Goal: Task Accomplishment & Management: Use online tool/utility

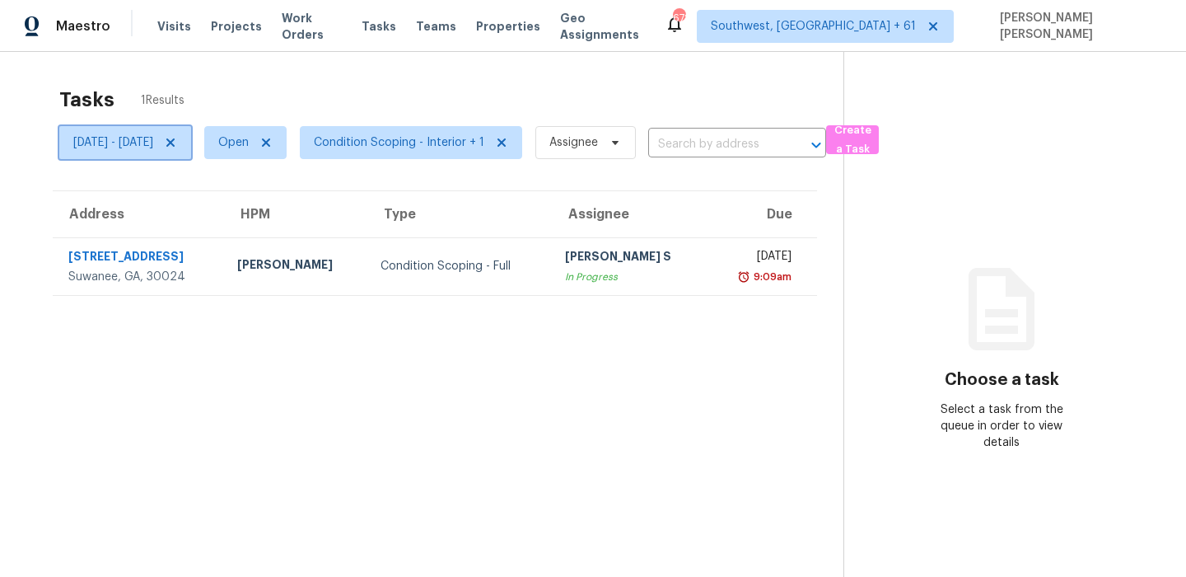
click at [175, 138] on icon at bounding box center [170, 142] width 8 height 8
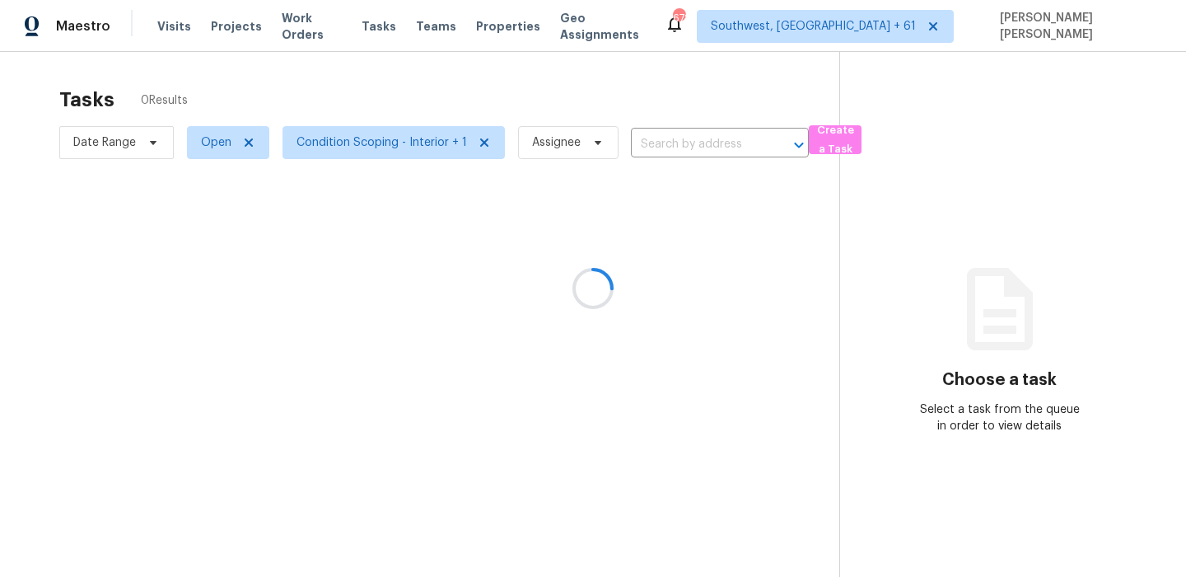
click at [440, 97] on div at bounding box center [593, 288] width 1186 height 577
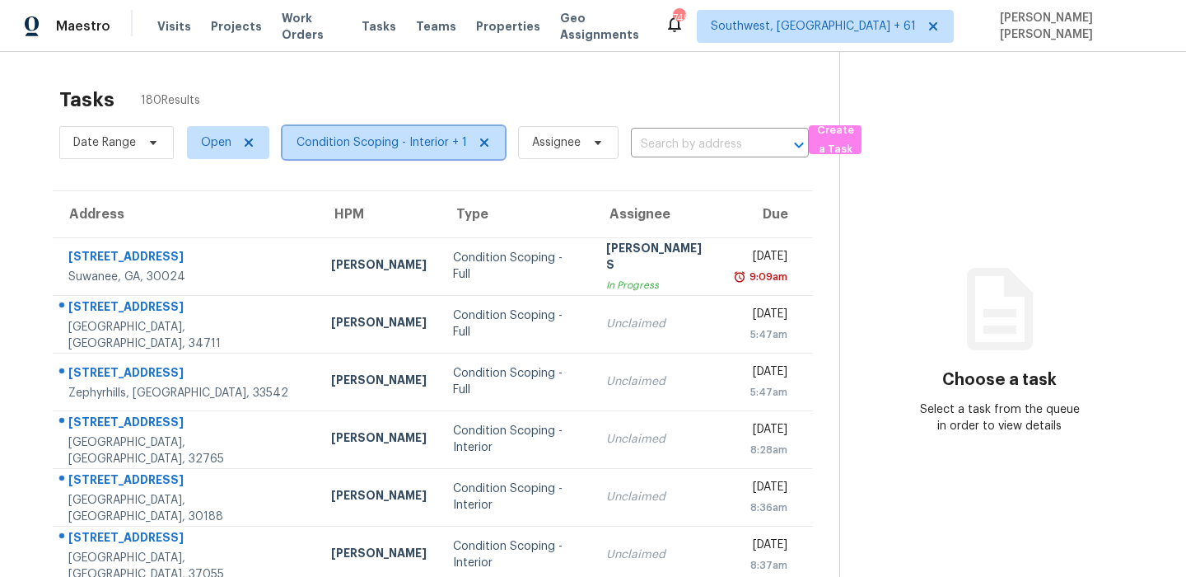
click at [341, 149] on span "Condition Scoping - Interior + 1" at bounding box center [382, 142] width 170 height 16
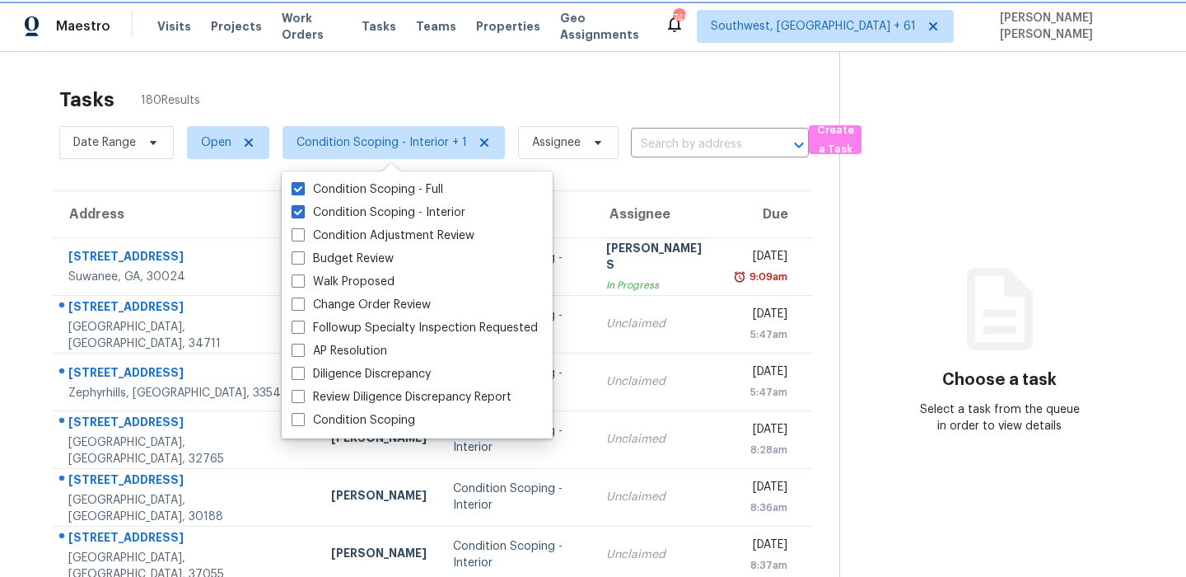
click at [332, 142] on span "Condition Scoping - Interior + 1" at bounding box center [382, 142] width 170 height 16
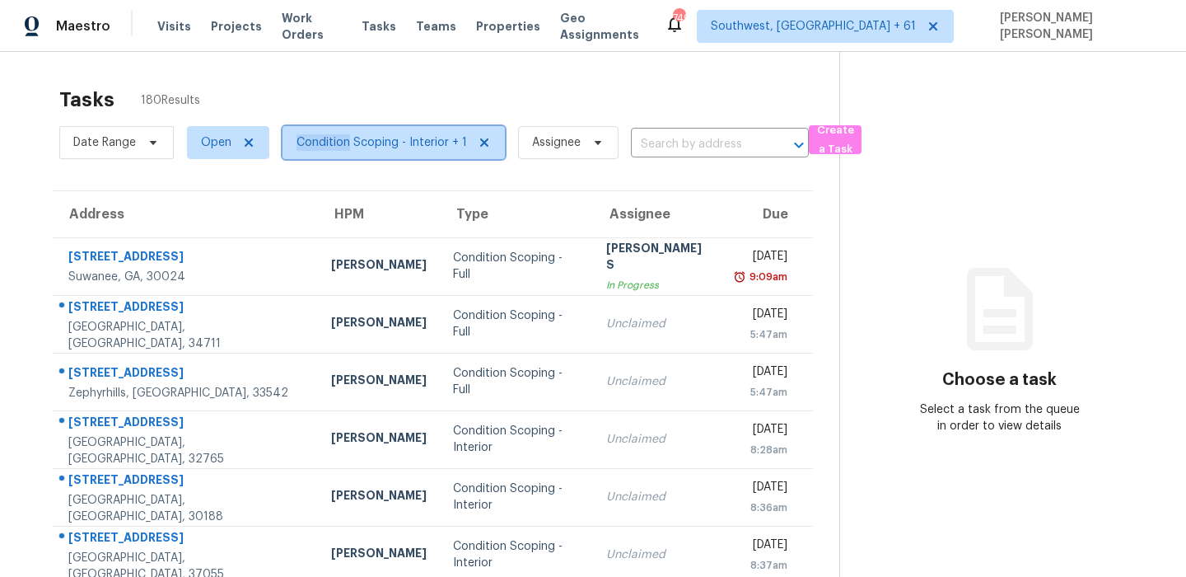
click at [332, 142] on span "Condition Scoping - Interior + 1" at bounding box center [382, 142] width 170 height 16
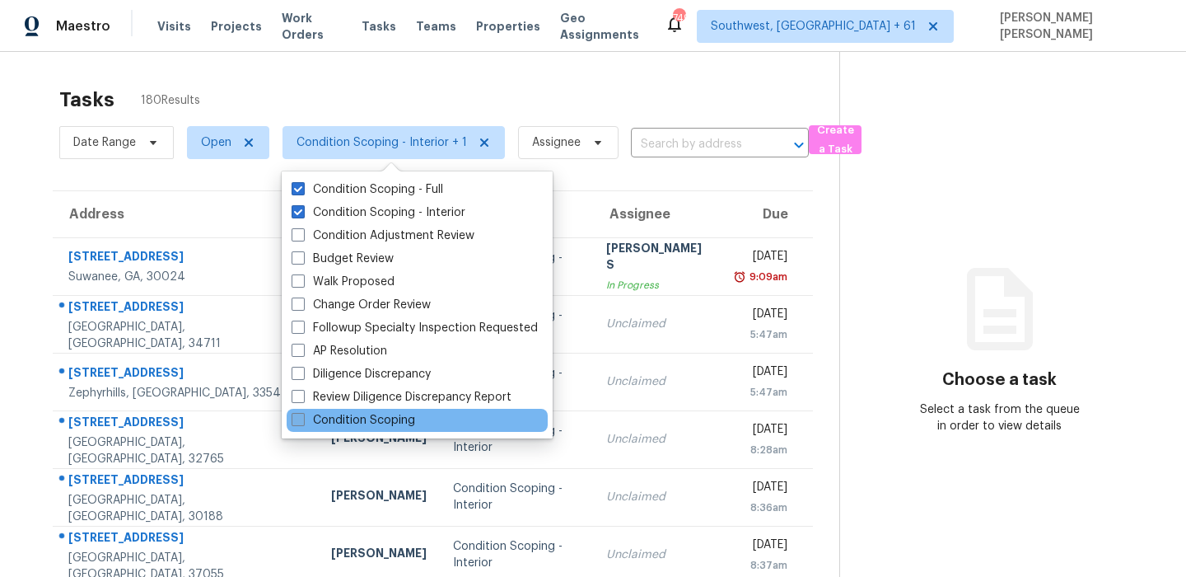
click at [342, 413] on label "Condition Scoping" at bounding box center [354, 420] width 124 height 16
click at [302, 413] on input "Condition Scoping" at bounding box center [297, 417] width 11 height 11
checkbox input "true"
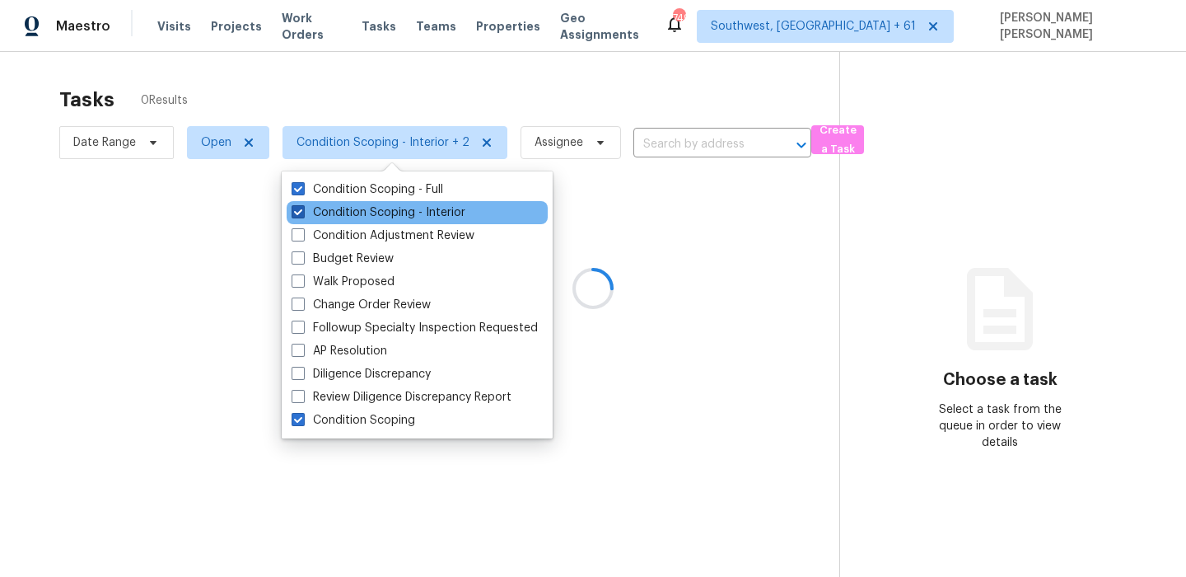
click at [376, 211] on label "Condition Scoping - Interior" at bounding box center [379, 212] width 174 height 16
click at [302, 211] on input "Condition Scoping - Interior" at bounding box center [297, 209] width 11 height 11
checkbox input "false"
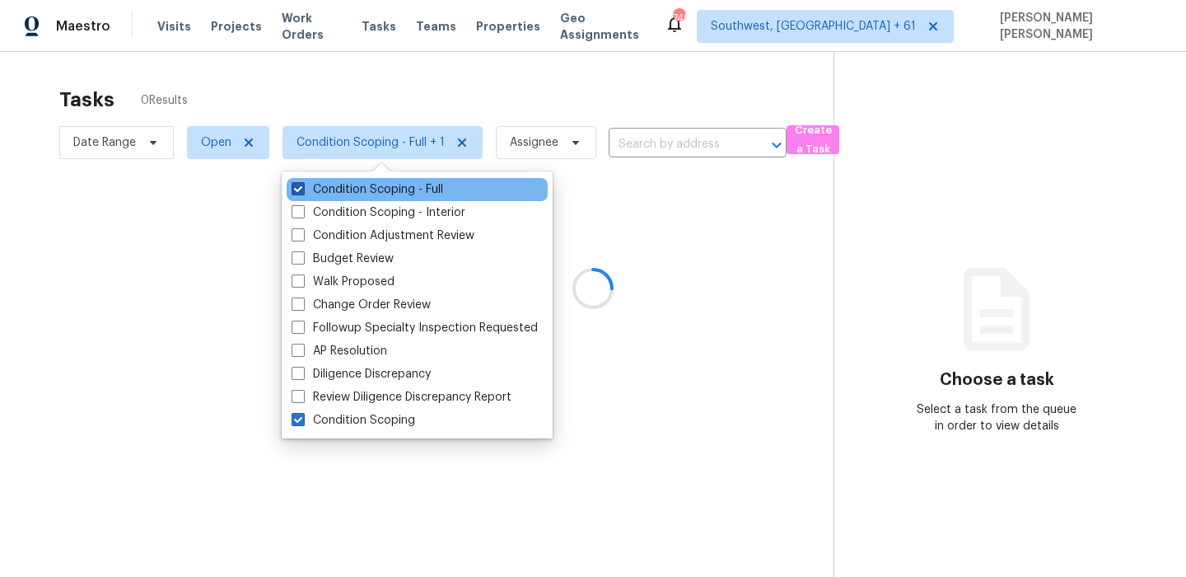
click at [387, 189] on label "Condition Scoping - Full" at bounding box center [368, 189] width 152 height 16
click at [302, 189] on input "Condition Scoping - Full" at bounding box center [297, 186] width 11 height 11
checkbox input "false"
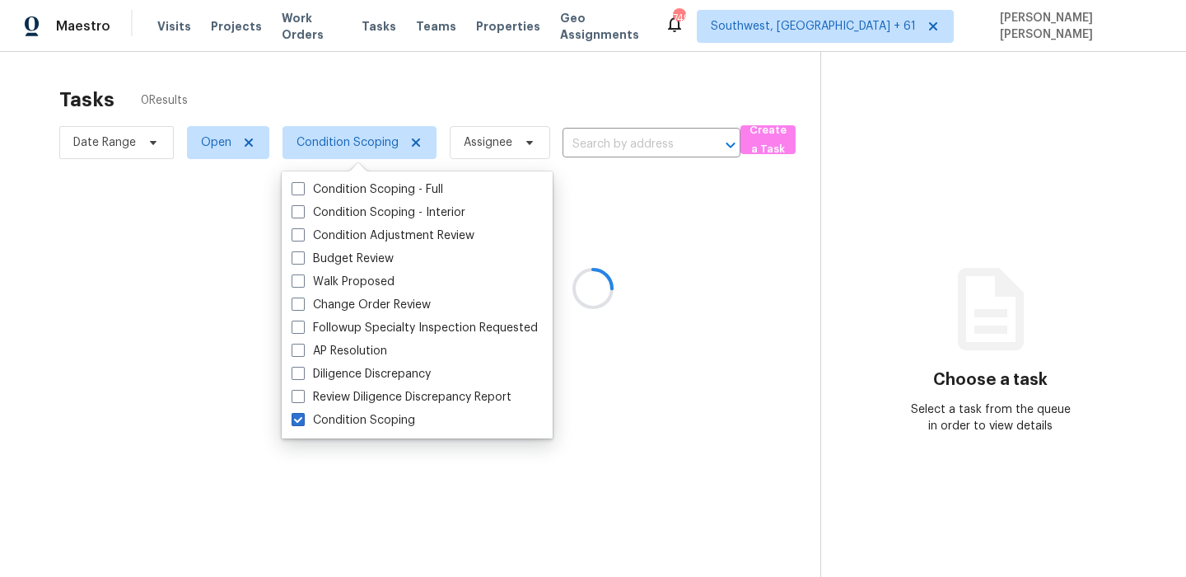
click at [419, 75] on div at bounding box center [593, 288] width 1186 height 577
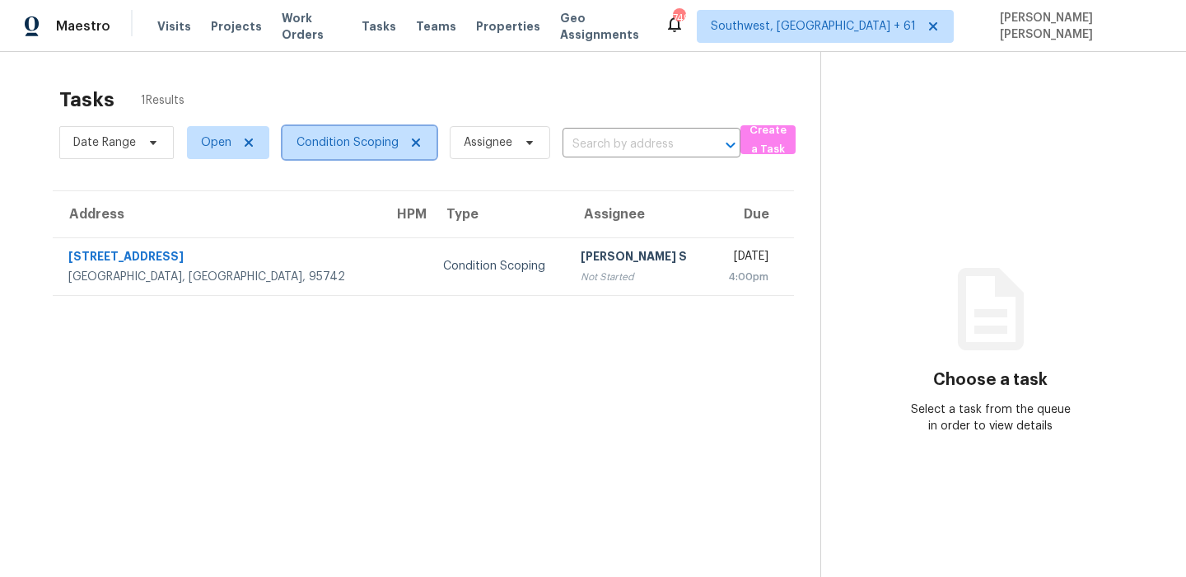
click at [329, 137] on span "Condition Scoping" at bounding box center [348, 142] width 102 height 16
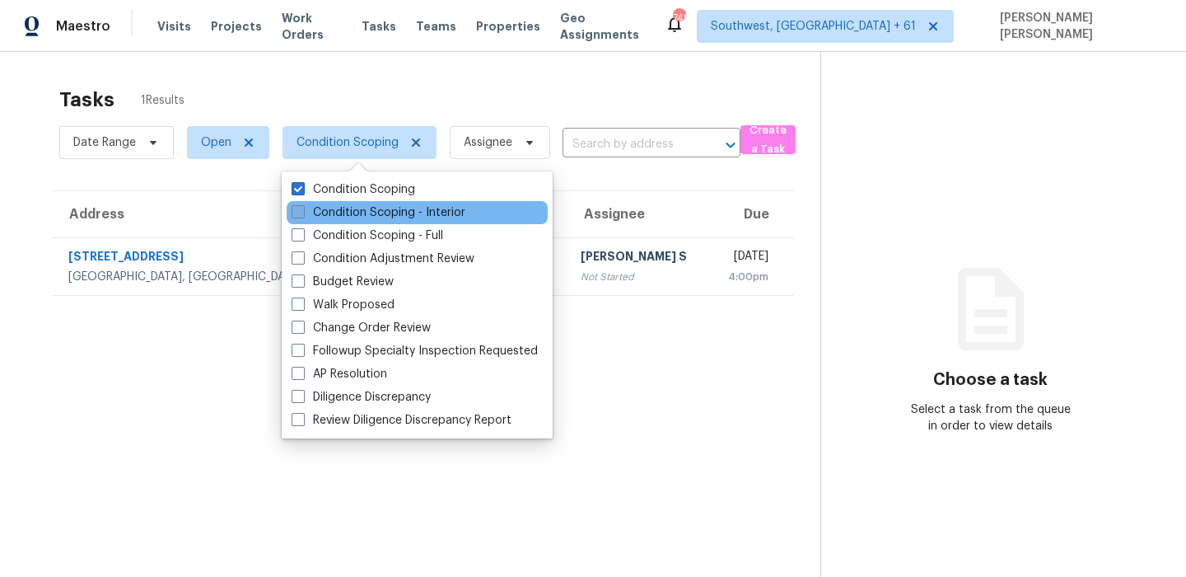
click at [320, 217] on label "Condition Scoping - Interior" at bounding box center [379, 212] width 174 height 16
click at [302, 215] on input "Condition Scoping - Interior" at bounding box center [297, 209] width 11 height 11
checkbox input "true"
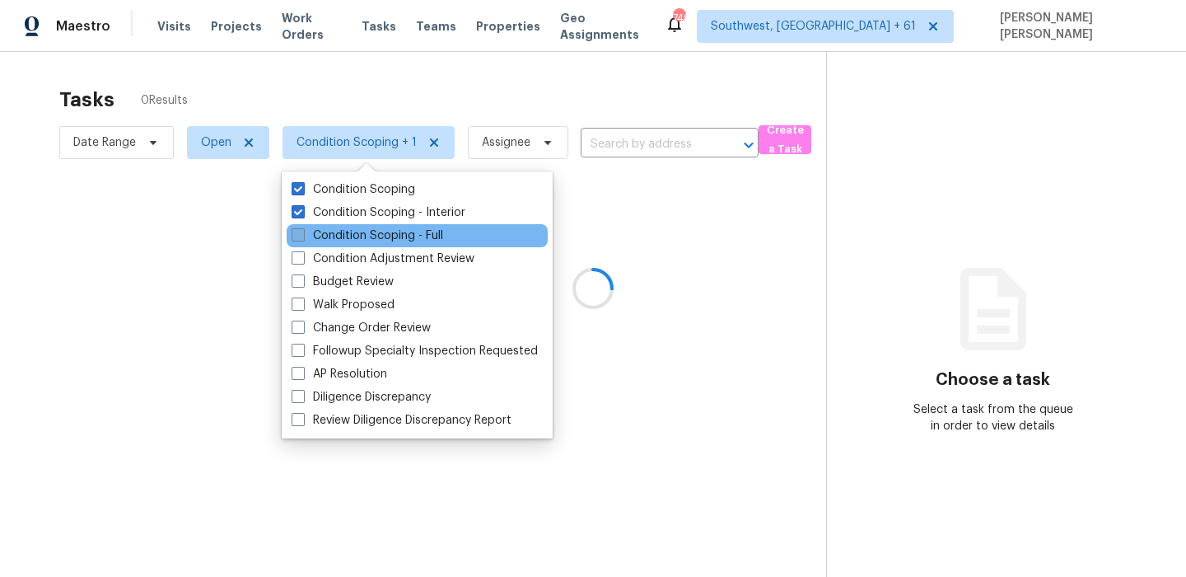
click at [314, 238] on label "Condition Scoping - Full" at bounding box center [368, 235] width 152 height 16
click at [302, 238] on input "Condition Scoping - Full" at bounding box center [297, 232] width 11 height 11
checkbox input "true"
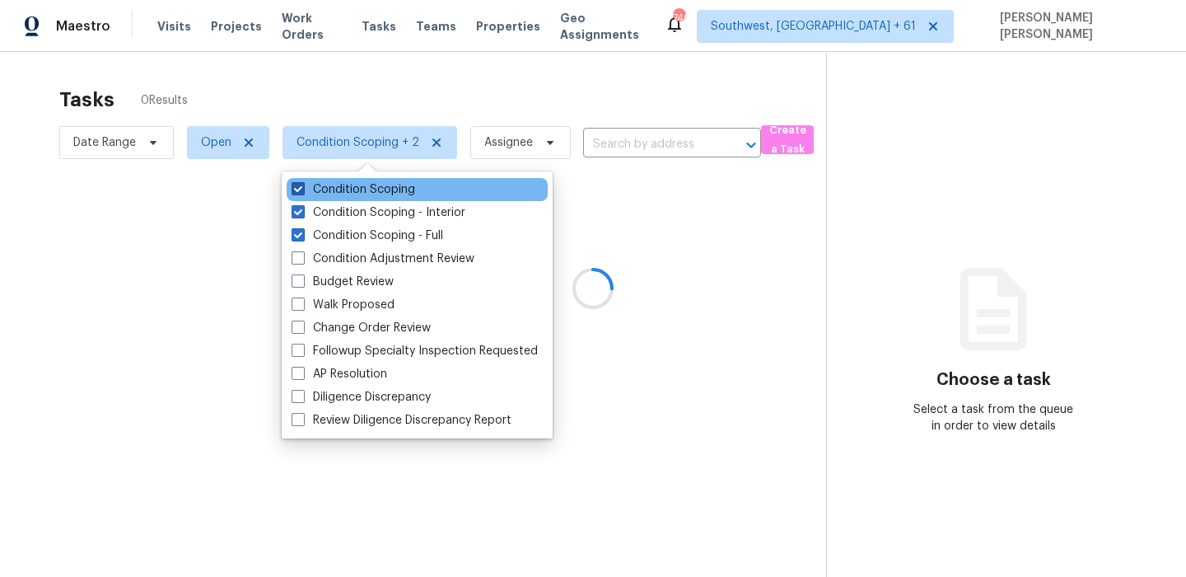
click at [325, 190] on label "Condition Scoping" at bounding box center [354, 189] width 124 height 16
click at [302, 190] on input "Condition Scoping" at bounding box center [297, 186] width 11 height 11
checkbox input "false"
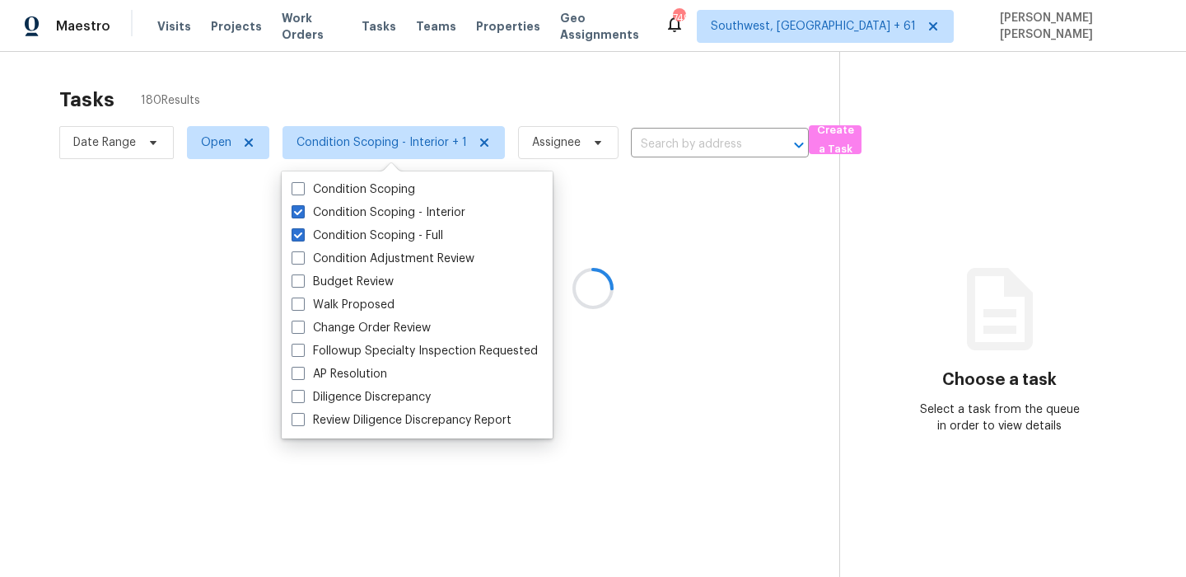
click at [311, 123] on div at bounding box center [593, 288] width 1186 height 577
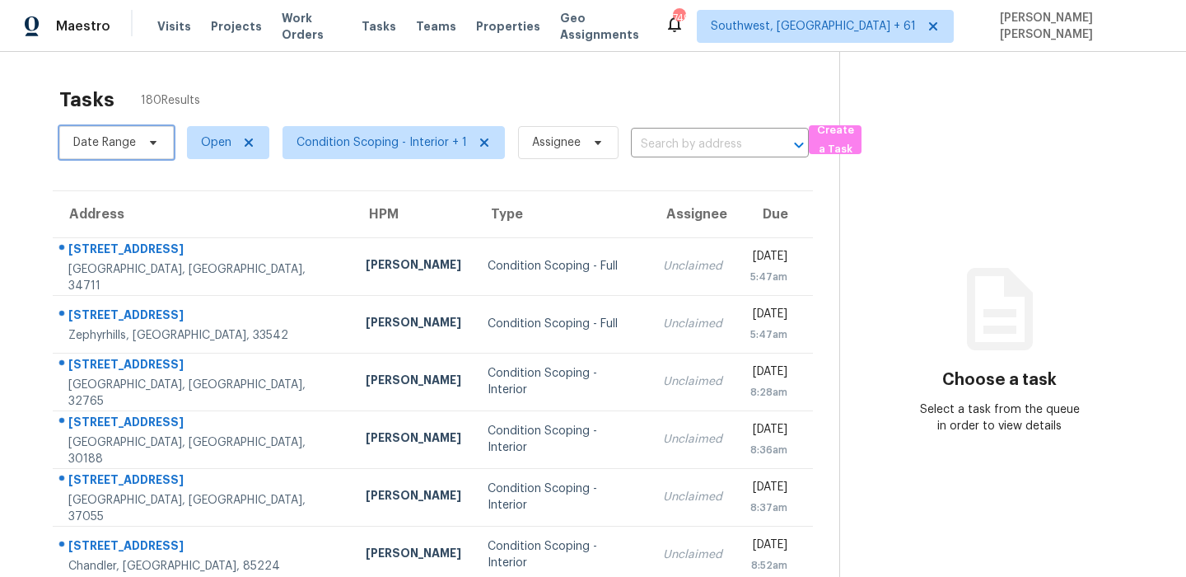
click at [136, 142] on span "Date Range" at bounding box center [116, 142] width 114 height 33
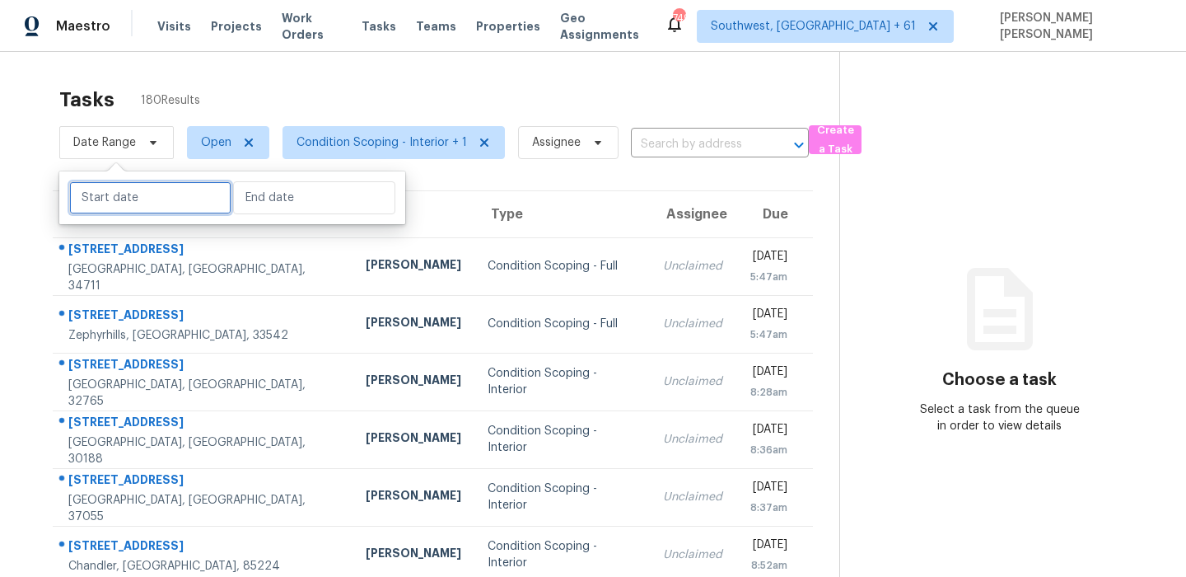
click at [124, 195] on input "text" at bounding box center [150, 197] width 162 height 33
select select "8"
select select "2025"
select select "9"
select select "2025"
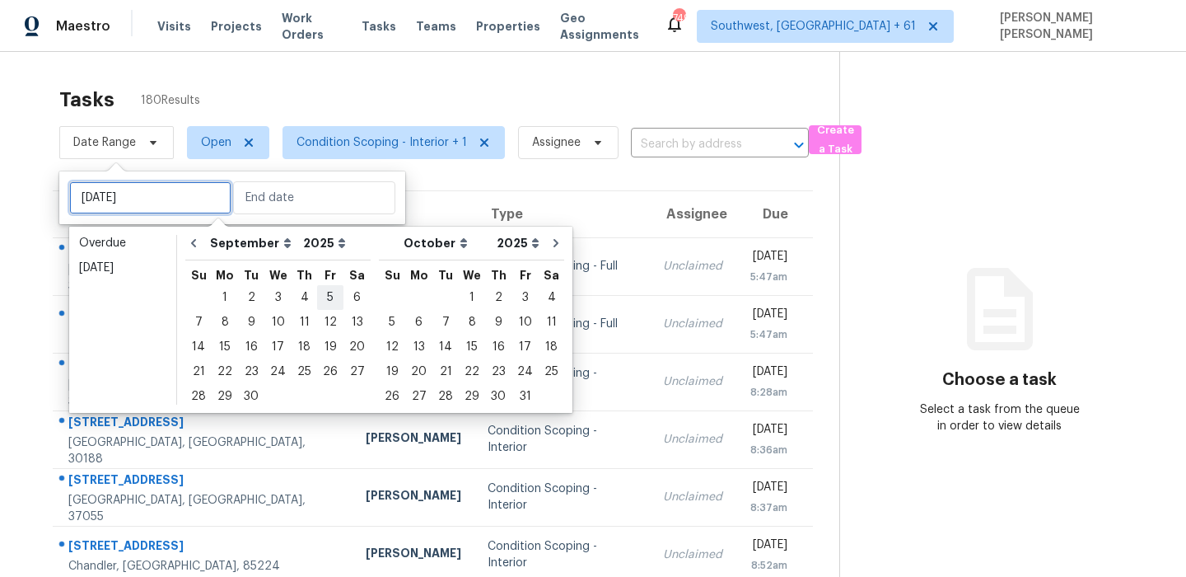
type input "[DATE]"
click at [267, 325] on div "10" at bounding box center [277, 322] width 27 height 23
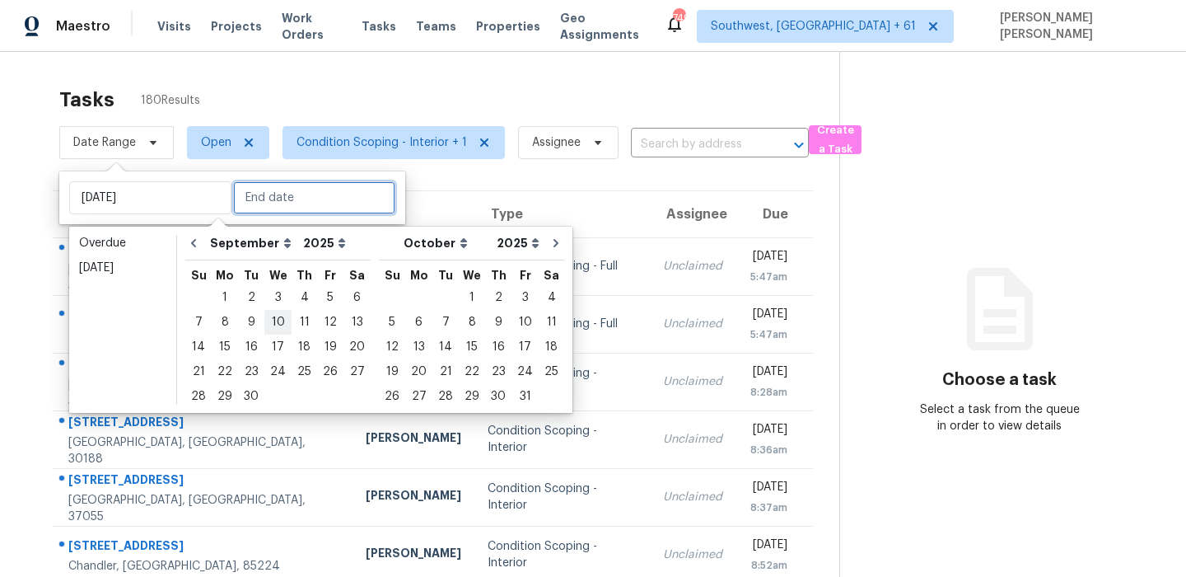
type input "[DATE]"
click at [267, 325] on div "10" at bounding box center [277, 322] width 27 height 23
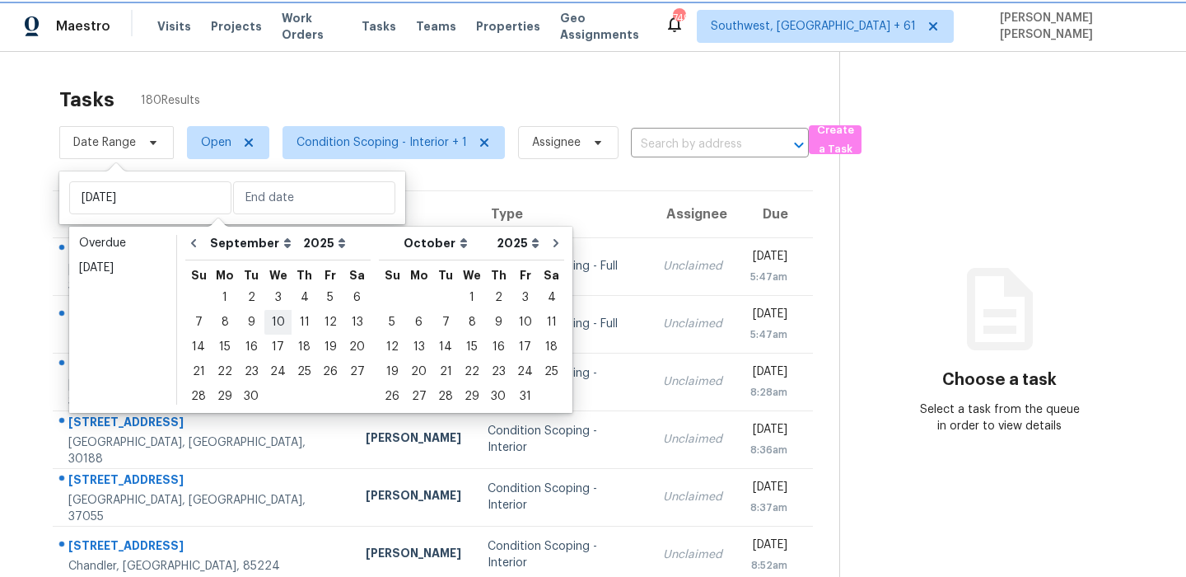
type input "[DATE]"
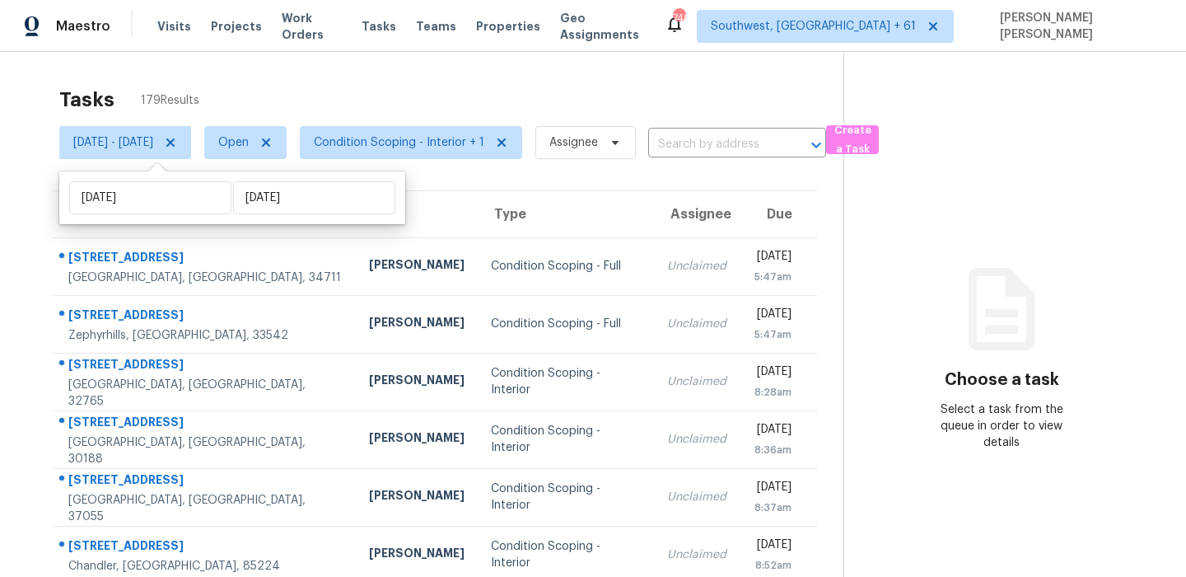
click at [415, 78] on div "Tasks 179 Results" at bounding box center [451, 99] width 784 height 43
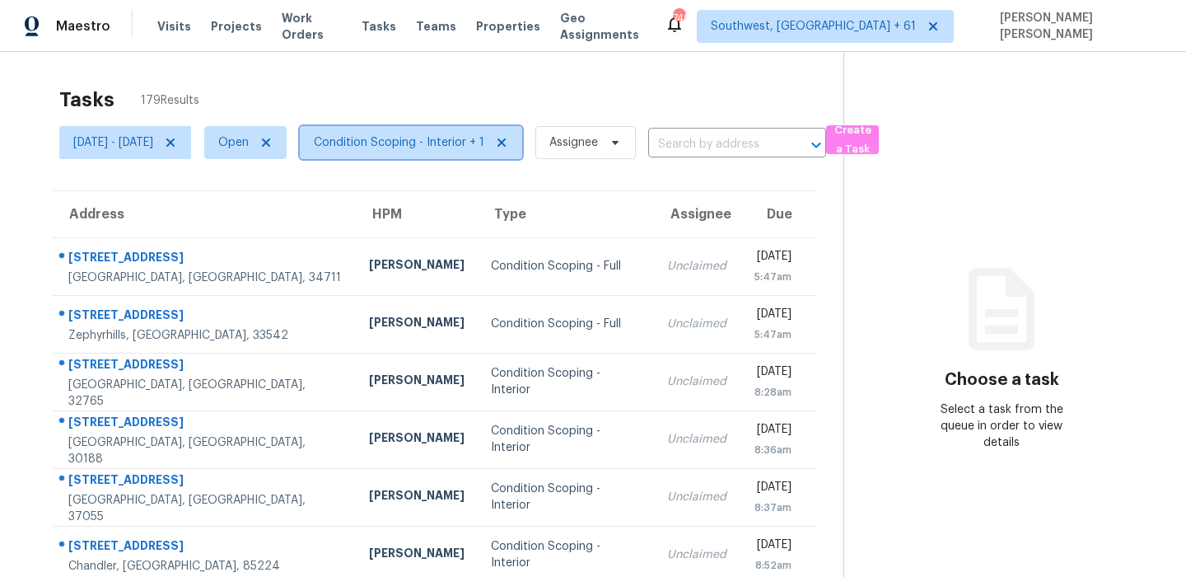
click at [462, 131] on span "Condition Scoping - Interior + 1" at bounding box center [411, 142] width 222 height 33
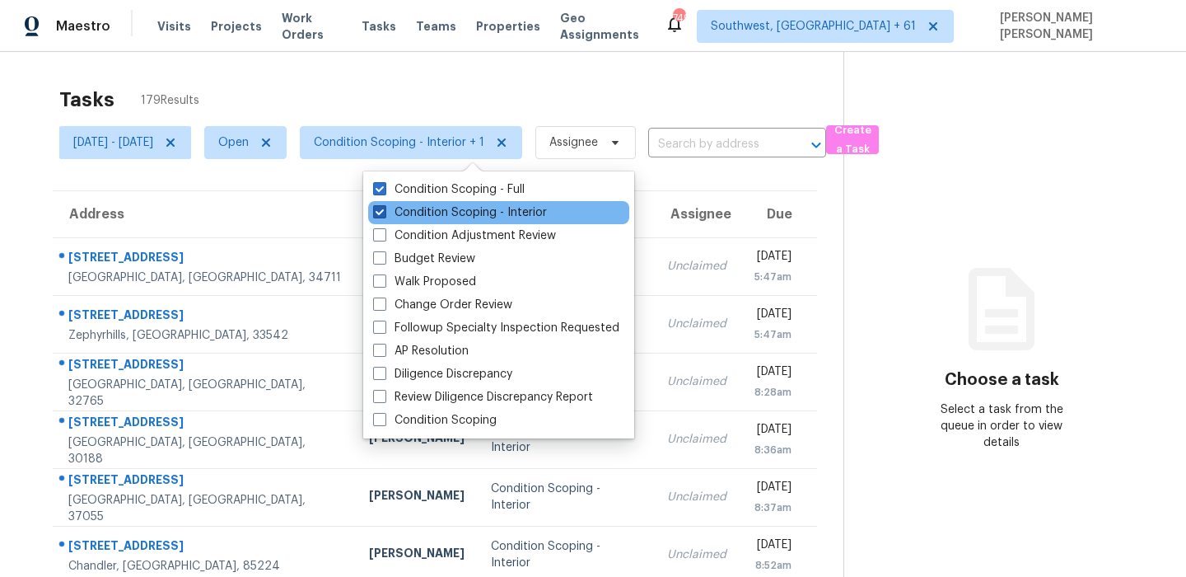
click at [451, 217] on label "Condition Scoping - Interior" at bounding box center [460, 212] width 174 height 16
click at [384, 215] on input "Condition Scoping - Interior" at bounding box center [378, 209] width 11 height 11
checkbox input "false"
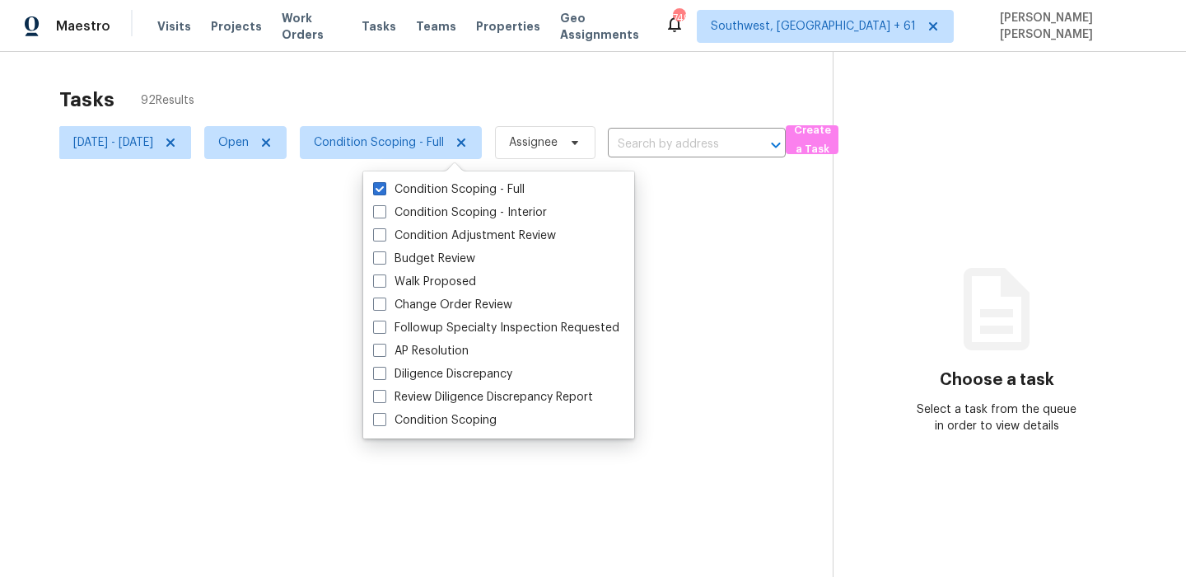
click at [475, 95] on div at bounding box center [593, 288] width 1186 height 577
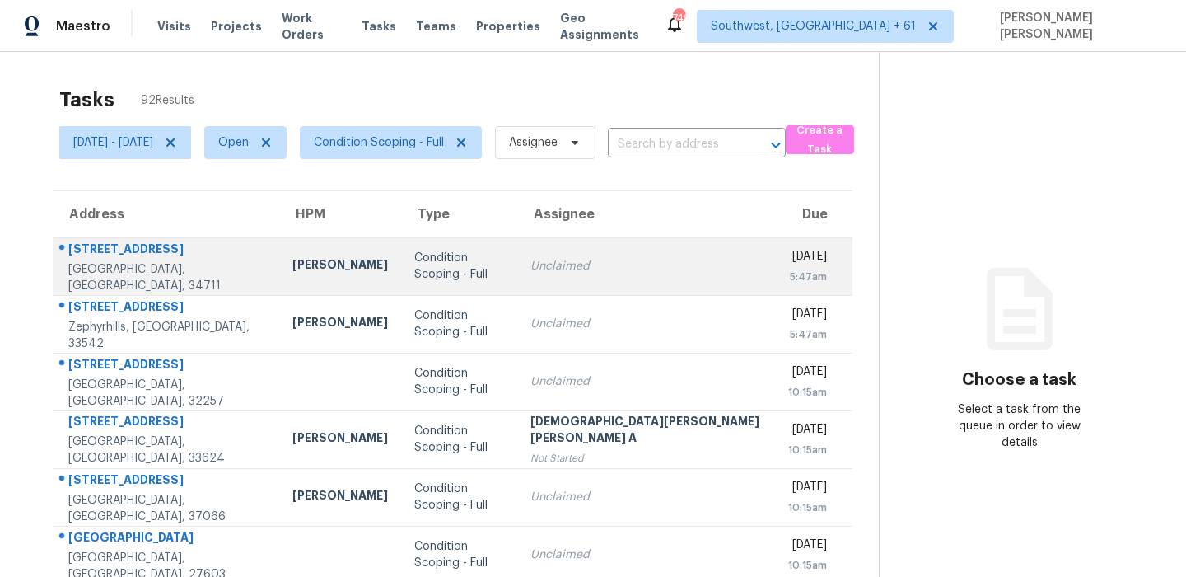
click at [160, 252] on div "[STREET_ADDRESS]" at bounding box center [167, 250] width 198 height 21
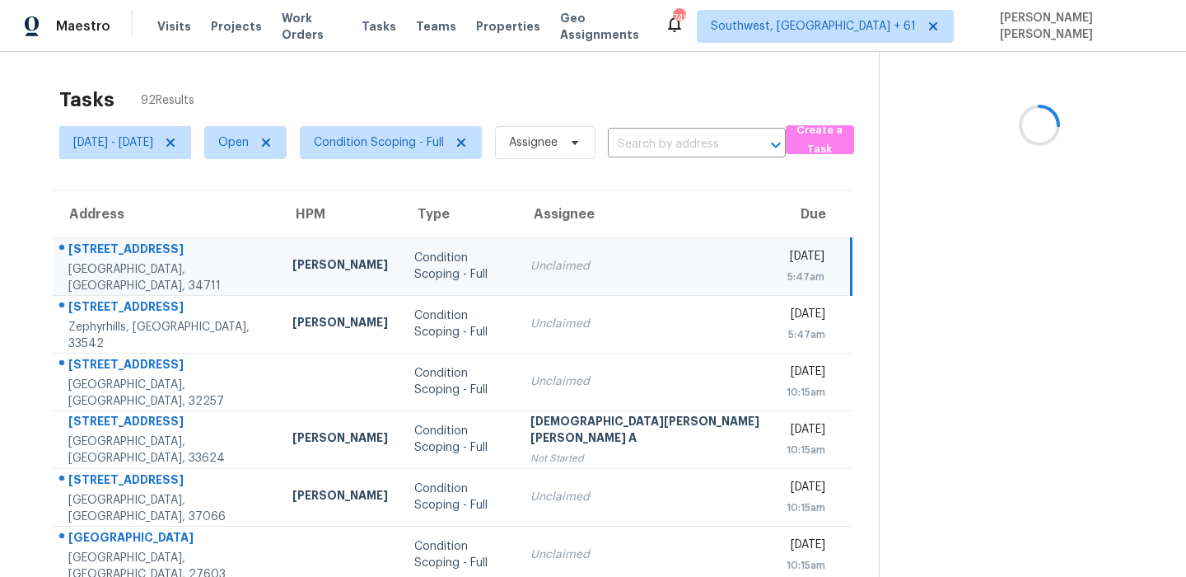
click at [160, 252] on div "[STREET_ADDRESS]" at bounding box center [167, 250] width 198 height 21
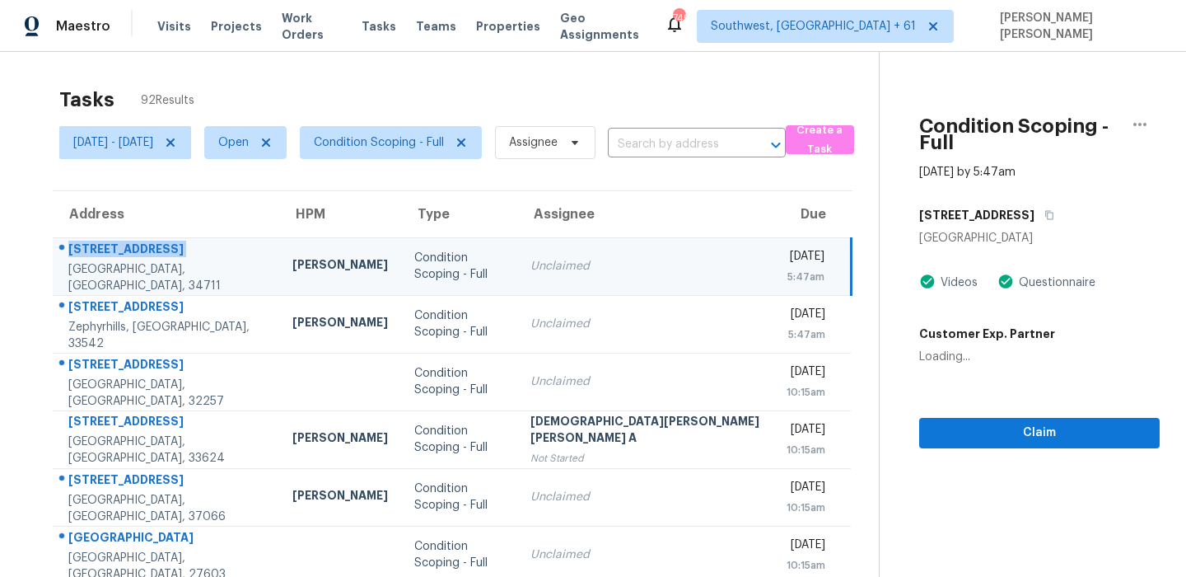
click at [160, 252] on div "[STREET_ADDRESS]" at bounding box center [167, 250] width 198 height 21
copy div "[STREET_ADDRESS]"
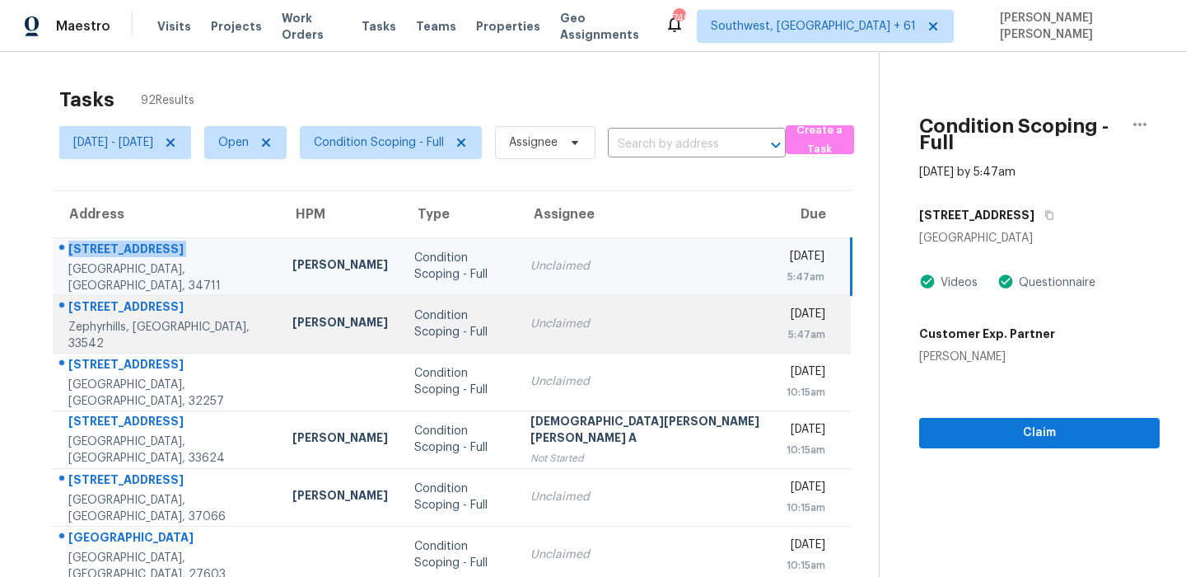
click at [114, 313] on div "[STREET_ADDRESS]" at bounding box center [167, 308] width 198 height 21
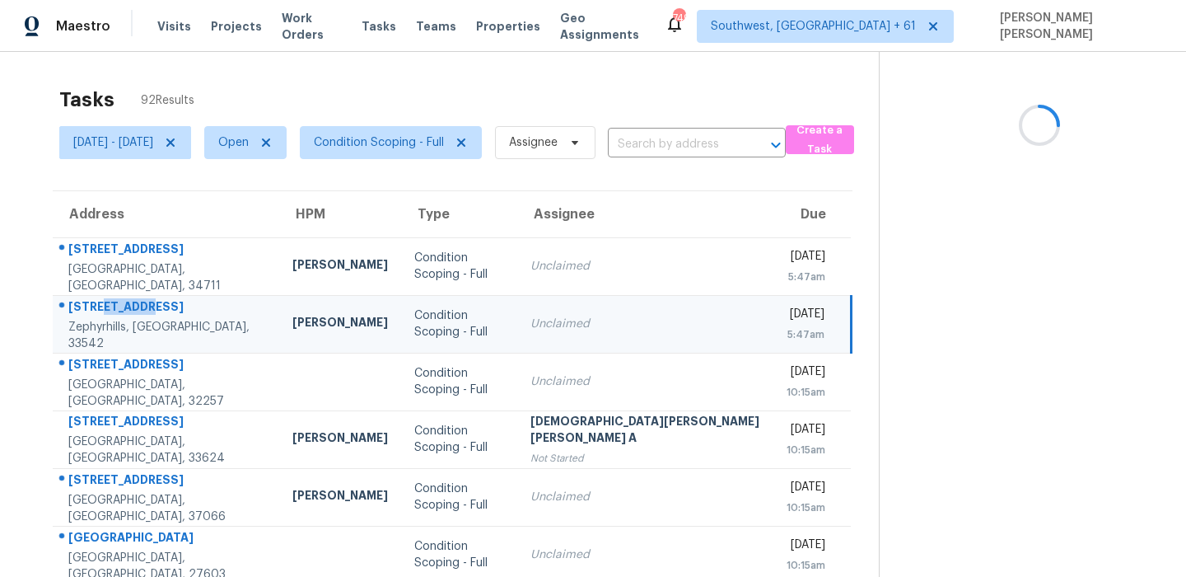
click at [114, 313] on div "[STREET_ADDRESS]" at bounding box center [167, 308] width 198 height 21
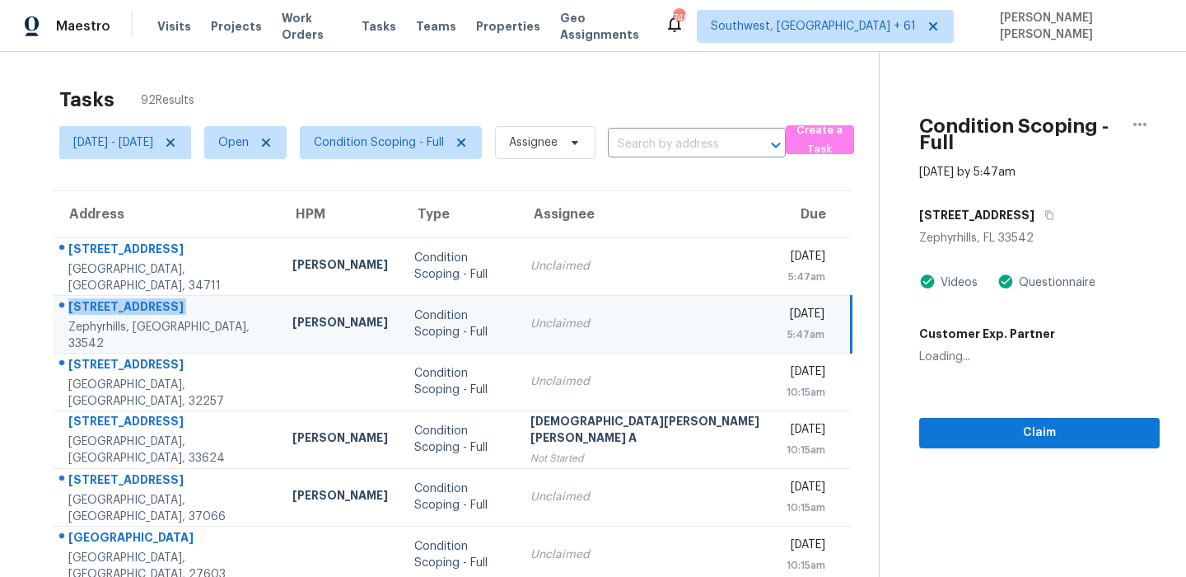
copy div "[STREET_ADDRESS]"
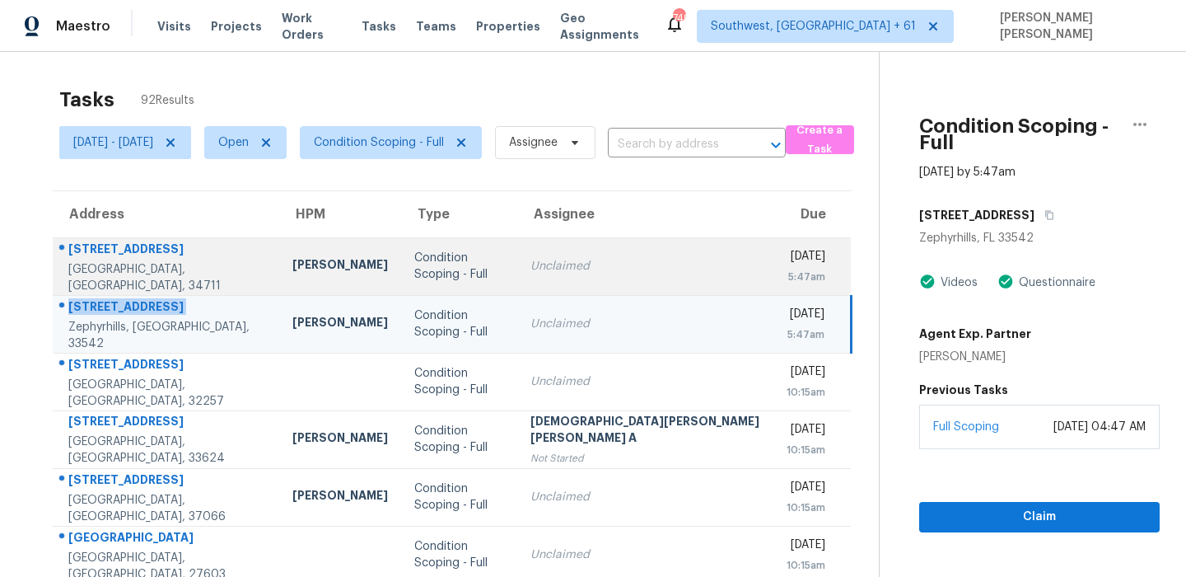
scroll to position [203, 0]
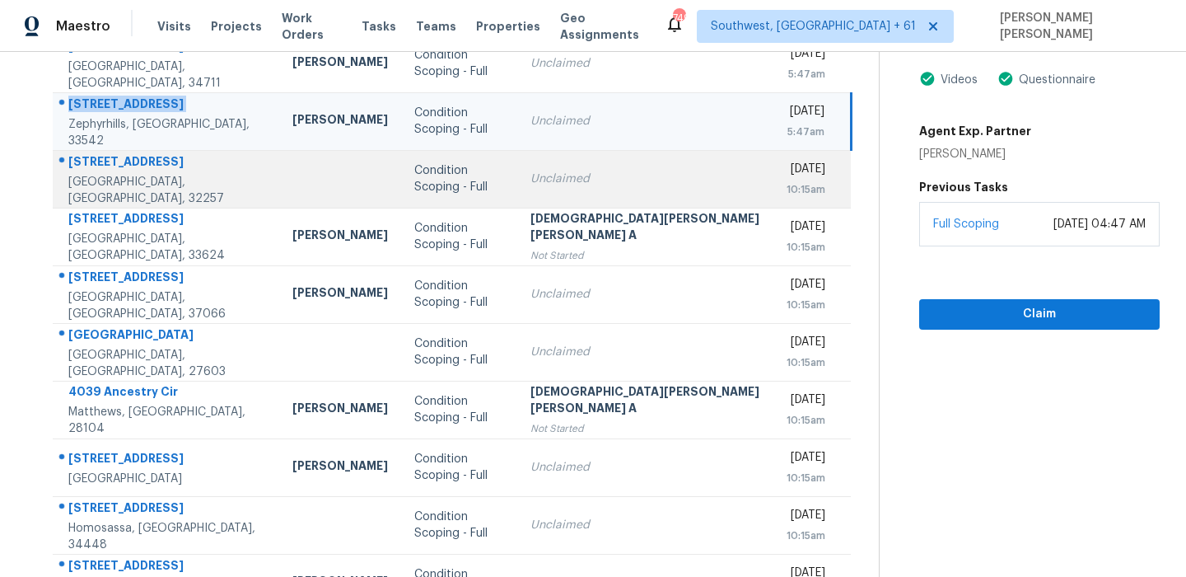
click at [149, 166] on div "[STREET_ADDRESS]" at bounding box center [167, 163] width 198 height 21
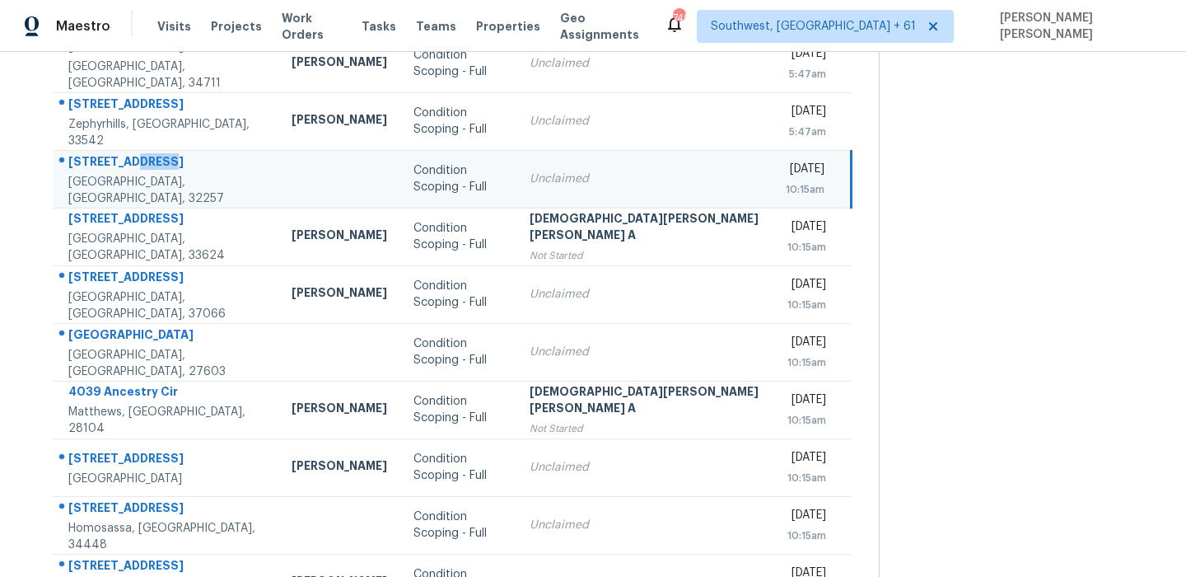
click at [149, 166] on div "[STREET_ADDRESS]" at bounding box center [166, 163] width 197 height 21
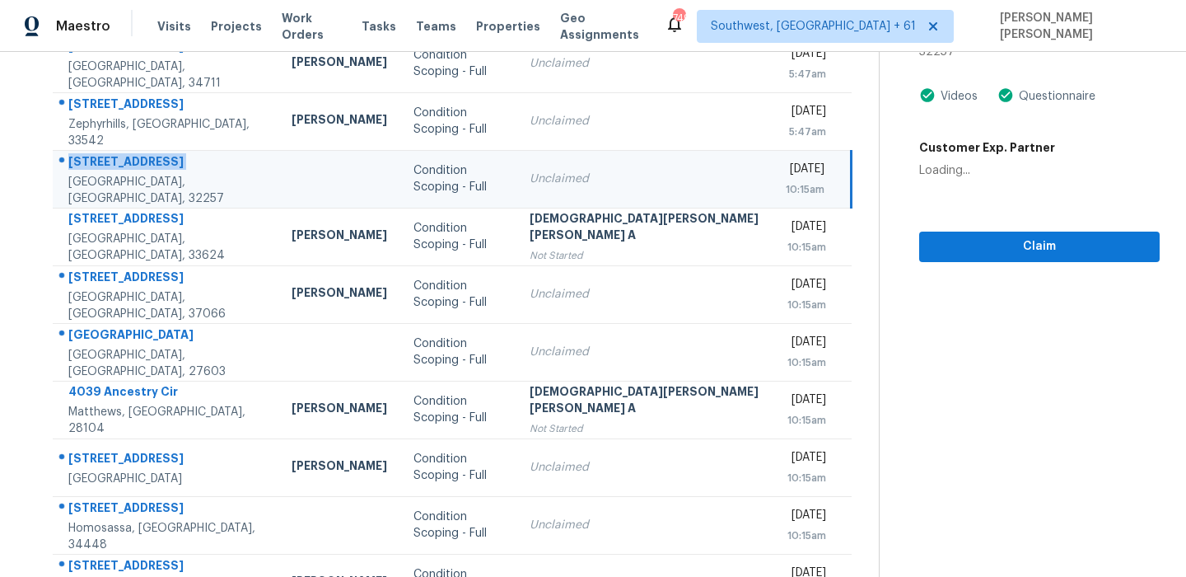
copy div "[STREET_ADDRESS]"
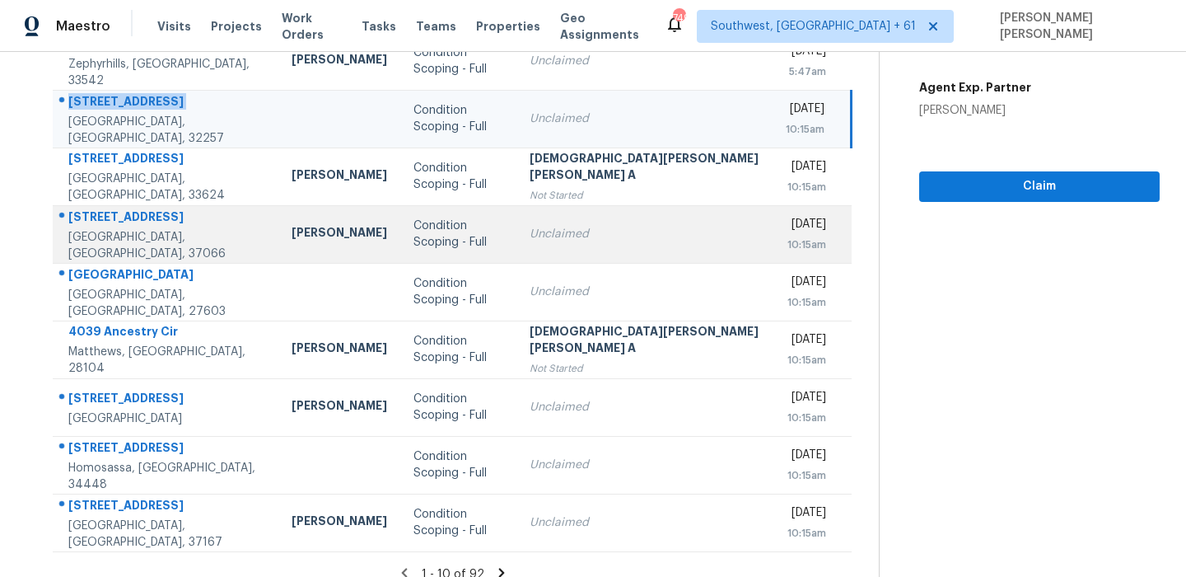
scroll to position [281, 0]
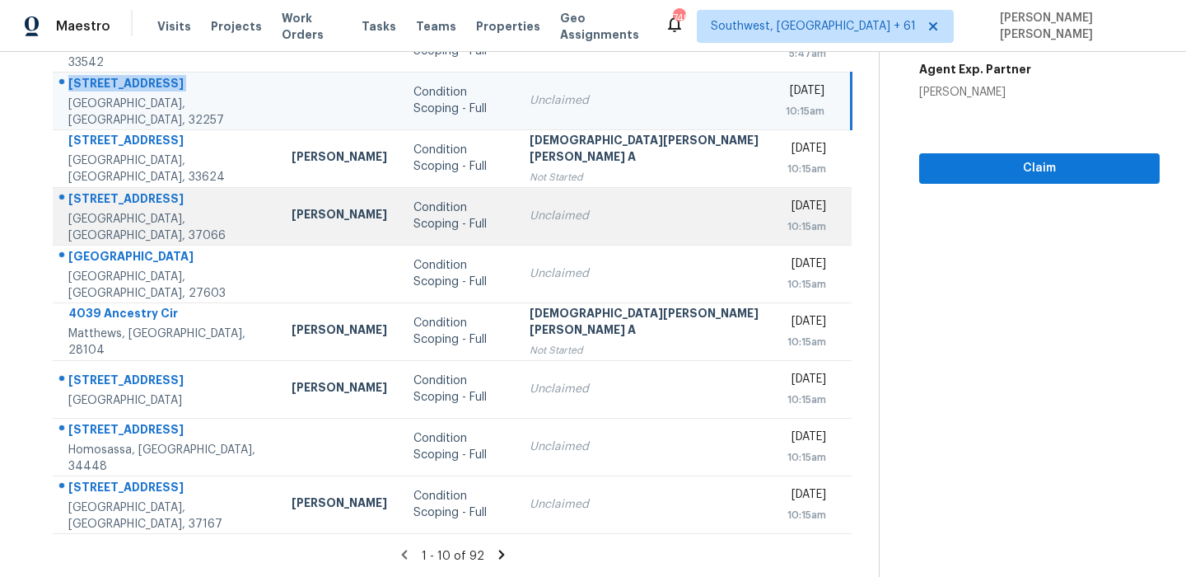
click at [137, 207] on div "[STREET_ADDRESS]" at bounding box center [166, 200] width 197 height 21
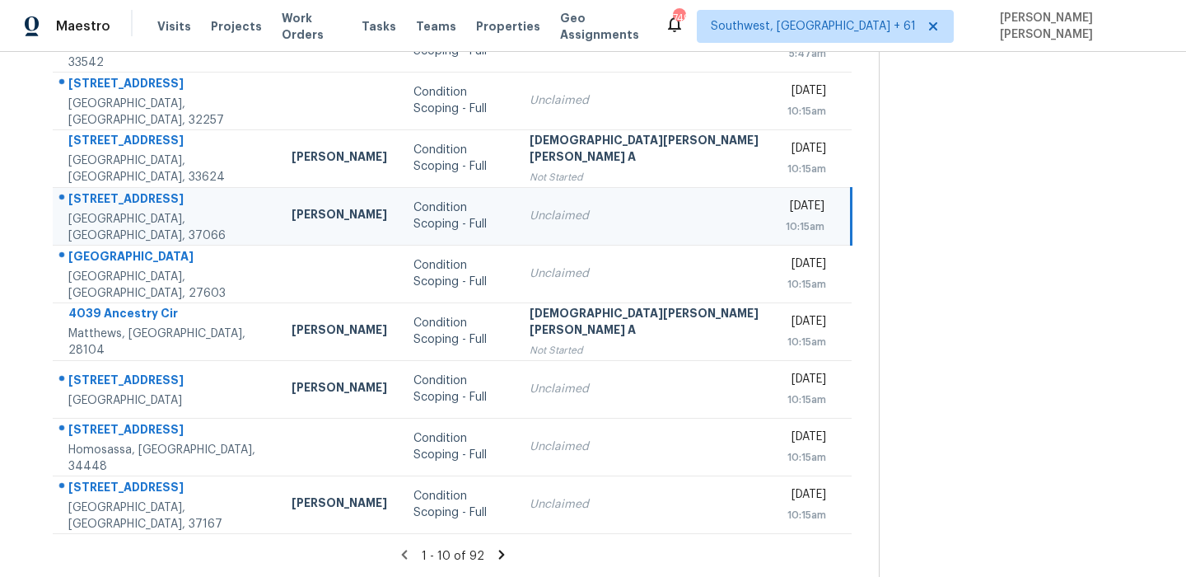
click at [137, 207] on div "[STREET_ADDRESS]" at bounding box center [166, 200] width 197 height 21
copy div "[STREET_ADDRESS]"
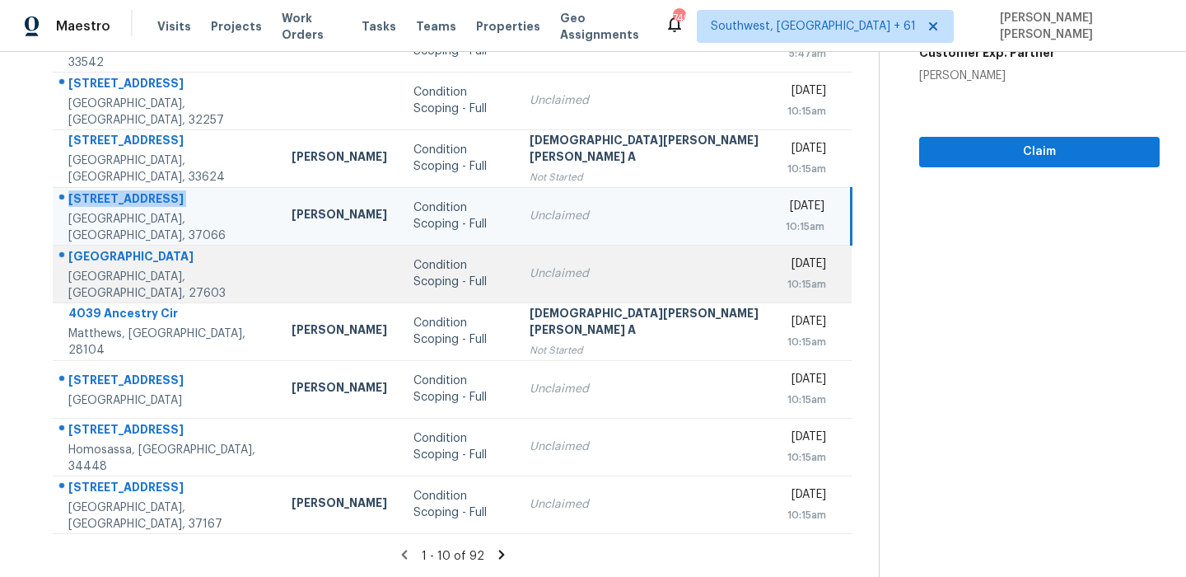
click at [182, 250] on td "[STREET_ADDRESS][PERSON_NAME]" at bounding box center [166, 274] width 226 height 58
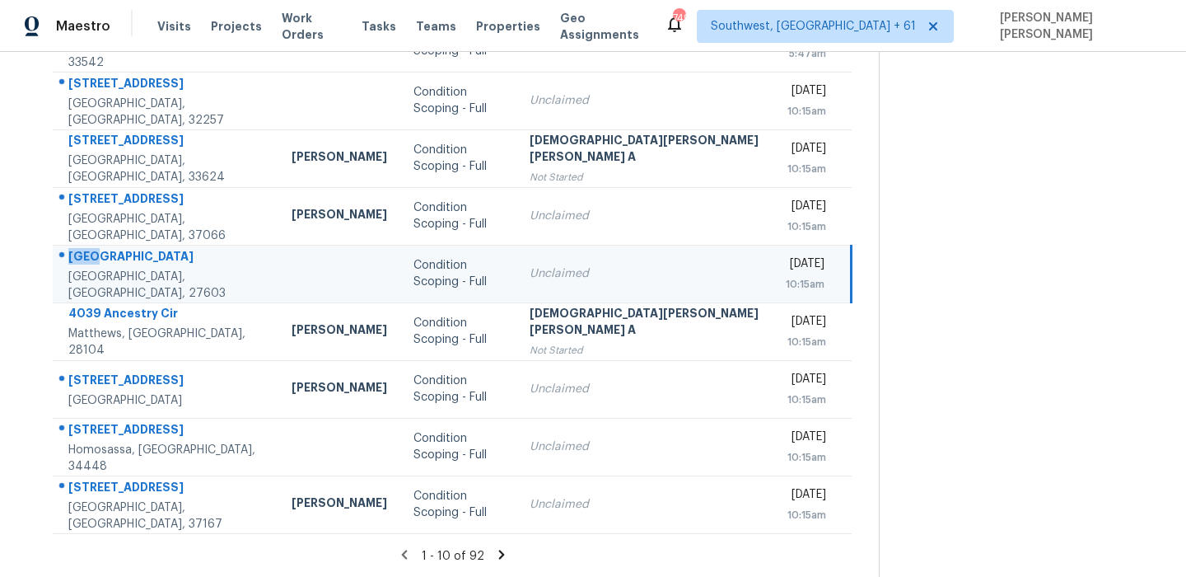
click at [182, 250] on td "[STREET_ADDRESS][PERSON_NAME]" at bounding box center [166, 274] width 226 height 58
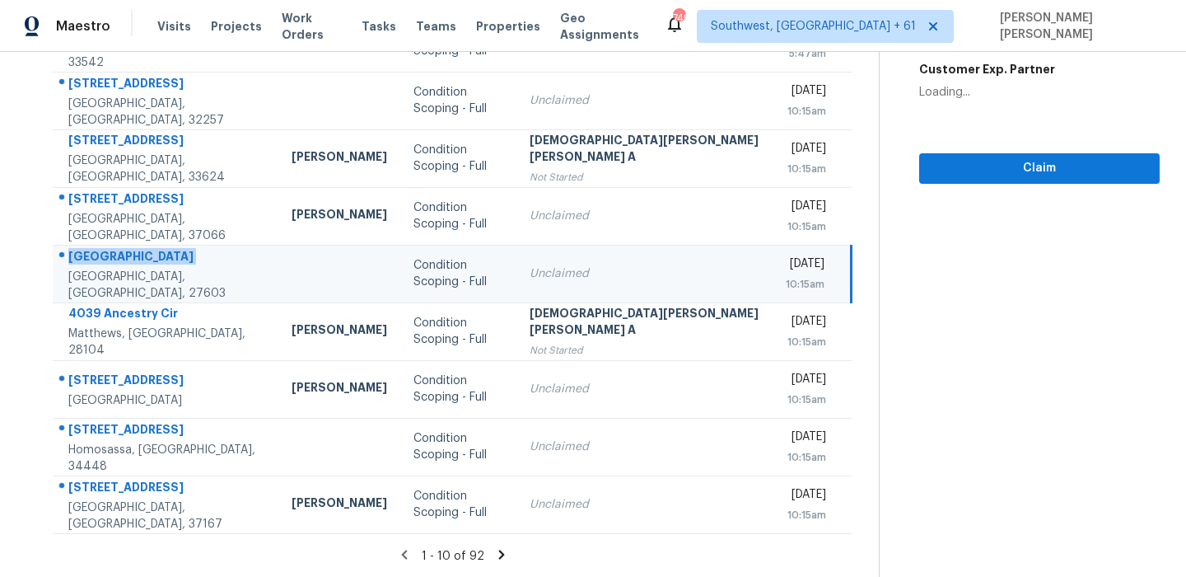
click at [182, 250] on td "[STREET_ADDRESS][PERSON_NAME]" at bounding box center [166, 274] width 226 height 58
copy div "[GEOGRAPHIC_DATA]"
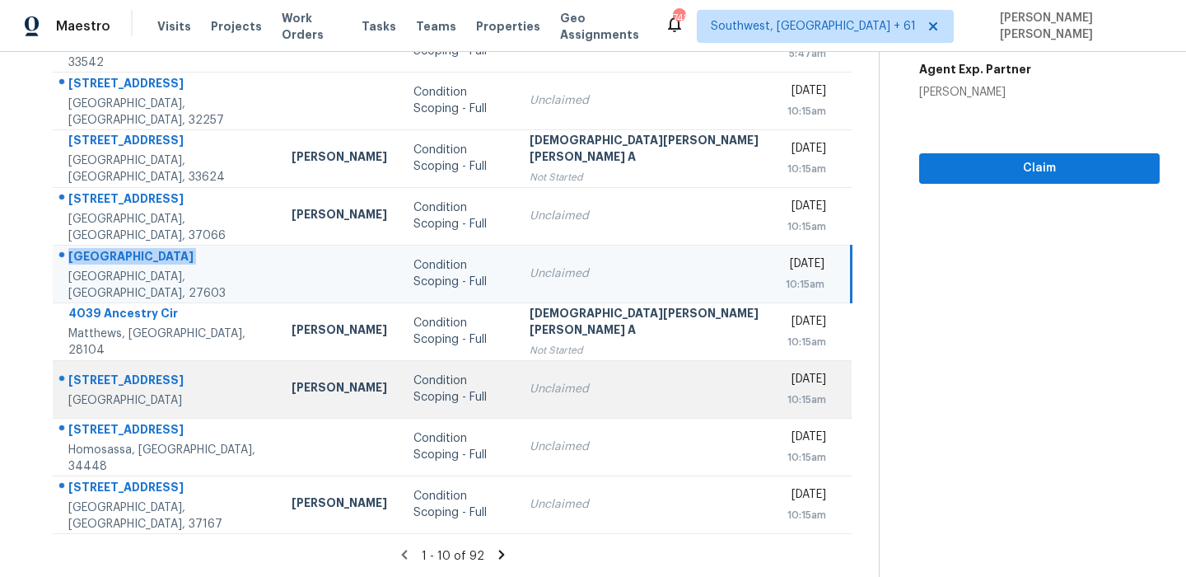
click at [96, 390] on div "[STREET_ADDRESS]" at bounding box center [166, 381] width 197 height 21
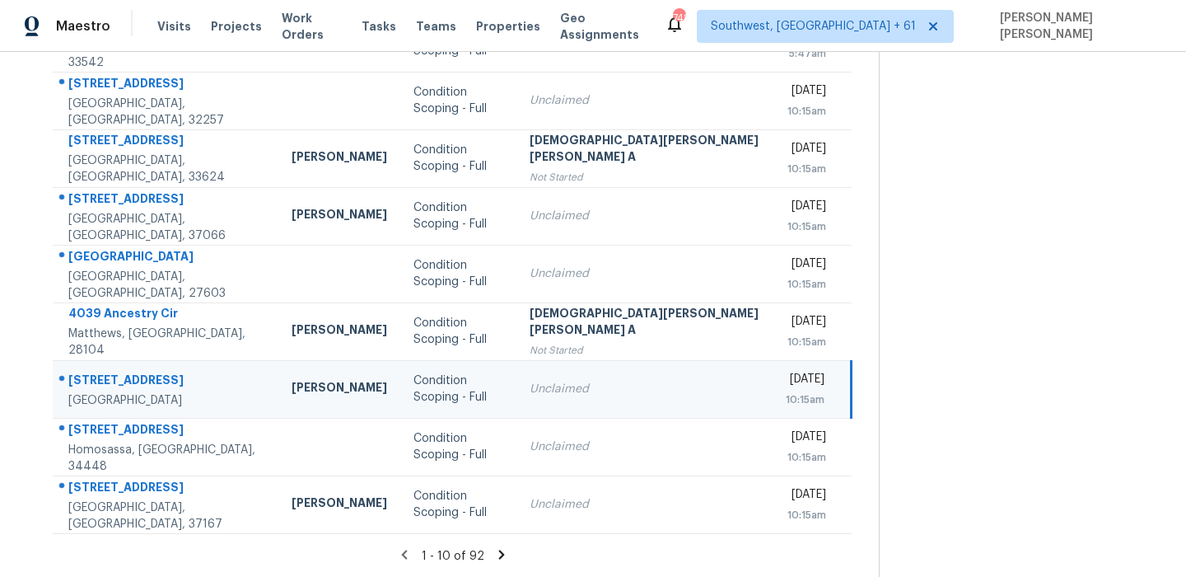
click at [96, 390] on div "[STREET_ADDRESS]" at bounding box center [166, 381] width 197 height 21
copy div "[STREET_ADDRESS]"
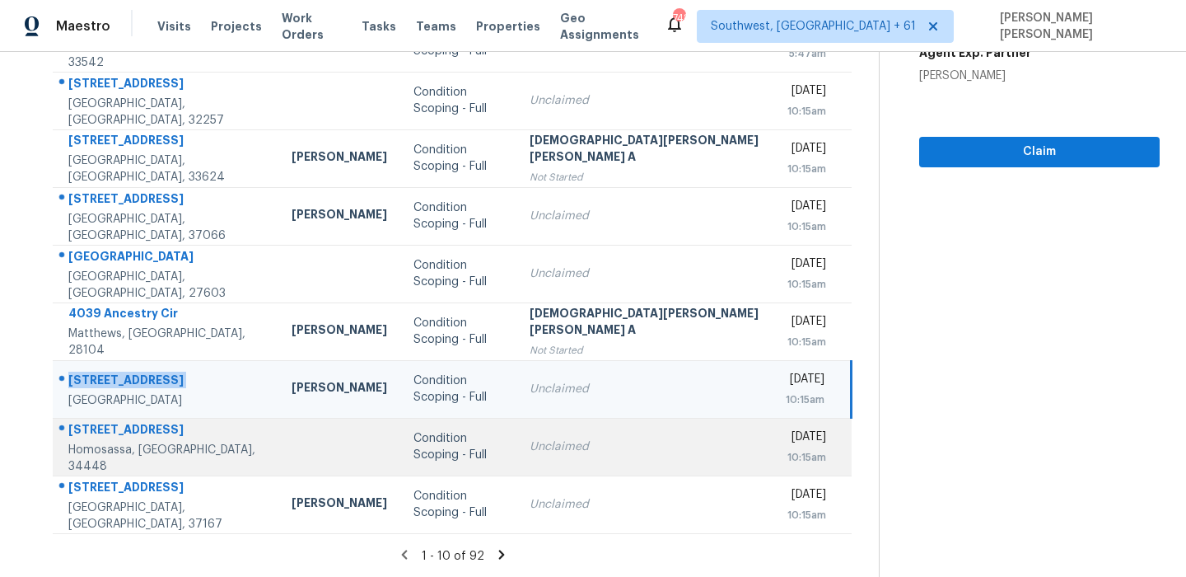
click at [144, 435] on div "[STREET_ADDRESS]" at bounding box center [166, 431] width 197 height 21
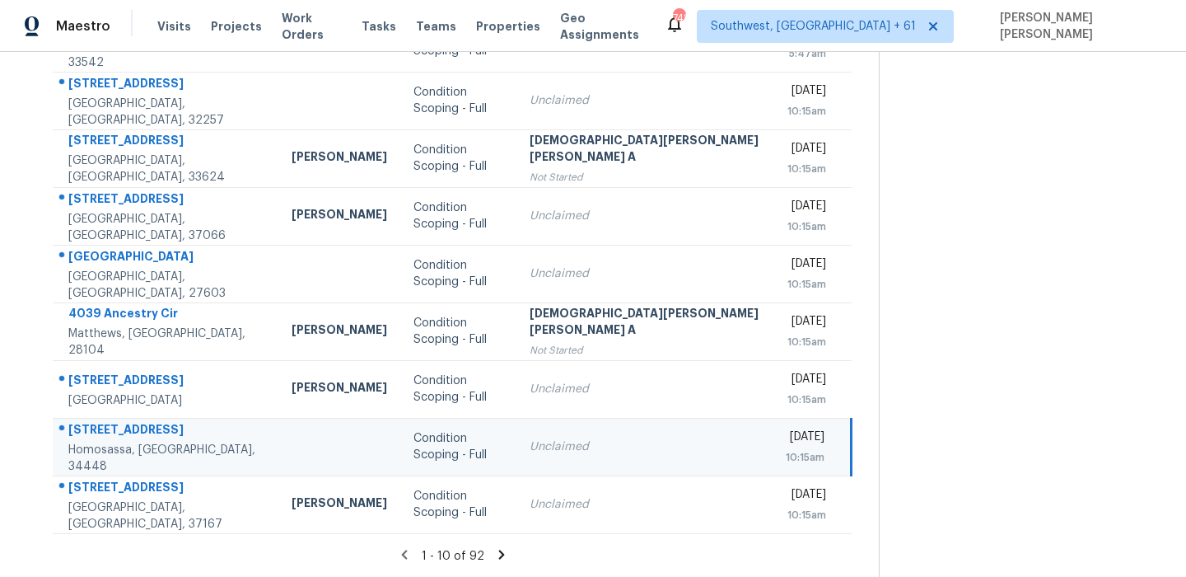
click at [144, 435] on div "[STREET_ADDRESS]" at bounding box center [166, 431] width 197 height 21
copy div "[STREET_ADDRESS]"
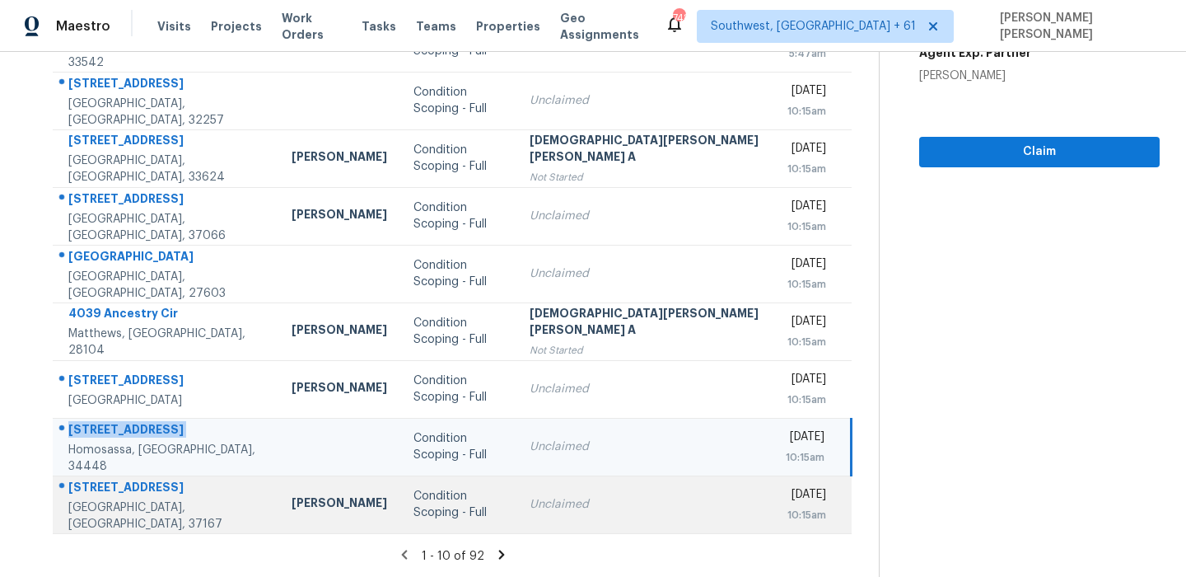
click at [122, 488] on div "[STREET_ADDRESS]" at bounding box center [166, 489] width 197 height 21
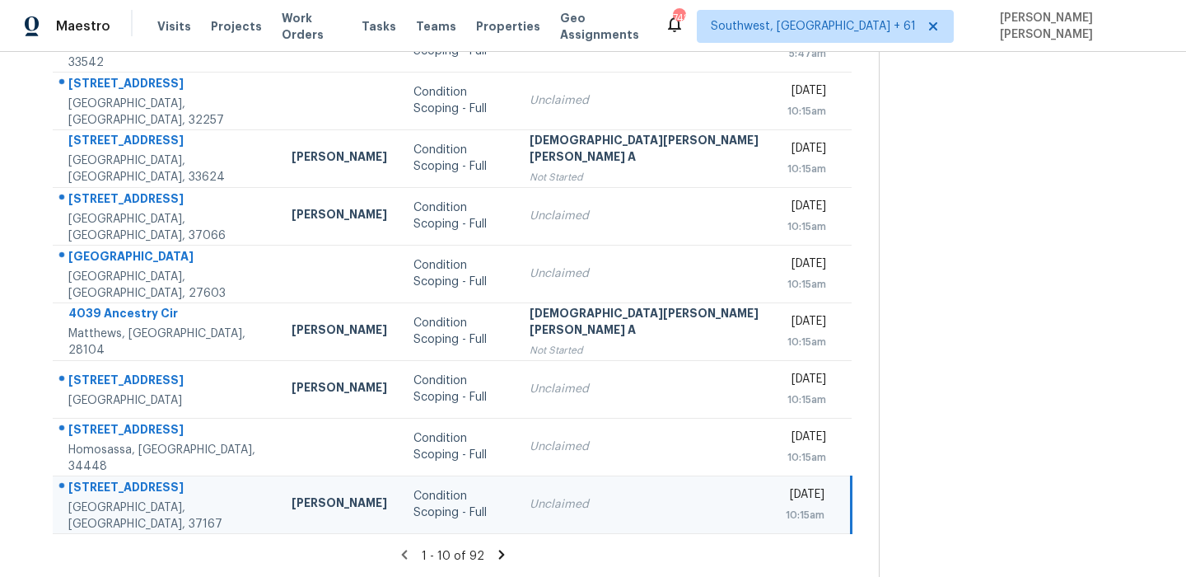
click at [122, 488] on div "[STREET_ADDRESS]" at bounding box center [166, 489] width 197 height 21
copy div "[STREET_ADDRESS]"
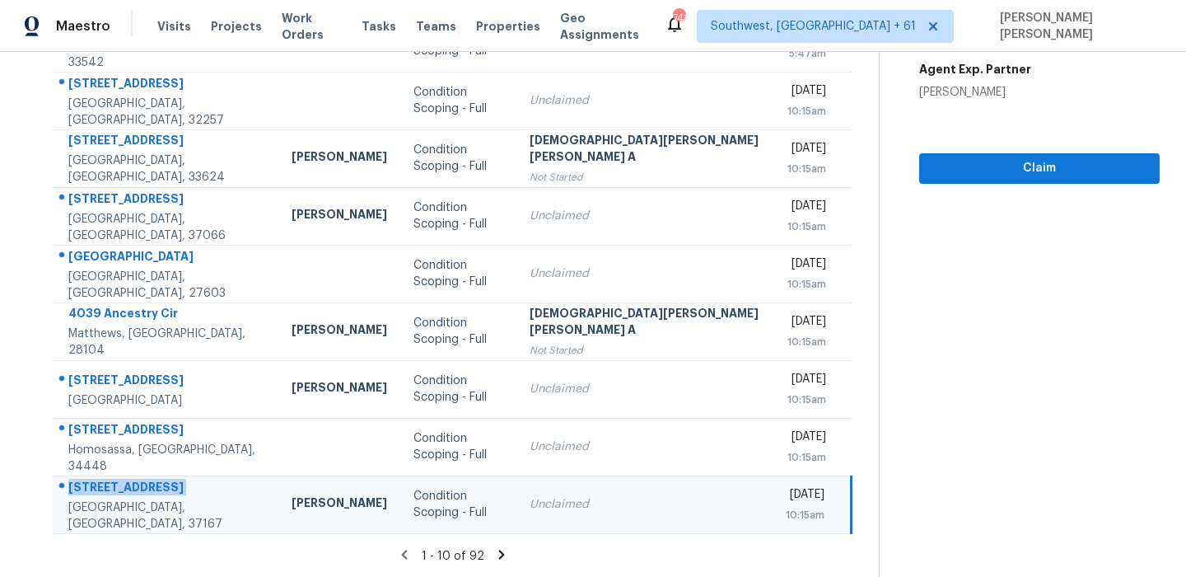
click at [498, 558] on icon at bounding box center [501, 553] width 6 height 9
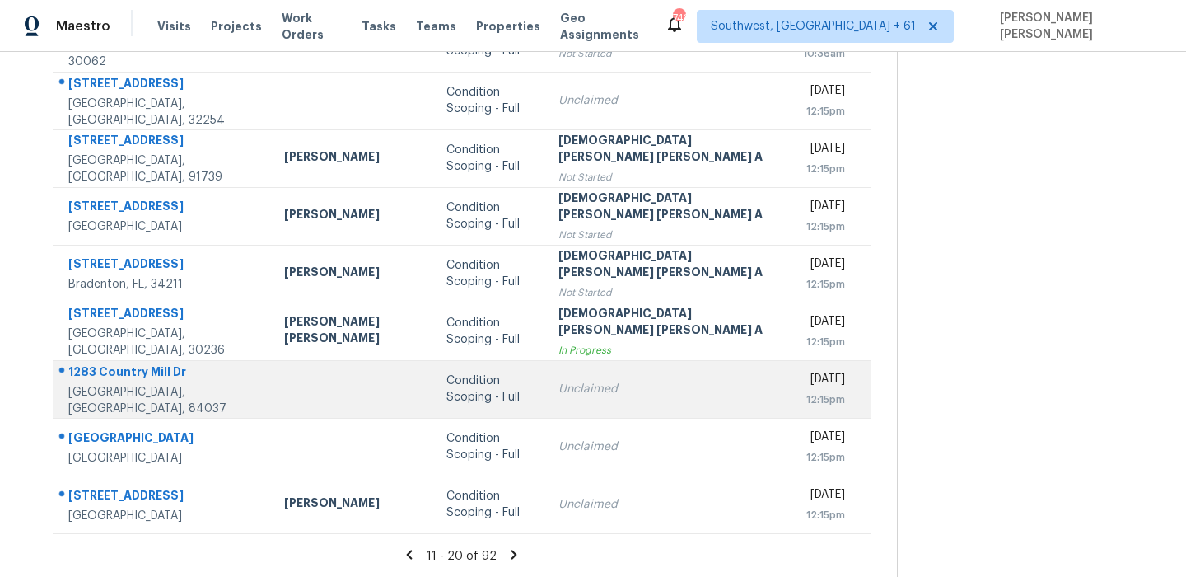
scroll to position [0, 0]
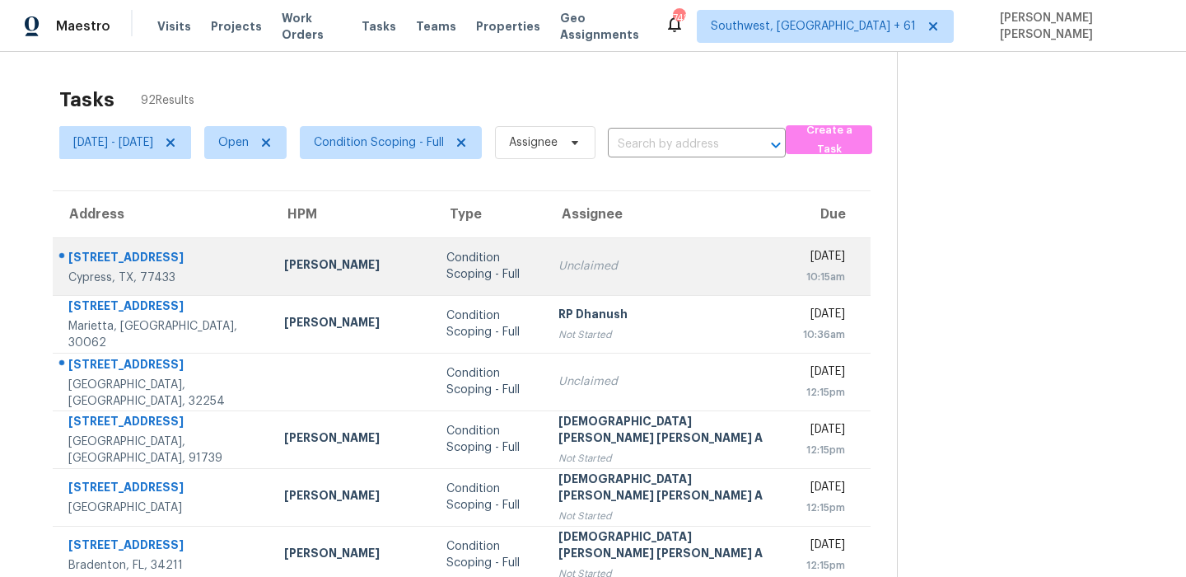
click at [166, 244] on td "[STREET_ADDRESS]" at bounding box center [162, 266] width 218 height 58
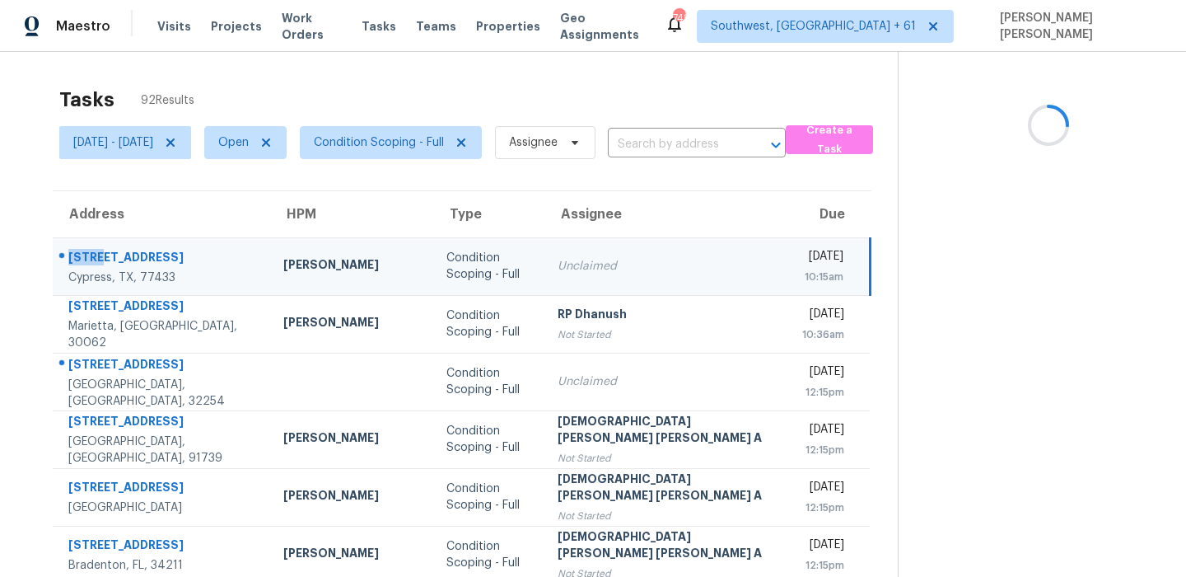
click at [166, 244] on td "[STREET_ADDRESS]" at bounding box center [161, 266] width 217 height 58
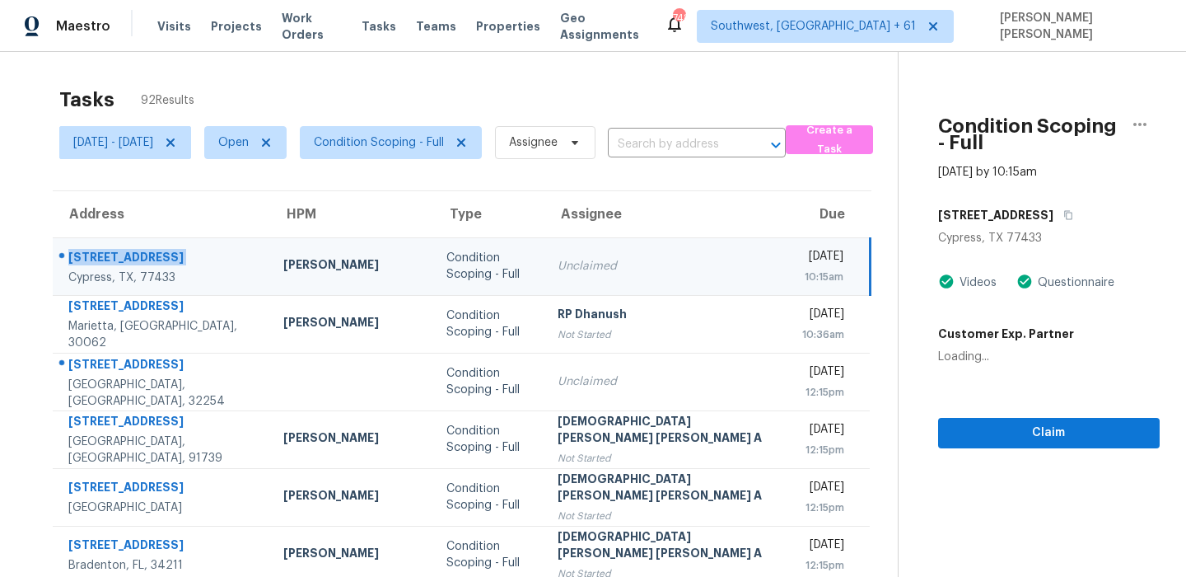
copy div "[STREET_ADDRESS]"
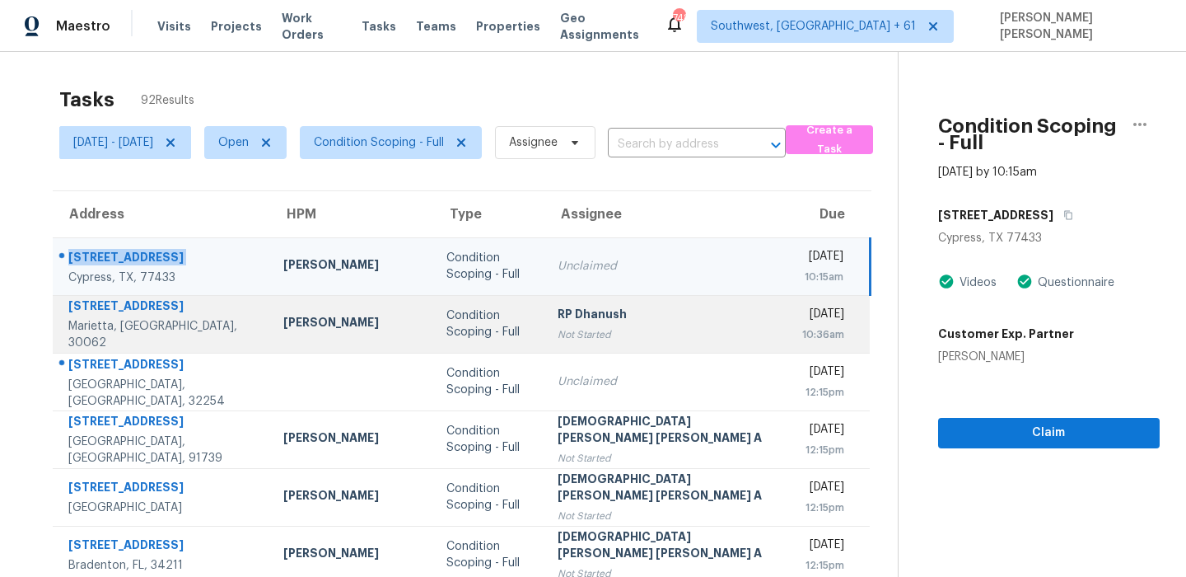
click at [180, 298] on td "[STREET_ADDRESS]" at bounding box center [161, 324] width 217 height 58
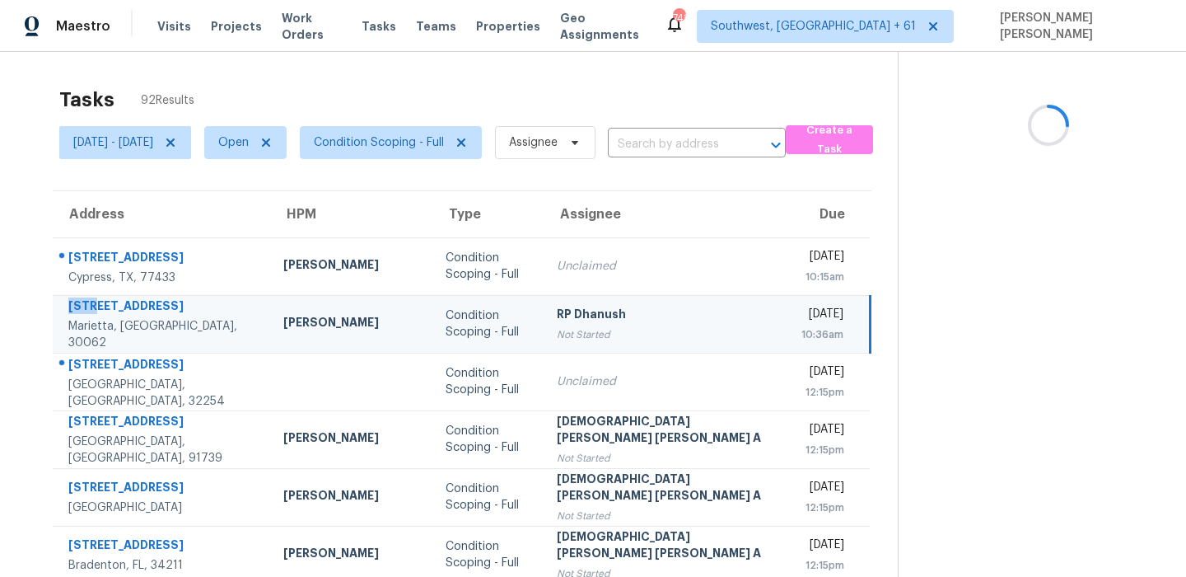
click at [180, 298] on td "[STREET_ADDRESS]" at bounding box center [161, 324] width 217 height 58
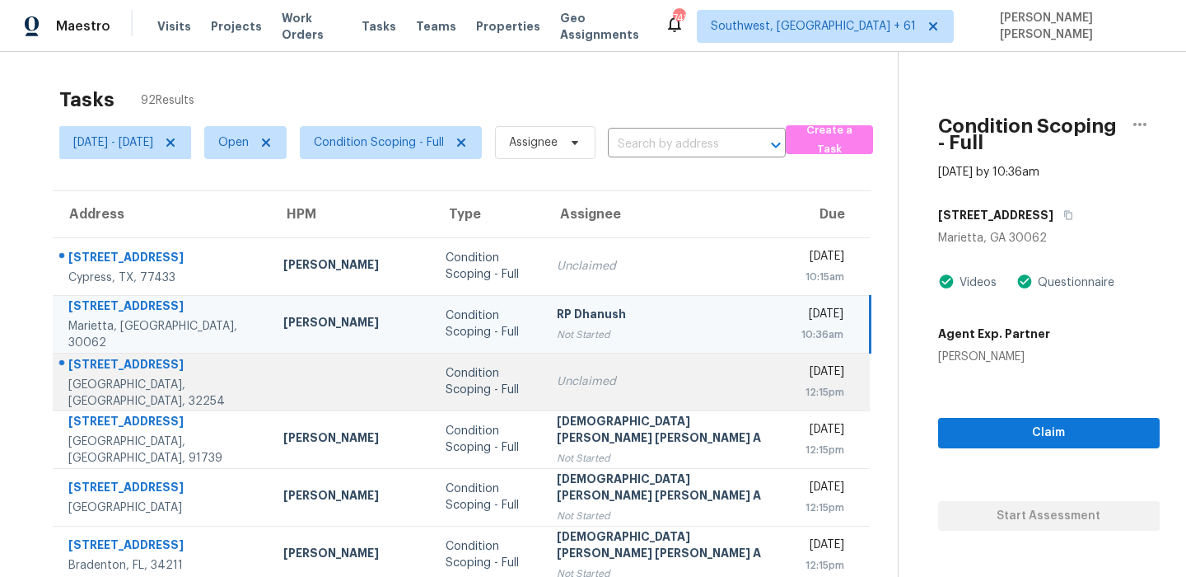
click at [159, 371] on div "[STREET_ADDRESS]" at bounding box center [162, 366] width 189 height 21
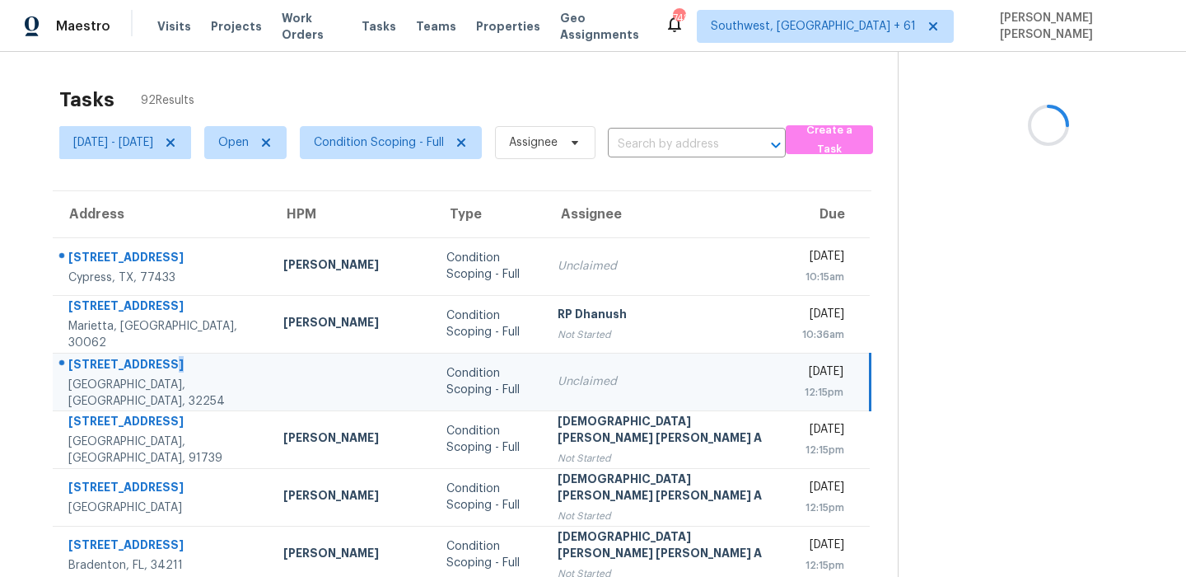
click at [159, 371] on div "[STREET_ADDRESS]" at bounding box center [162, 366] width 189 height 21
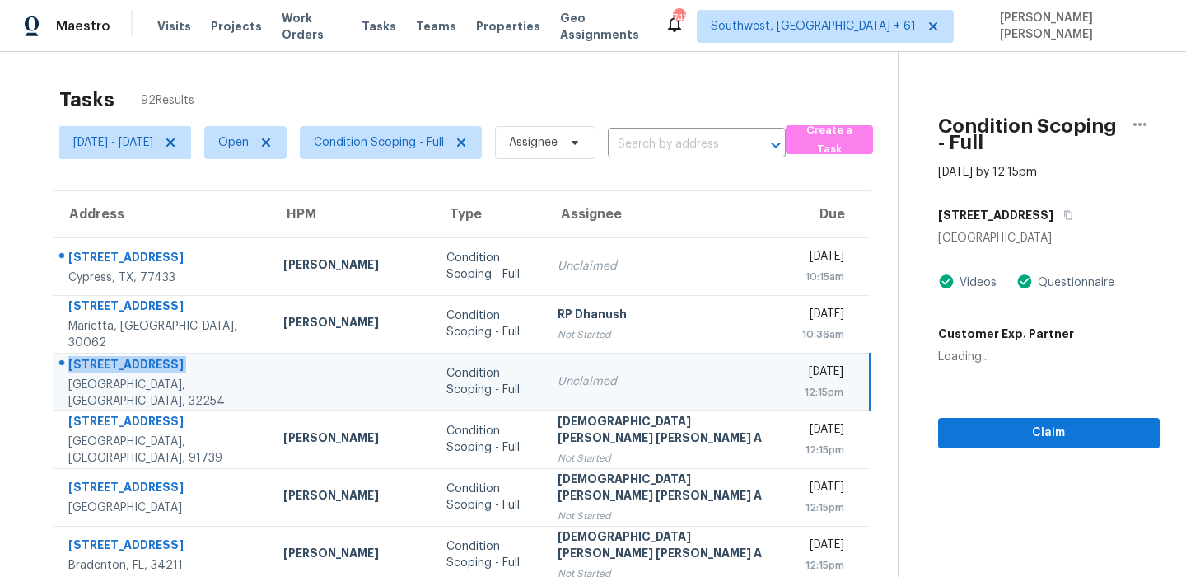
copy div "[STREET_ADDRESS]"
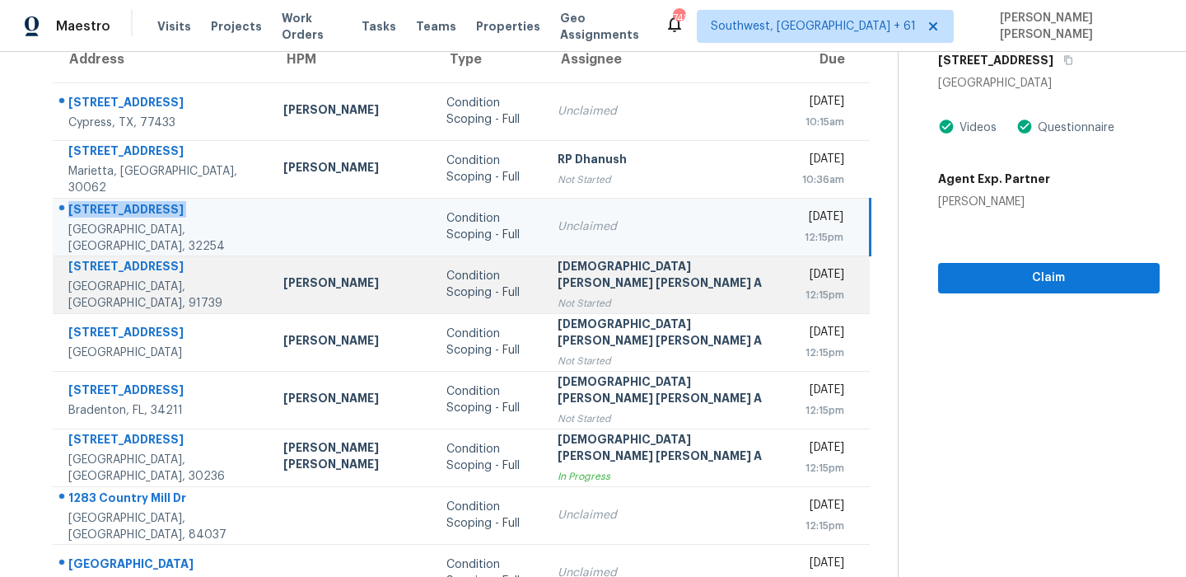
scroll to position [281, 0]
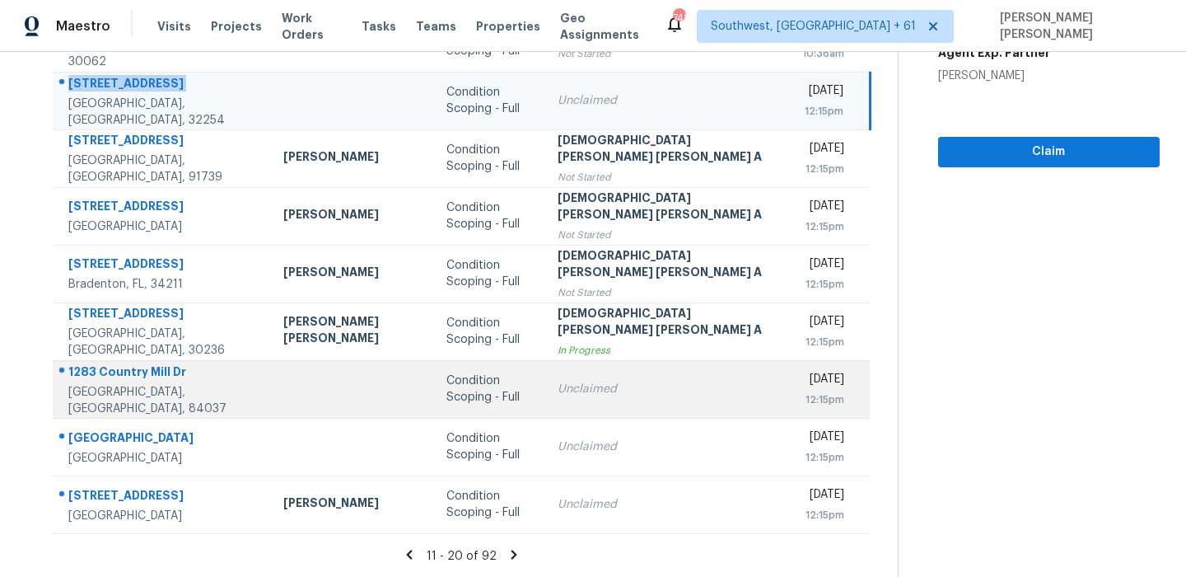
click at [161, 369] on div at bounding box center [155, 372] width 203 height 21
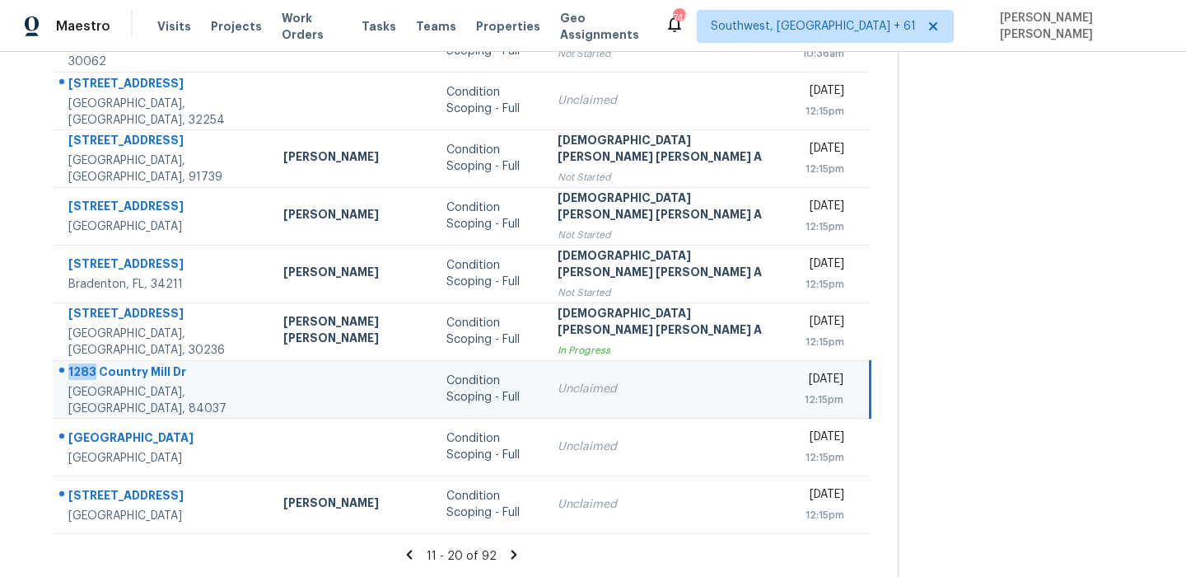
click at [161, 369] on div at bounding box center [155, 372] width 203 height 21
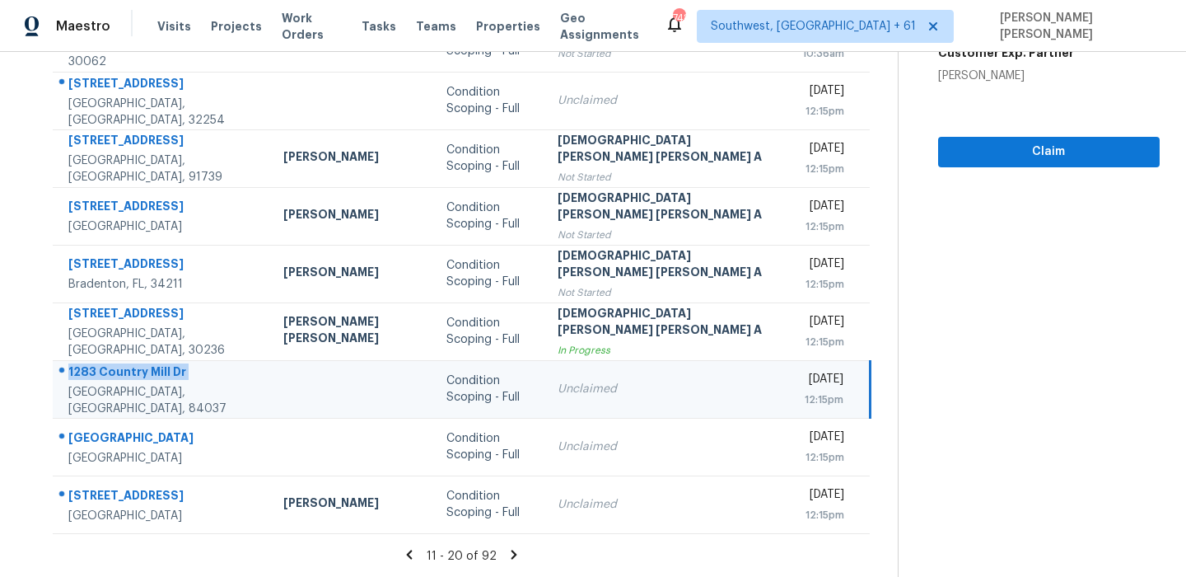
click at [184, 414] on td "[STREET_ADDRESS][PERSON_NAME]" at bounding box center [161, 389] width 217 height 58
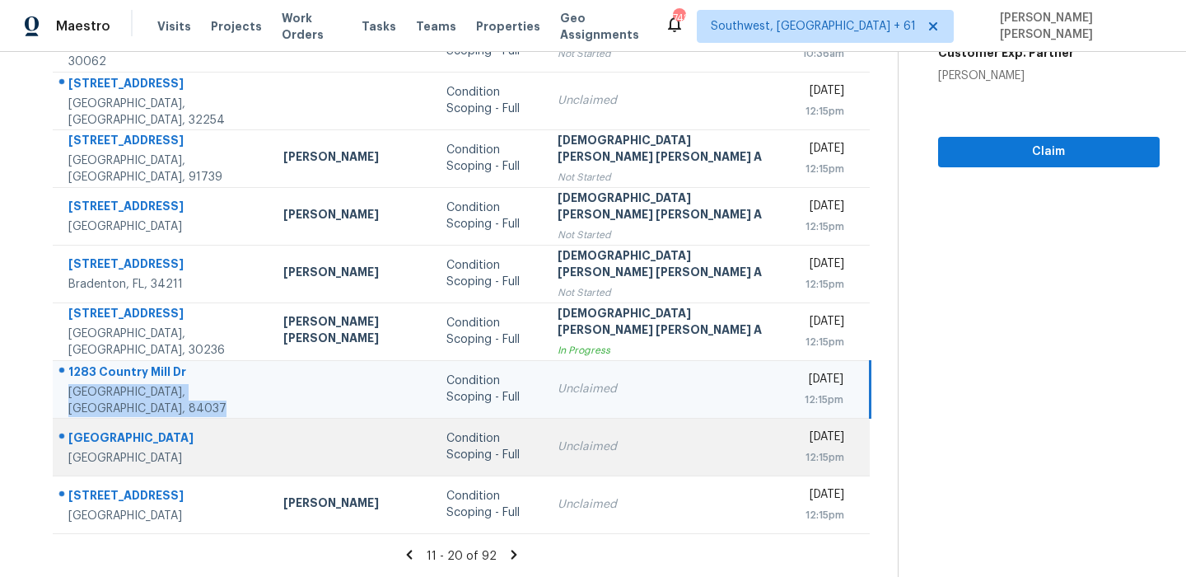
click at [166, 437] on div "[GEOGRAPHIC_DATA]" at bounding box center [162, 439] width 189 height 21
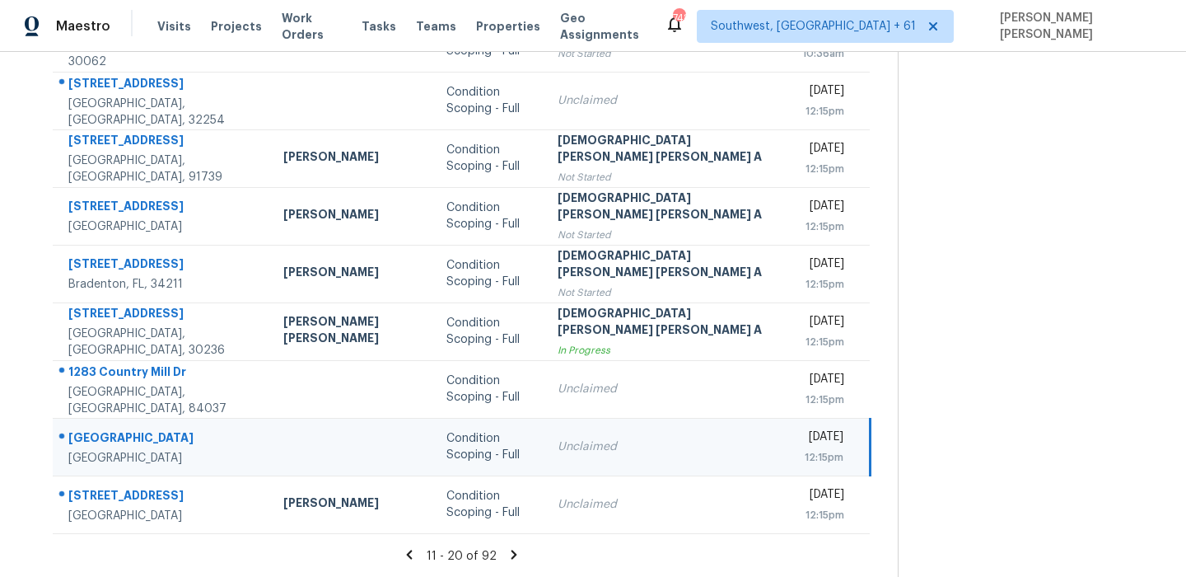
click at [166, 437] on div "[GEOGRAPHIC_DATA]" at bounding box center [162, 439] width 189 height 21
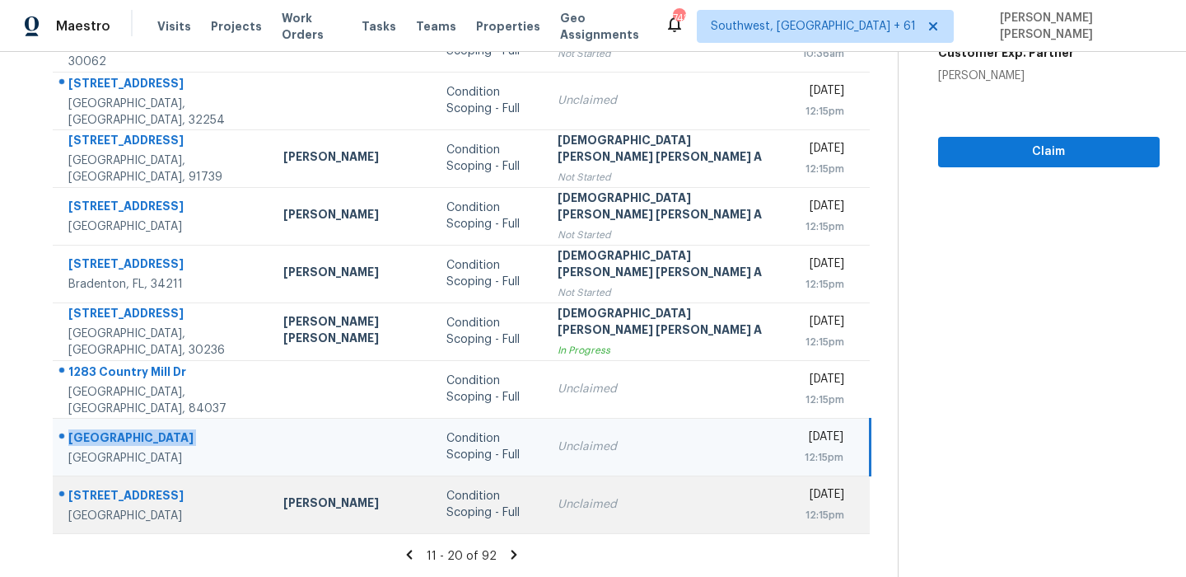
click at [161, 490] on div "[STREET_ADDRESS]" at bounding box center [162, 497] width 189 height 21
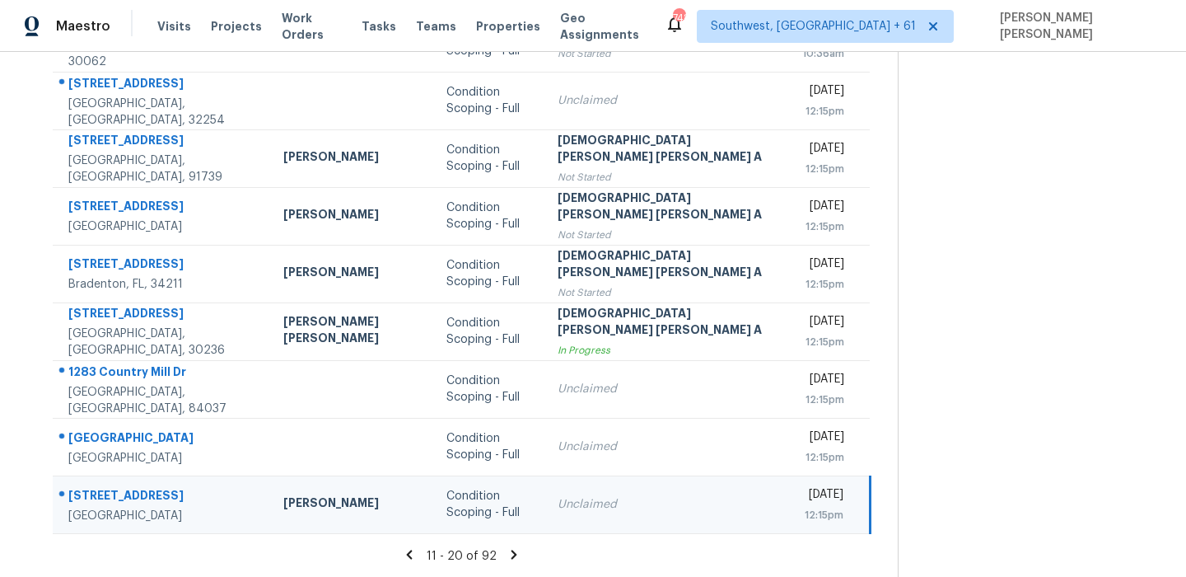
click at [161, 490] on div "[STREET_ADDRESS]" at bounding box center [162, 497] width 189 height 21
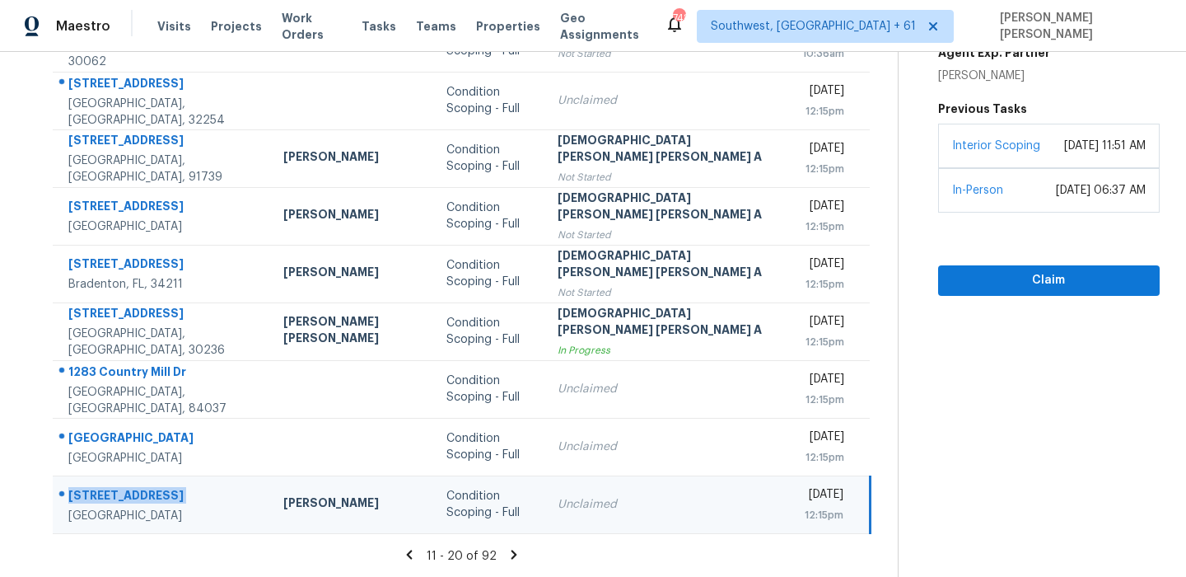
click at [511, 553] on icon at bounding box center [514, 553] width 6 height 9
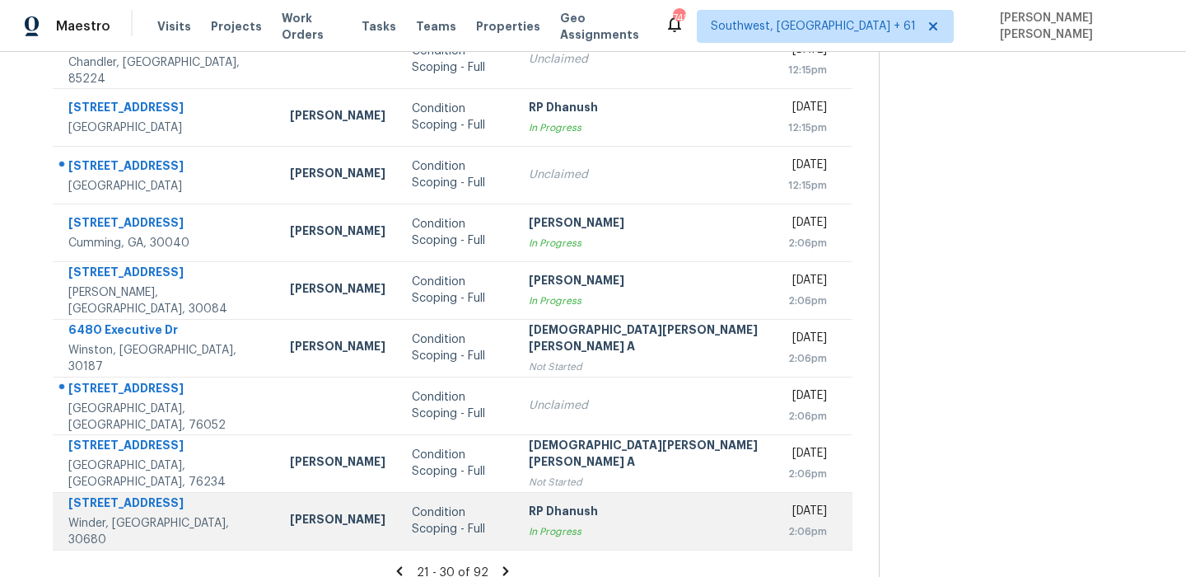
scroll to position [0, 0]
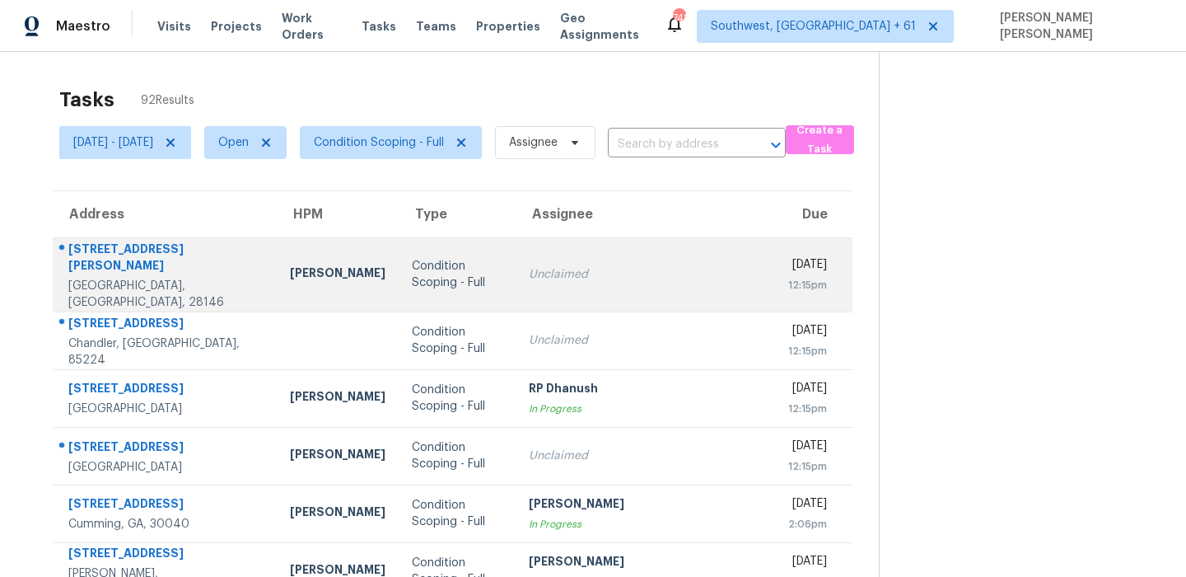
click at [162, 248] on div "[STREET_ADDRESS][PERSON_NAME]" at bounding box center [165, 258] width 195 height 37
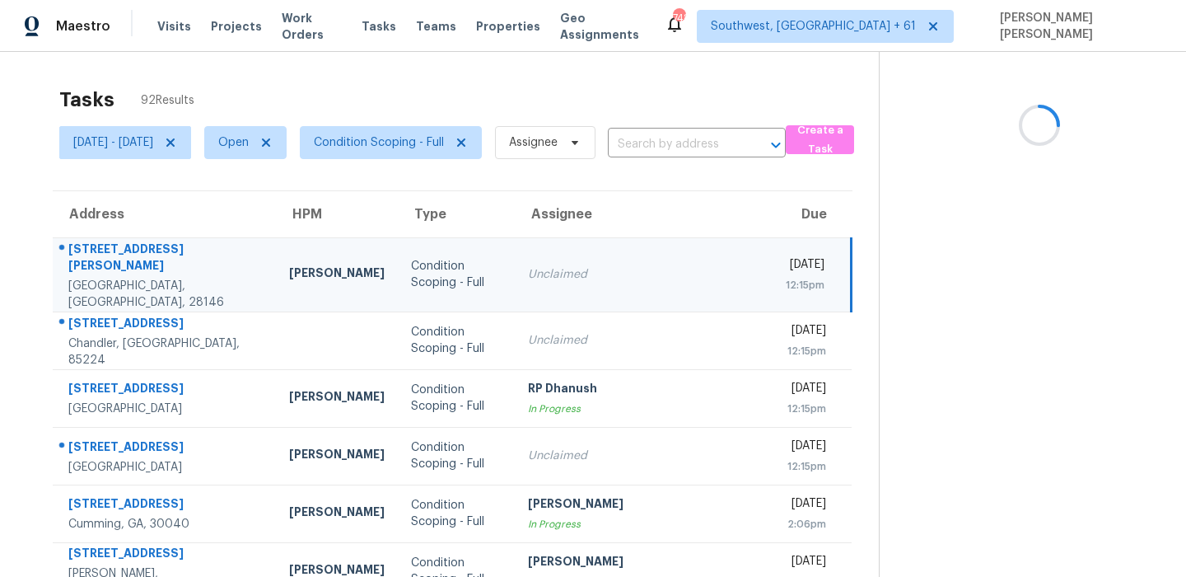
click at [162, 248] on div "[STREET_ADDRESS][PERSON_NAME]" at bounding box center [165, 258] width 194 height 37
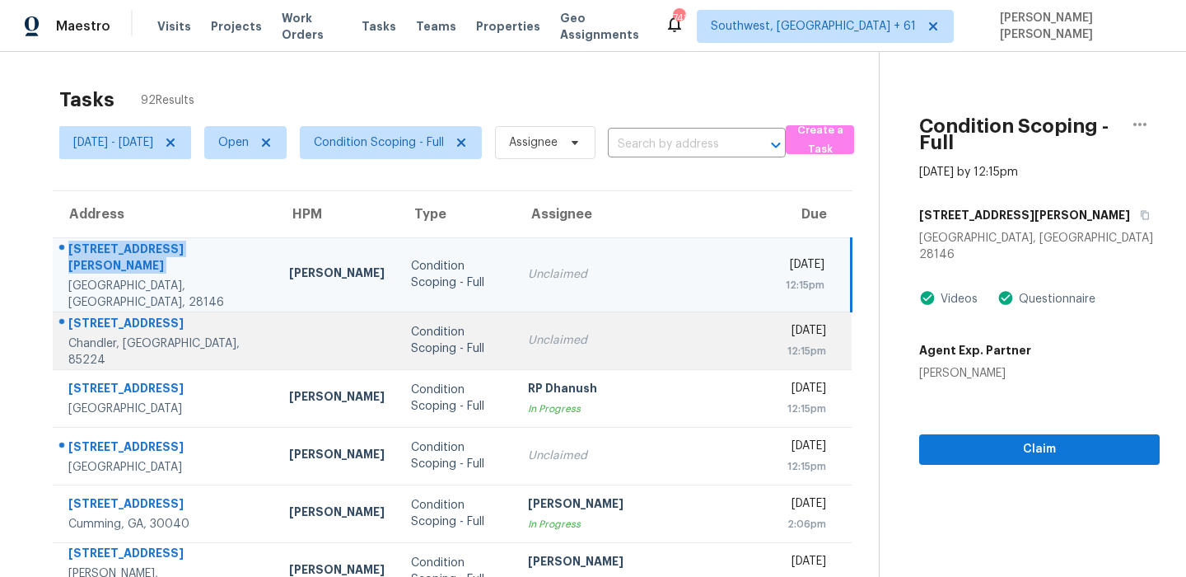
click at [141, 315] on div "[STREET_ADDRESS]" at bounding box center [165, 325] width 194 height 21
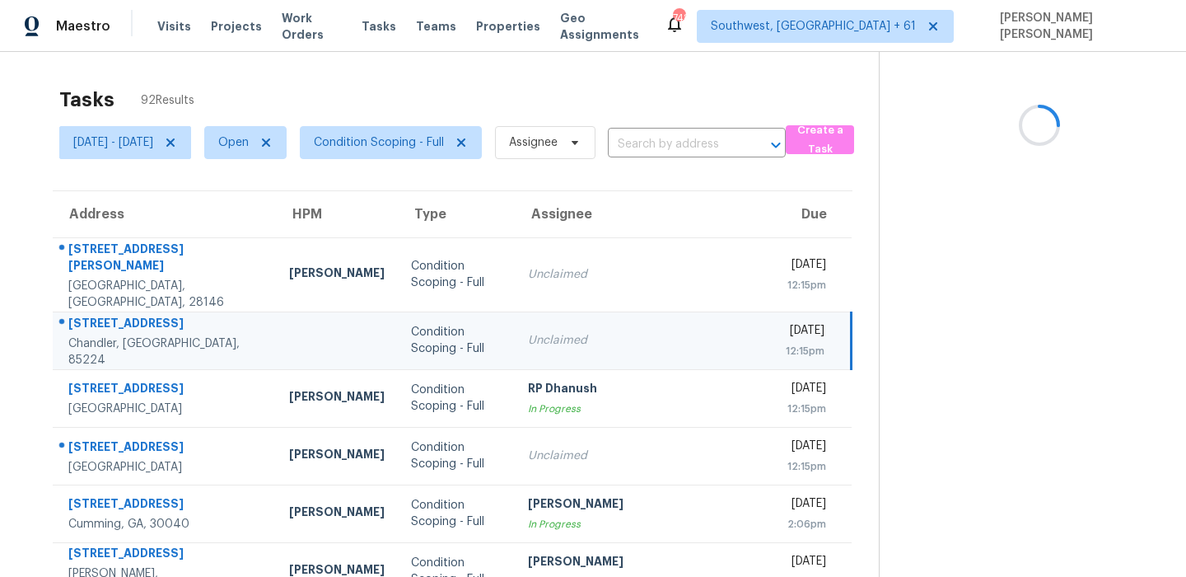
click at [141, 315] on div "[STREET_ADDRESS]" at bounding box center [165, 325] width 194 height 21
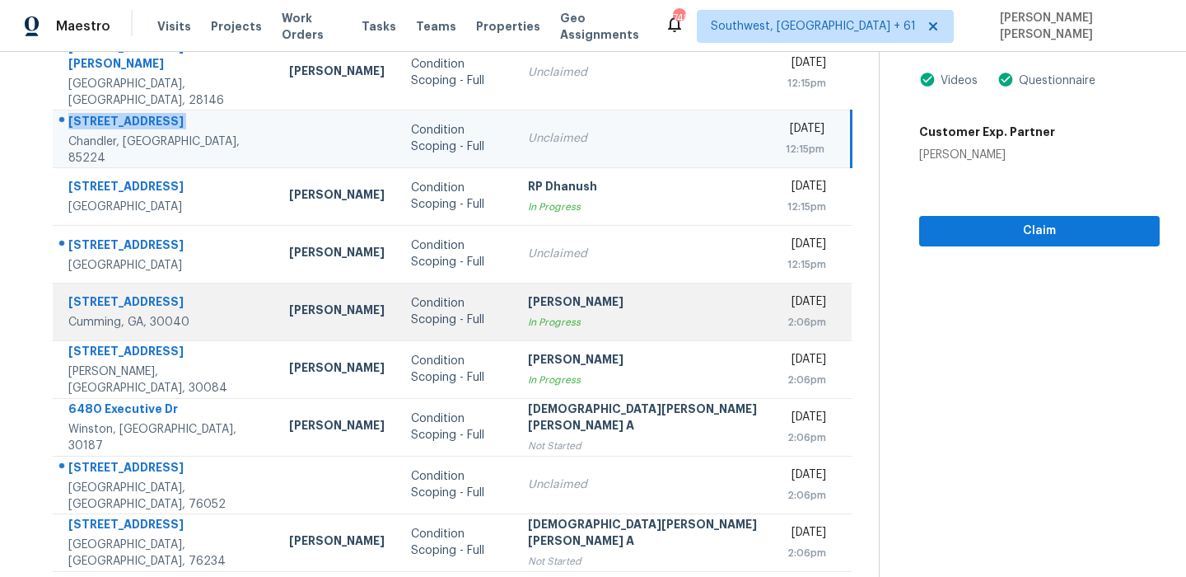
scroll to position [216, 0]
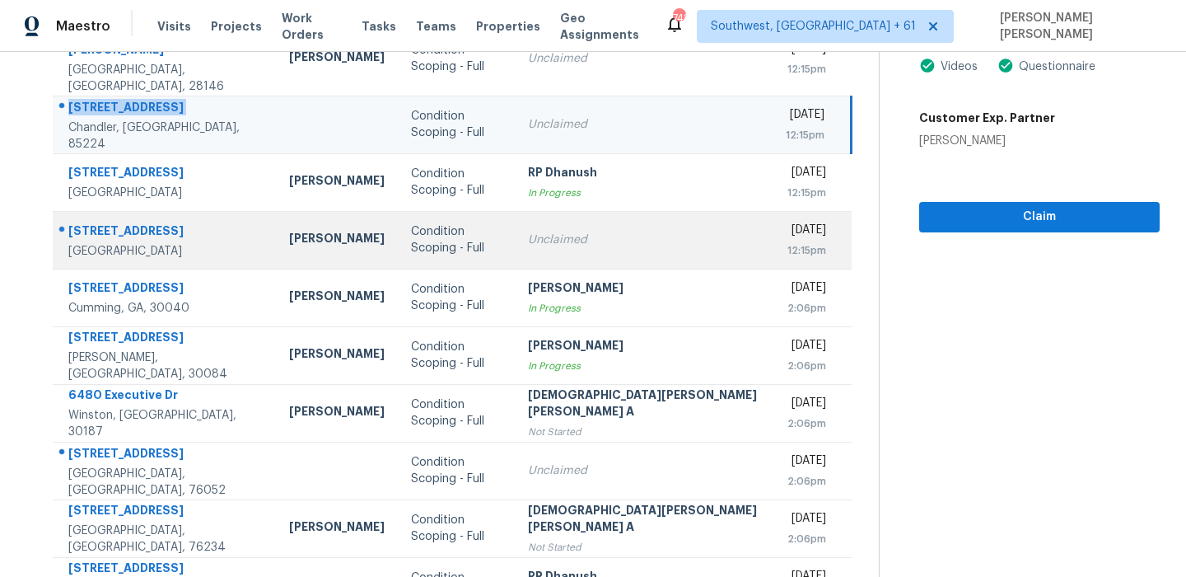
click at [149, 223] on div "[STREET_ADDRESS]" at bounding box center [165, 232] width 194 height 21
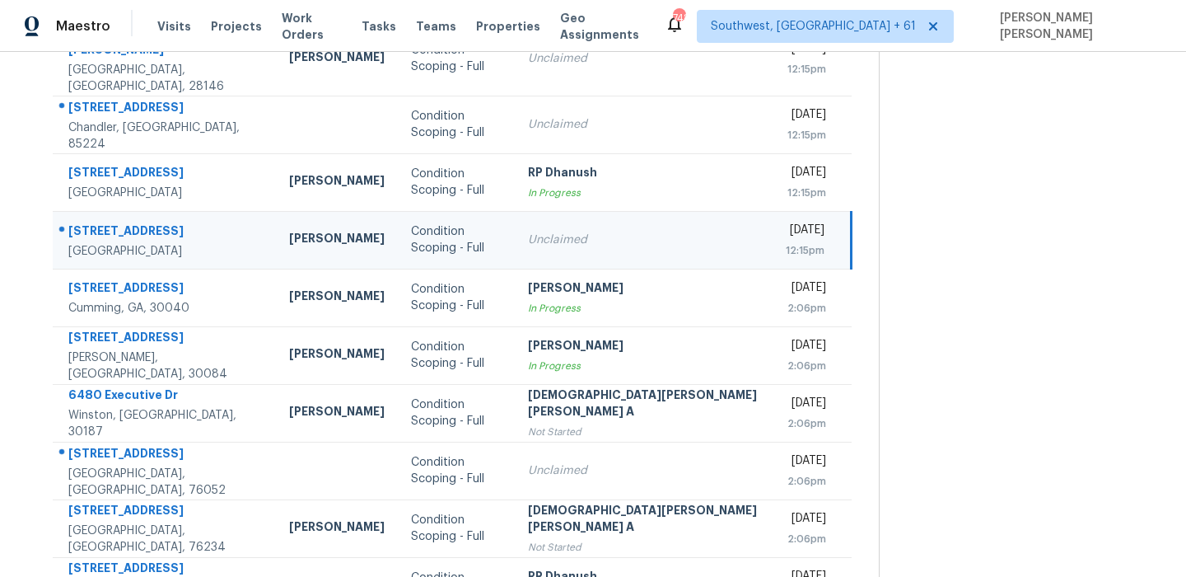
click at [149, 223] on div "[STREET_ADDRESS]" at bounding box center [165, 232] width 194 height 21
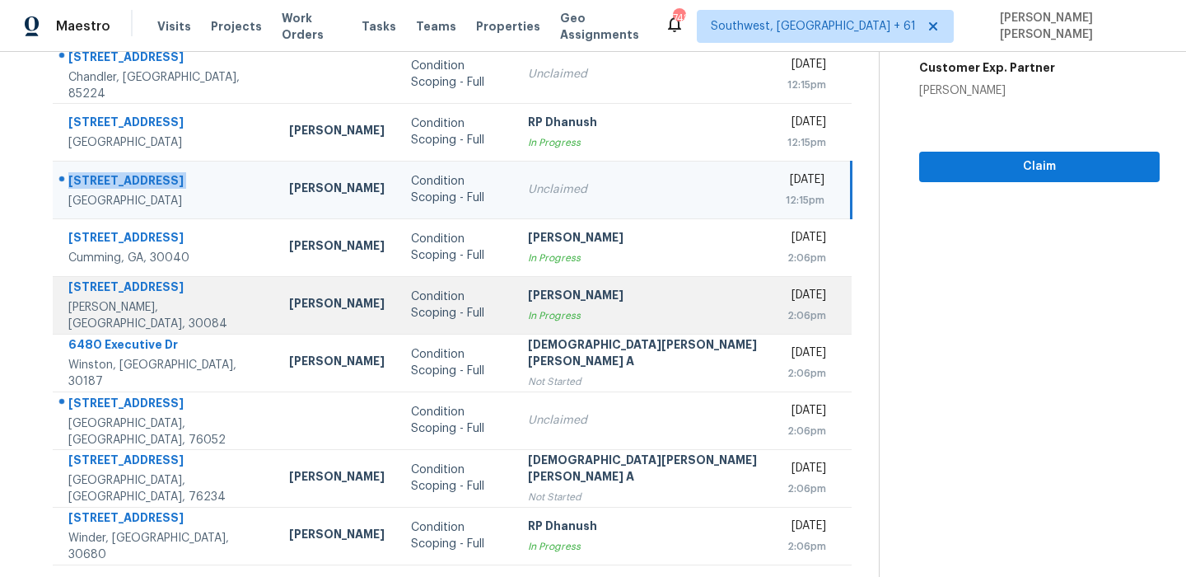
scroll to position [281, 0]
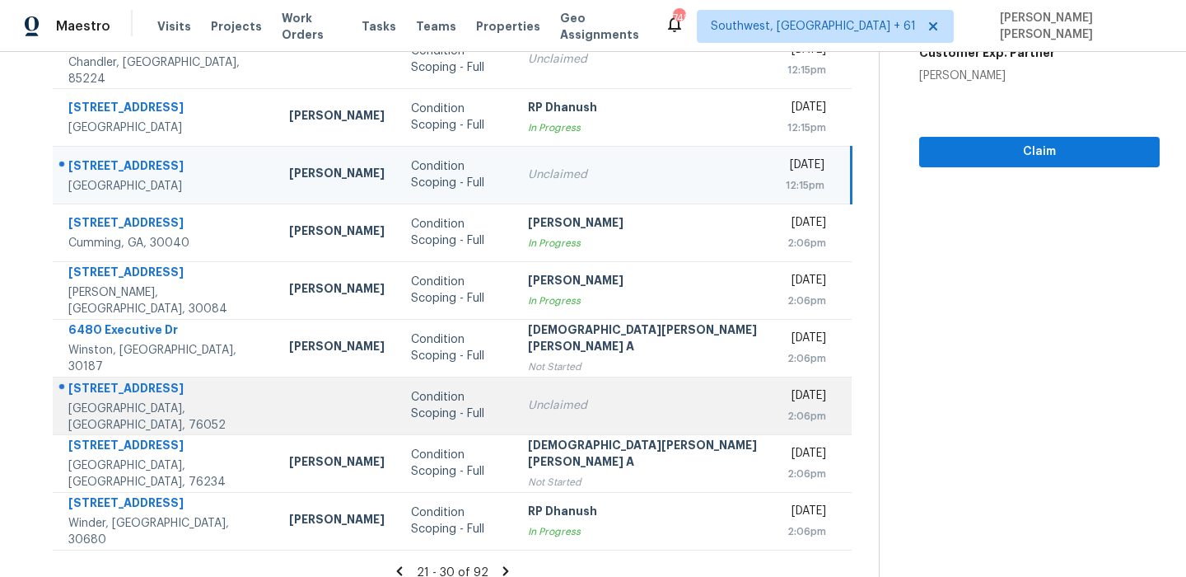
click at [124, 376] on td "[STREET_ADDRESS]" at bounding box center [164, 405] width 223 height 58
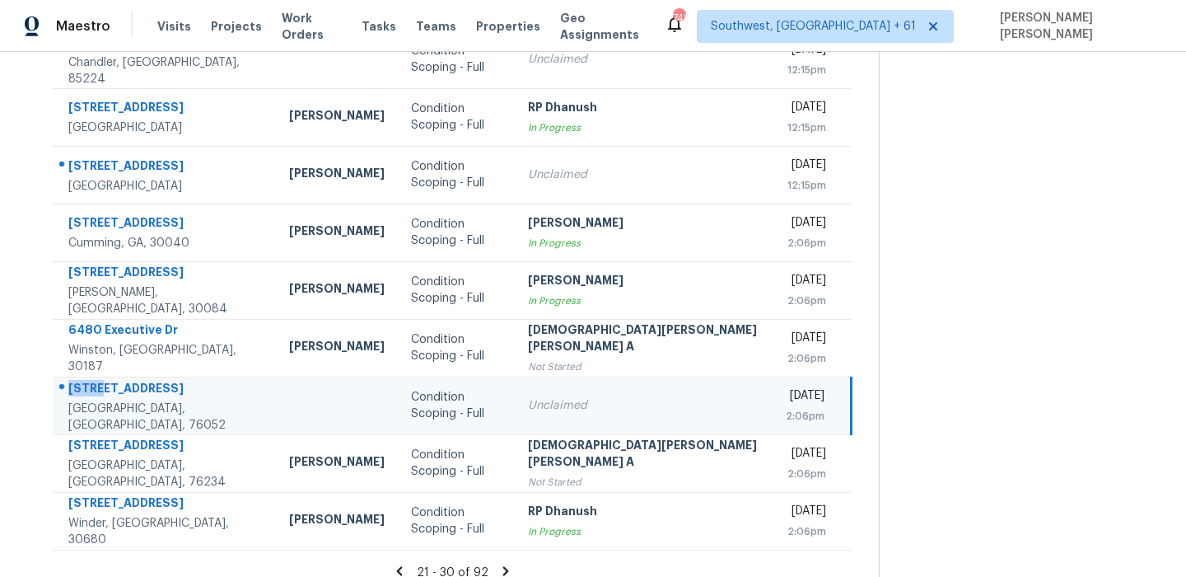
click at [124, 376] on td "[STREET_ADDRESS]" at bounding box center [164, 405] width 223 height 58
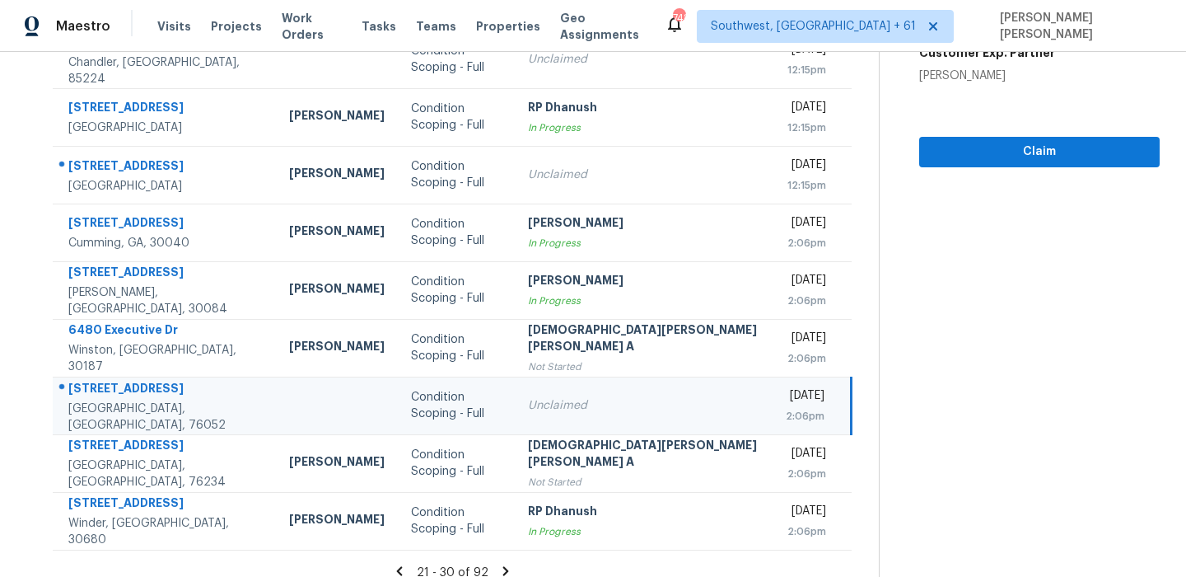
click at [498, 563] on icon at bounding box center [505, 570] width 15 height 15
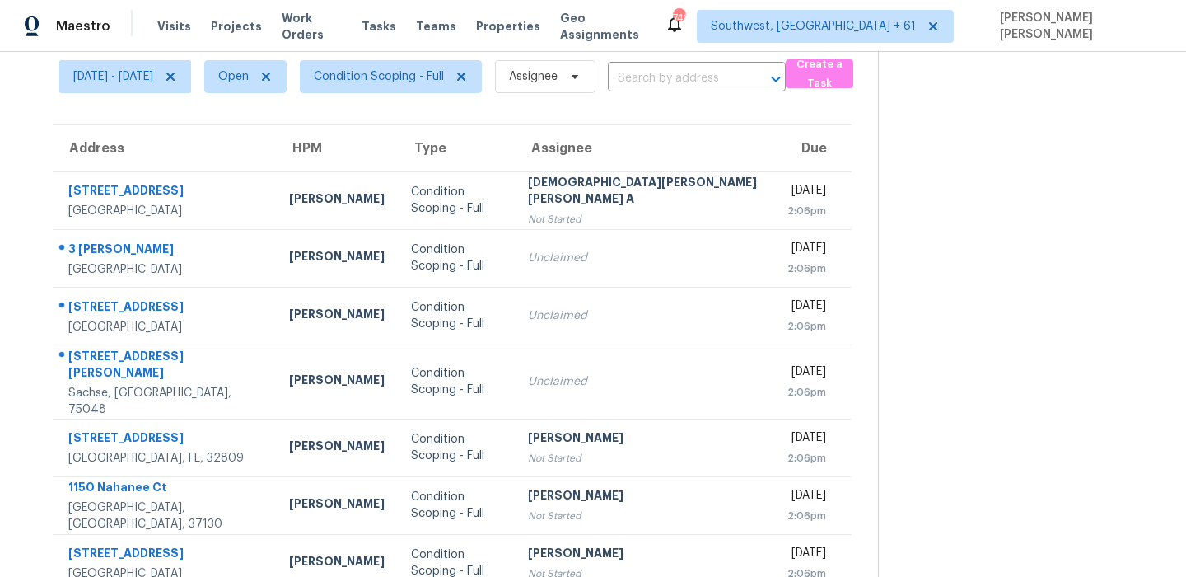
scroll to position [0, 0]
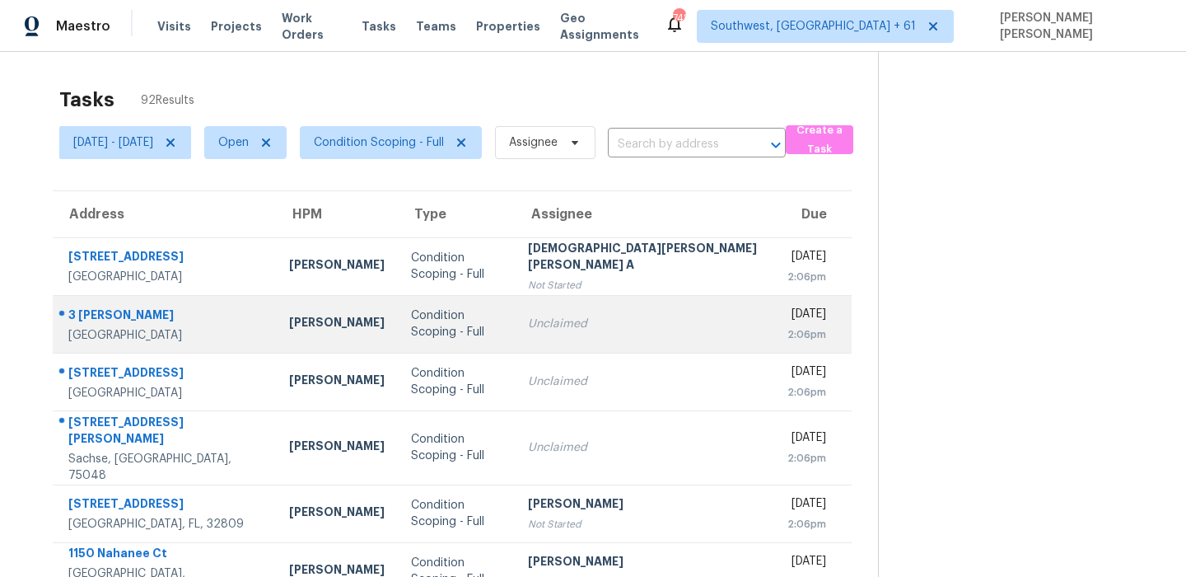
click at [99, 306] on div "3 [PERSON_NAME]" at bounding box center [165, 316] width 194 height 21
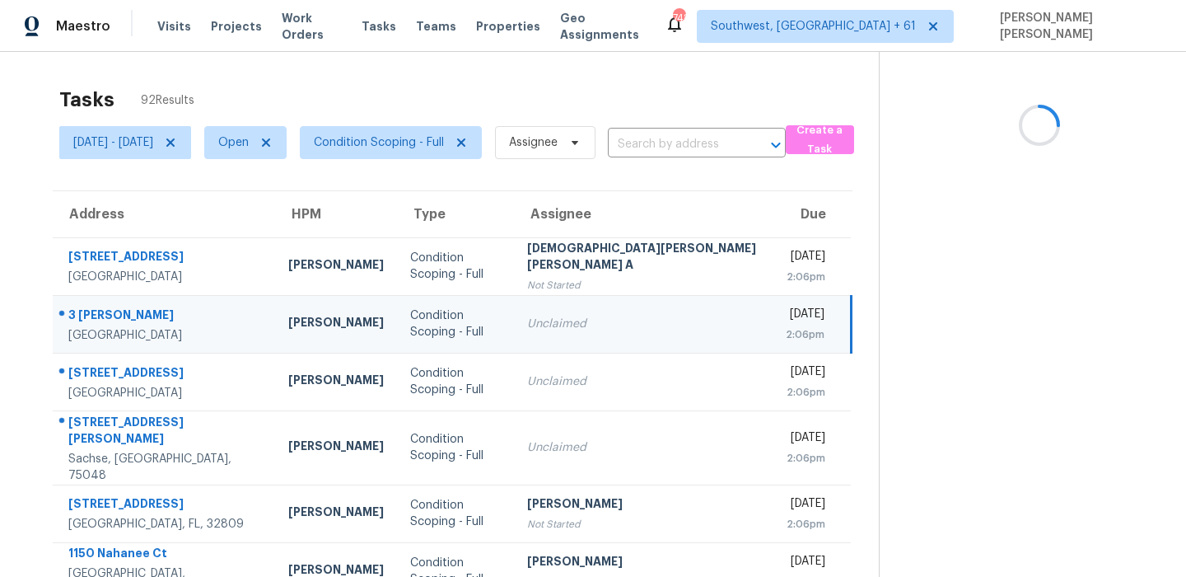
click at [99, 306] on div "3 [PERSON_NAME]" at bounding box center [165, 316] width 194 height 21
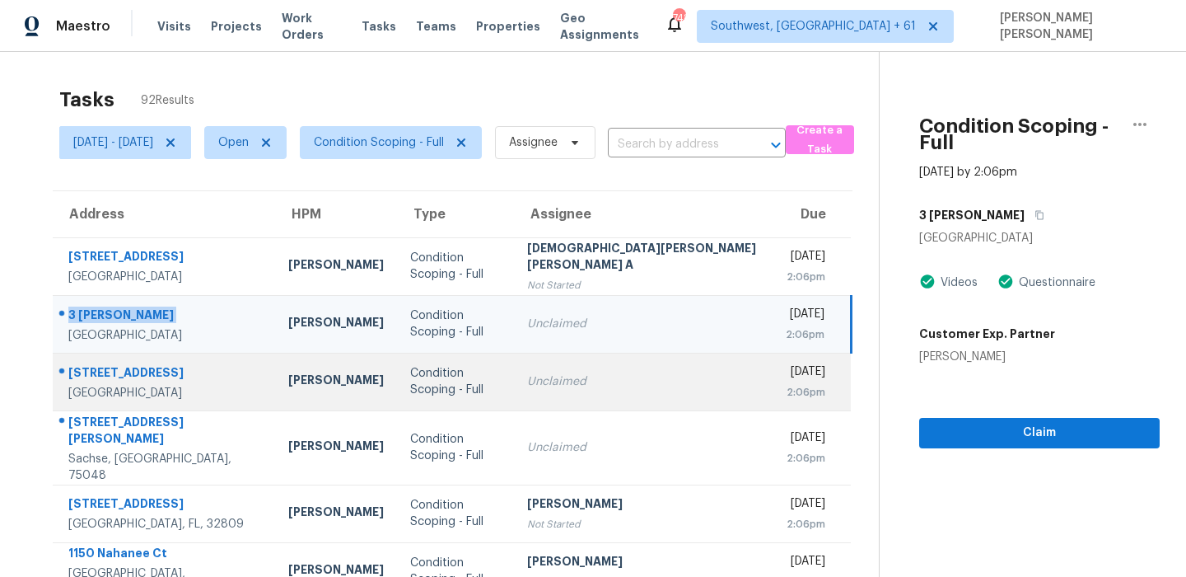
scroll to position [77, 0]
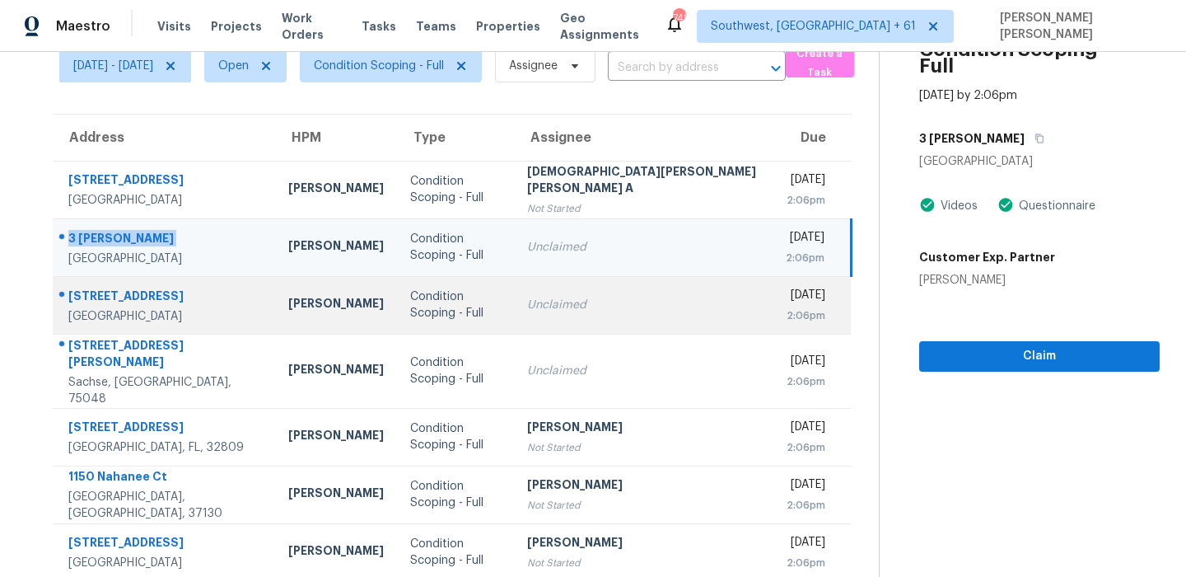
click at [152, 295] on div "[STREET_ADDRESS]" at bounding box center [165, 297] width 194 height 21
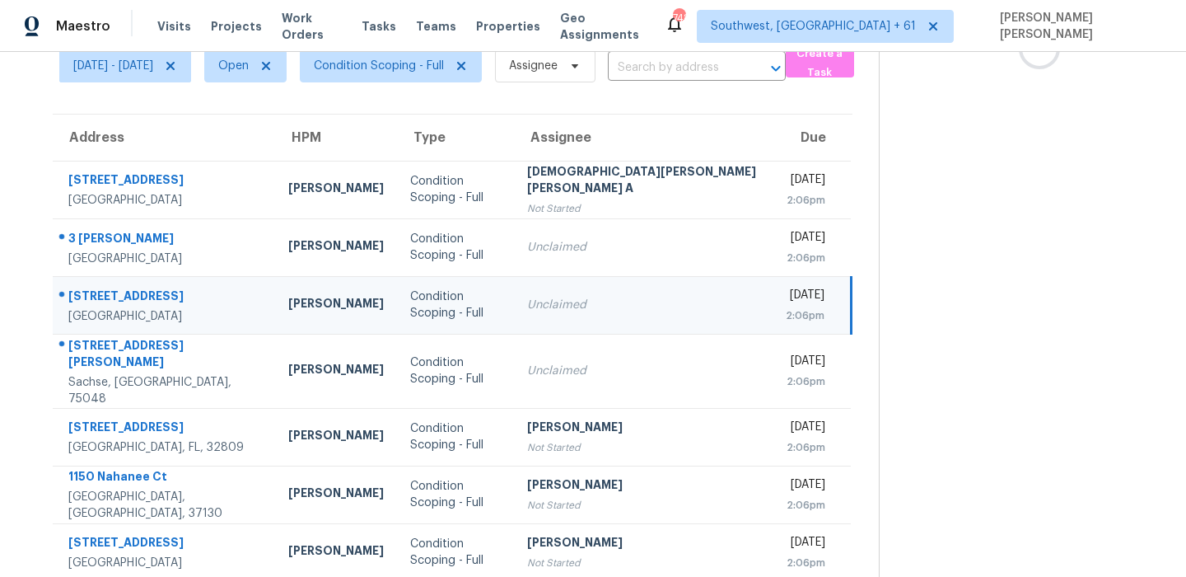
click at [152, 295] on div "[STREET_ADDRESS]" at bounding box center [165, 297] width 194 height 21
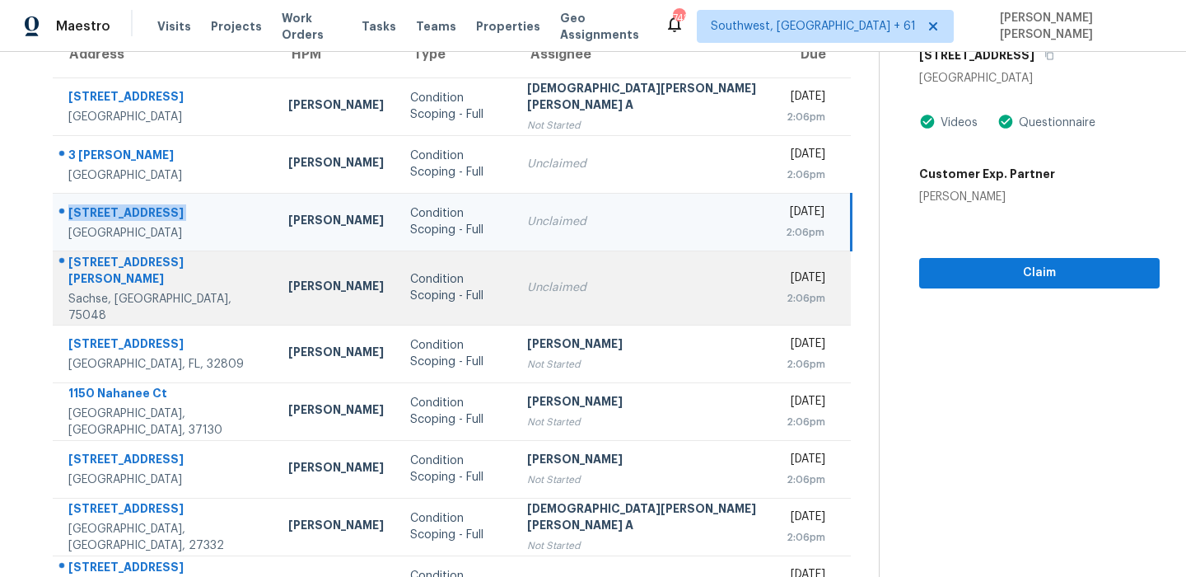
scroll to position [250, 0]
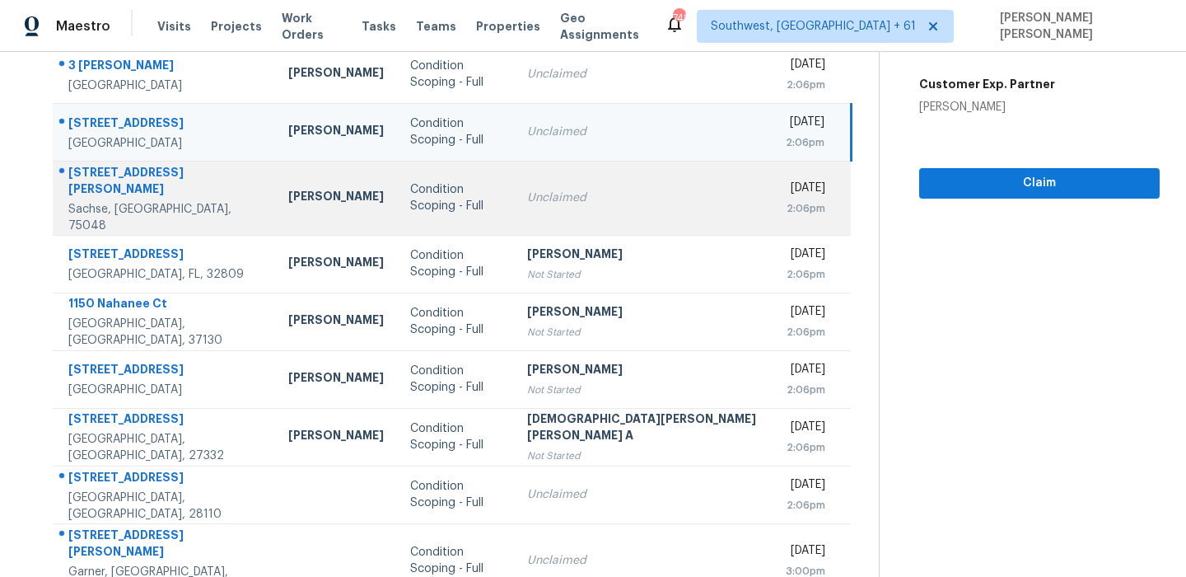
click at [144, 184] on div "[STREET_ADDRESS][PERSON_NAME]" at bounding box center [165, 182] width 194 height 37
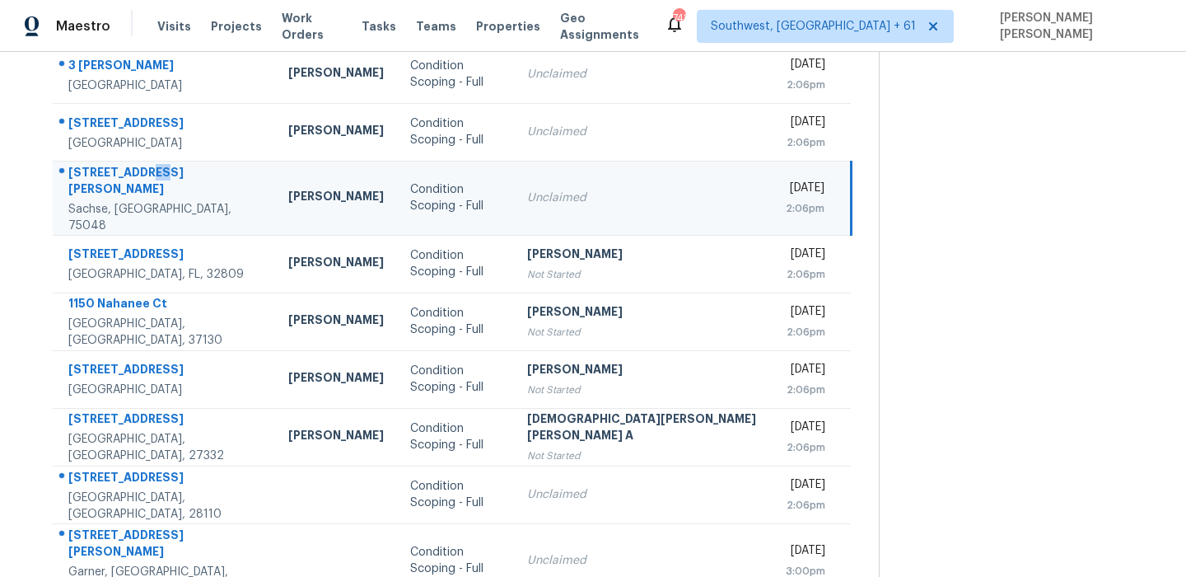
click at [144, 184] on div "[STREET_ADDRESS][PERSON_NAME]" at bounding box center [165, 182] width 194 height 37
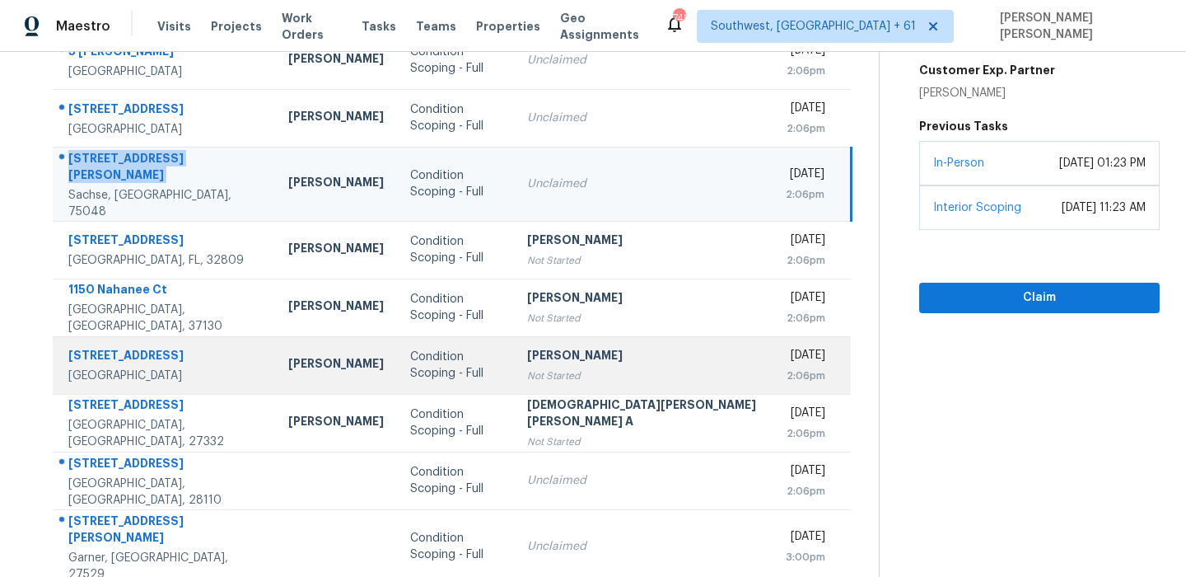
scroll to position [281, 0]
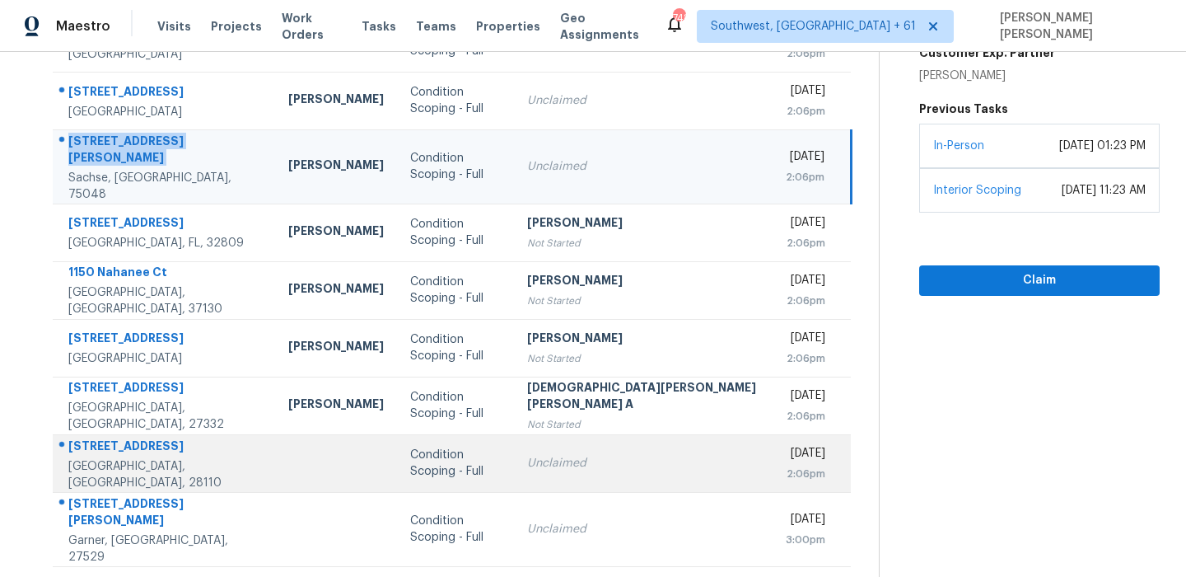
click at [169, 434] on td "[STREET_ADDRESS]" at bounding box center [164, 463] width 222 height 58
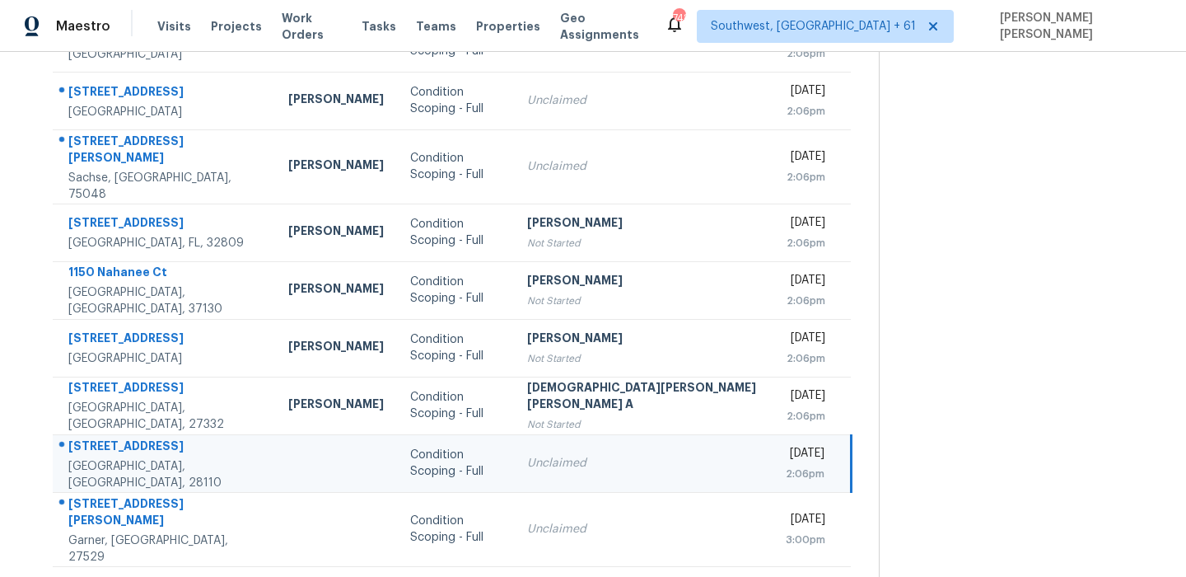
click at [169, 434] on td "[STREET_ADDRESS]" at bounding box center [164, 463] width 222 height 58
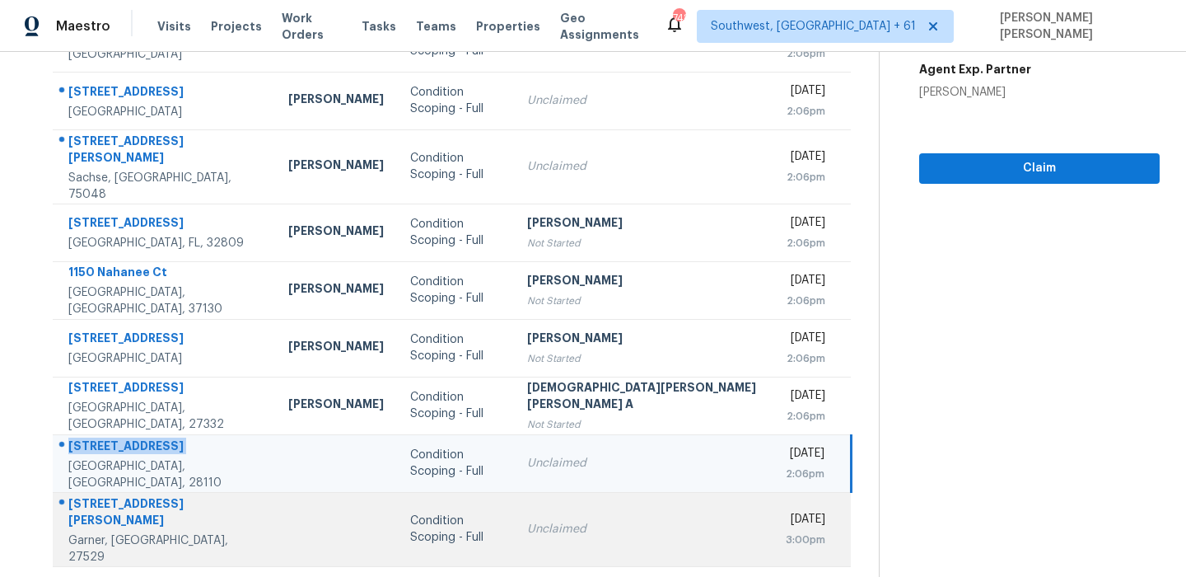
click at [136, 492] on td "[STREET_ADDRESS][PERSON_NAME][PERSON_NAME]" at bounding box center [164, 529] width 222 height 74
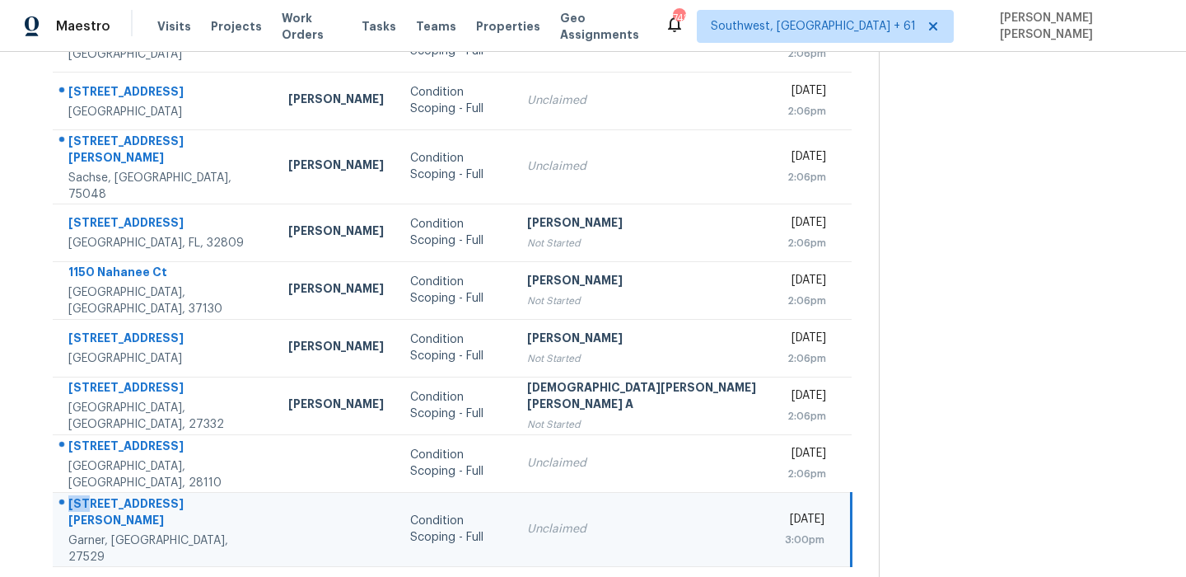
click at [136, 492] on td "[STREET_ADDRESS][PERSON_NAME][PERSON_NAME]" at bounding box center [164, 529] width 222 height 74
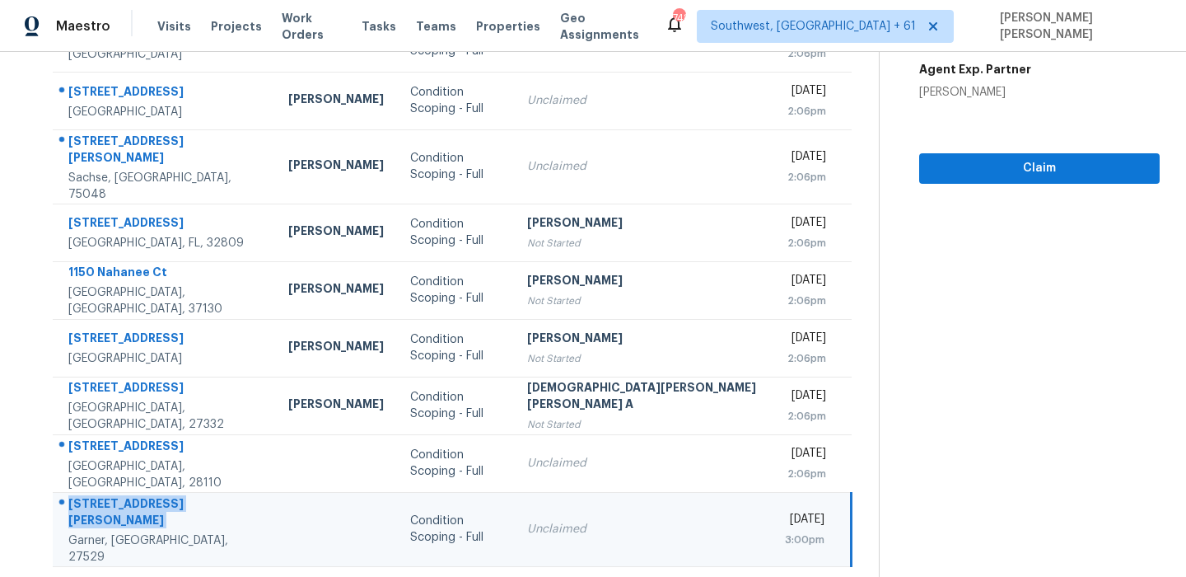
scroll to position [0, 0]
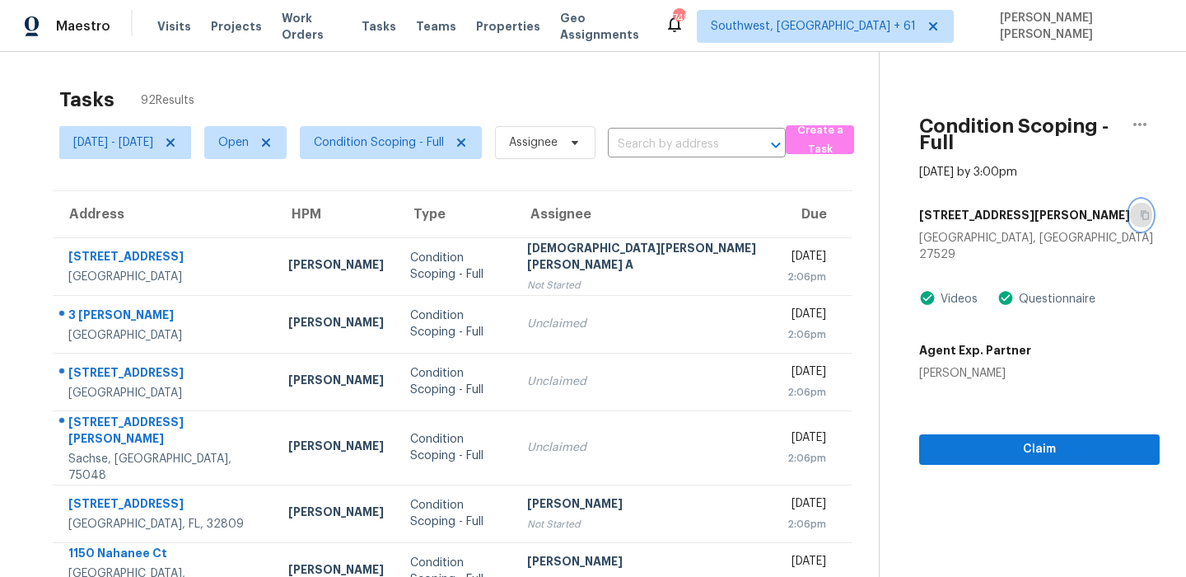
click at [1141, 211] on icon "button" at bounding box center [1145, 215] width 8 height 9
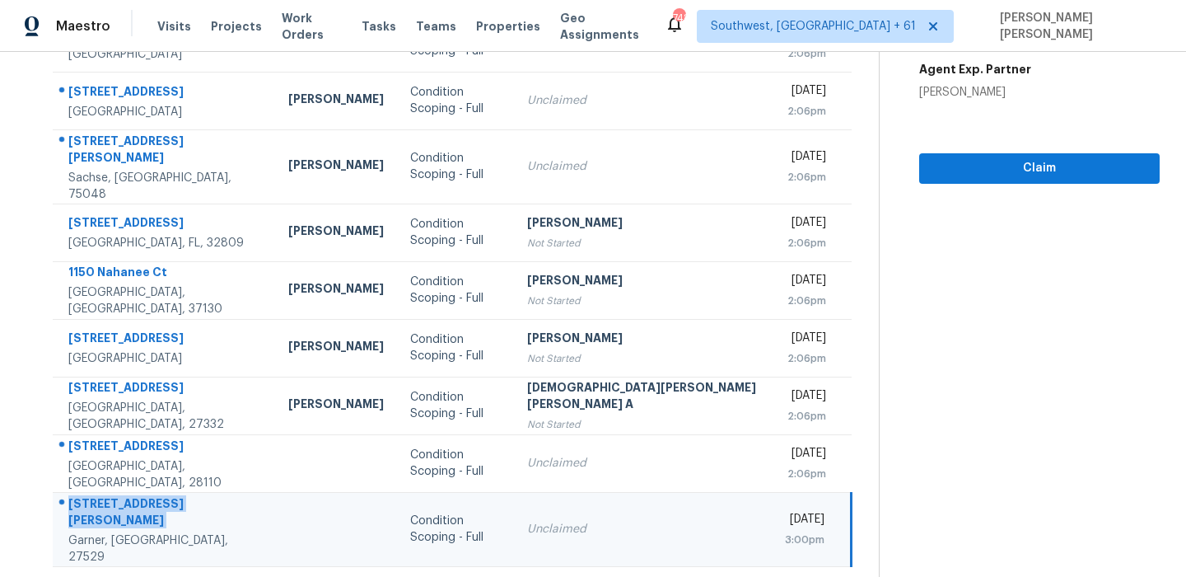
click at [499, 576] on icon at bounding box center [506, 587] width 15 height 15
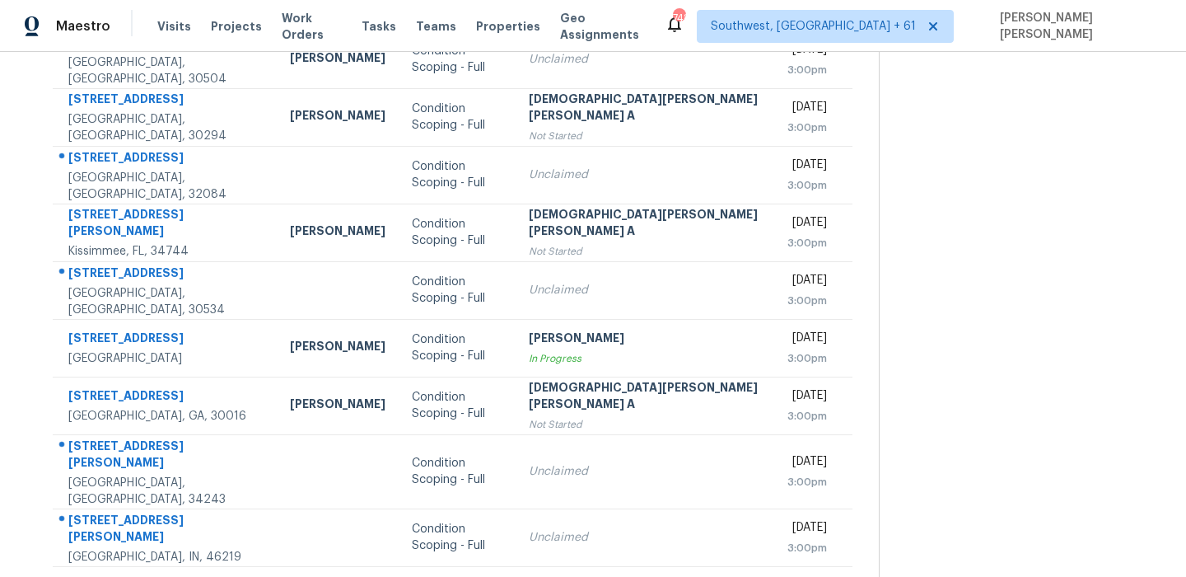
scroll to position [0, 0]
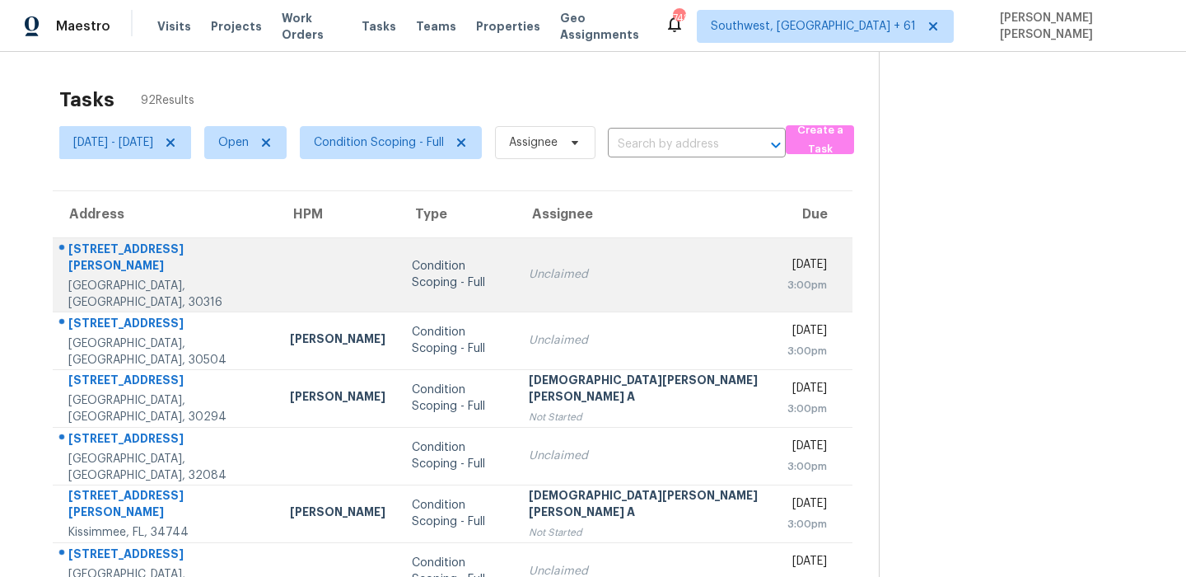
click at [175, 260] on div "[STREET_ADDRESS][PERSON_NAME]" at bounding box center [165, 258] width 195 height 37
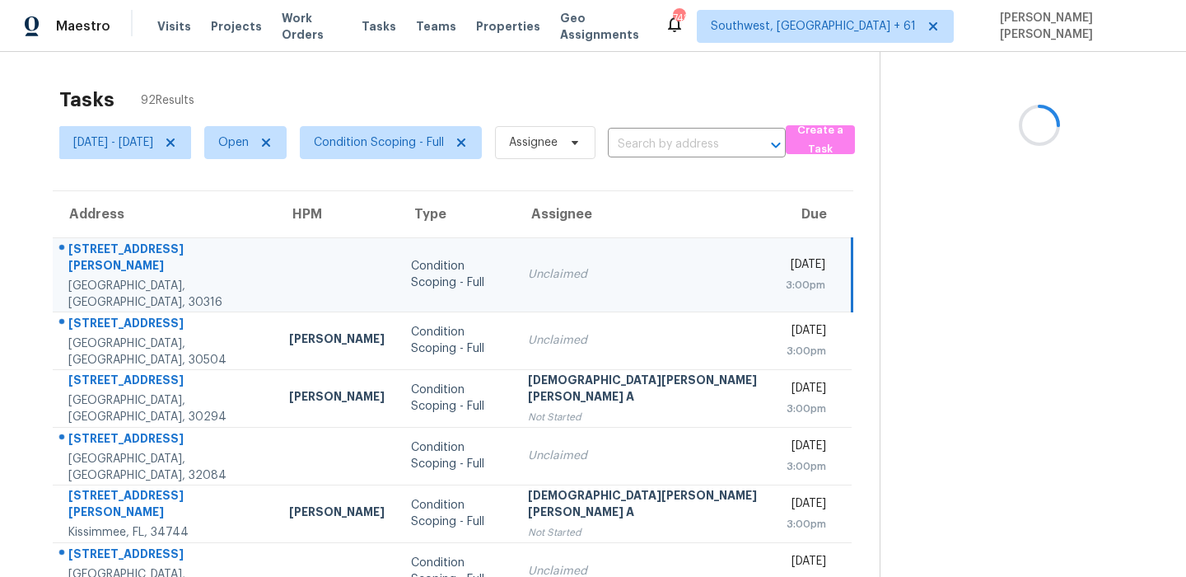
click at [175, 260] on div "[STREET_ADDRESS][PERSON_NAME]" at bounding box center [165, 258] width 194 height 37
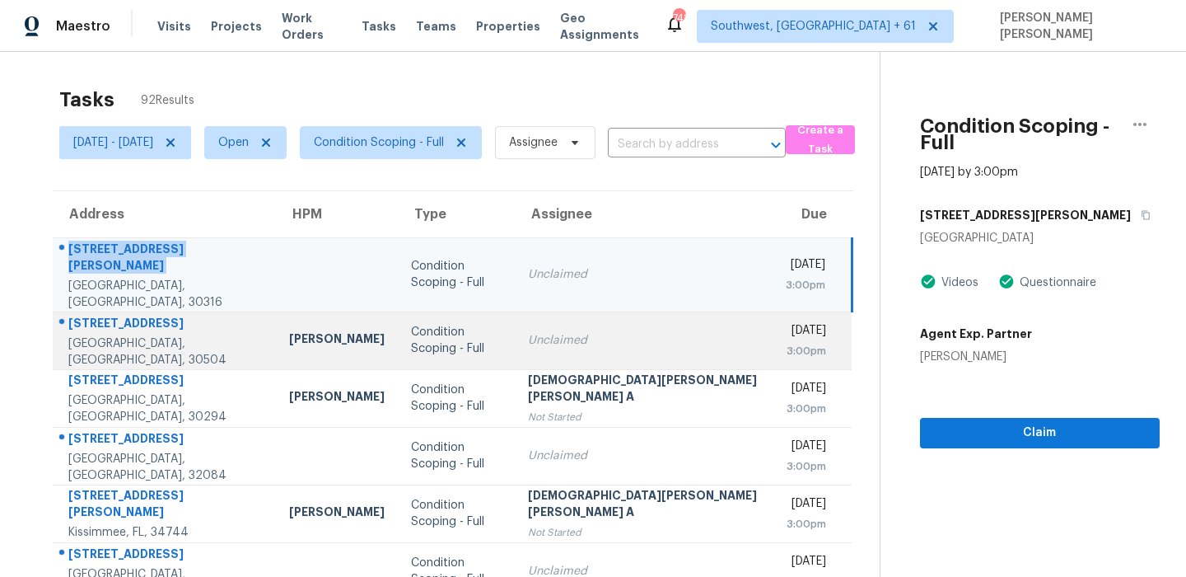
click at [122, 321] on div "[STREET_ADDRESS]" at bounding box center [165, 325] width 194 height 21
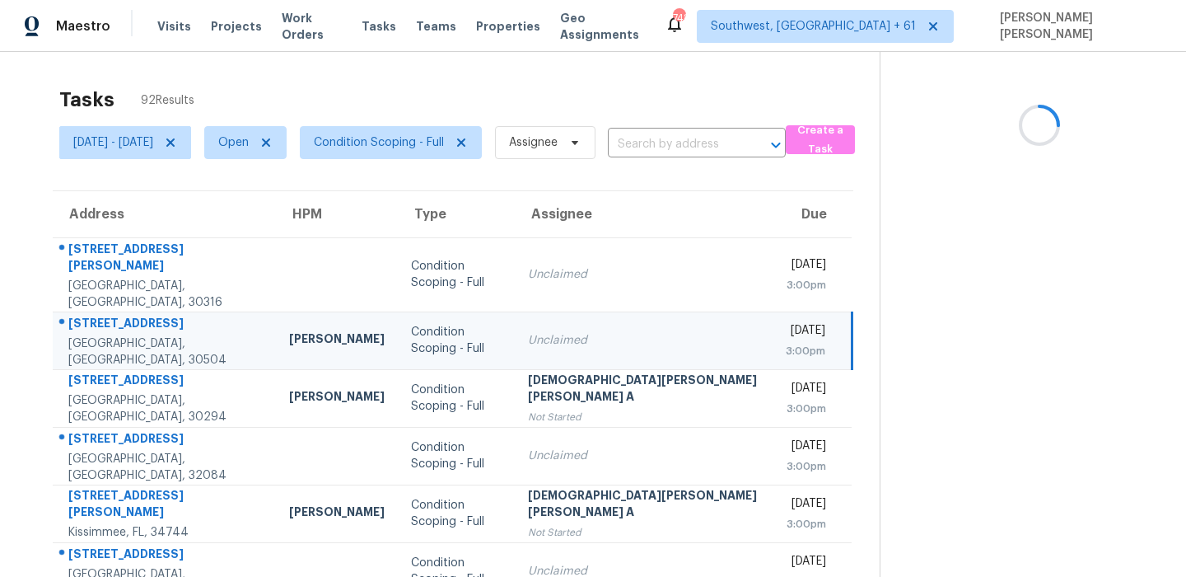
click at [122, 321] on div "[STREET_ADDRESS]" at bounding box center [165, 325] width 194 height 21
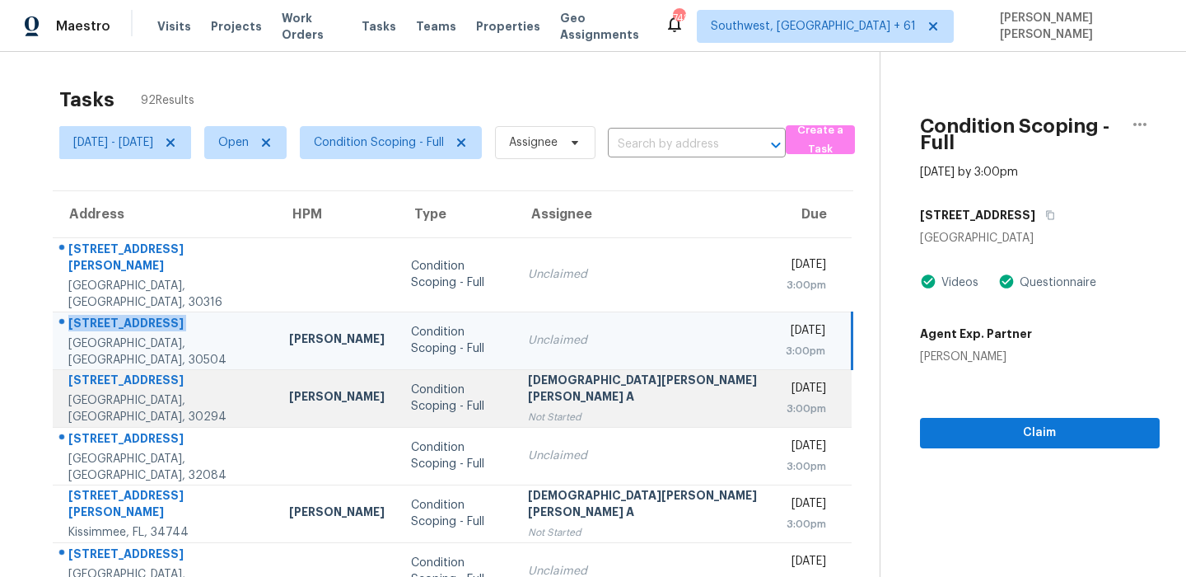
scroll to position [198, 0]
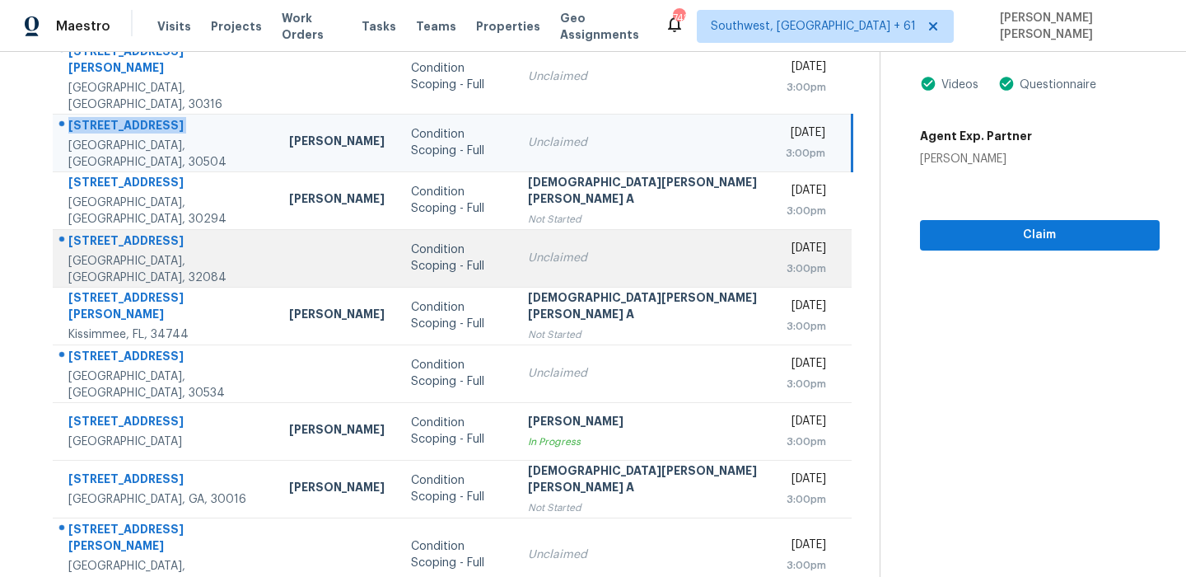
click at [147, 234] on div "[STREET_ADDRESS]" at bounding box center [165, 242] width 194 height 21
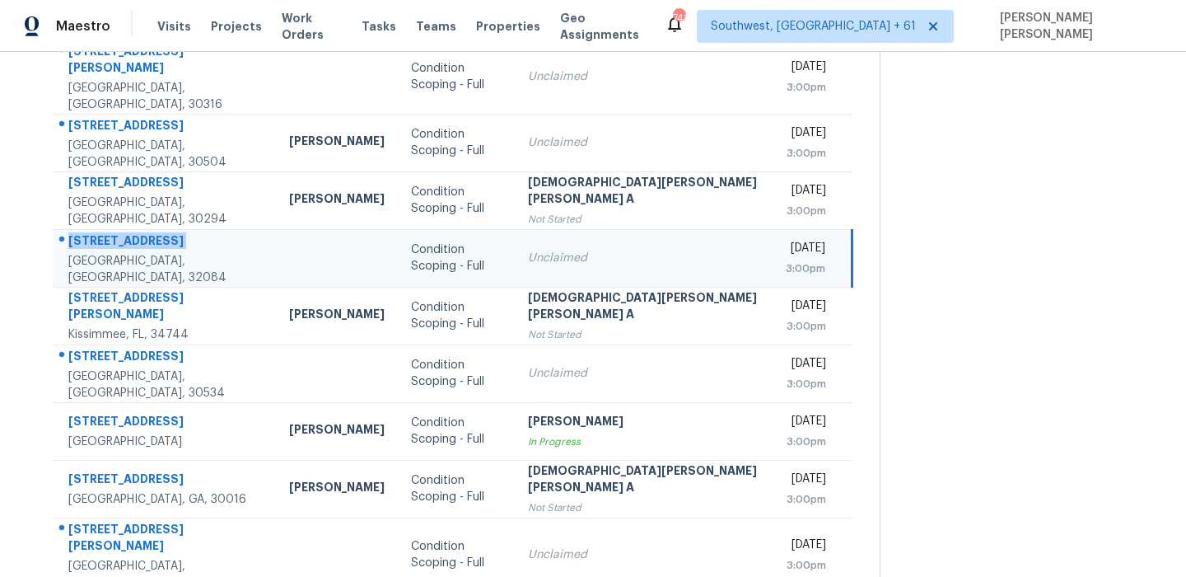
click at [147, 234] on div "[STREET_ADDRESS]" at bounding box center [165, 242] width 194 height 21
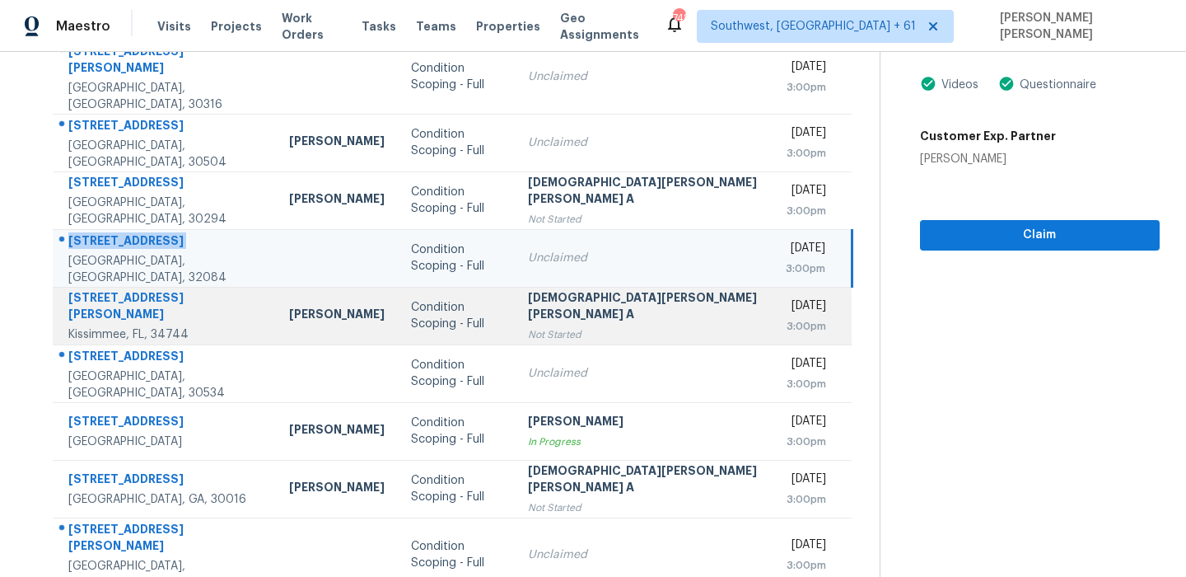
scroll to position [281, 0]
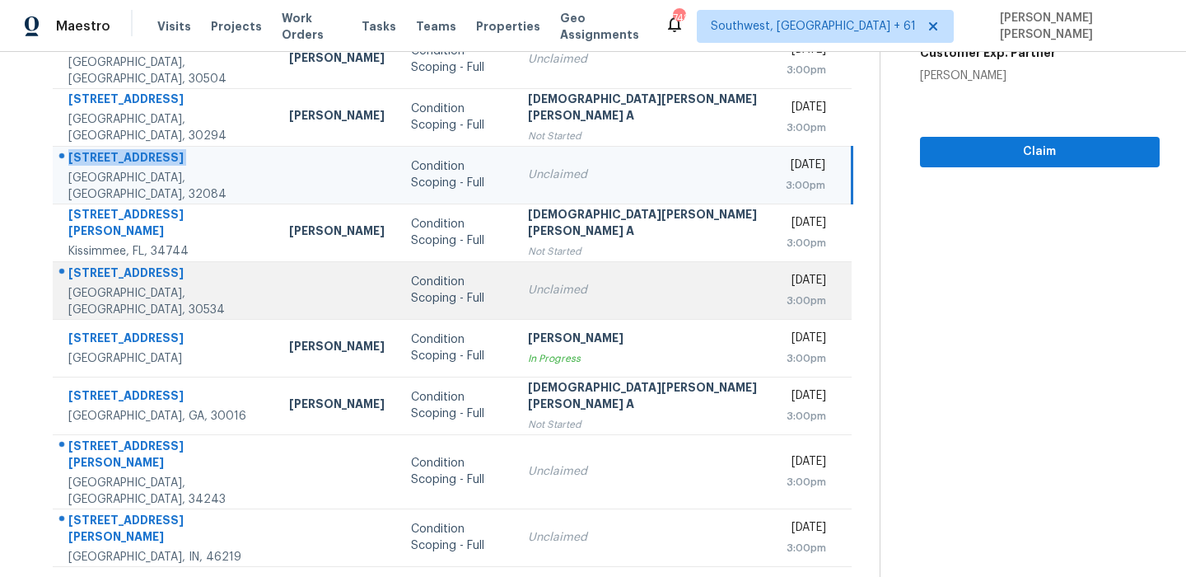
click at [114, 264] on div "[STREET_ADDRESS]" at bounding box center [165, 274] width 194 height 21
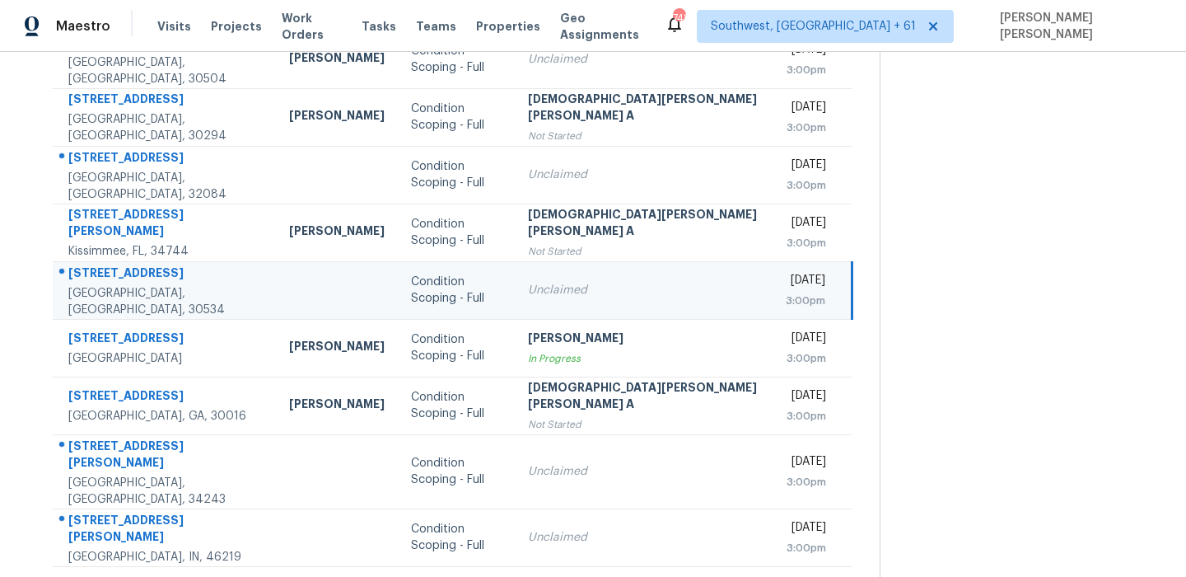
click at [114, 264] on div "[STREET_ADDRESS]" at bounding box center [165, 274] width 194 height 21
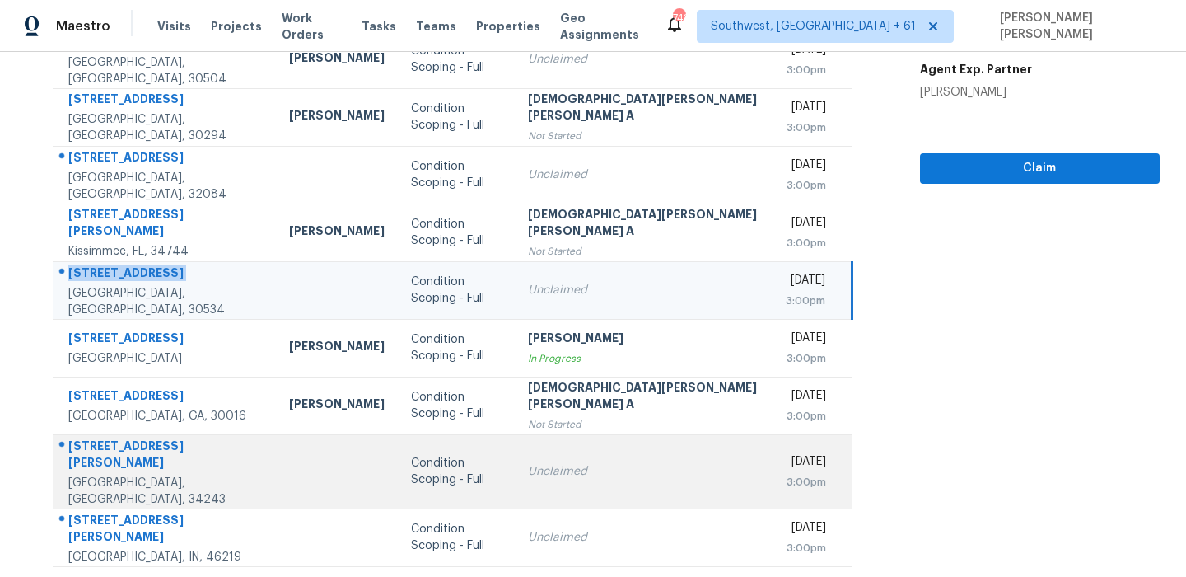
click at [142, 437] on div "[STREET_ADDRESS][PERSON_NAME]" at bounding box center [165, 455] width 194 height 37
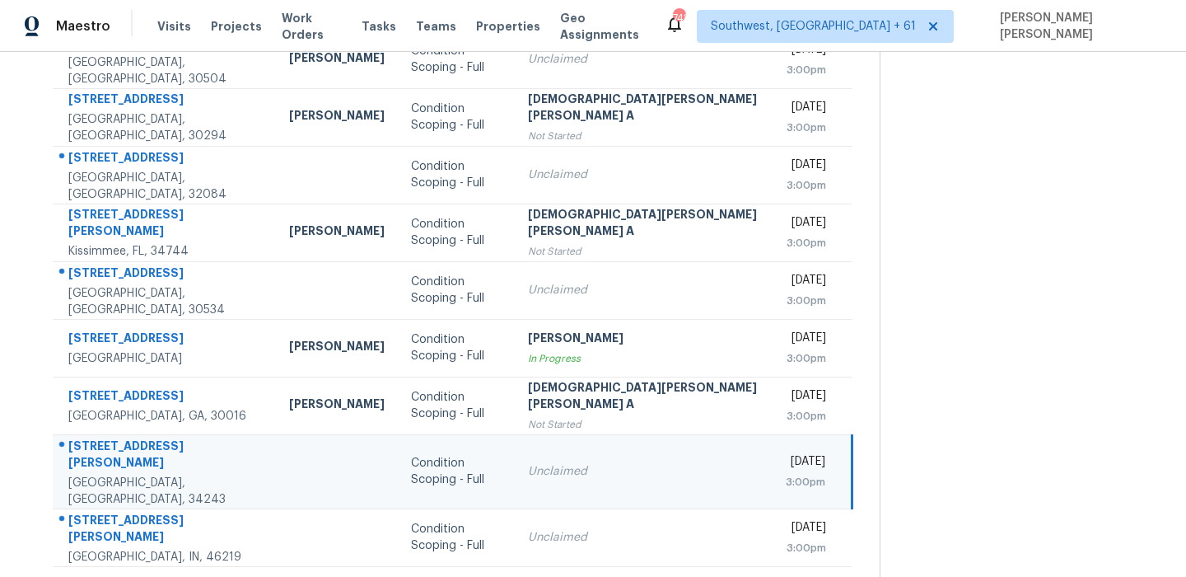
click at [142, 437] on div "[STREET_ADDRESS][PERSON_NAME]" at bounding box center [165, 455] width 194 height 37
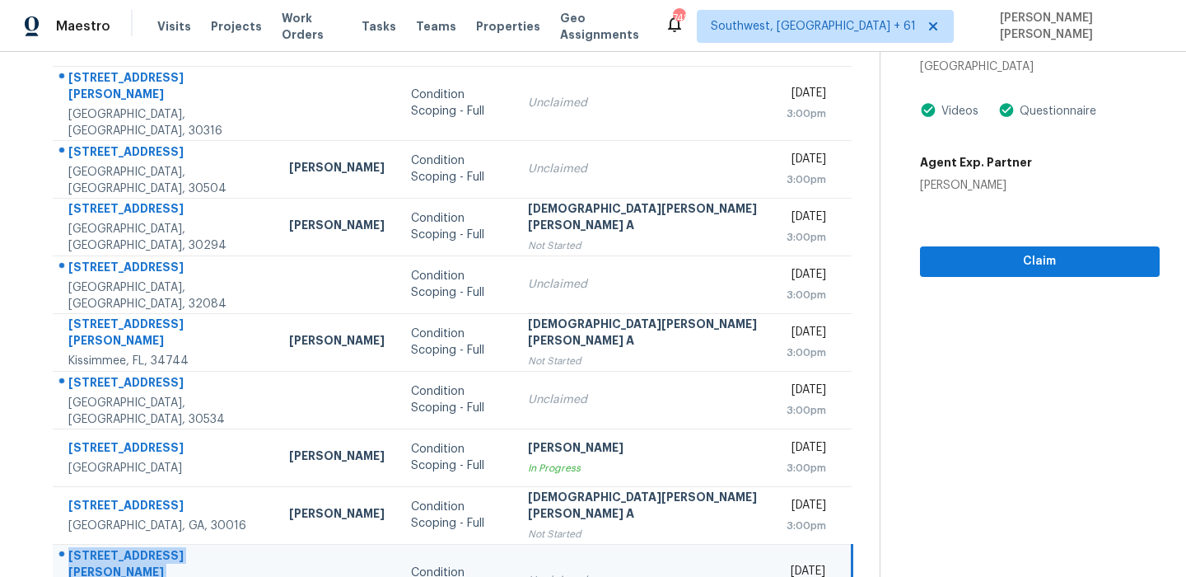
scroll to position [25, 0]
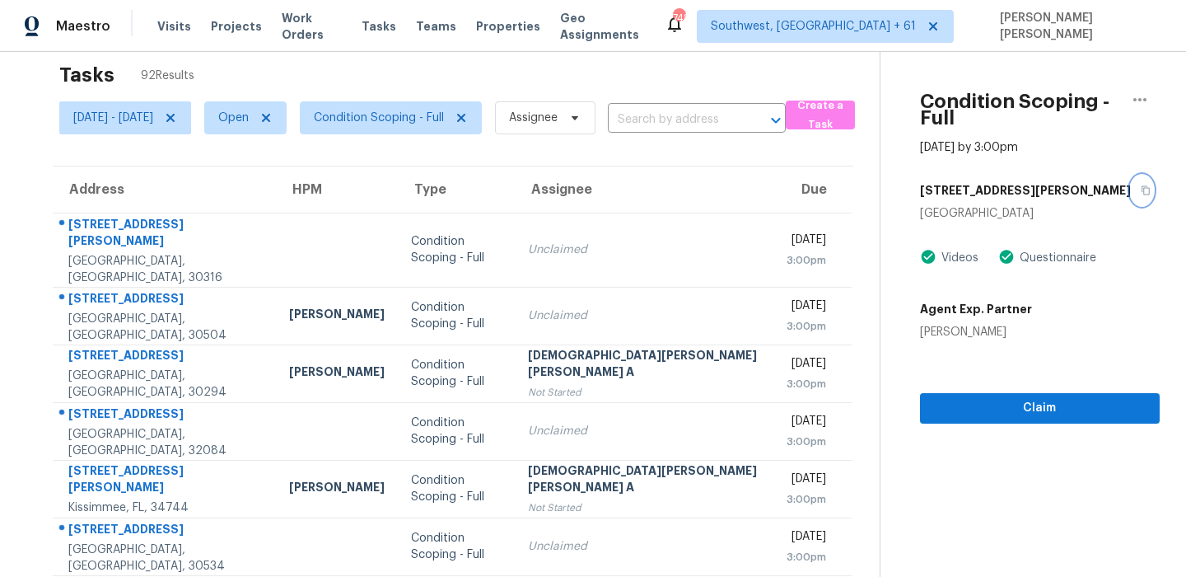
click at [1141, 185] on icon "button" at bounding box center [1146, 190] width 10 height 10
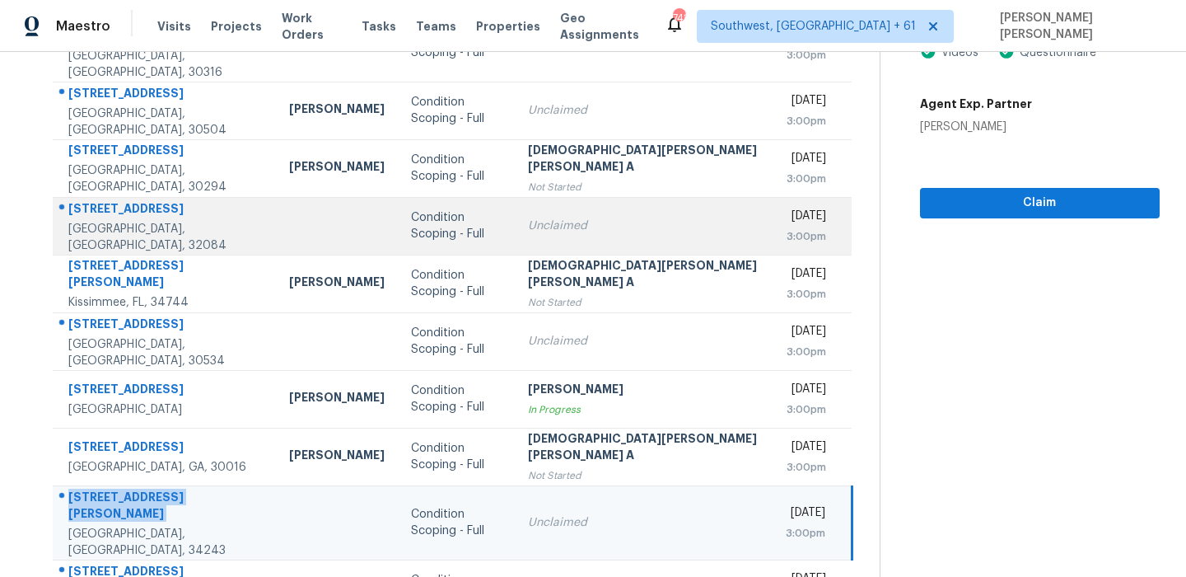
scroll to position [281, 0]
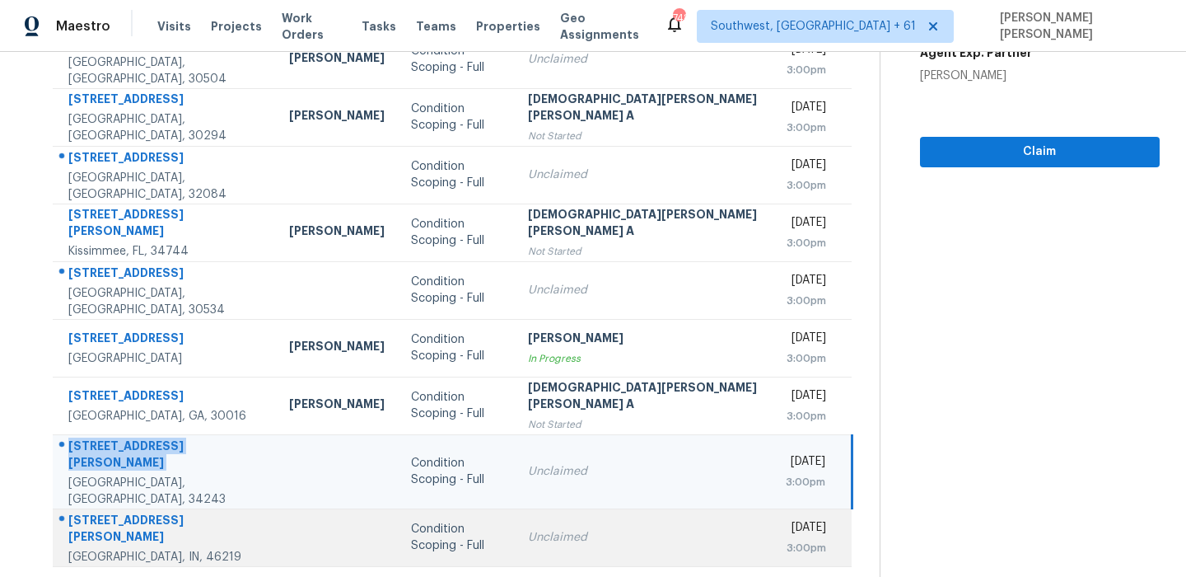
click at [128, 511] on div "[STREET_ADDRESS][PERSON_NAME]" at bounding box center [165, 529] width 194 height 37
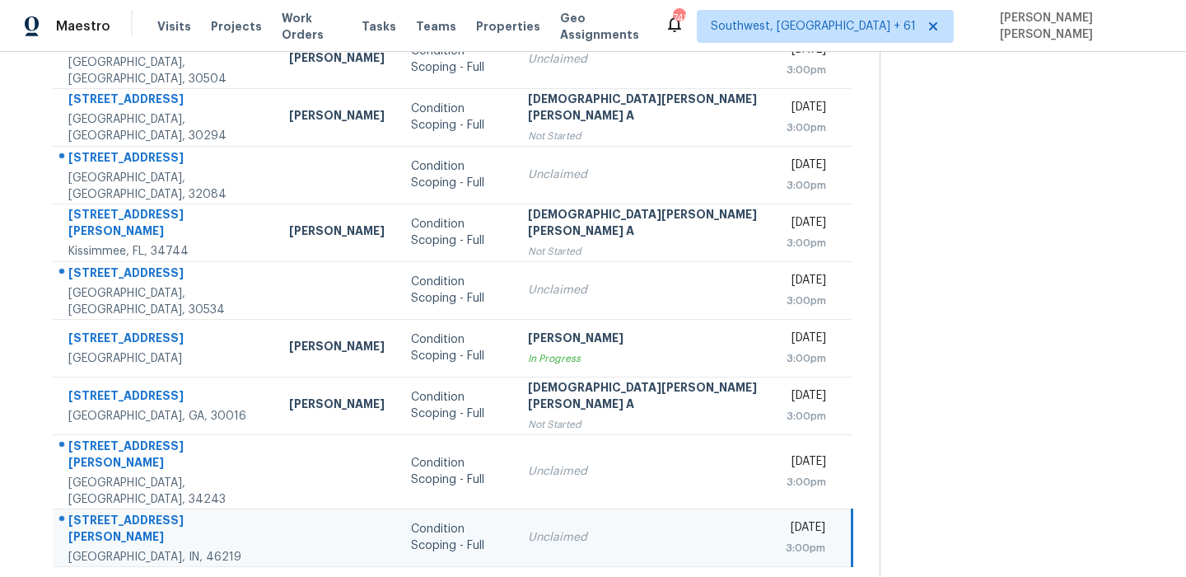
click at [128, 511] on div "[STREET_ADDRESS][PERSON_NAME]" at bounding box center [165, 529] width 194 height 37
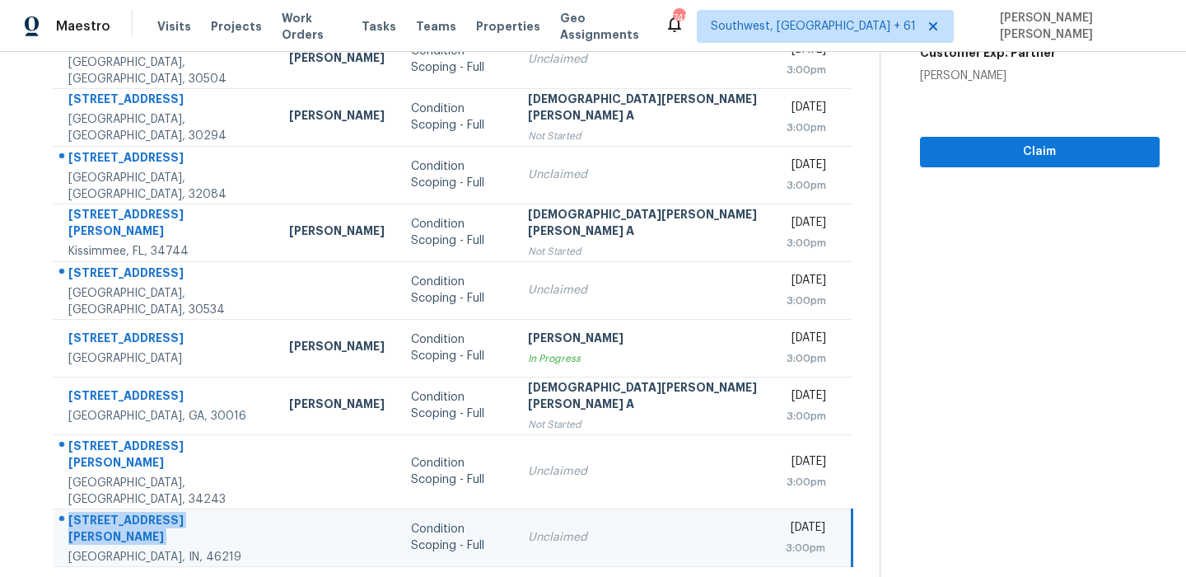
click at [499, 576] on icon at bounding box center [506, 587] width 15 height 15
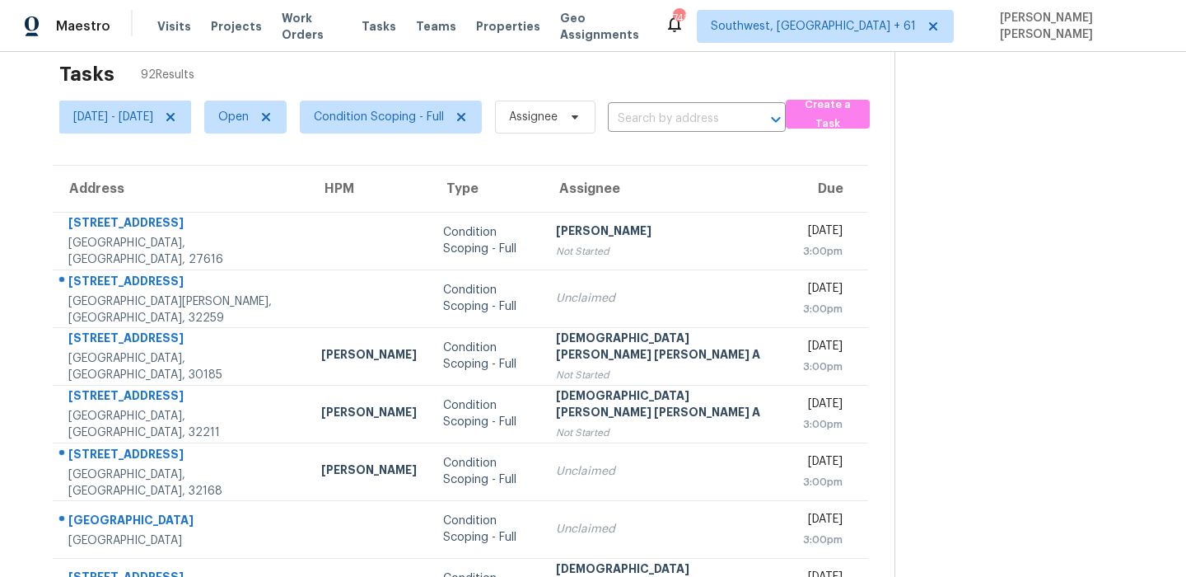
scroll to position [0, 0]
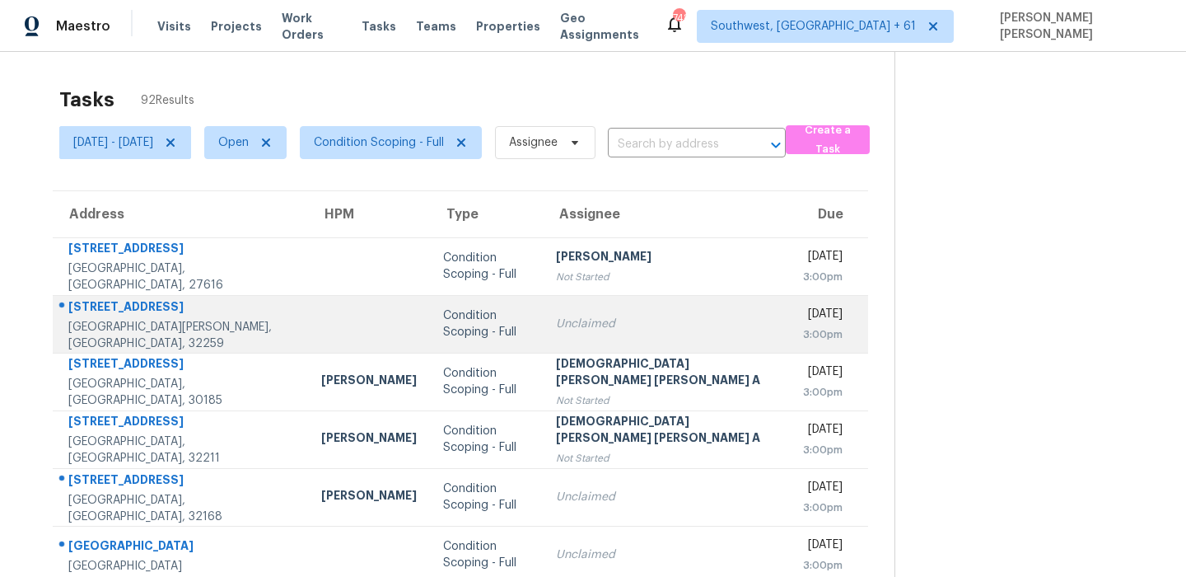
click at [137, 312] on div "[STREET_ADDRESS]" at bounding box center [181, 308] width 226 height 21
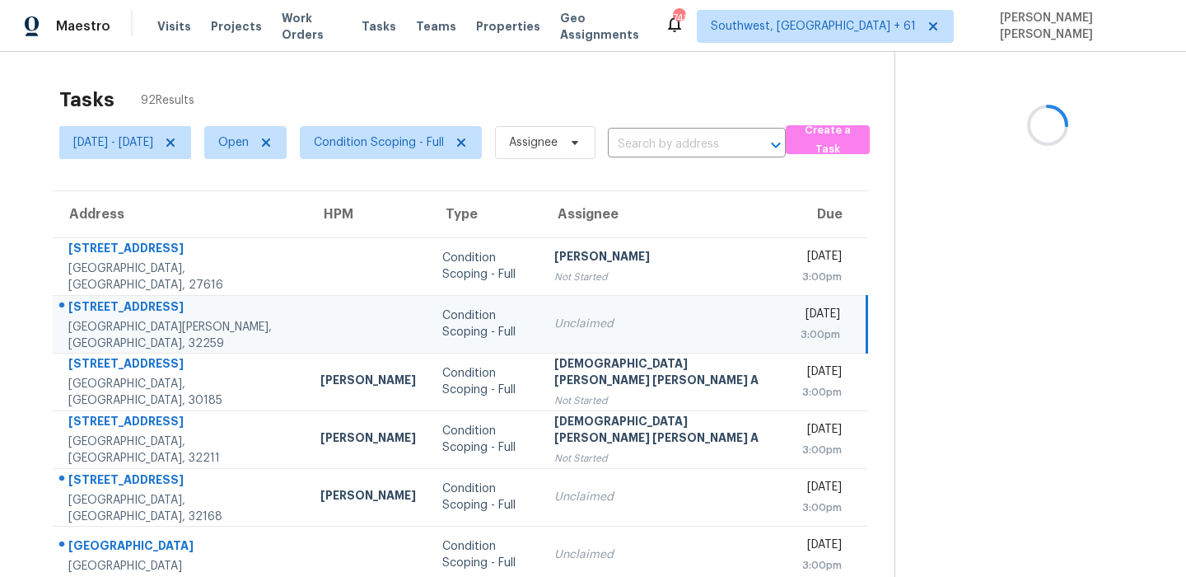
click at [137, 312] on div "[STREET_ADDRESS]" at bounding box center [181, 308] width 226 height 21
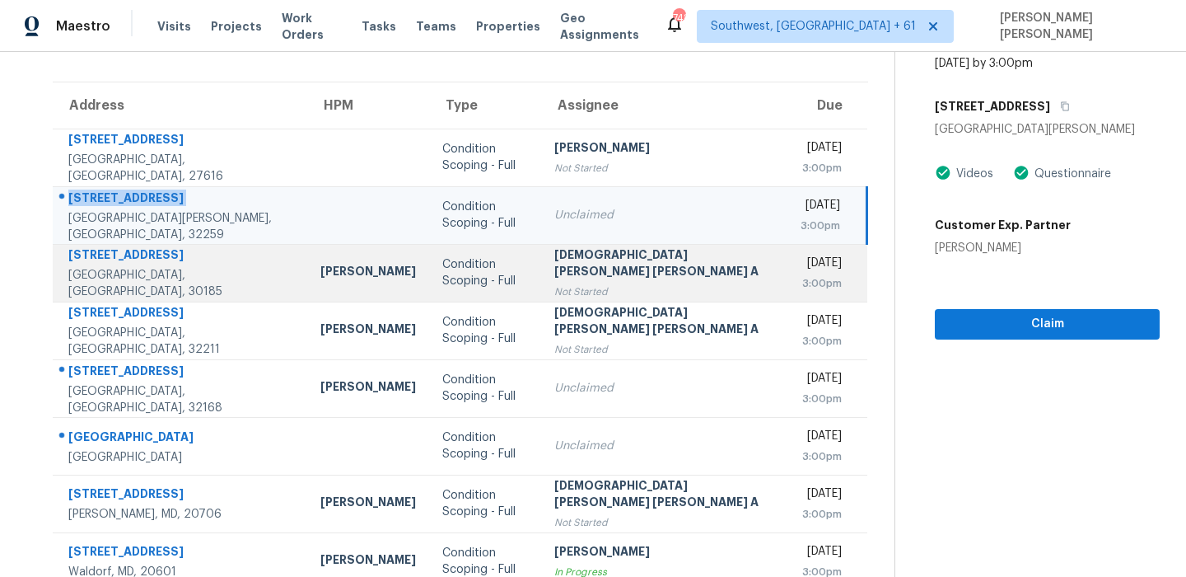
scroll to position [208, 0]
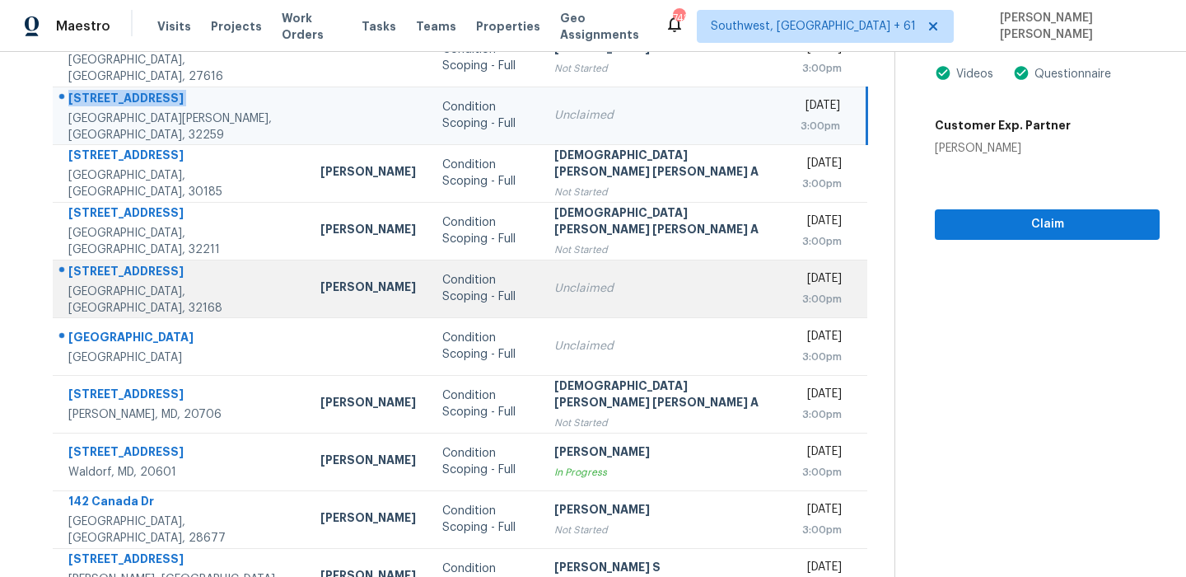
click at [116, 278] on div "[STREET_ADDRESS]" at bounding box center [181, 273] width 226 height 21
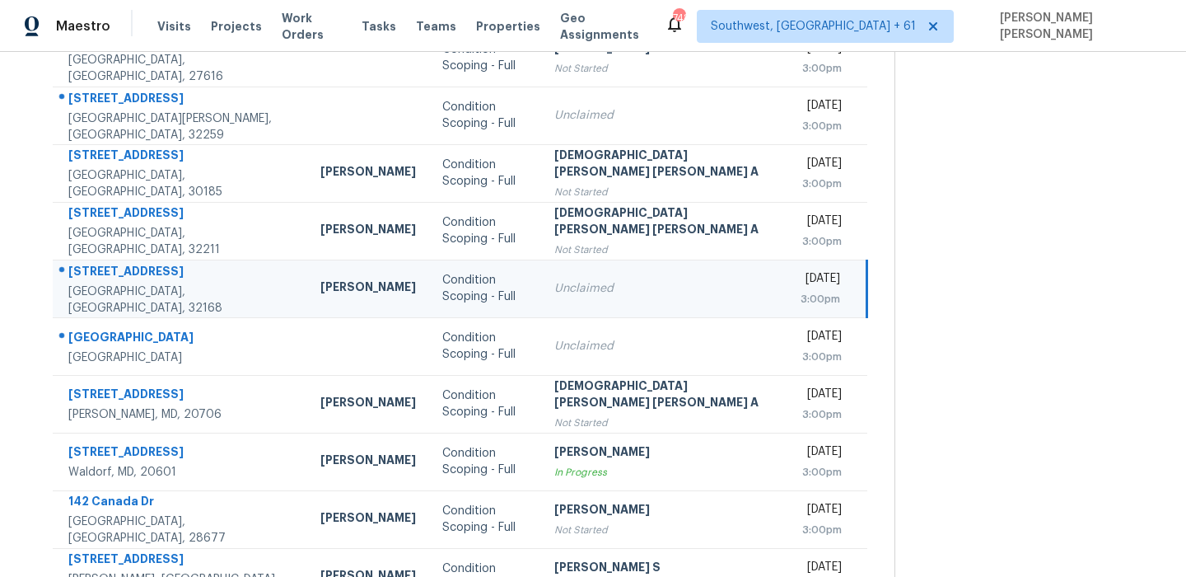
click at [116, 278] on div "[STREET_ADDRESS]" at bounding box center [181, 273] width 226 height 21
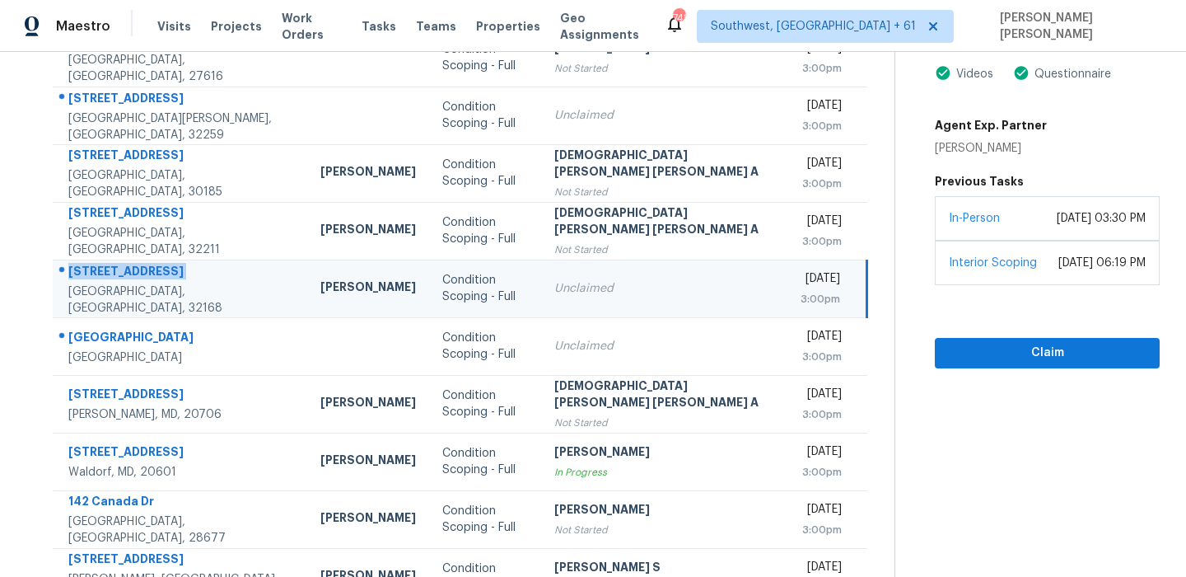
scroll to position [106, 0]
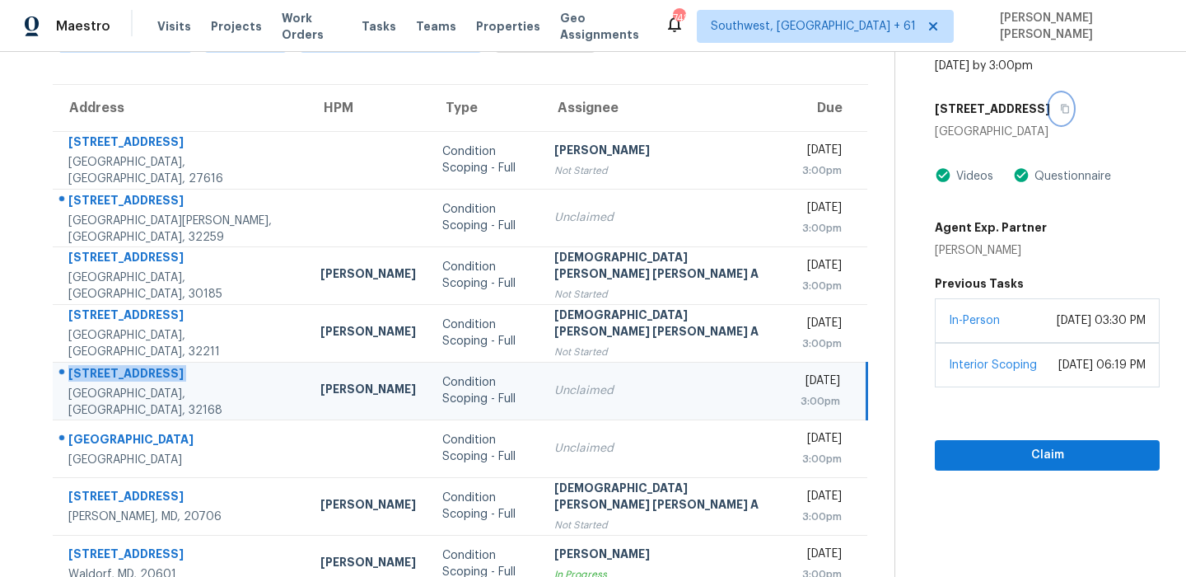
click at [1050, 100] on button "button" at bounding box center [1061, 109] width 22 height 30
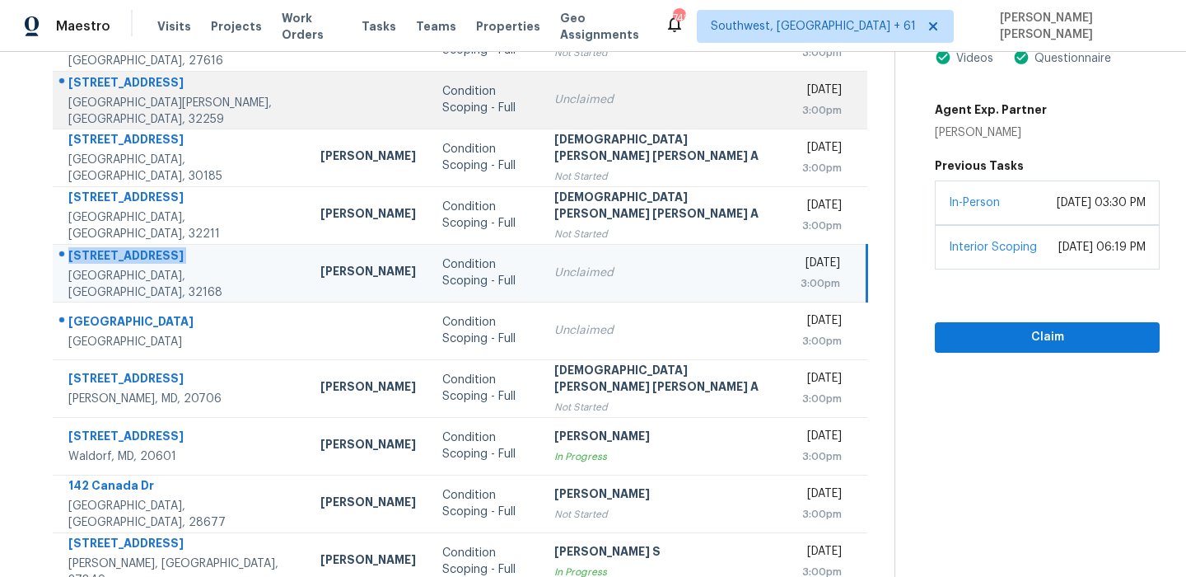
scroll to position [281, 0]
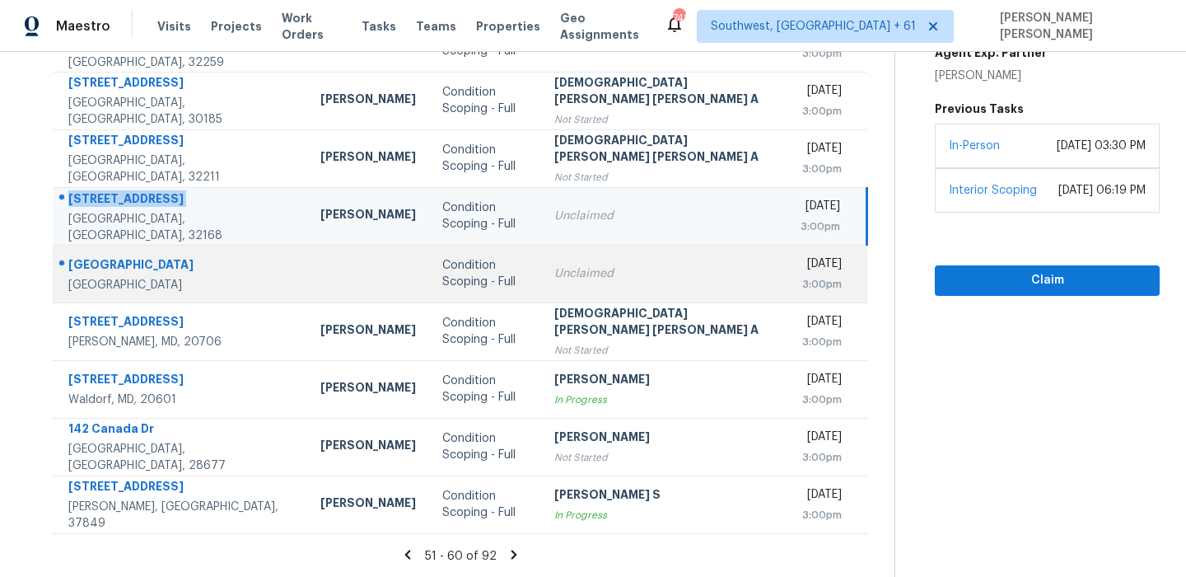
click at [114, 271] on div "[GEOGRAPHIC_DATA]" at bounding box center [181, 266] width 226 height 21
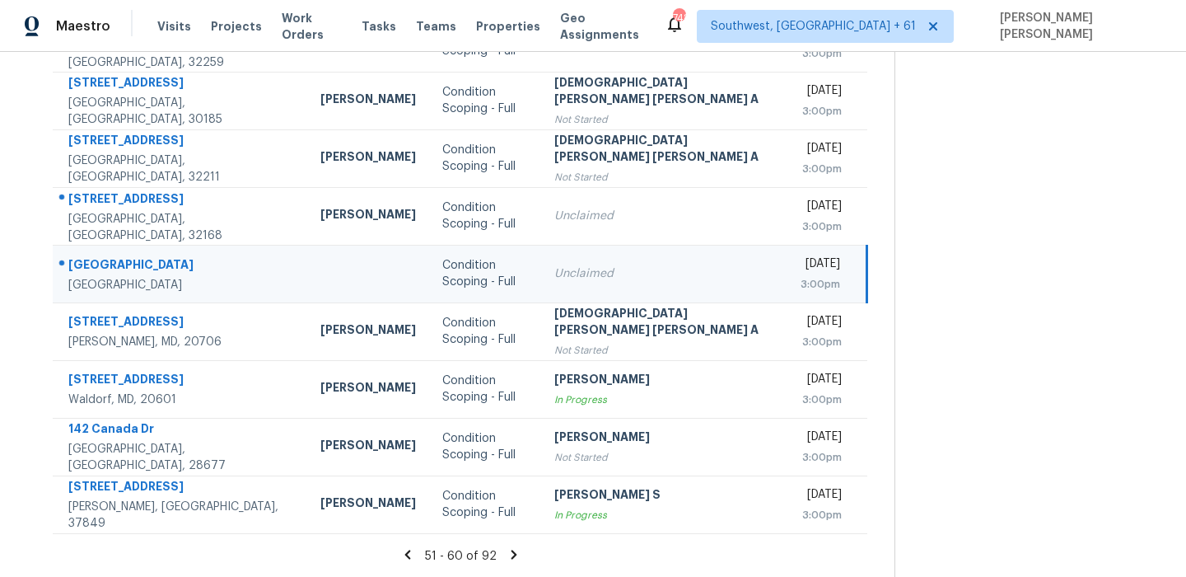
click at [114, 271] on div "[GEOGRAPHIC_DATA]" at bounding box center [181, 266] width 226 height 21
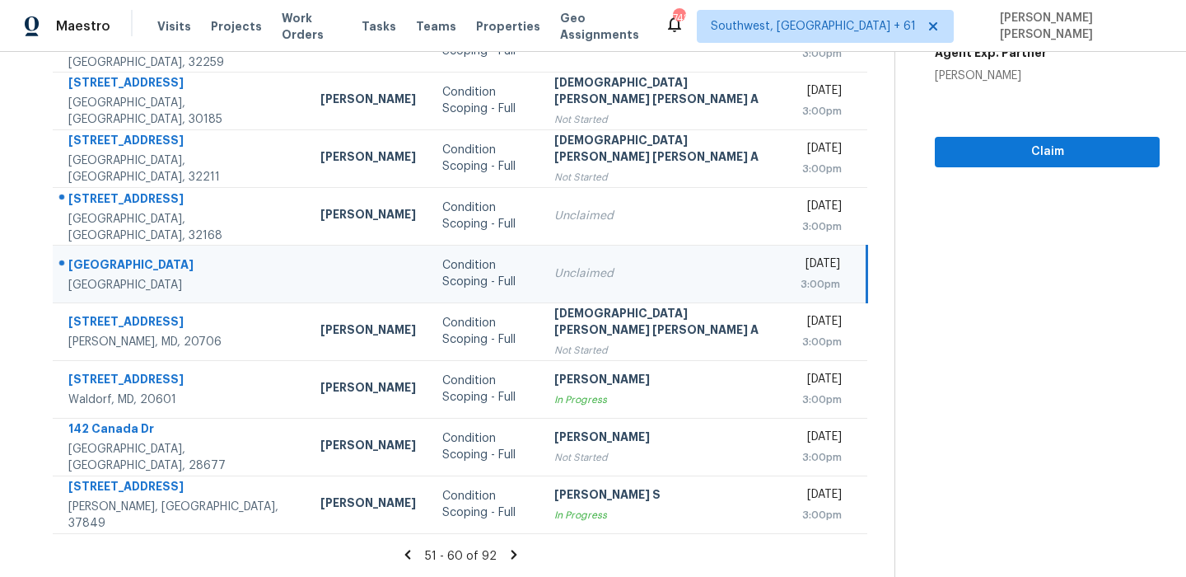
click at [507, 554] on icon at bounding box center [514, 554] width 15 height 15
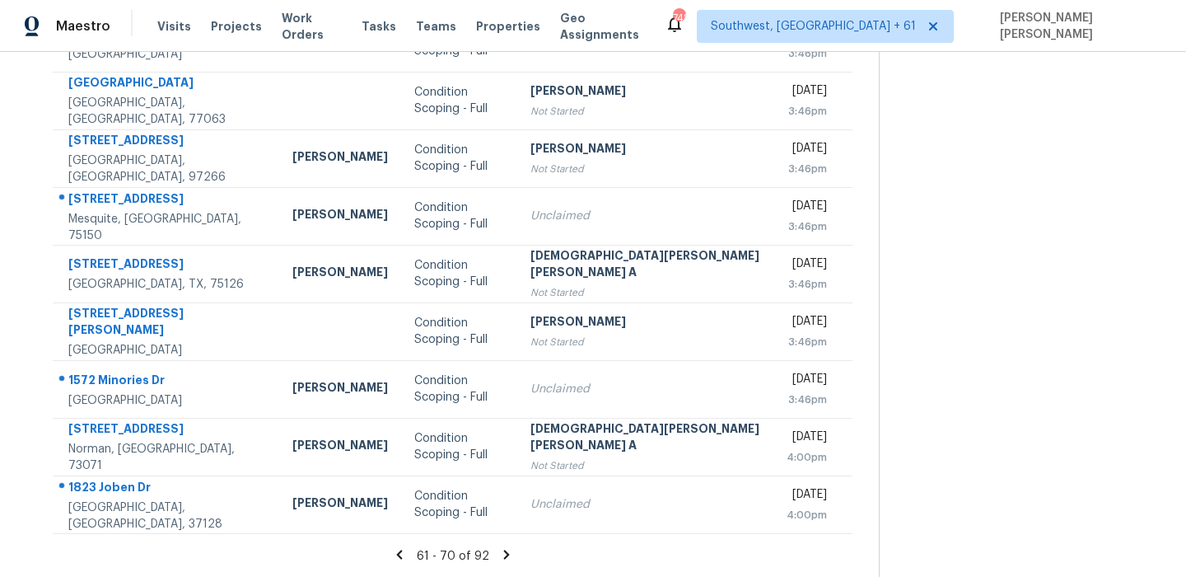
scroll to position [0, 0]
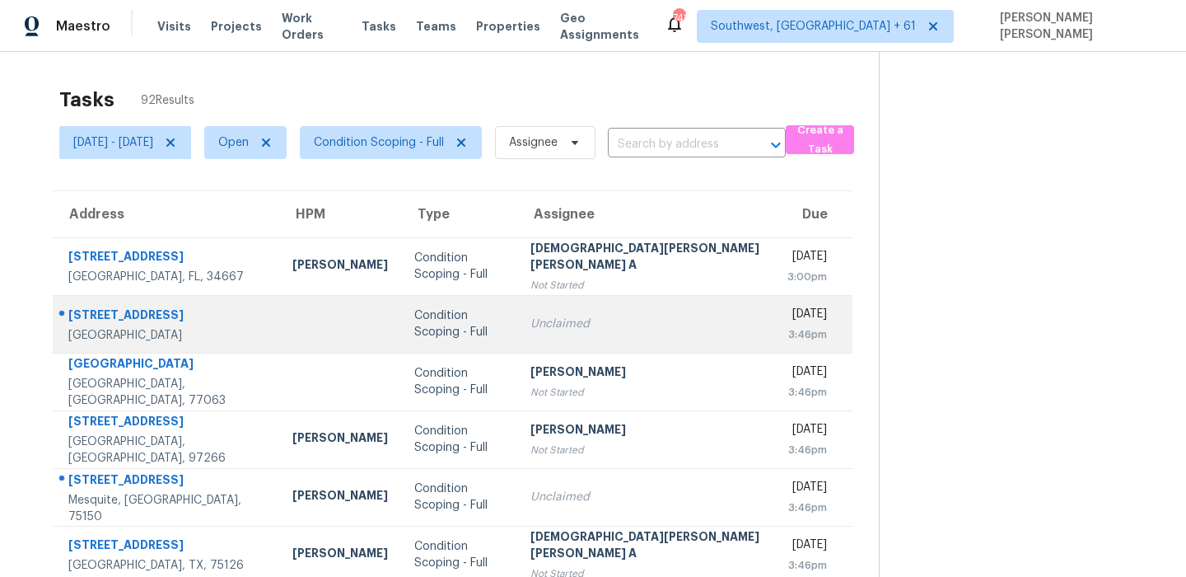
click at [112, 330] on div "[GEOGRAPHIC_DATA]" at bounding box center [167, 335] width 198 height 16
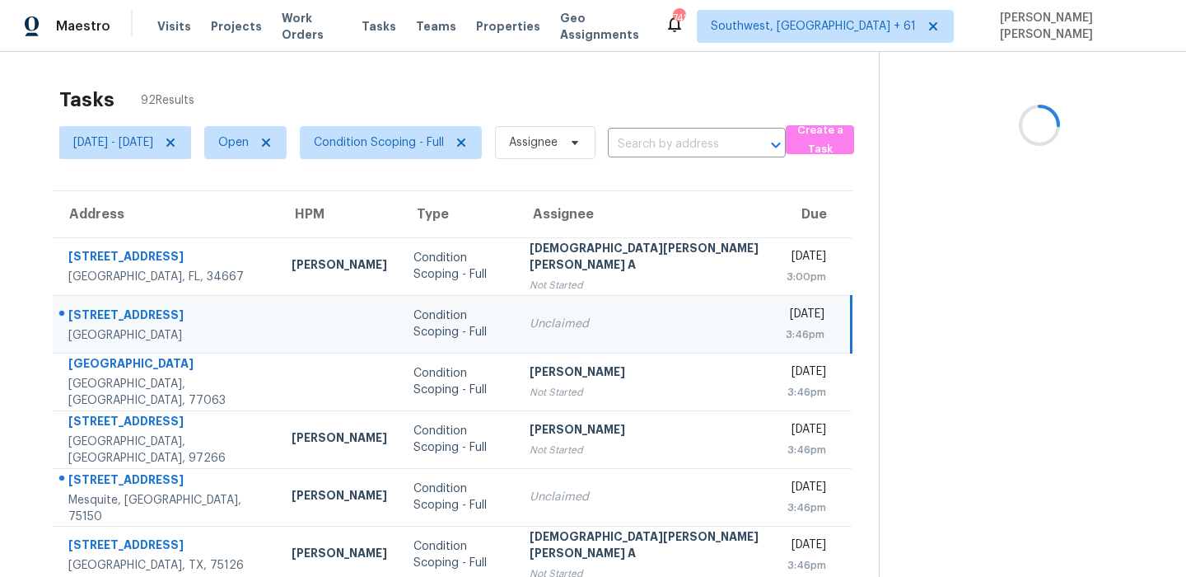
click at [84, 295] on td "[STREET_ADDRESS]" at bounding box center [166, 324] width 226 height 58
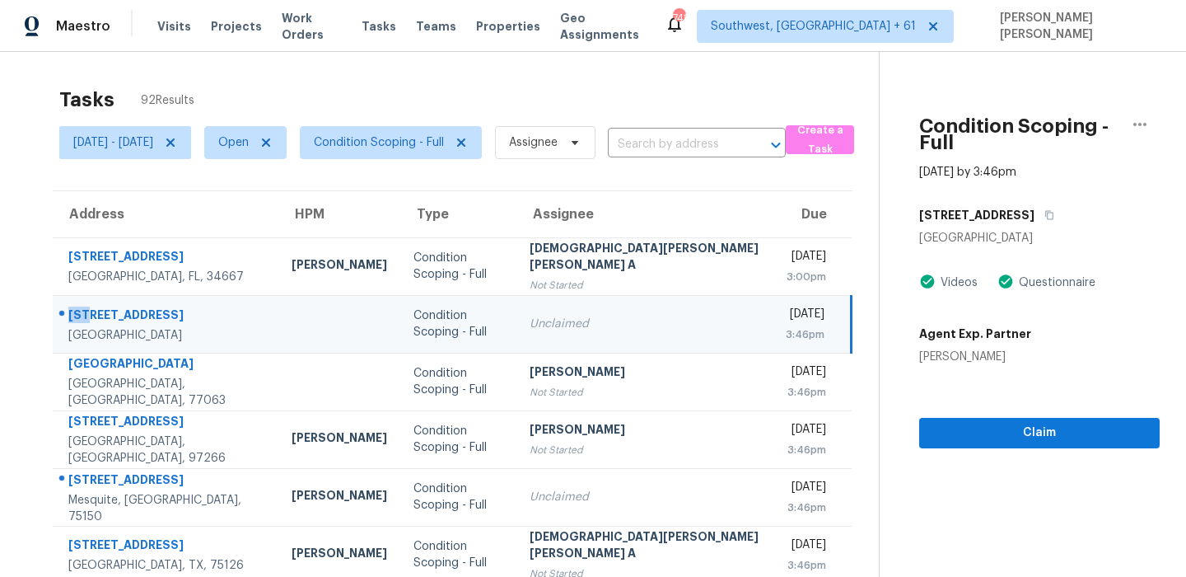
click at [84, 295] on td "[STREET_ADDRESS]" at bounding box center [166, 324] width 226 height 58
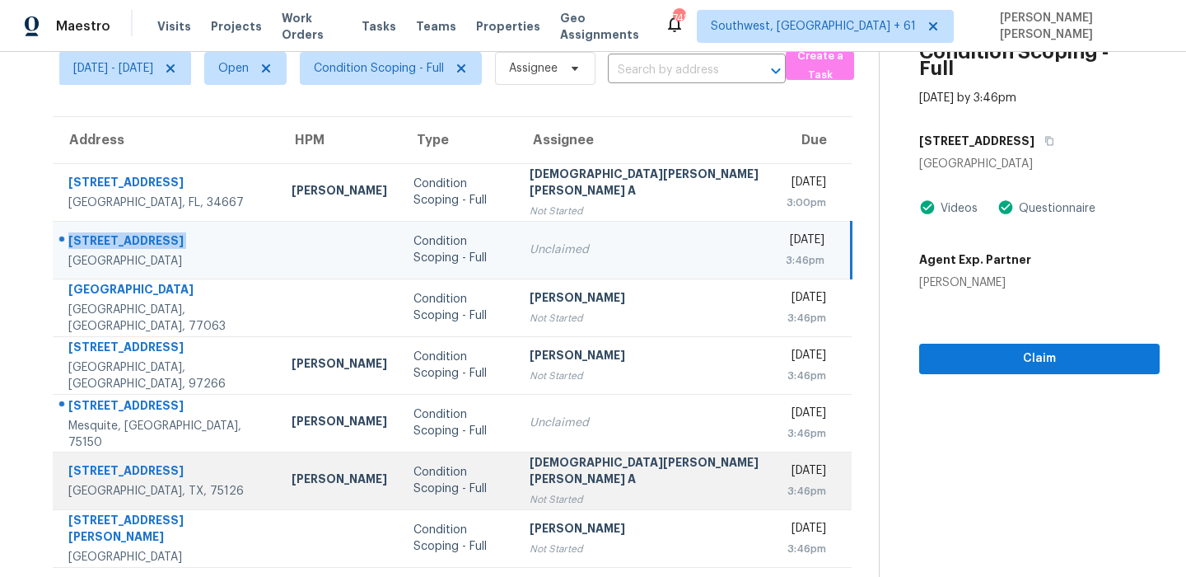
scroll to position [128, 0]
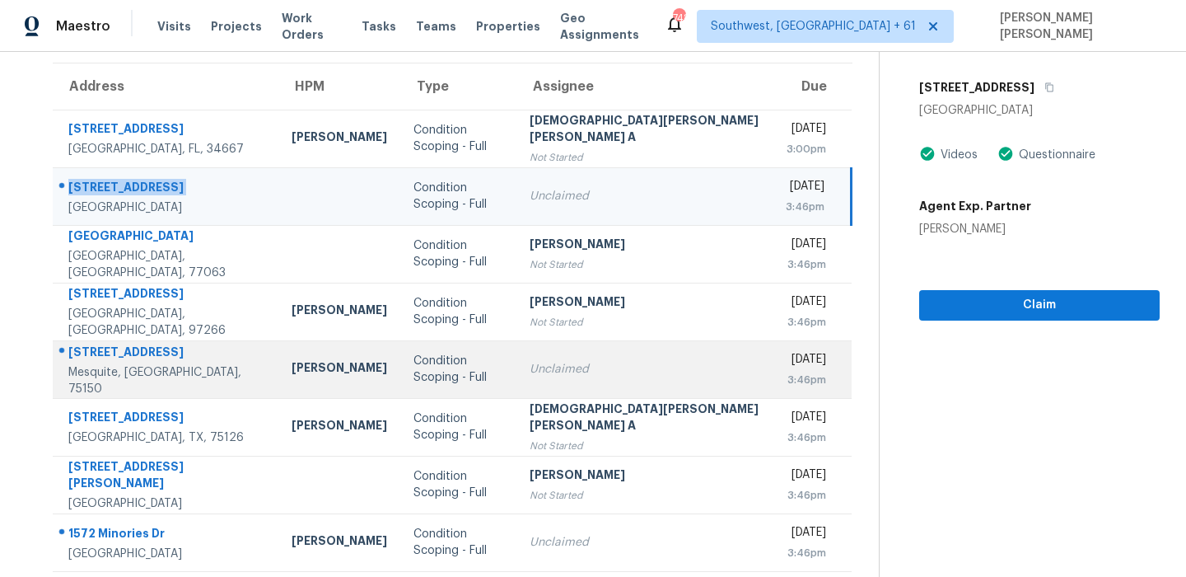
click at [148, 347] on td "[STREET_ADDRESS]" at bounding box center [166, 369] width 226 height 58
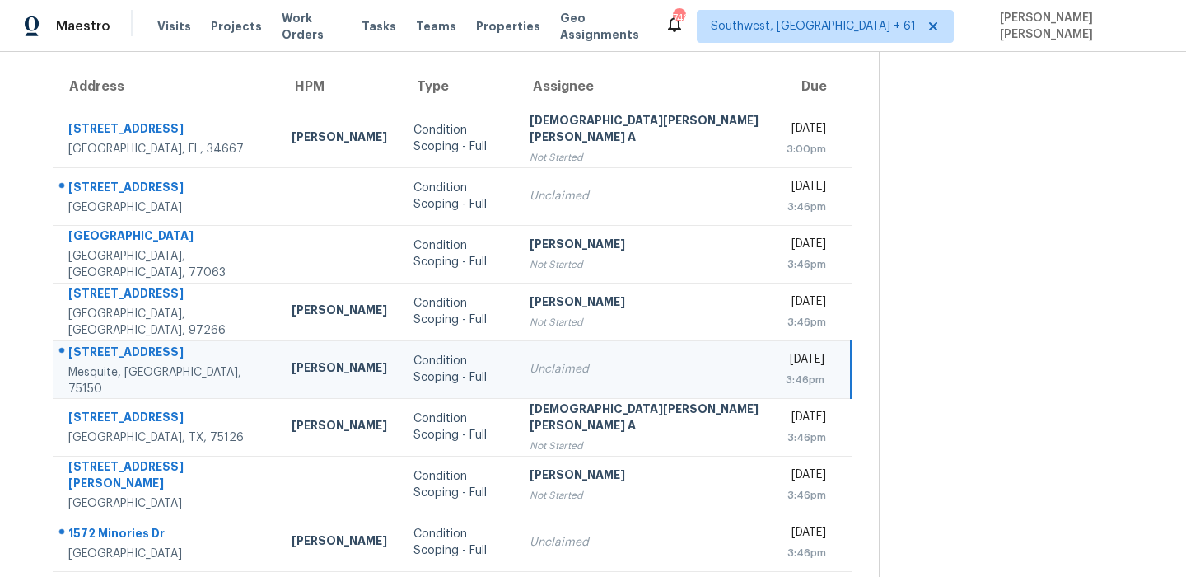
click at [148, 347] on td "[STREET_ADDRESS]" at bounding box center [166, 369] width 226 height 58
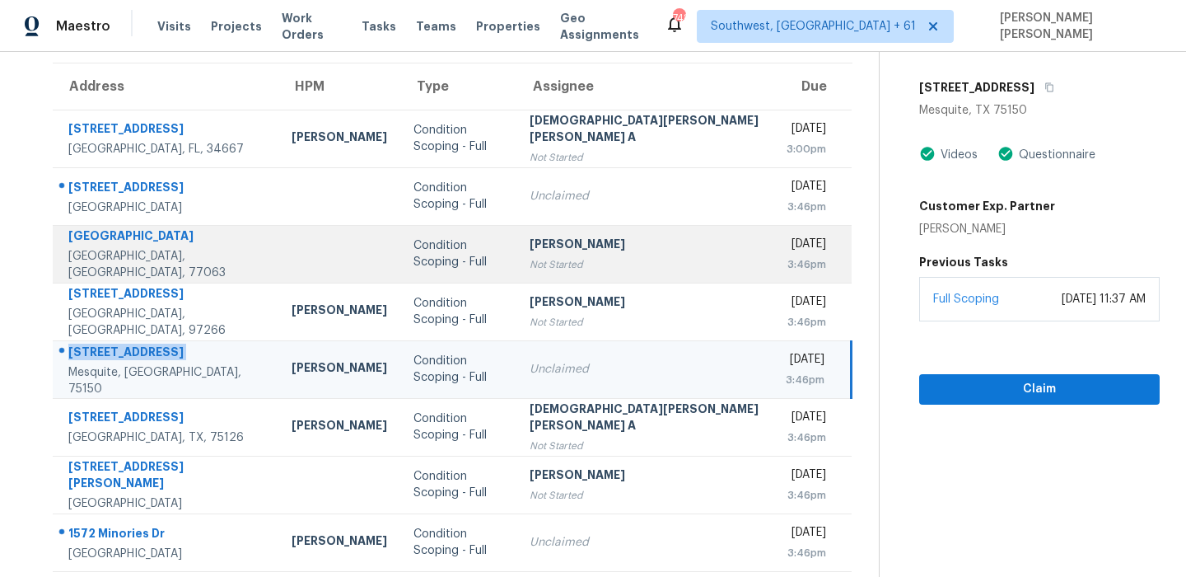
scroll to position [281, 0]
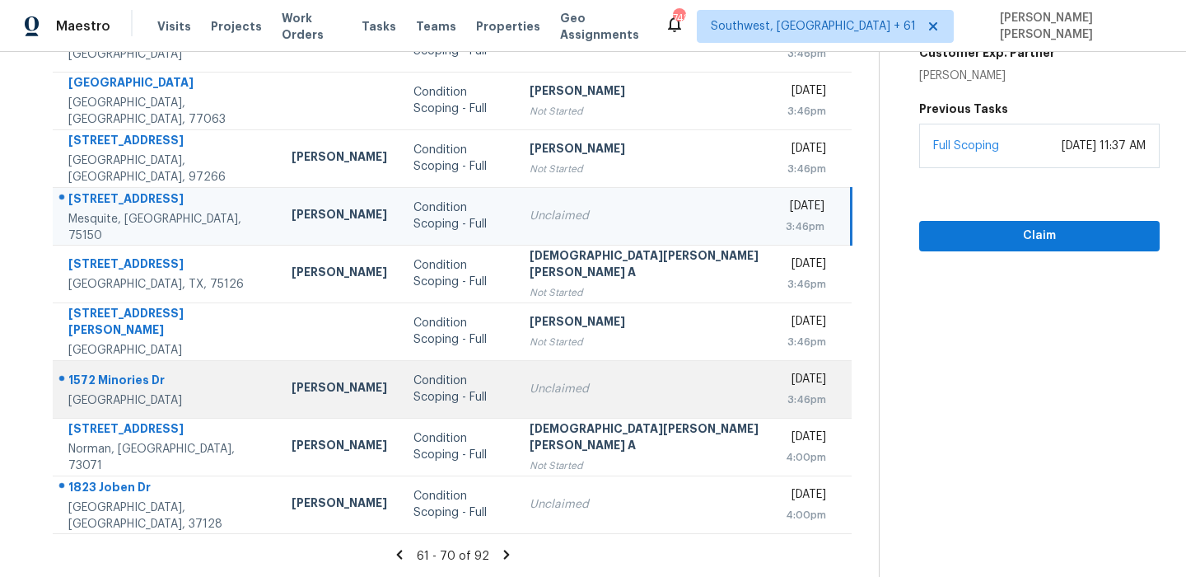
click at [129, 368] on td "1572 [GEOGRAPHIC_DATA][PERSON_NAME]" at bounding box center [166, 389] width 226 height 58
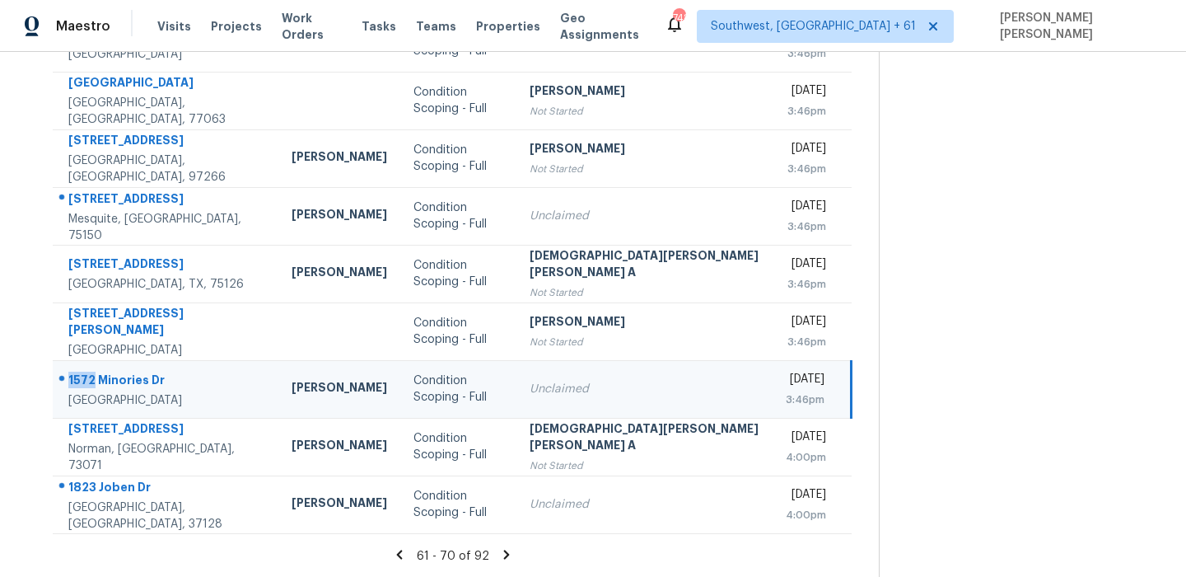
click at [129, 368] on td "1572 [GEOGRAPHIC_DATA][PERSON_NAME]" at bounding box center [166, 389] width 226 height 58
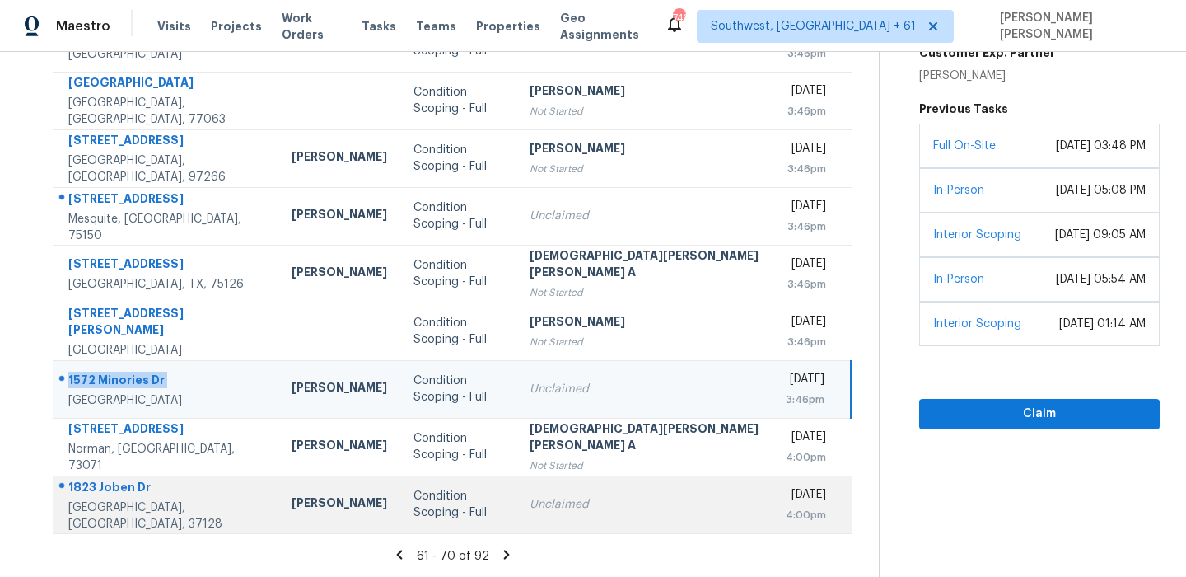
click at [147, 491] on div "1823 Joben Dr" at bounding box center [166, 489] width 197 height 21
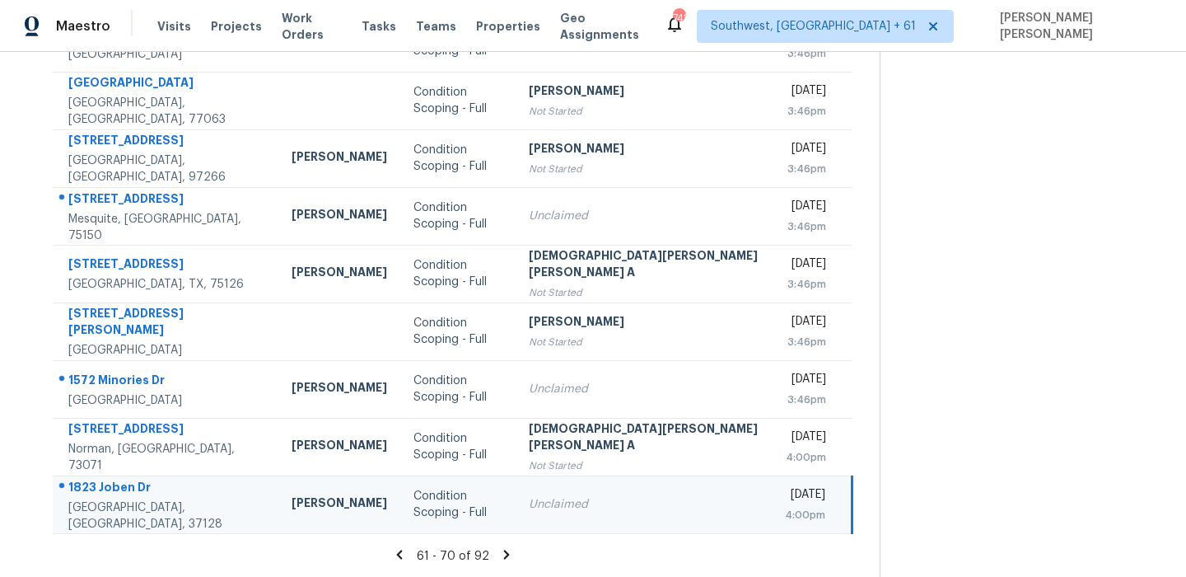
click at [147, 491] on div "1823 Joben Dr" at bounding box center [166, 489] width 197 height 21
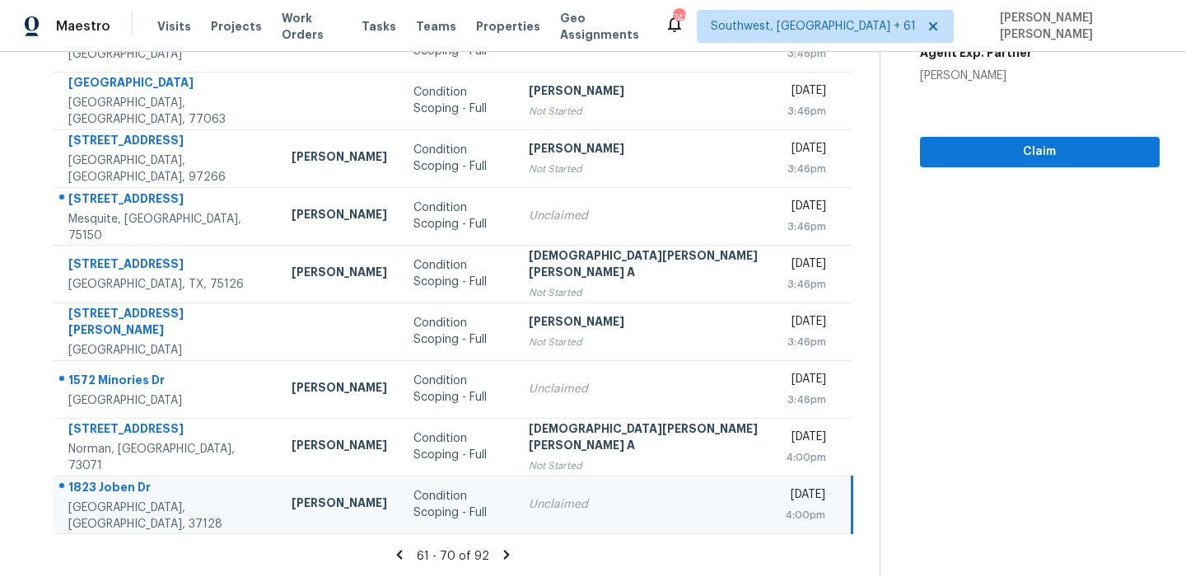
click at [503, 552] on icon at bounding box center [506, 553] width 6 height 9
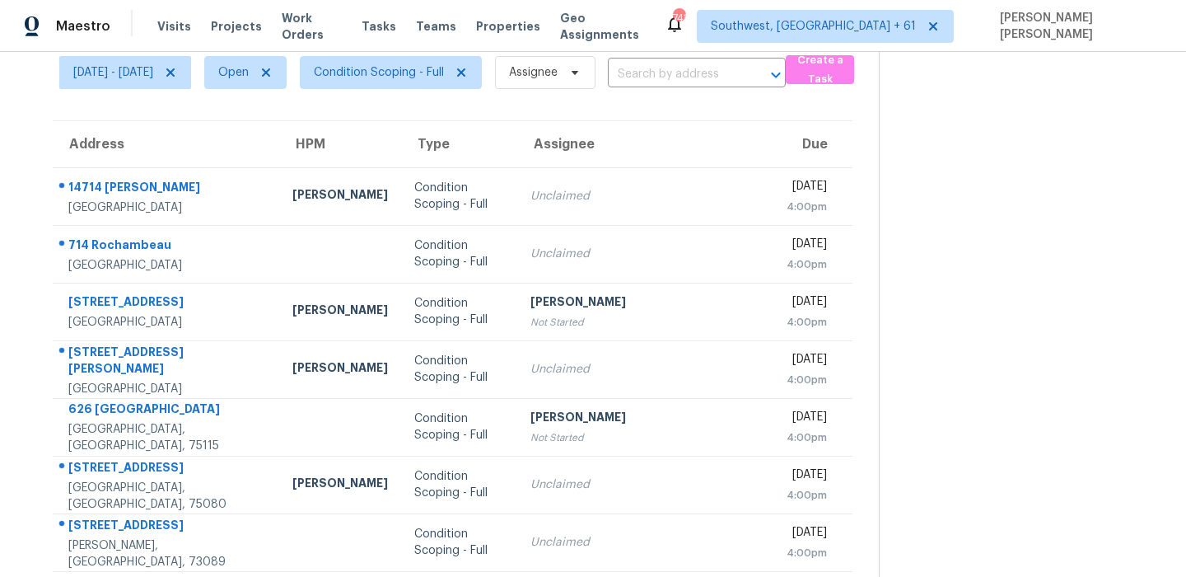
scroll to position [0, 0]
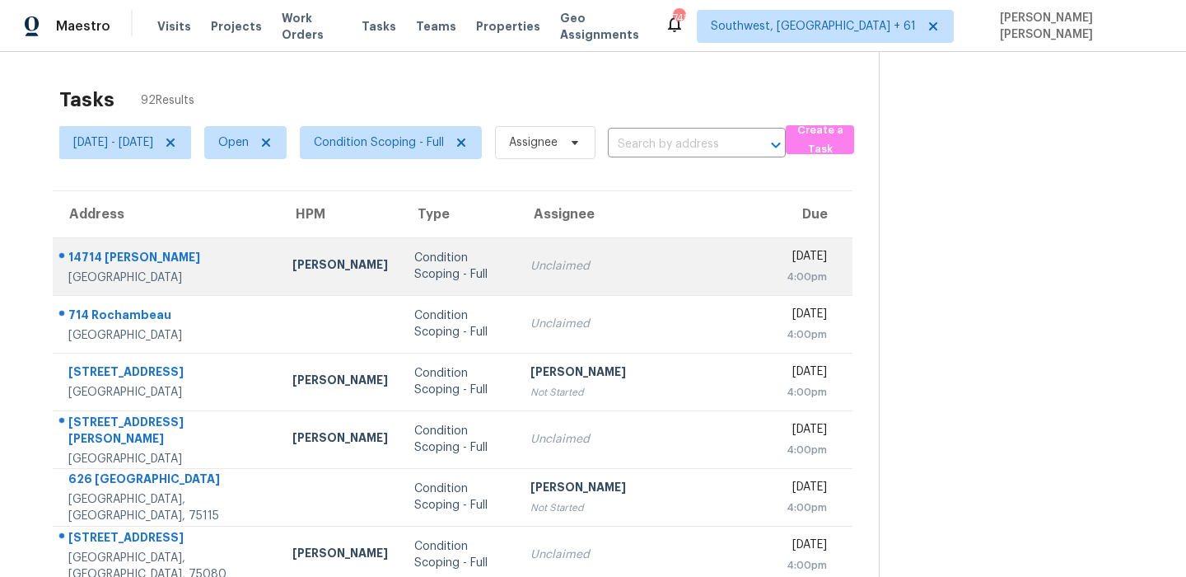
click at [133, 259] on div "14714 [PERSON_NAME]" at bounding box center [167, 259] width 198 height 21
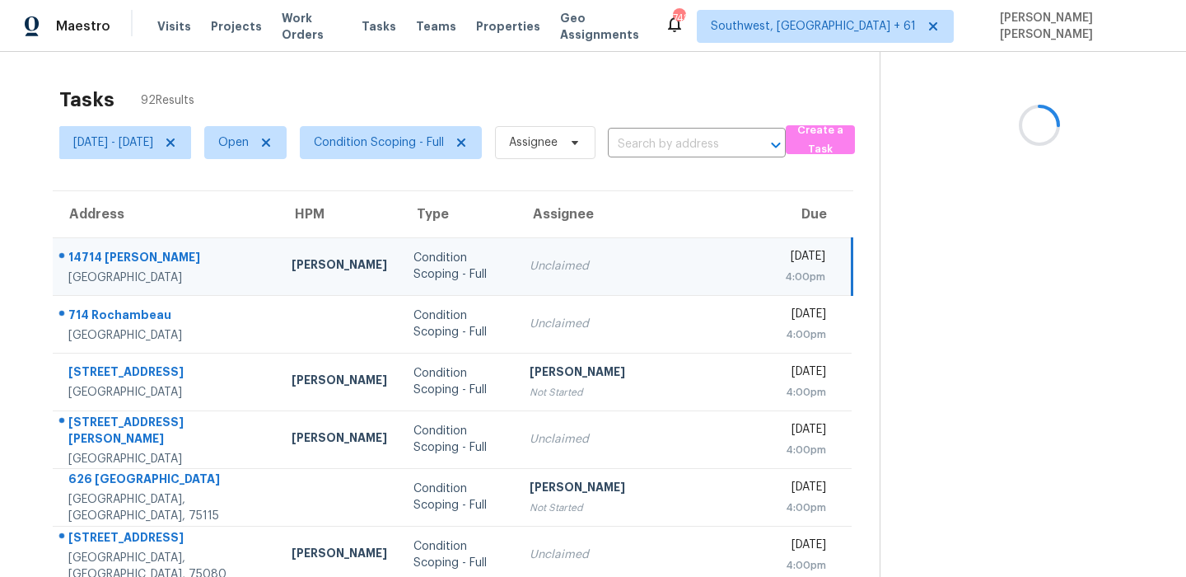
click at [133, 259] on div "14714 [PERSON_NAME]" at bounding box center [166, 259] width 197 height 21
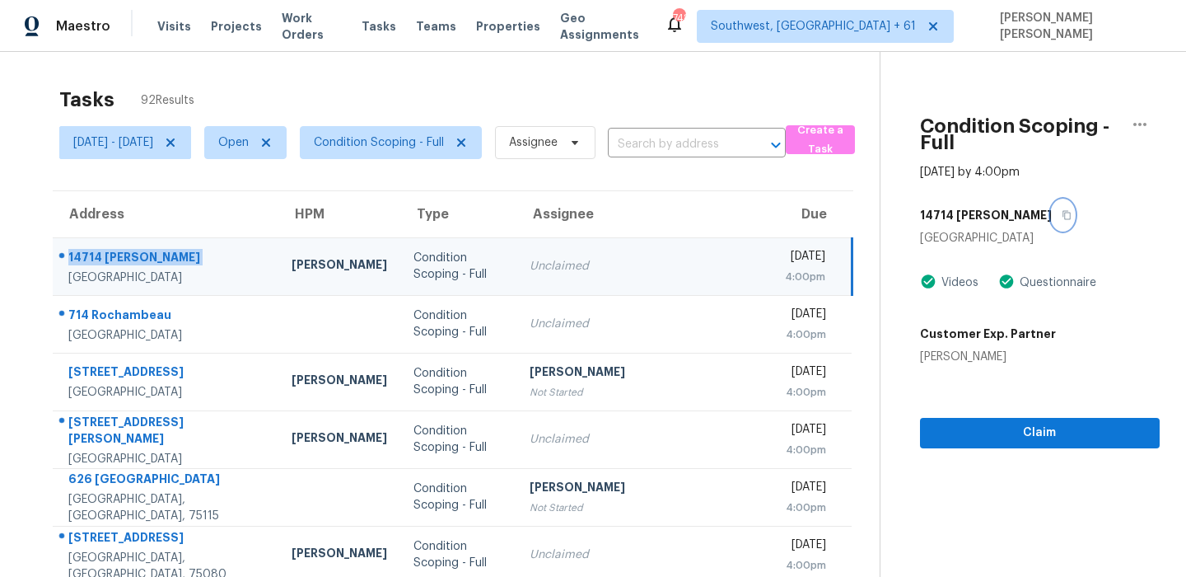
click at [1052, 208] on button "button" at bounding box center [1063, 215] width 22 height 30
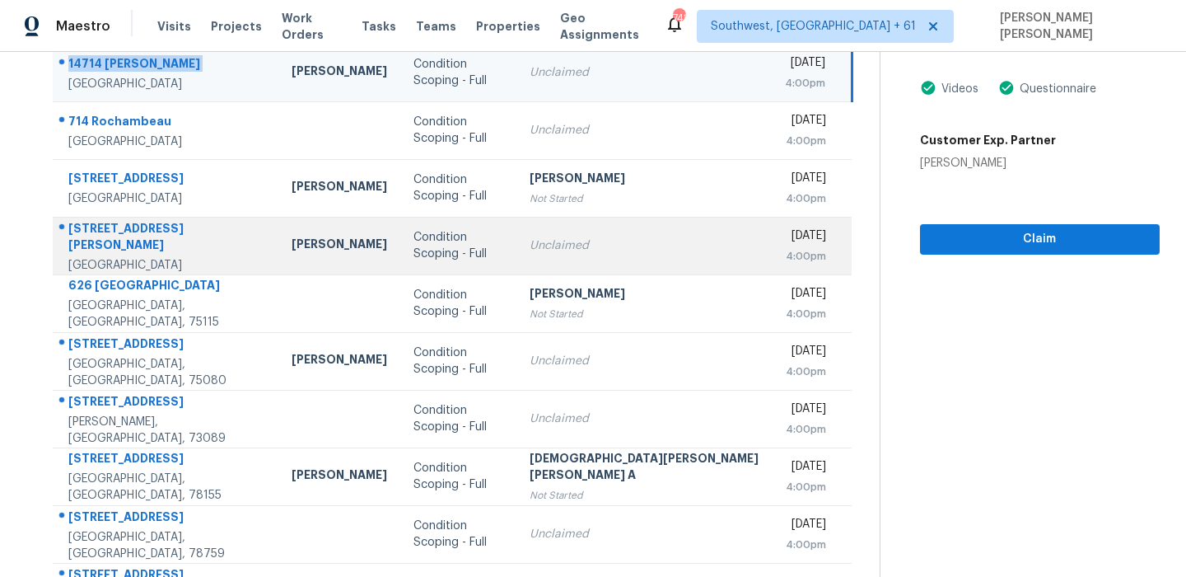
scroll to position [89, 0]
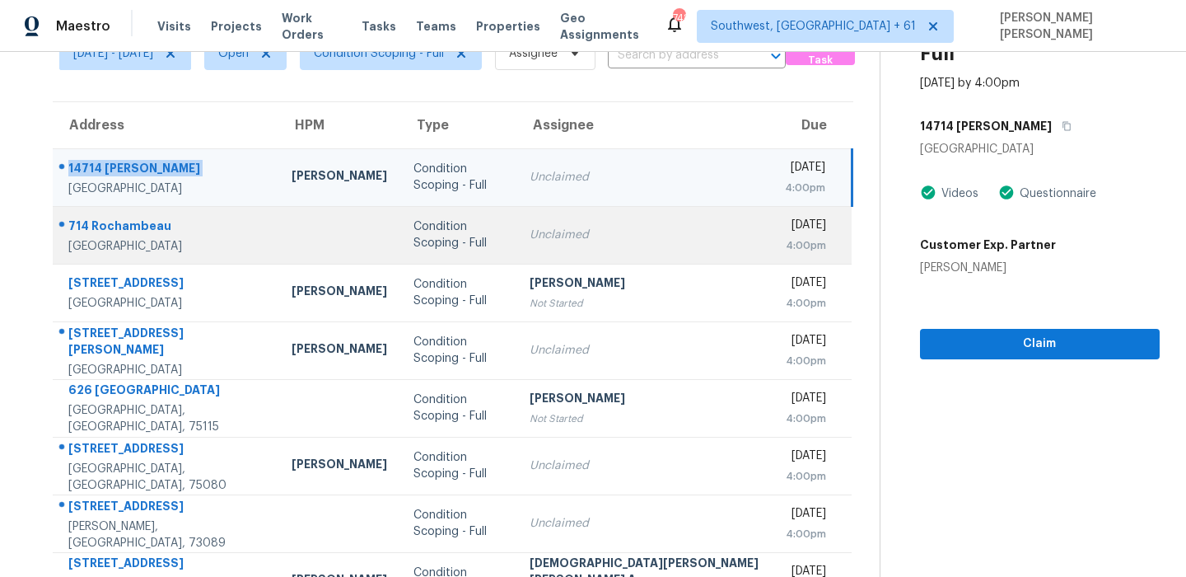
click at [153, 222] on div "714 Rochambeau" at bounding box center [166, 227] width 197 height 21
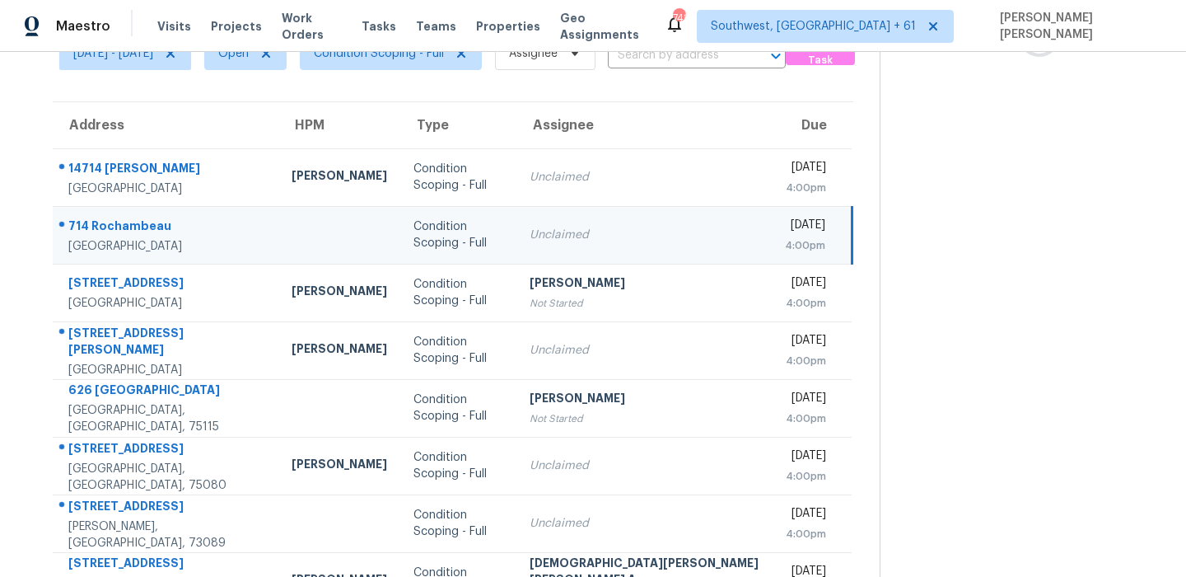
click at [153, 222] on div "714 Rochambeau" at bounding box center [166, 227] width 197 height 21
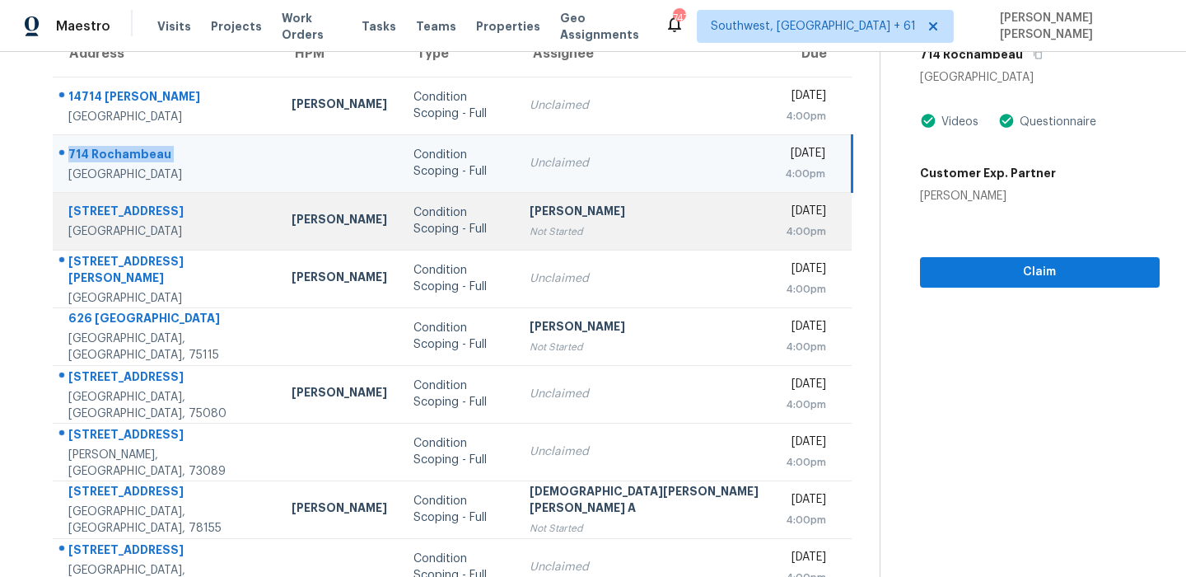
scroll to position [281, 0]
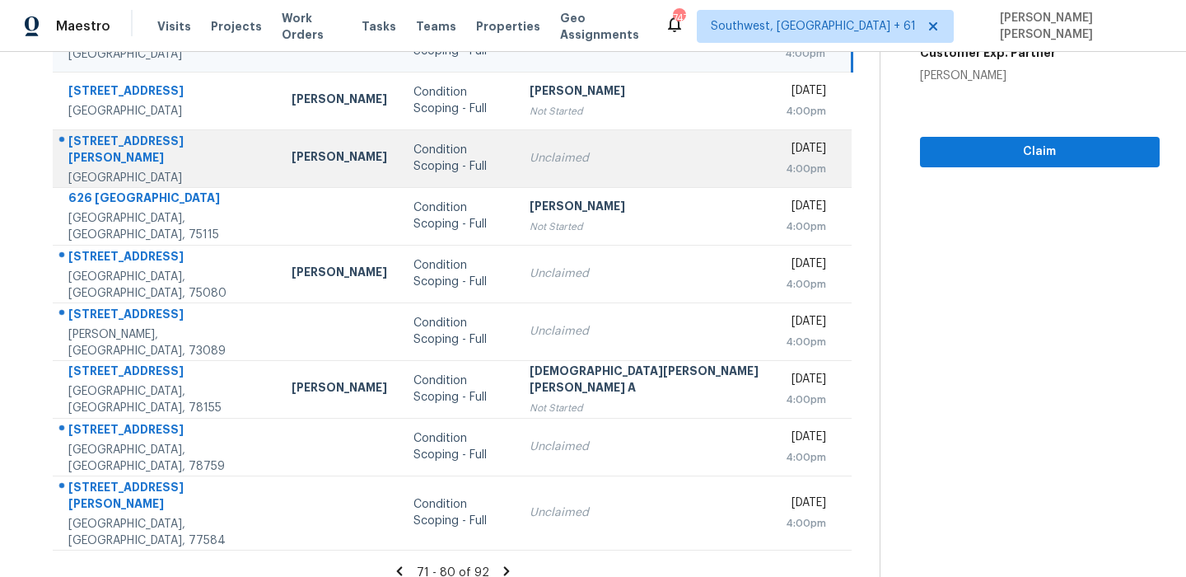
click at [147, 150] on div "[STREET_ADDRESS][PERSON_NAME]" at bounding box center [166, 151] width 197 height 37
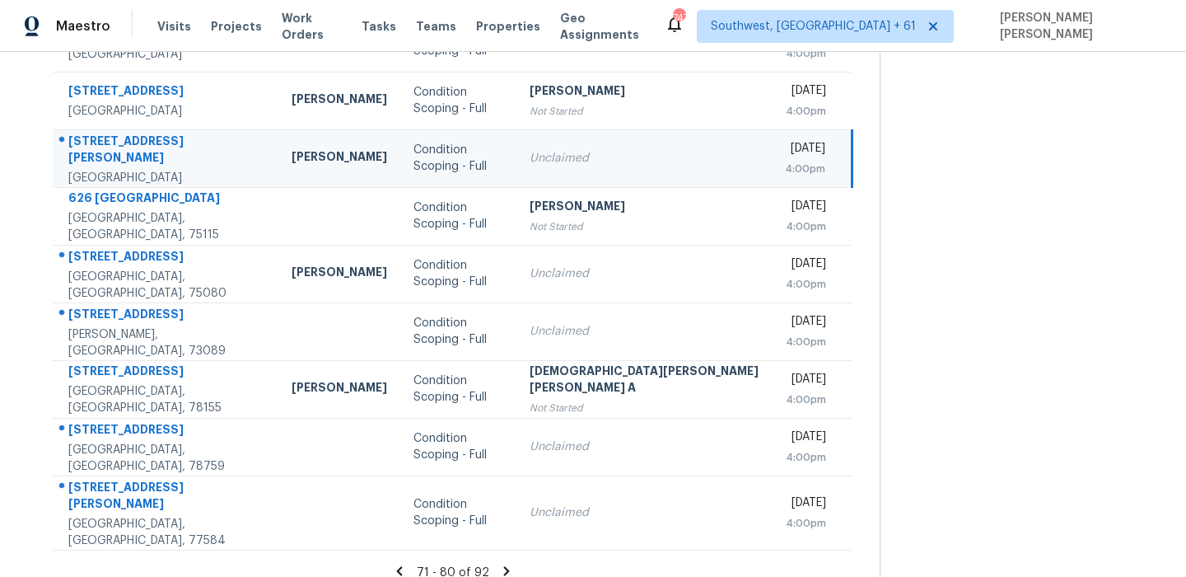
click at [147, 150] on div "[STREET_ADDRESS][PERSON_NAME]" at bounding box center [166, 151] width 197 height 37
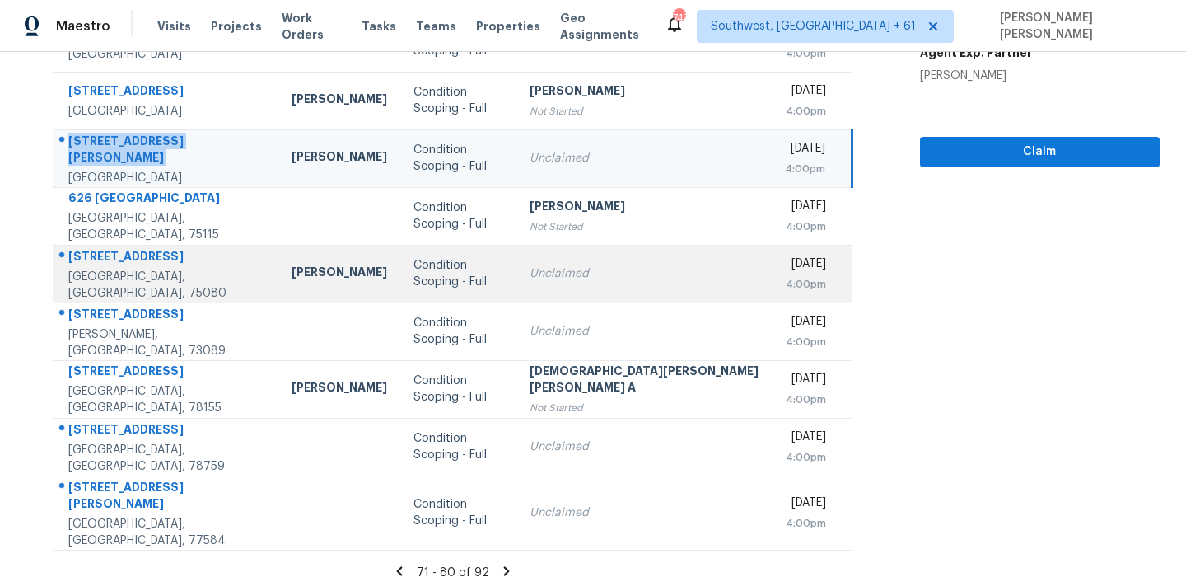
click at [156, 259] on div "[STREET_ADDRESS]" at bounding box center [166, 258] width 197 height 21
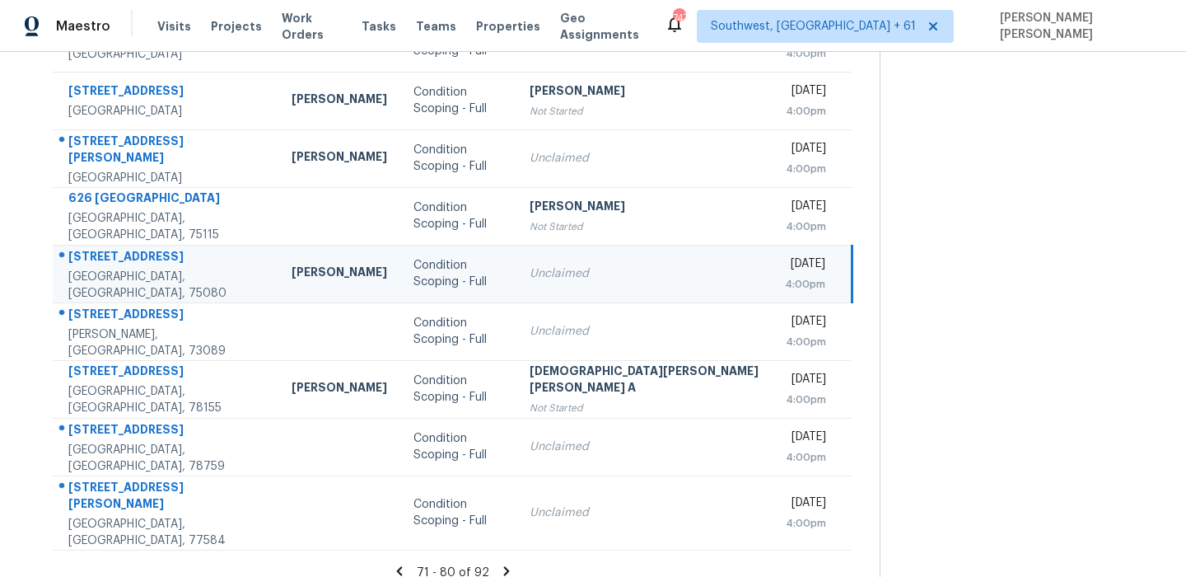
click at [156, 259] on div "[STREET_ADDRESS]" at bounding box center [166, 258] width 197 height 21
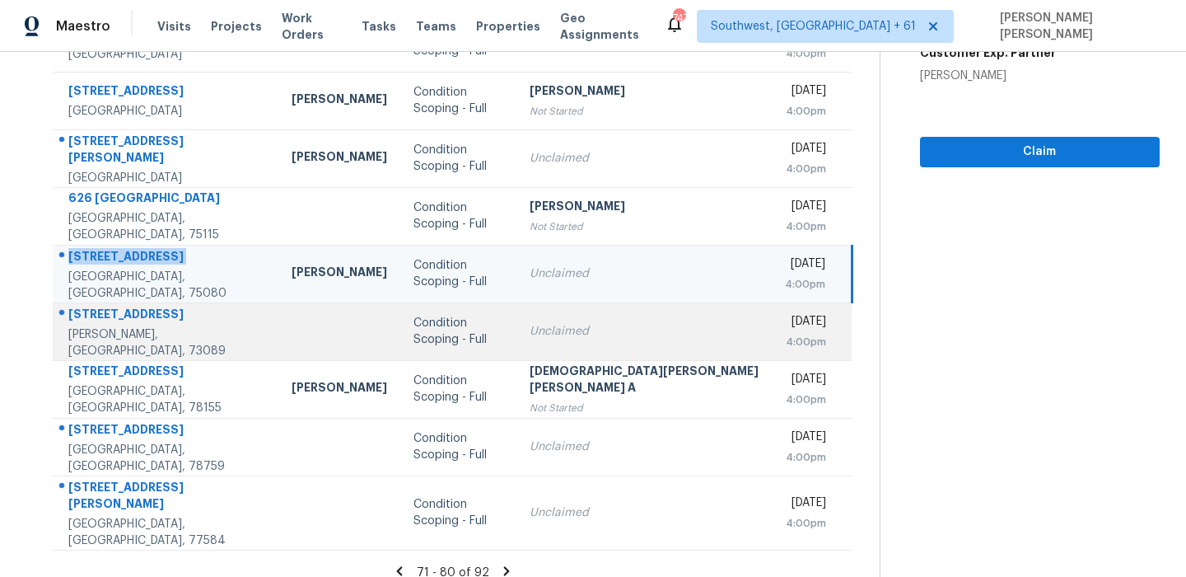
click at [141, 311] on div at bounding box center [160, 314] width 212 height 21
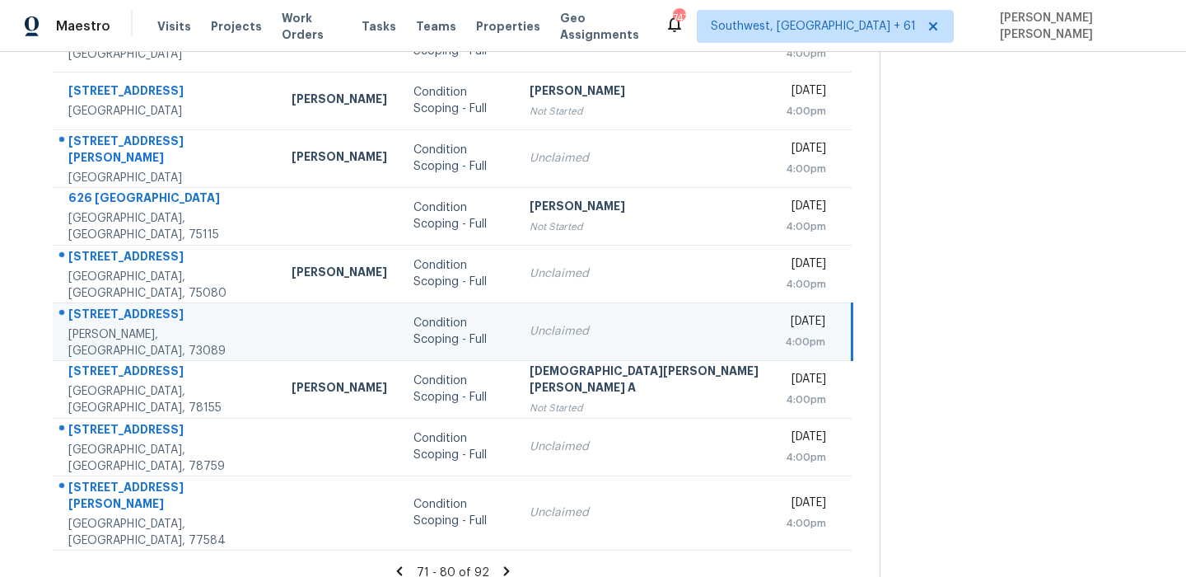
click at [141, 311] on div at bounding box center [160, 314] width 212 height 21
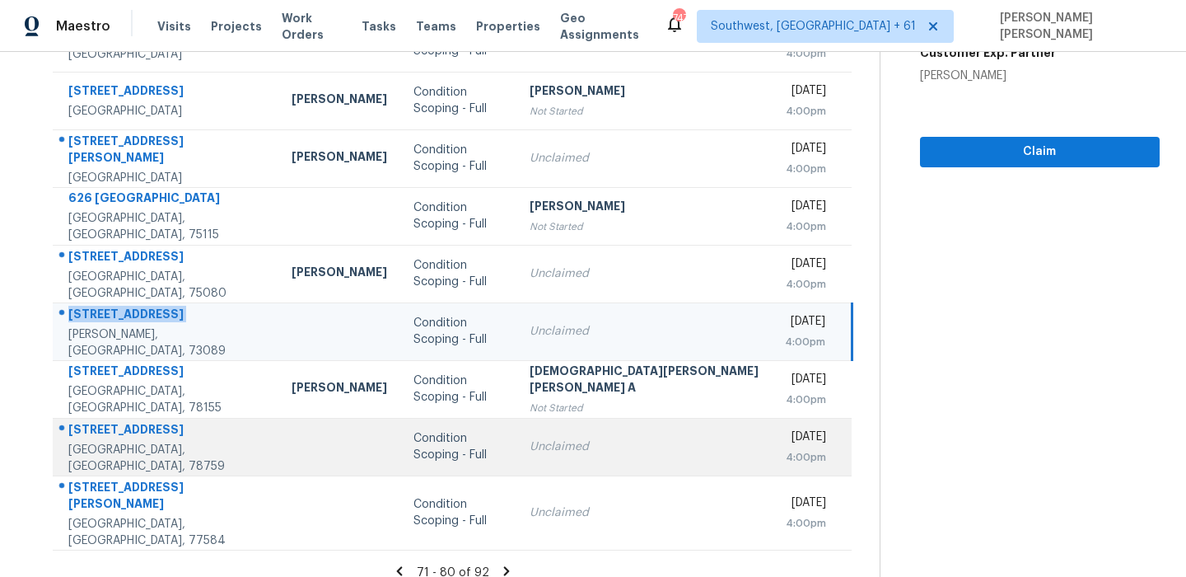
click at [140, 435] on div "[STREET_ADDRESS]" at bounding box center [166, 431] width 197 height 21
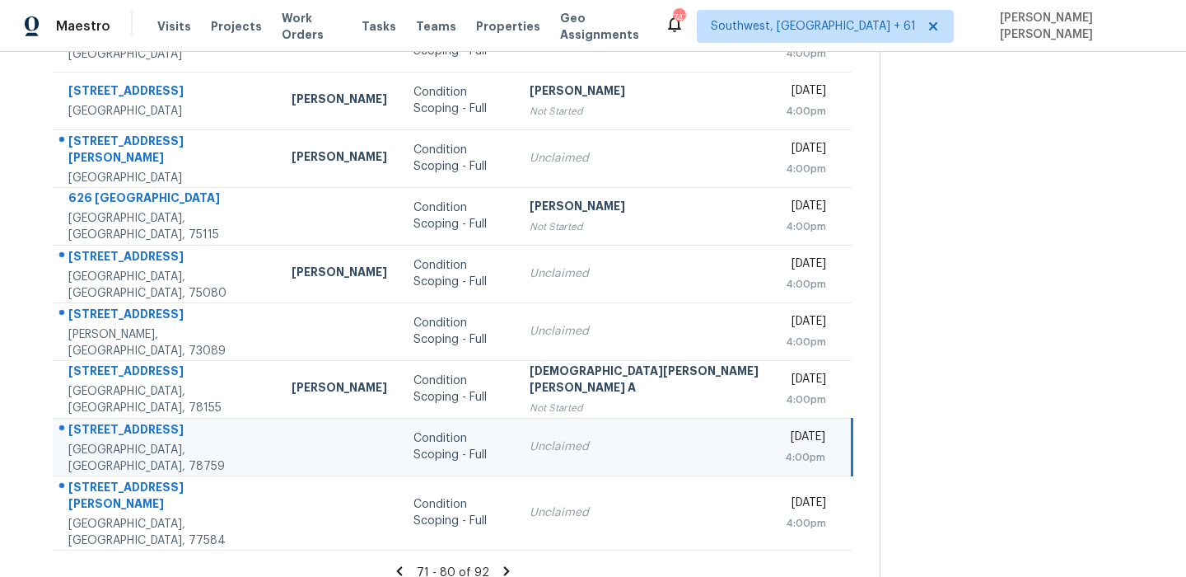
click at [140, 435] on div "[STREET_ADDRESS]" at bounding box center [166, 431] width 197 height 21
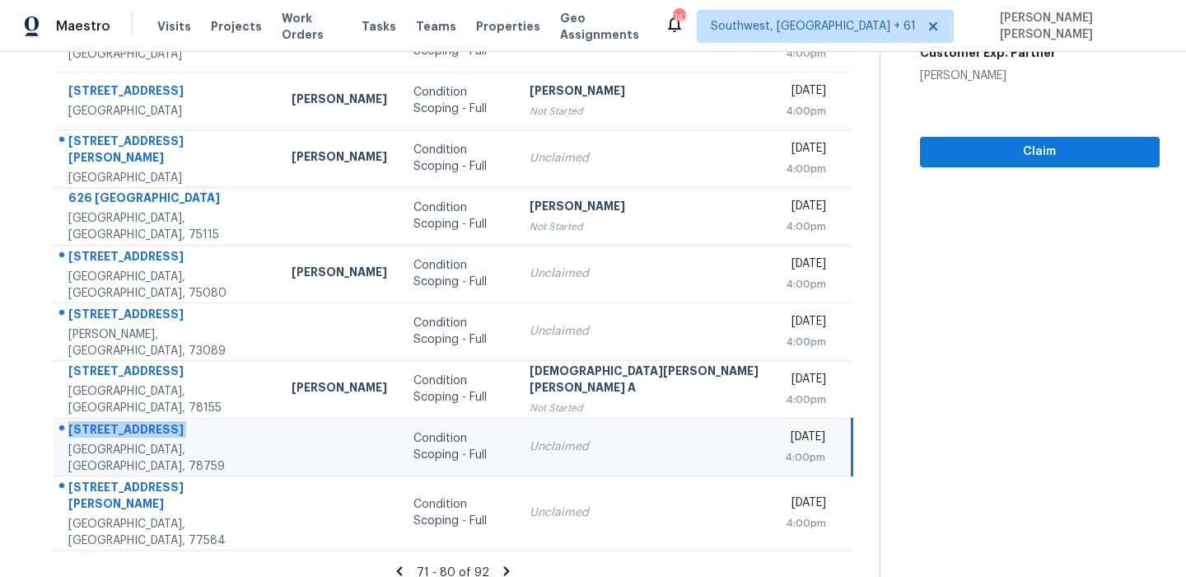
scroll to position [0, 0]
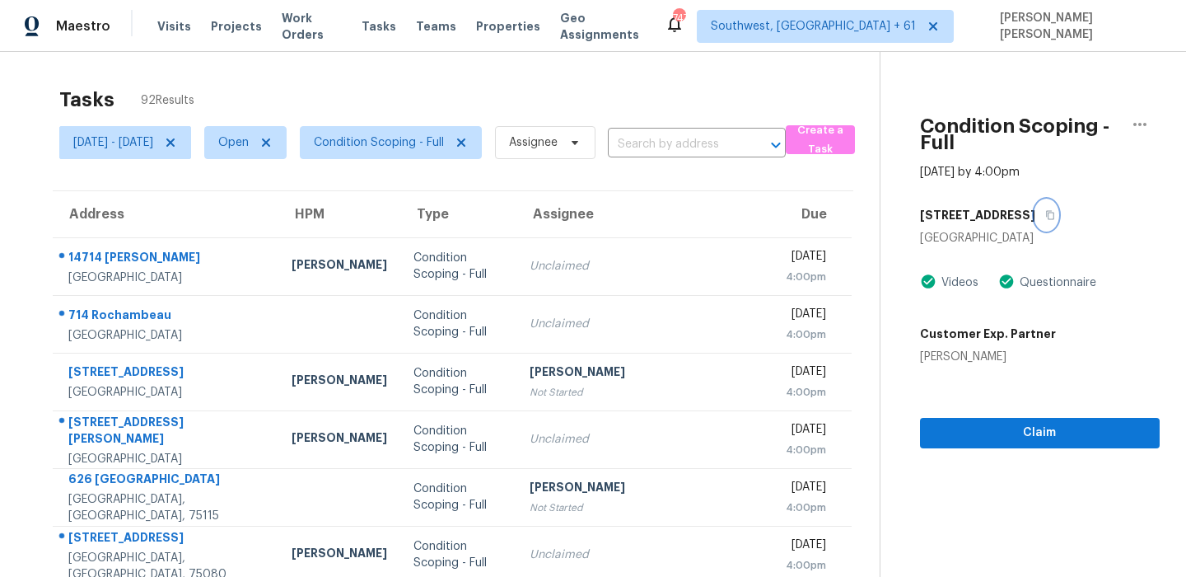
click at [1045, 210] on icon "button" at bounding box center [1050, 215] width 10 height 10
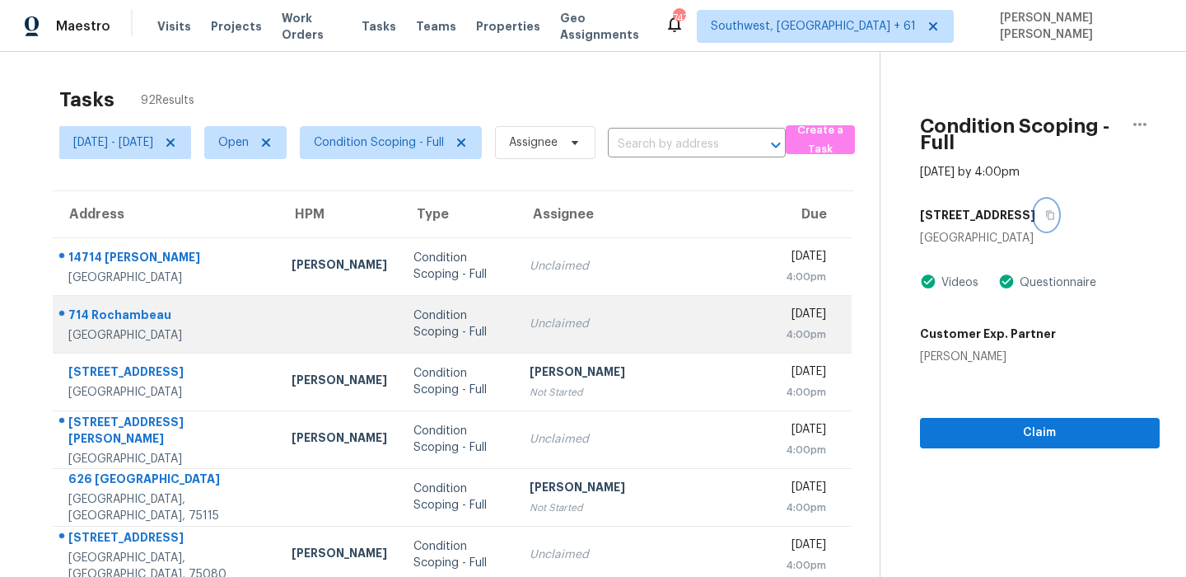
scroll to position [281, 0]
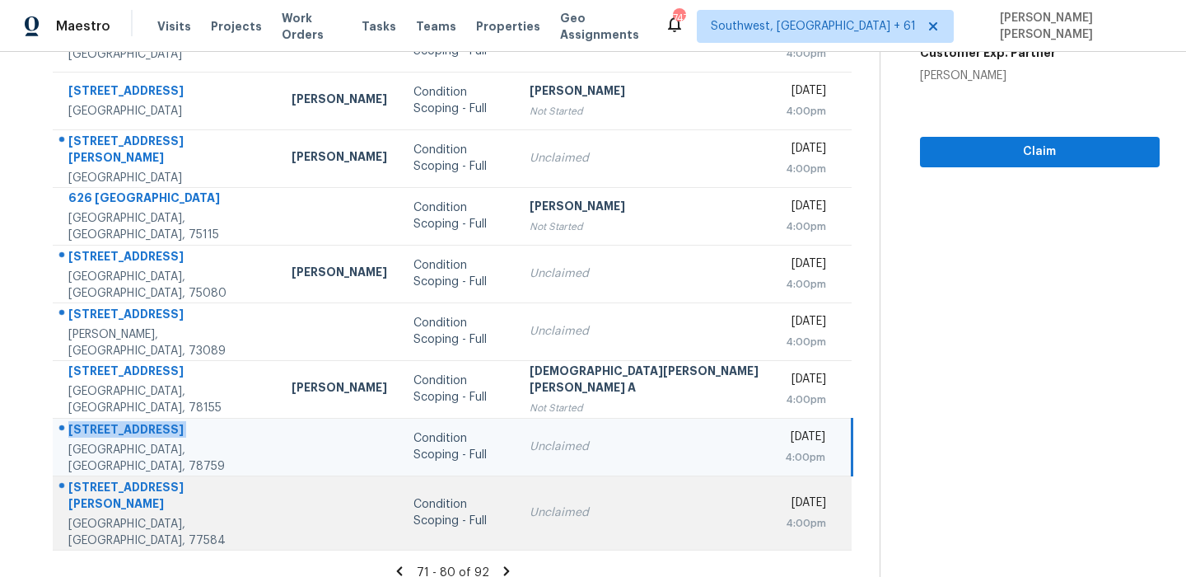
click at [153, 478] on td "[STREET_ADDRESS][PERSON_NAME][PERSON_NAME]" at bounding box center [166, 512] width 226 height 74
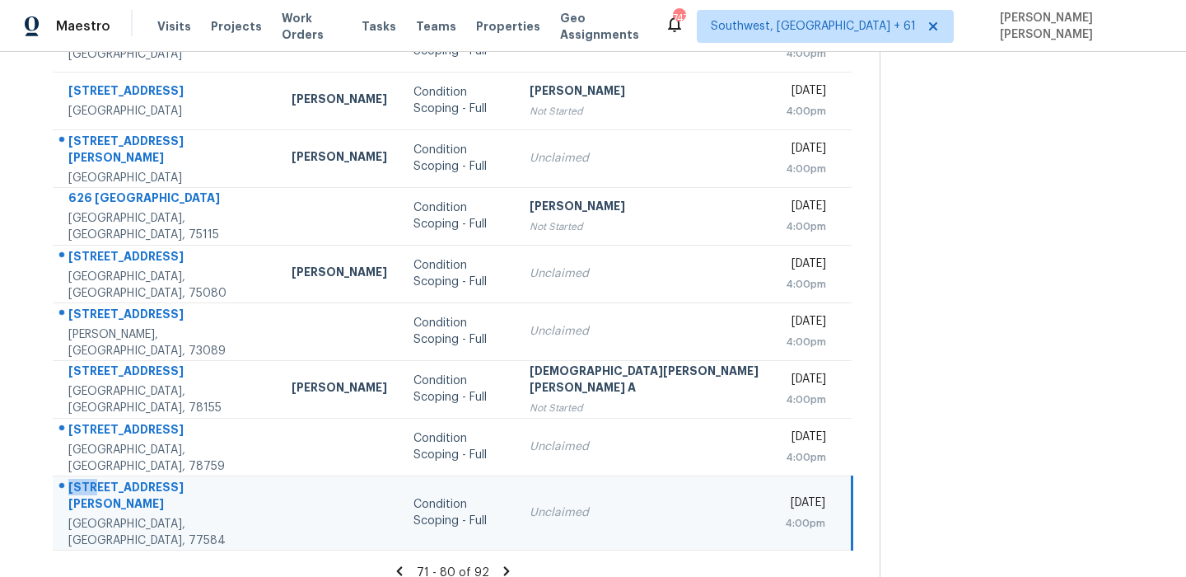
click at [153, 478] on td "[STREET_ADDRESS][PERSON_NAME][PERSON_NAME]" at bounding box center [166, 512] width 226 height 74
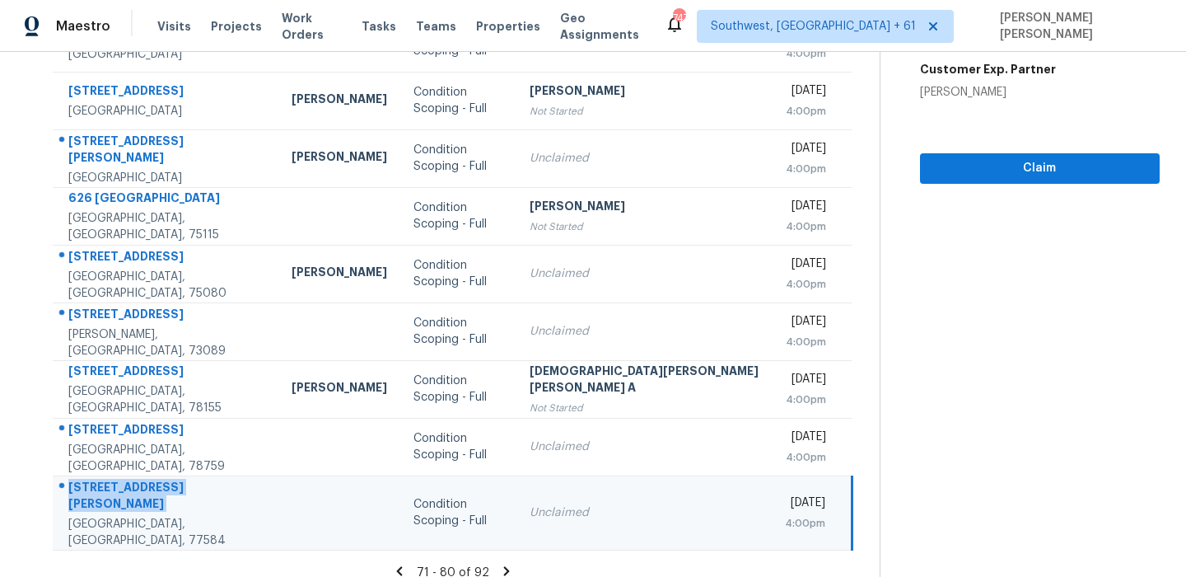
scroll to position [0, 0]
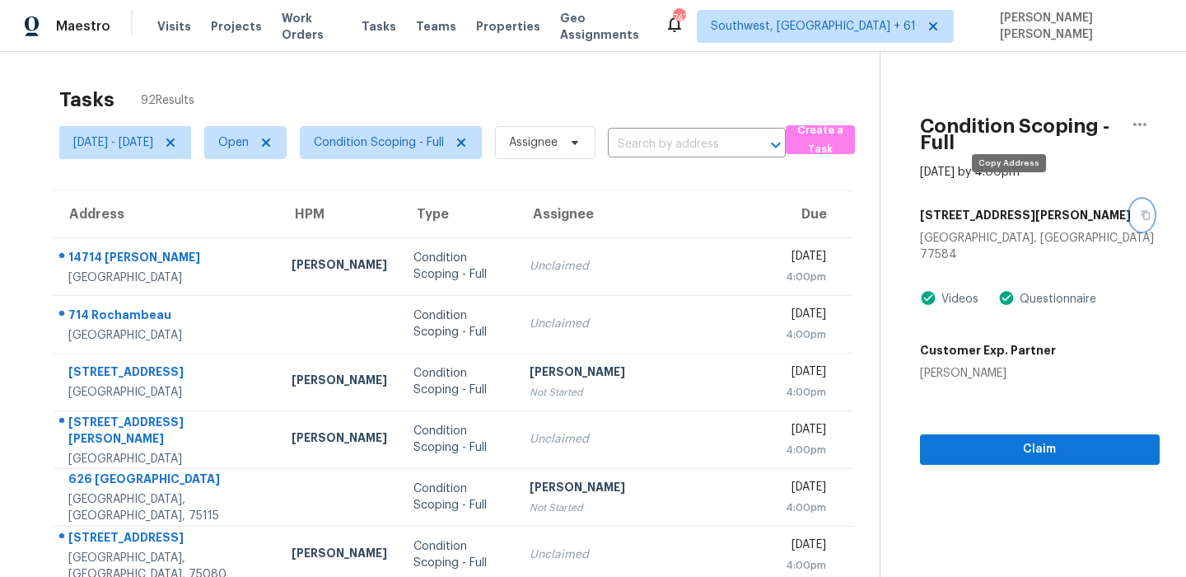
click at [1142, 211] on icon "button" at bounding box center [1146, 215] width 8 height 9
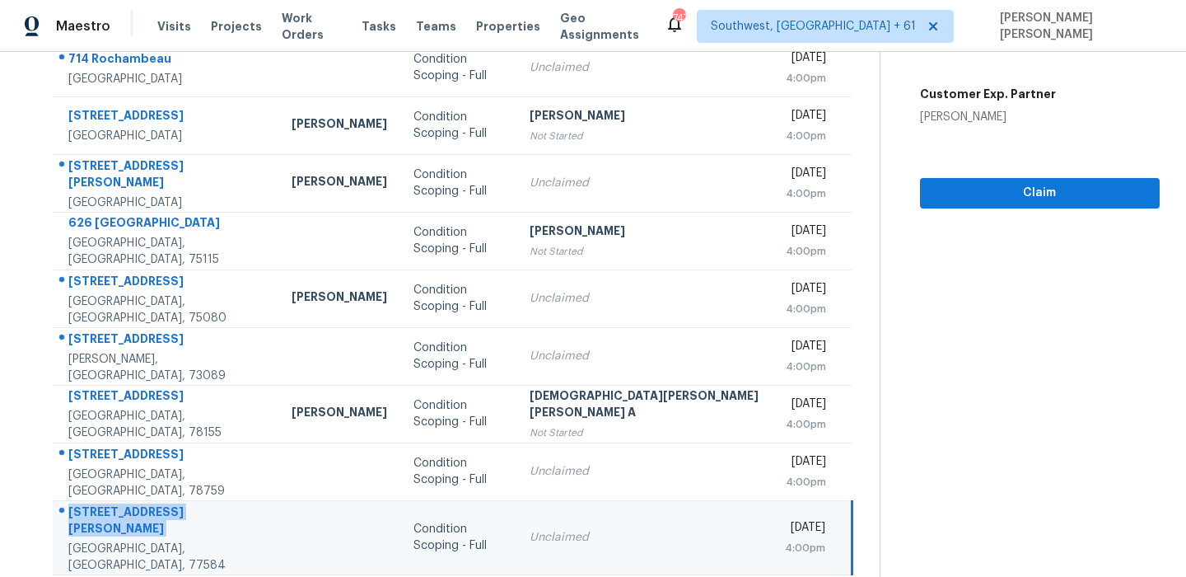
scroll to position [281, 0]
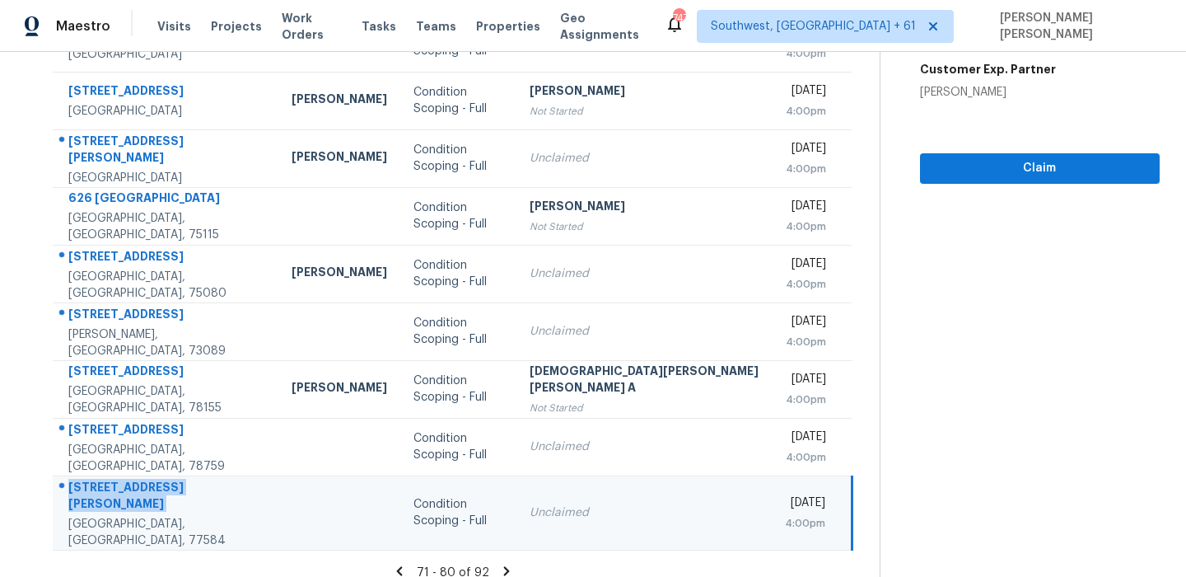
click at [499, 563] on icon at bounding box center [506, 570] width 15 height 15
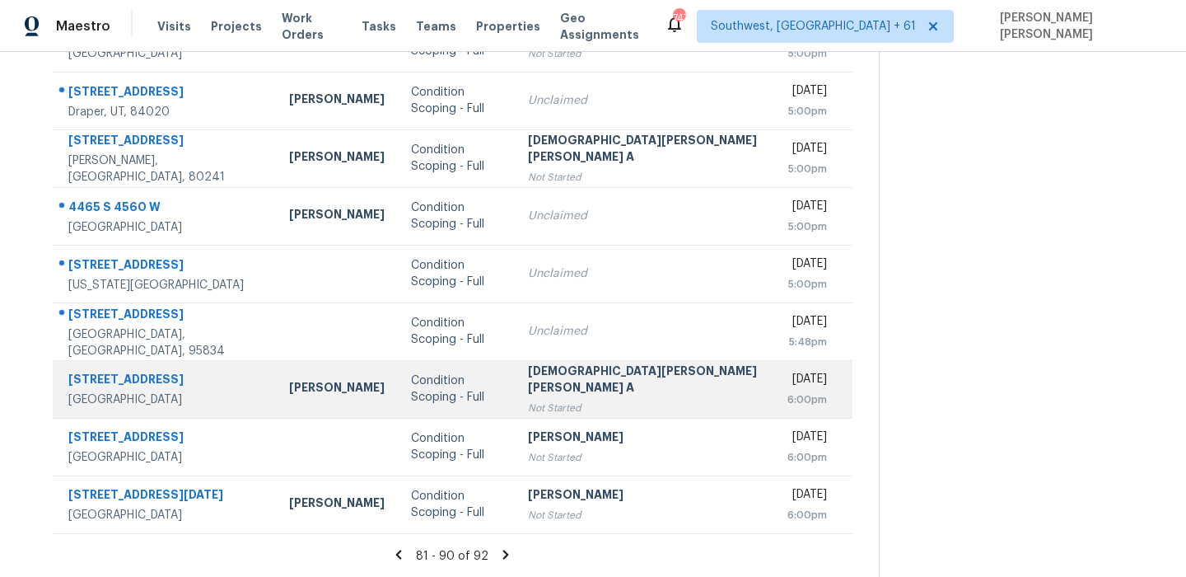
scroll to position [0, 0]
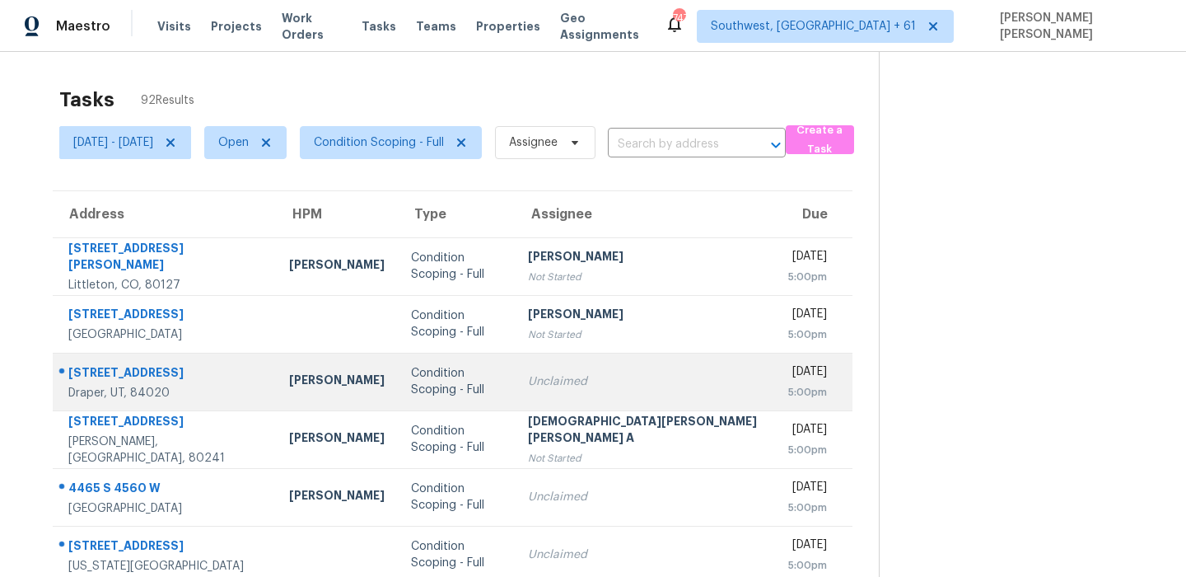
click at [133, 364] on div "[STREET_ADDRESS]" at bounding box center [165, 374] width 194 height 21
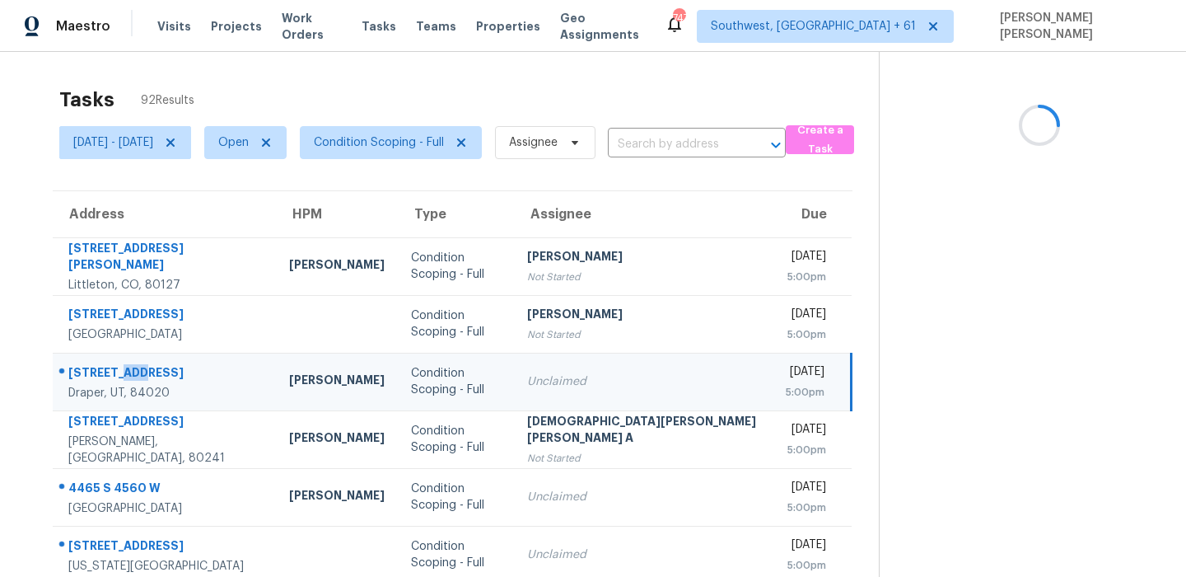
click at [133, 364] on div "[STREET_ADDRESS]" at bounding box center [165, 374] width 194 height 21
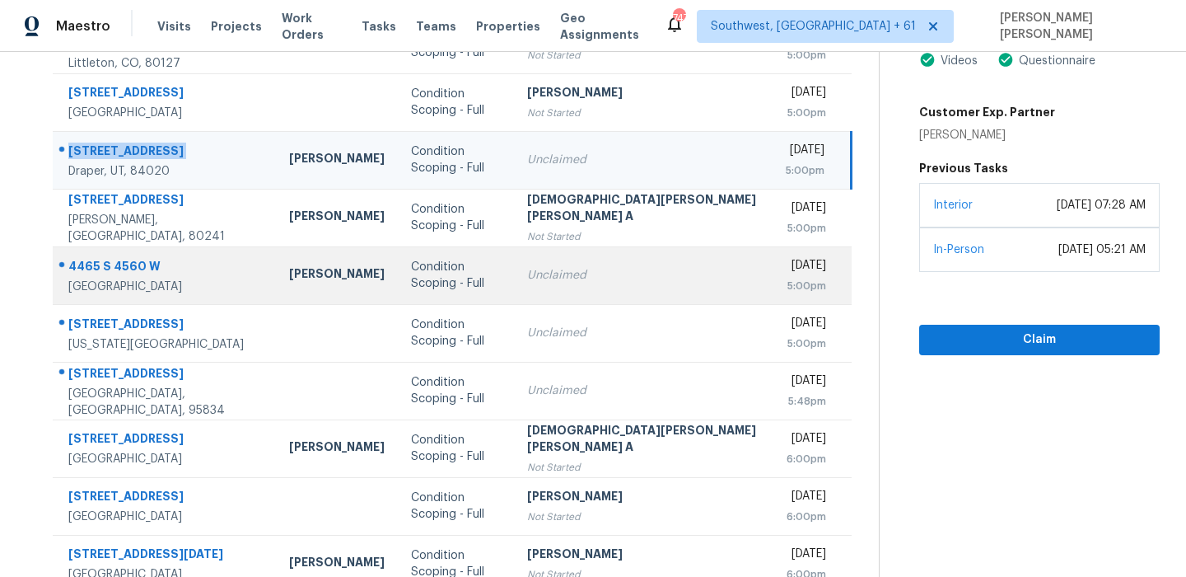
scroll to position [234, 0]
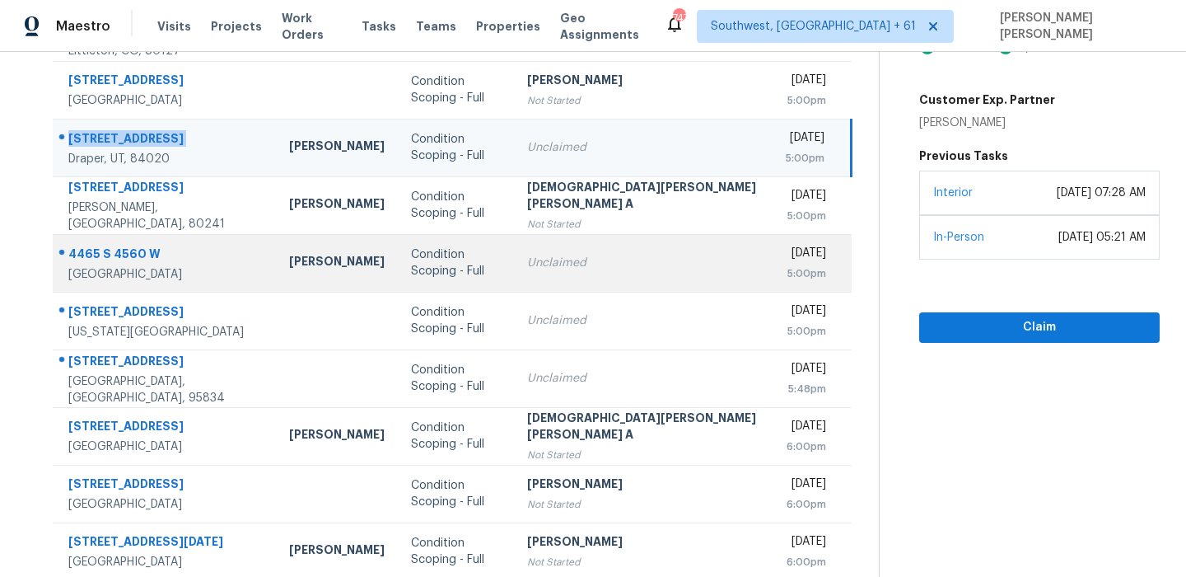
click at [139, 259] on div "4465 S 4560 W" at bounding box center [165, 255] width 194 height 21
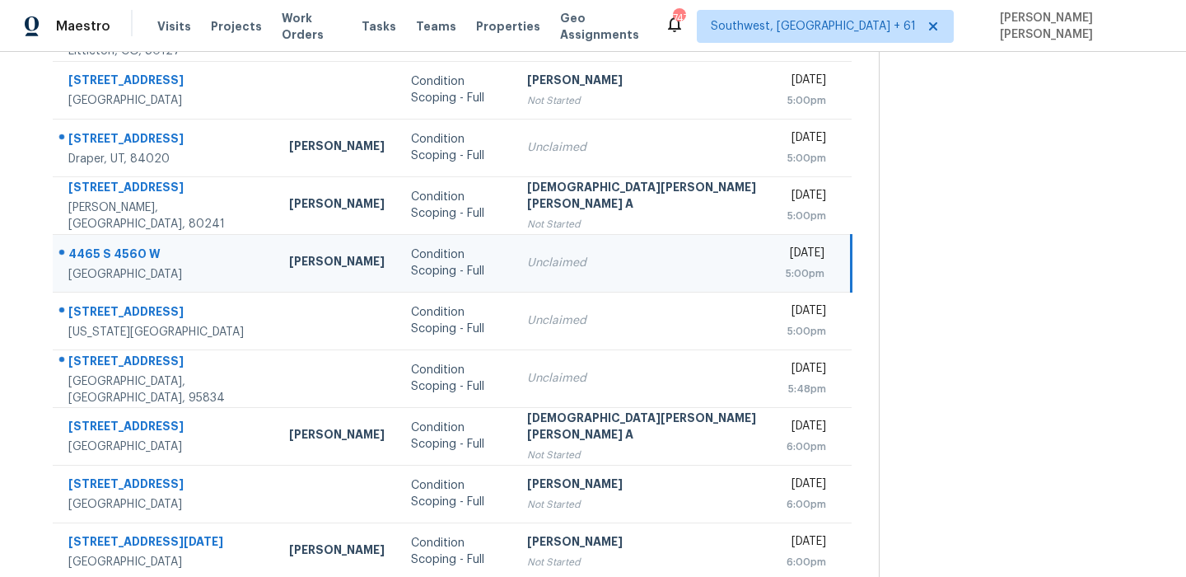
click at [139, 259] on div "4465 S 4560 W" at bounding box center [165, 255] width 194 height 21
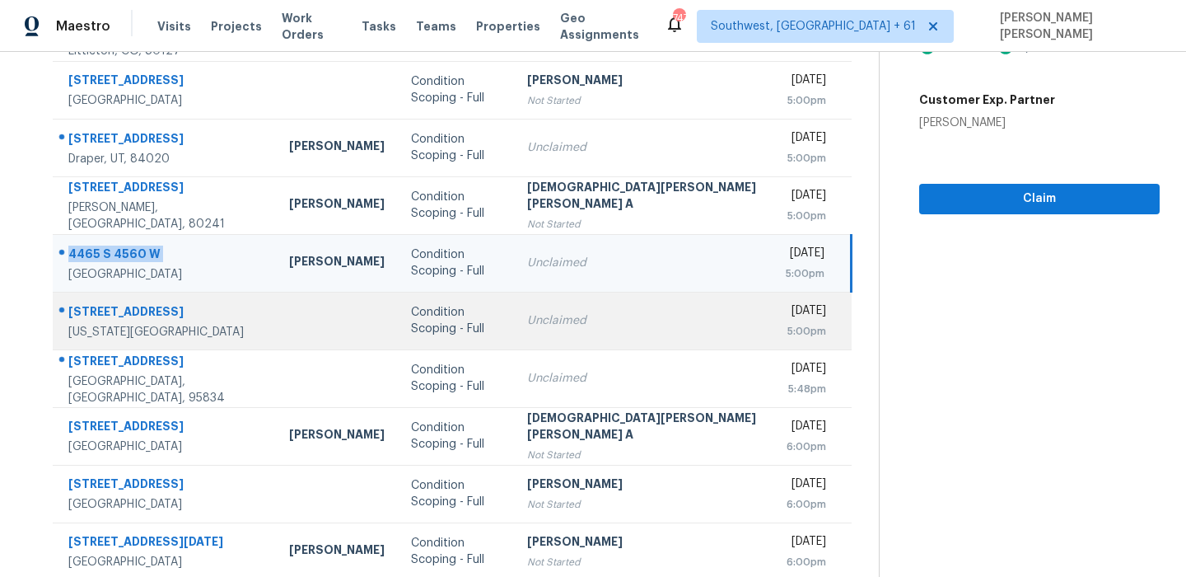
click at [70, 303] on div "[STREET_ADDRESS]" at bounding box center [165, 313] width 194 height 21
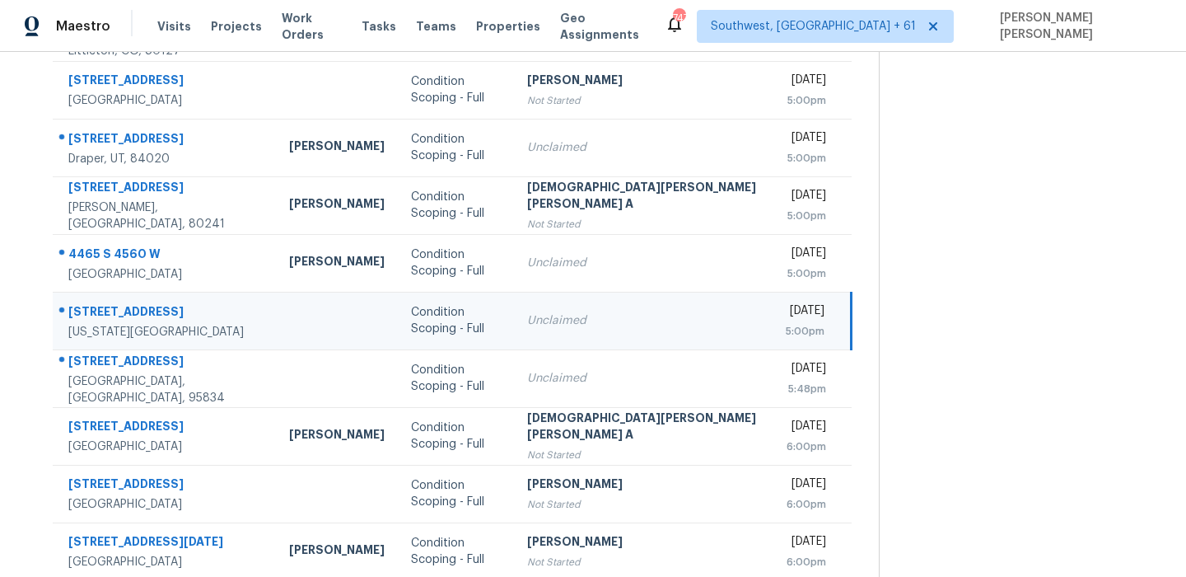
click at [70, 303] on div "[STREET_ADDRESS]" at bounding box center [165, 313] width 194 height 21
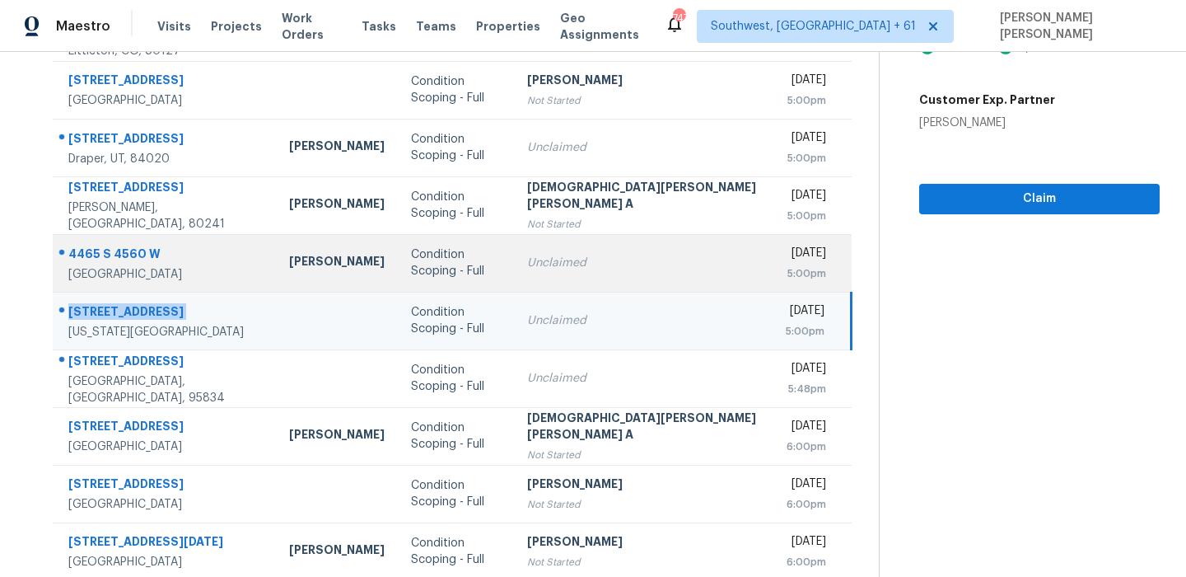
scroll to position [281, 0]
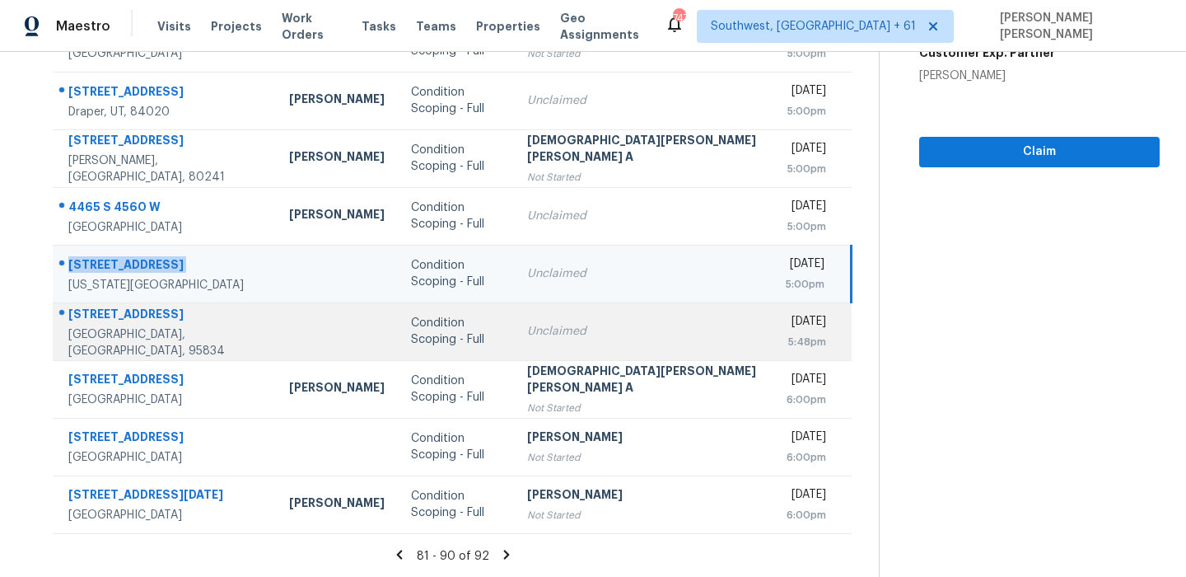
click at [128, 310] on td "[STREET_ADDRESS]" at bounding box center [164, 331] width 223 height 58
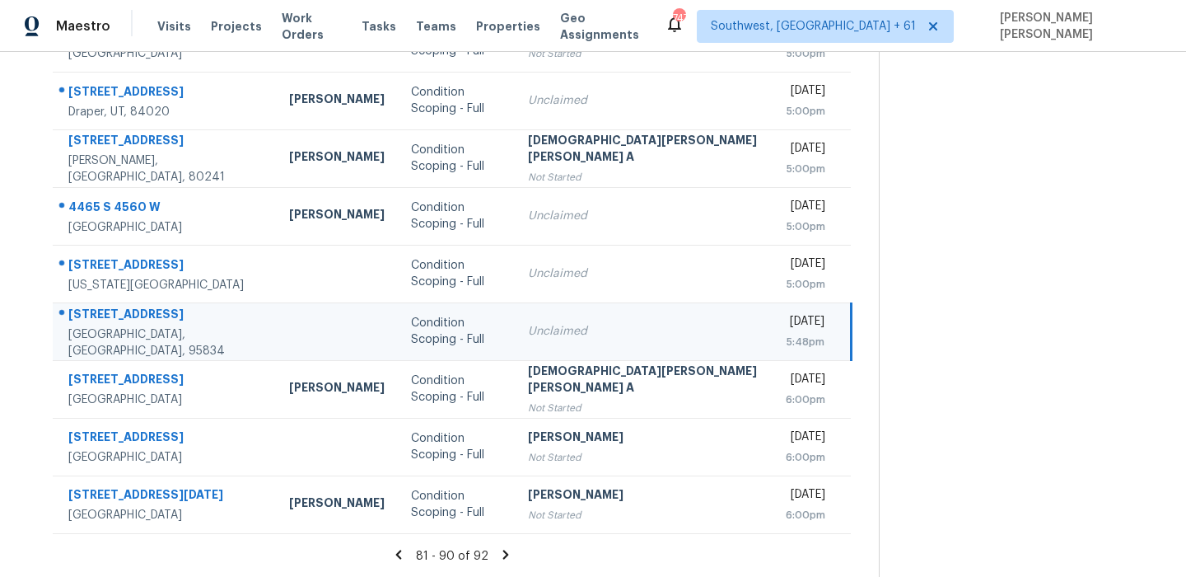
click at [128, 310] on td "[STREET_ADDRESS]" at bounding box center [164, 331] width 223 height 58
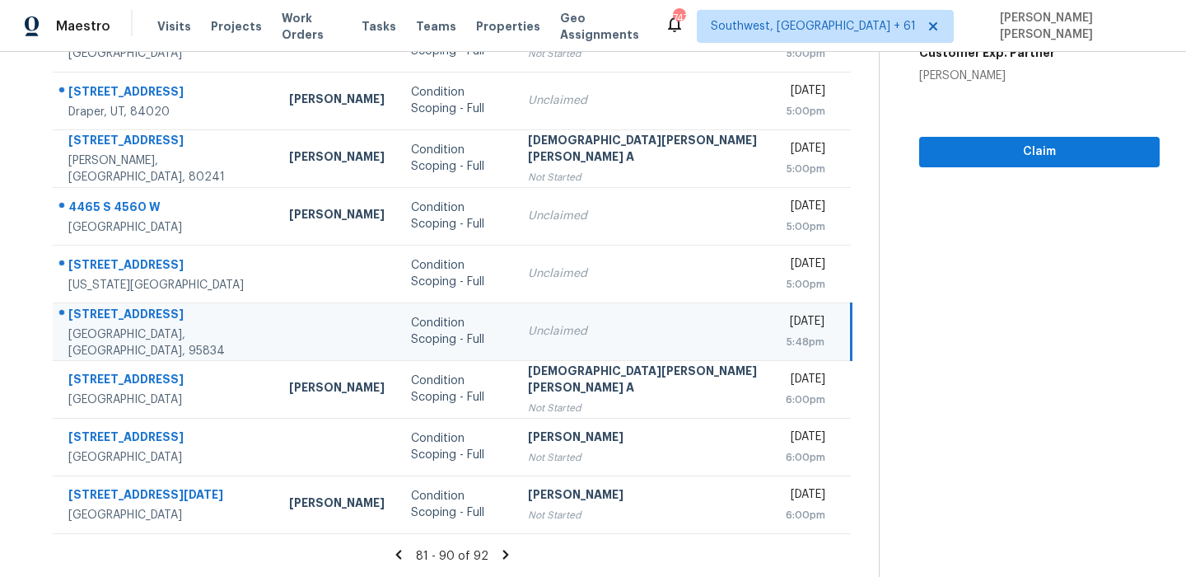
click at [503, 555] on icon at bounding box center [506, 553] width 6 height 9
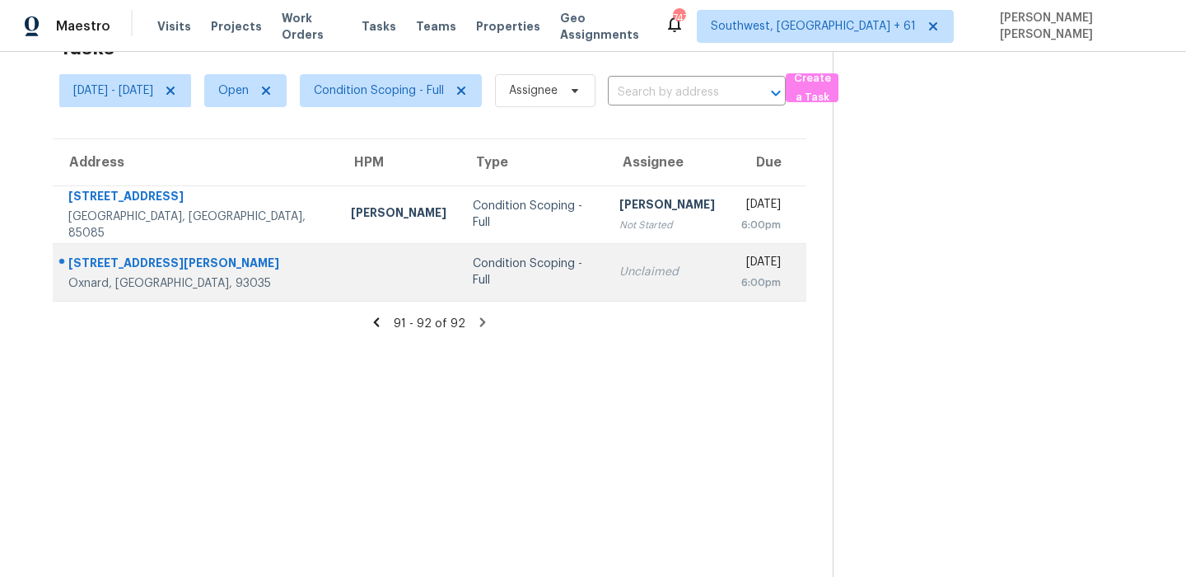
click at [164, 259] on div "[STREET_ADDRESS][PERSON_NAME]" at bounding box center [196, 264] width 256 height 21
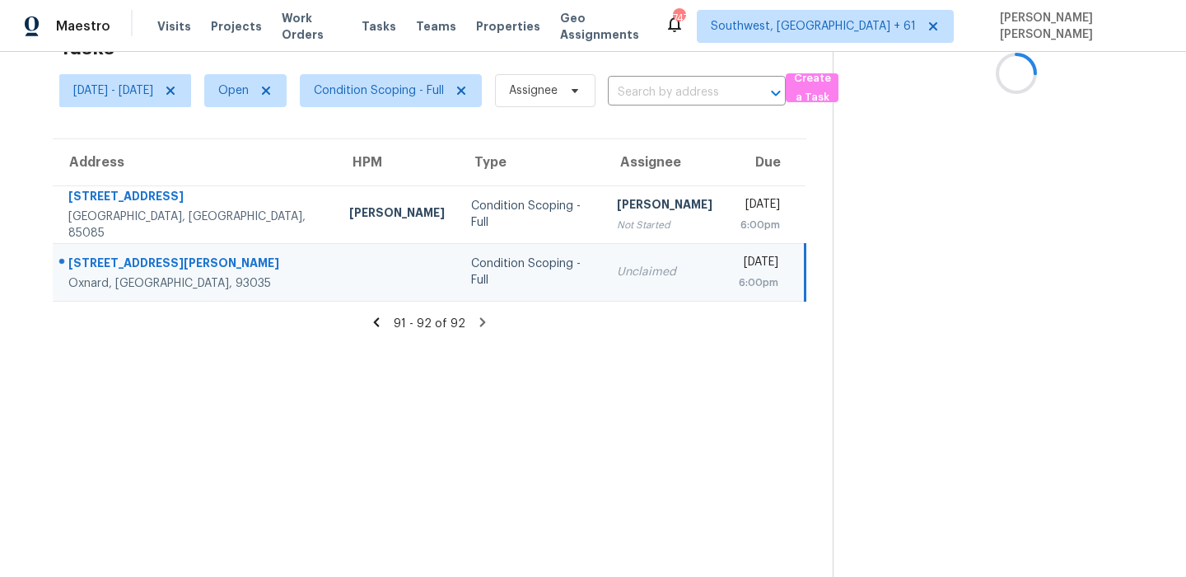
click at [164, 259] on div "[STREET_ADDRESS][PERSON_NAME]" at bounding box center [195, 264] width 254 height 21
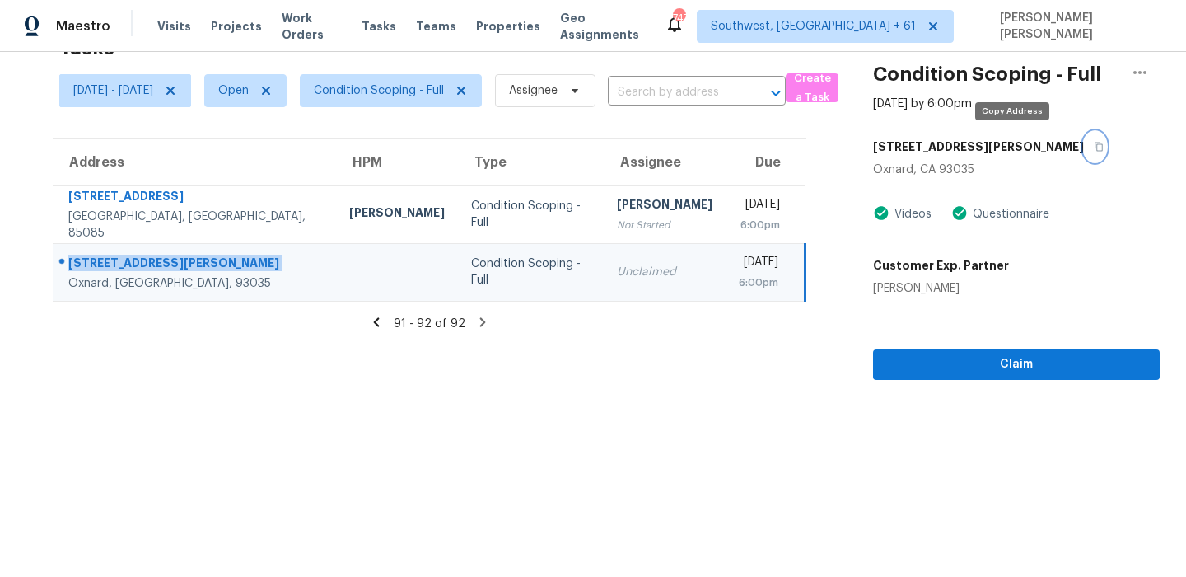
click at [1084, 148] on button "button" at bounding box center [1095, 147] width 22 height 30
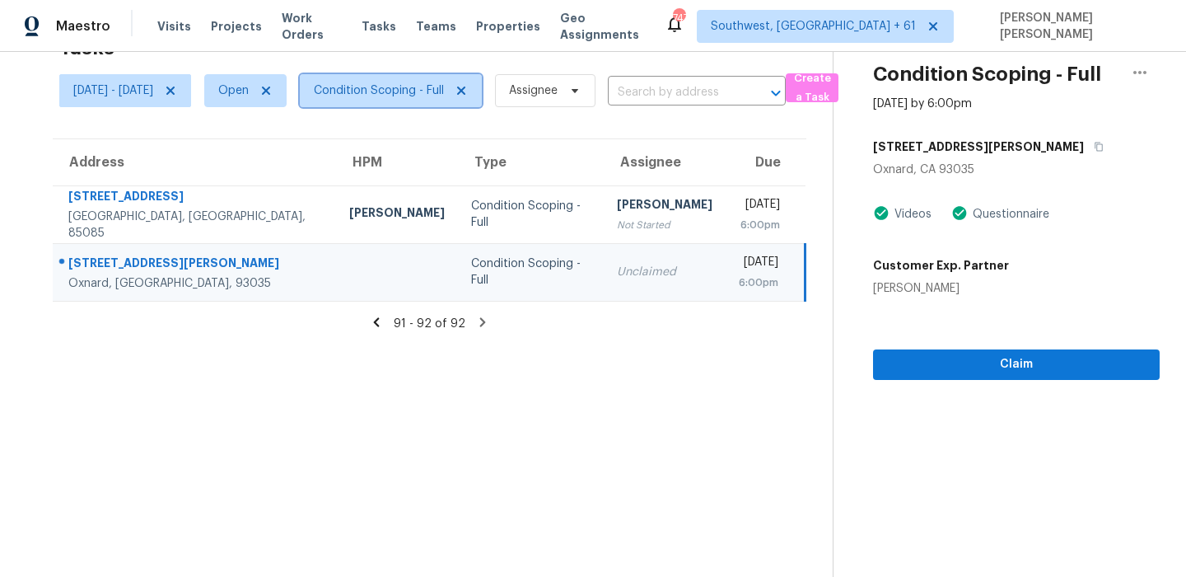
click at [401, 96] on span "Condition Scoping - Full" at bounding box center [379, 90] width 130 height 16
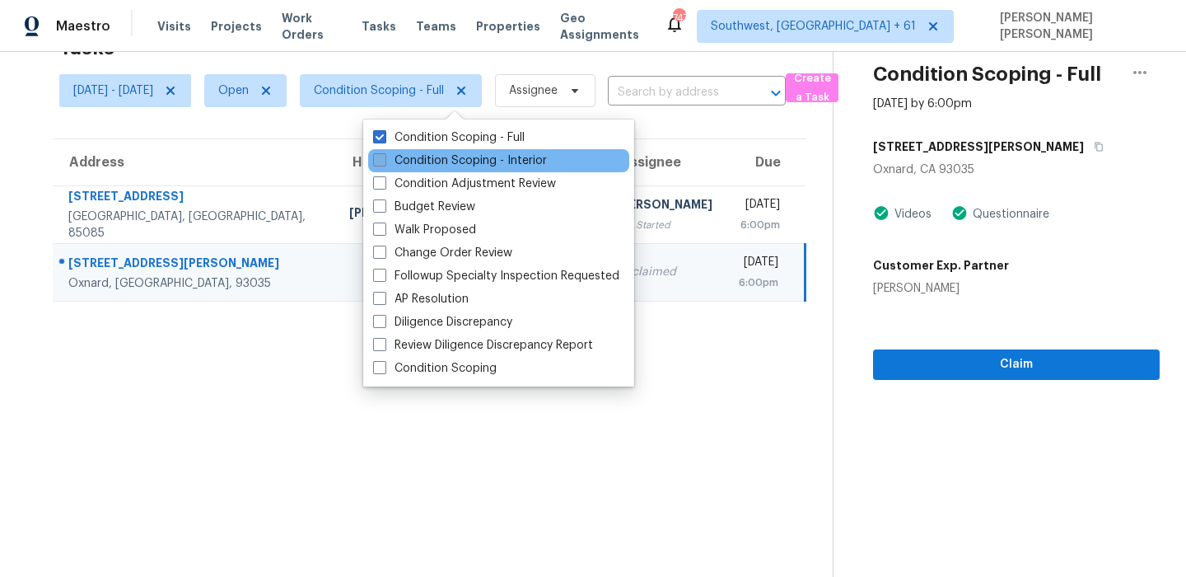
click at [416, 161] on label "Condition Scoping - Interior" at bounding box center [460, 160] width 174 height 16
click at [384, 161] on input "Condition Scoping - Interior" at bounding box center [378, 157] width 11 height 11
checkbox input "true"
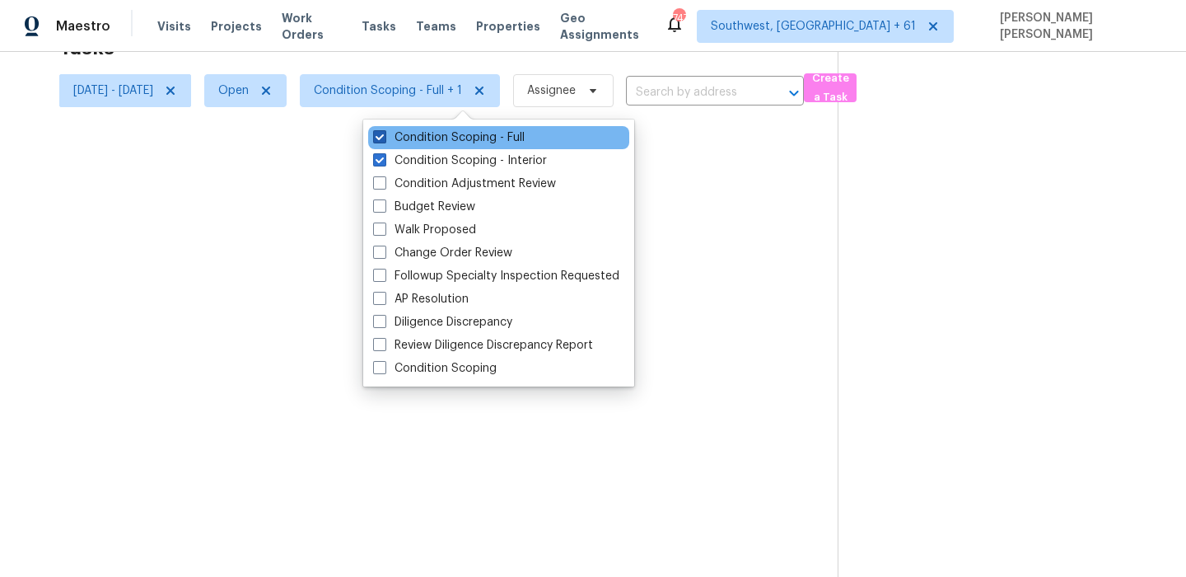
click at [423, 145] on label "Condition Scoping - Full" at bounding box center [449, 137] width 152 height 16
click at [384, 140] on input "Condition Scoping - Full" at bounding box center [378, 134] width 11 height 11
checkbox input "false"
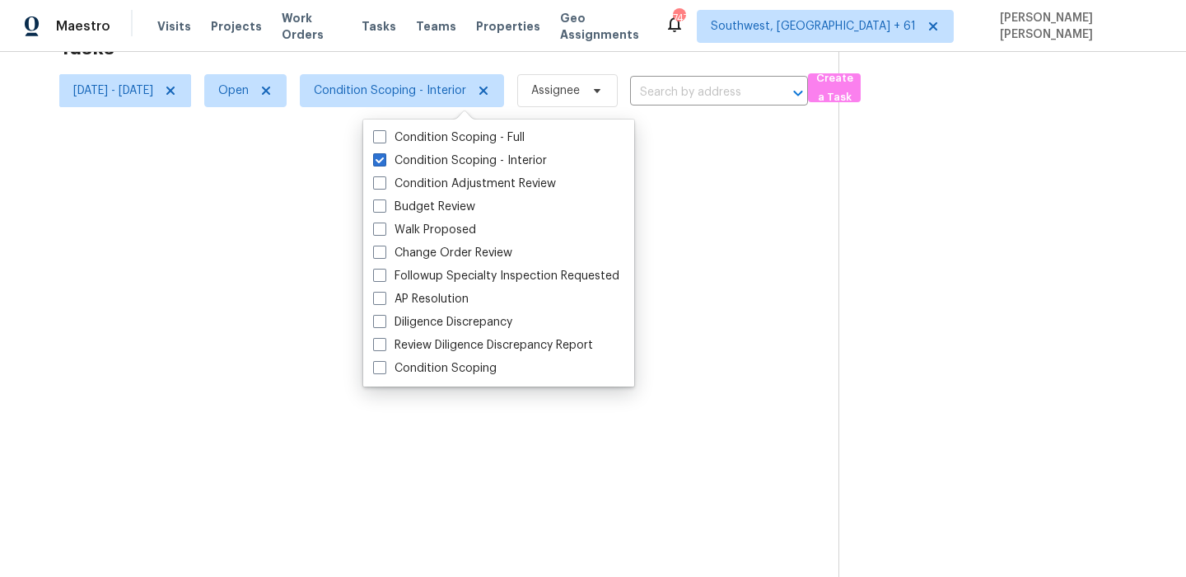
click at [655, 64] on div at bounding box center [593, 288] width 1186 height 577
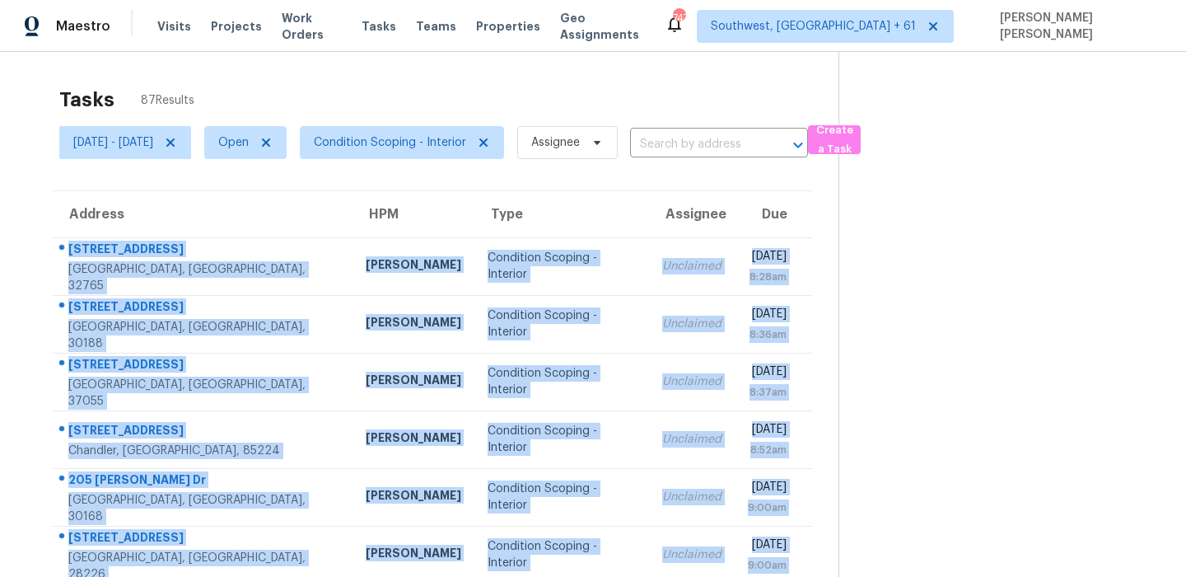
scroll to position [281, 0]
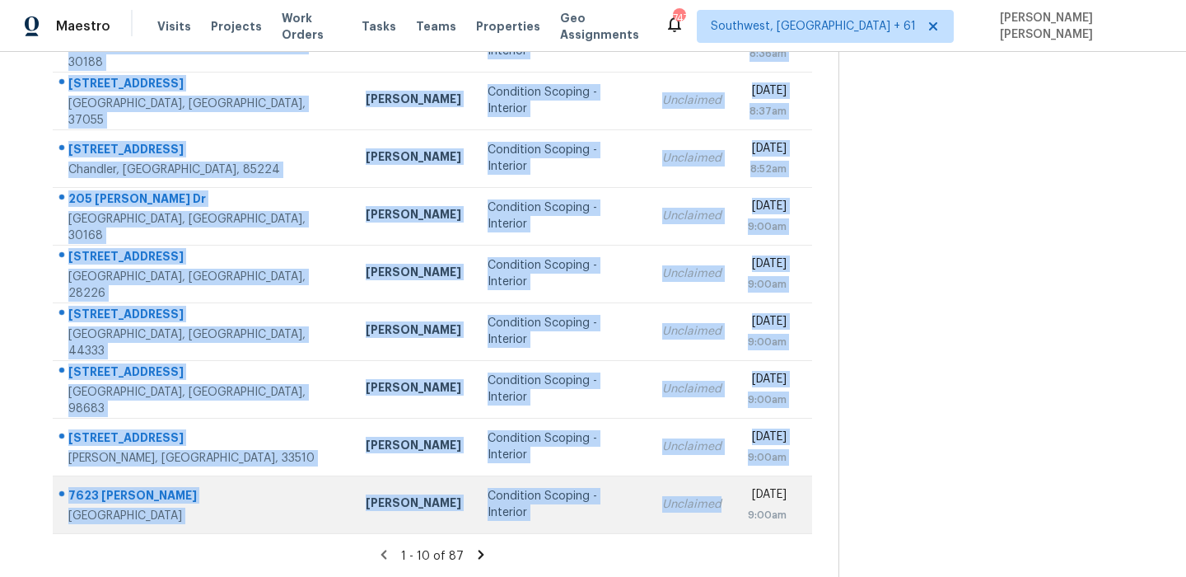
drag, startPoint x: 64, startPoint y: 246, endPoint x: 616, endPoint y: 516, distance: 614.4
click at [616, 516] on tbody "[STREET_ADDRESS][PERSON_NAME] [PERSON_NAME] Condition Scoping - Interior Unclai…" at bounding box center [432, 244] width 759 height 577
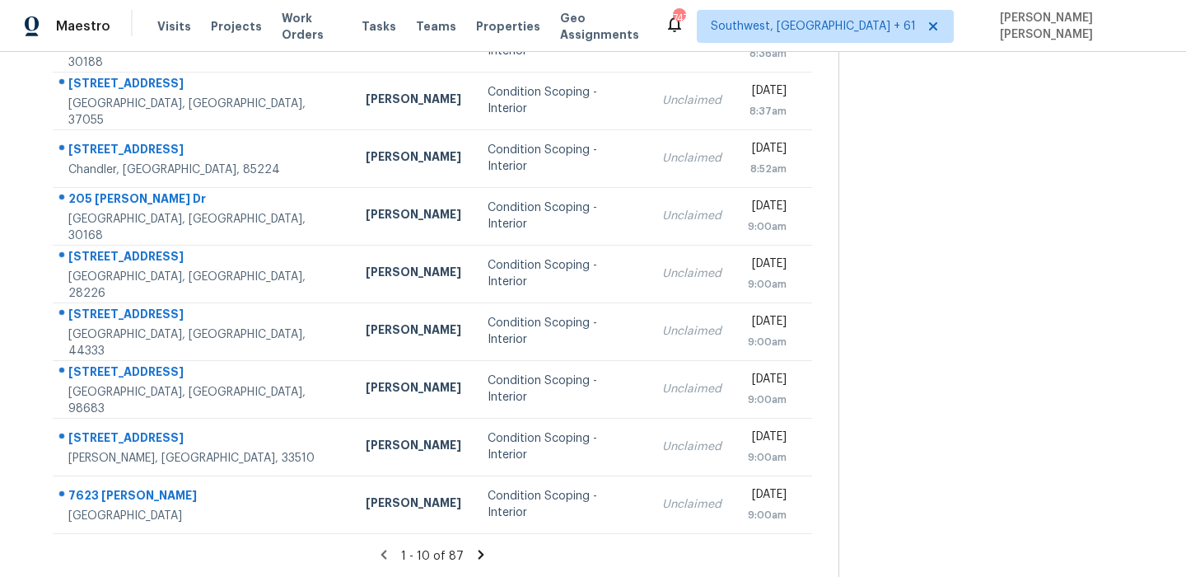
click at [483, 557] on icon at bounding box center [482, 553] width 6 height 9
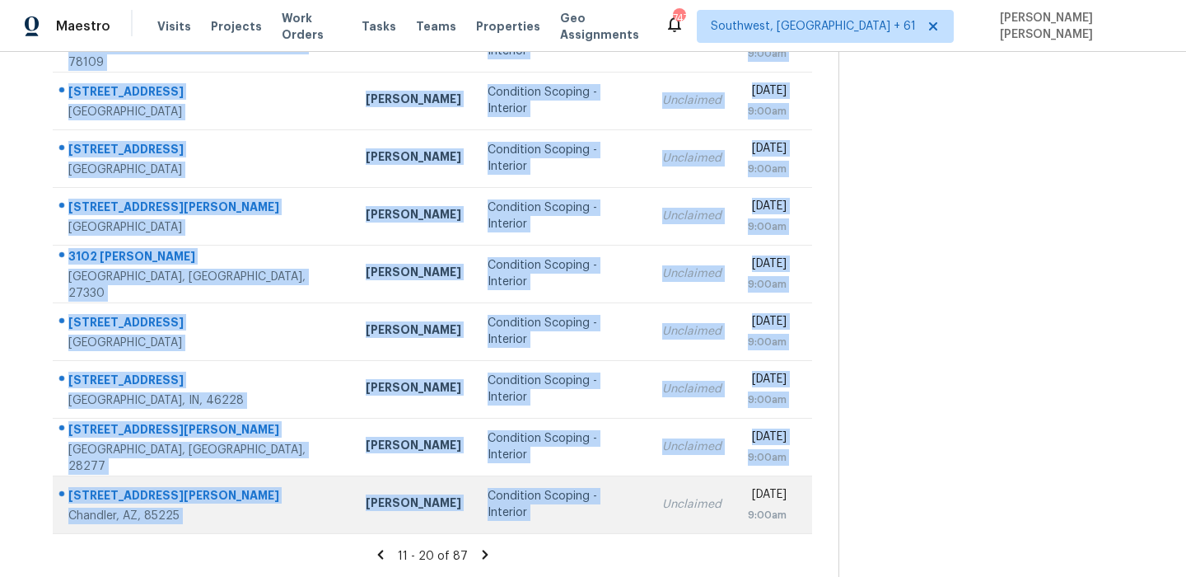
drag, startPoint x: 63, startPoint y: 237, endPoint x: 582, endPoint y: 507, distance: 585.3
click at [581, 502] on tbody "[STREET_ADDRESS] [PERSON_NAME] Condition Scoping - Interior Unclaimed [DATE] 9:…" at bounding box center [432, 244] width 759 height 577
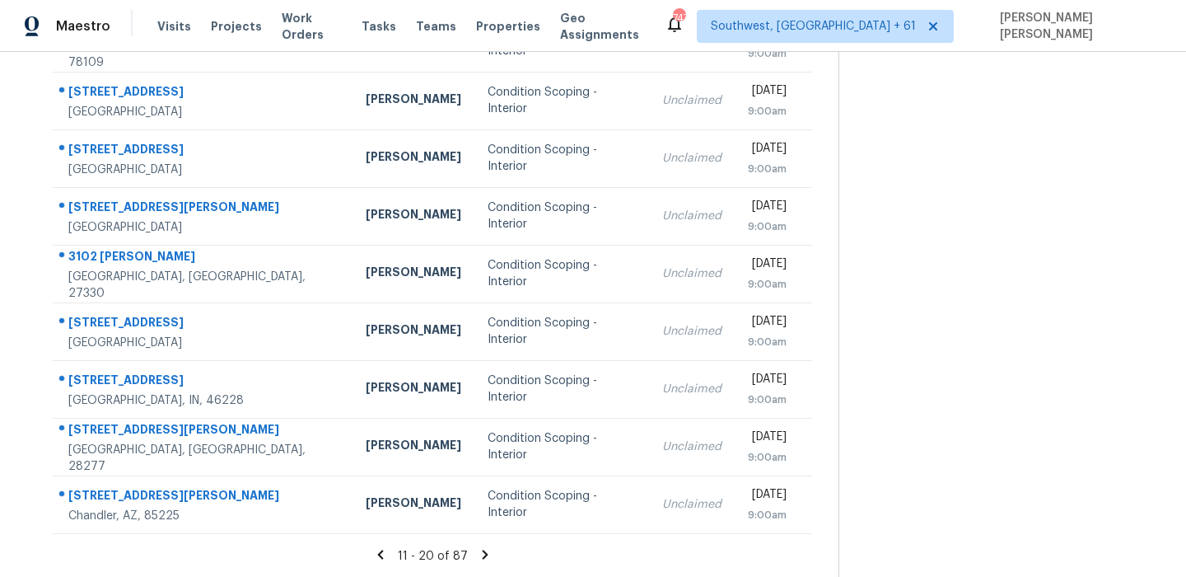
click at [488, 551] on icon at bounding box center [485, 553] width 6 height 9
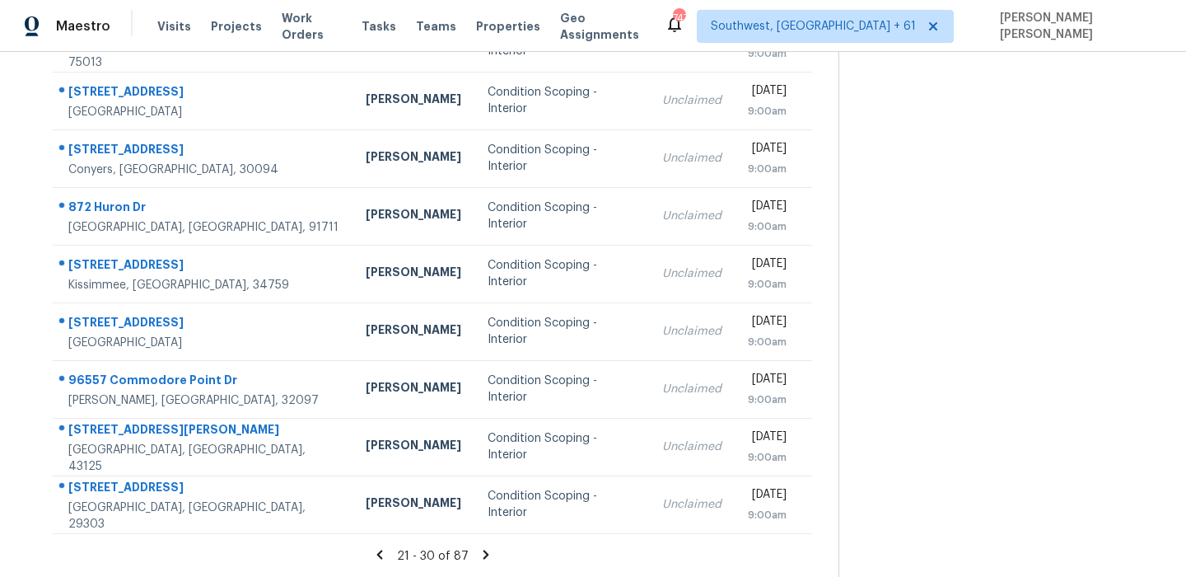
drag, startPoint x: 68, startPoint y: 238, endPoint x: 848, endPoint y: 516, distance: 827.1
click at [838, 516] on div "Address HPM Type Assignee Due [STREET_ADDRESS] [PERSON_NAME] Condition Scoping …" at bounding box center [432, 221] width 812 height 624
click at [493, 556] on icon at bounding box center [486, 554] width 15 height 15
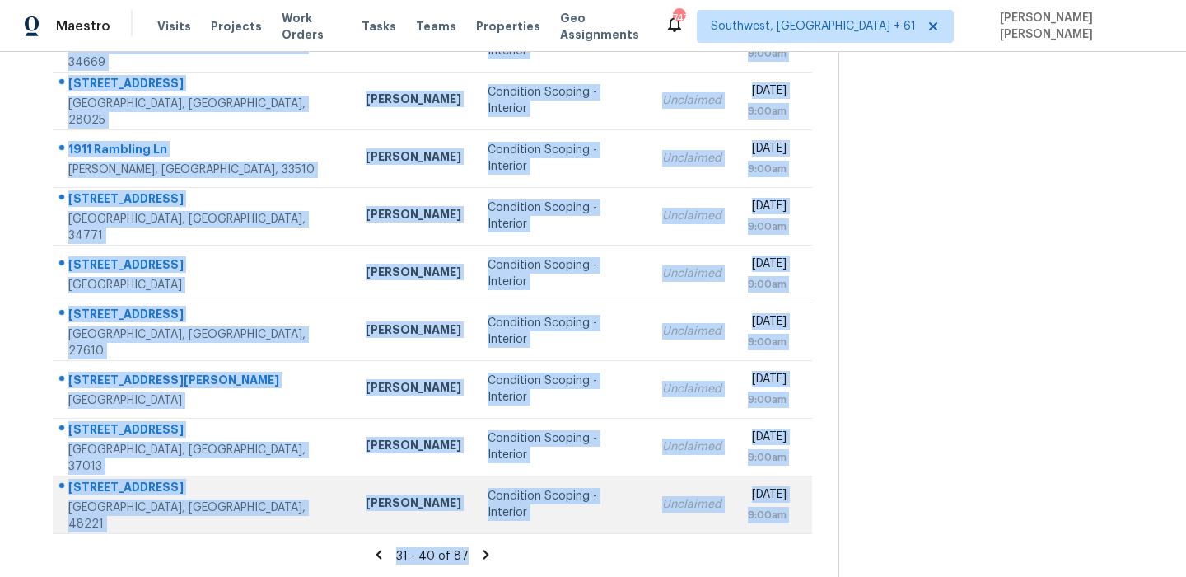
drag, startPoint x: 57, startPoint y: 240, endPoint x: 754, endPoint y: 505, distance: 745.5
click at [754, 505] on tbody "[STREET_ADDRESS][PERSON_NAME][DATE] [PERSON_NAME] Condition Scoping - Interior …" at bounding box center [432, 244] width 759 height 577
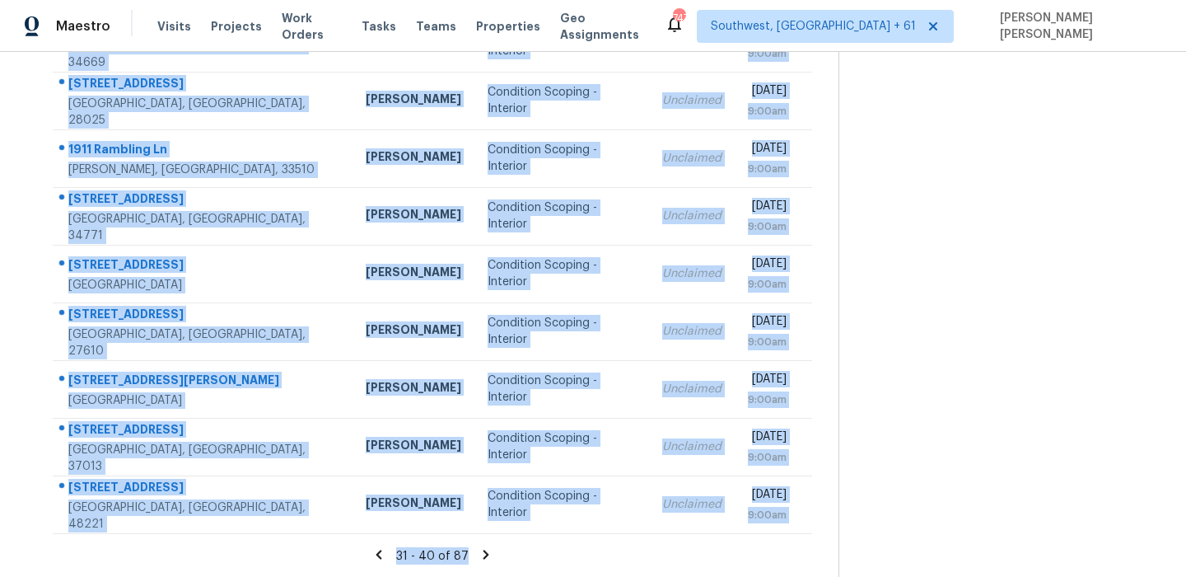
click at [486, 554] on icon at bounding box center [486, 554] width 15 height 15
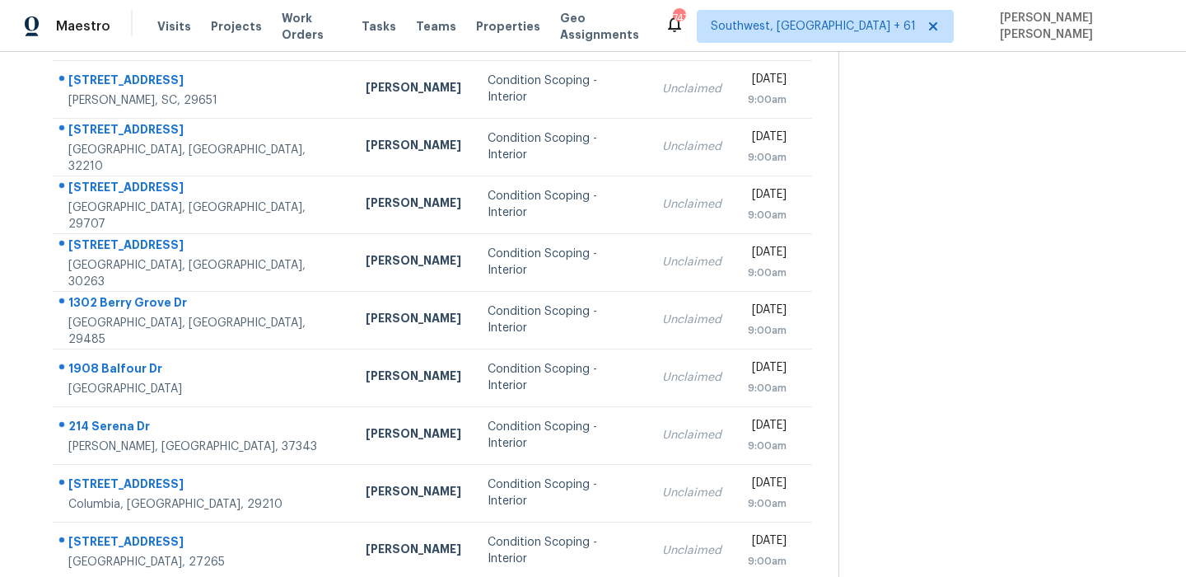
scroll to position [0, 0]
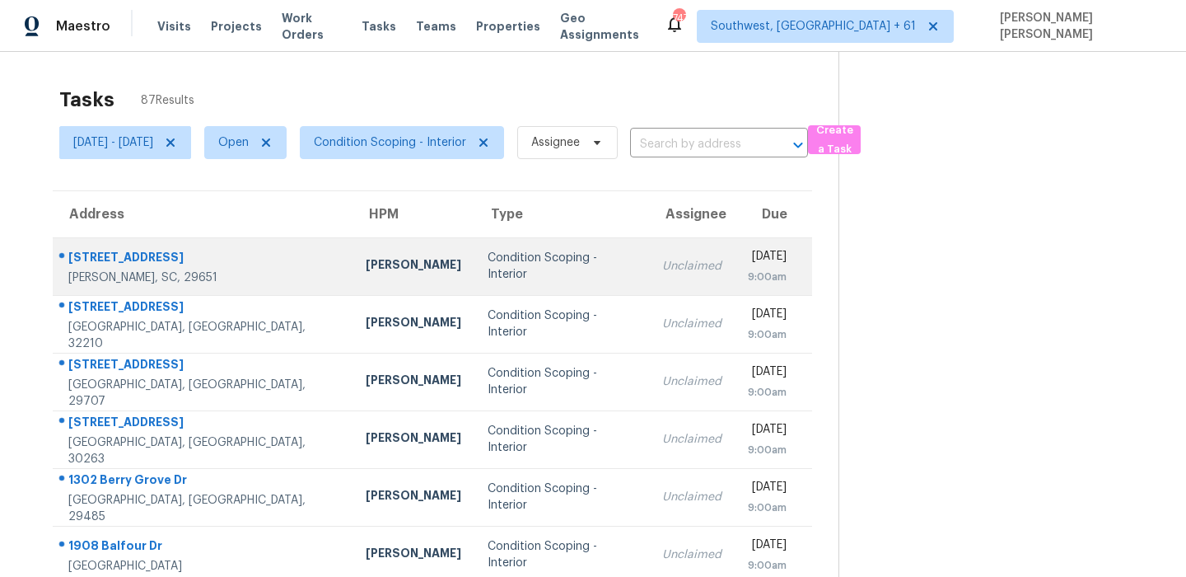
click at [128, 256] on div "[STREET_ADDRESS]" at bounding box center [203, 259] width 271 height 21
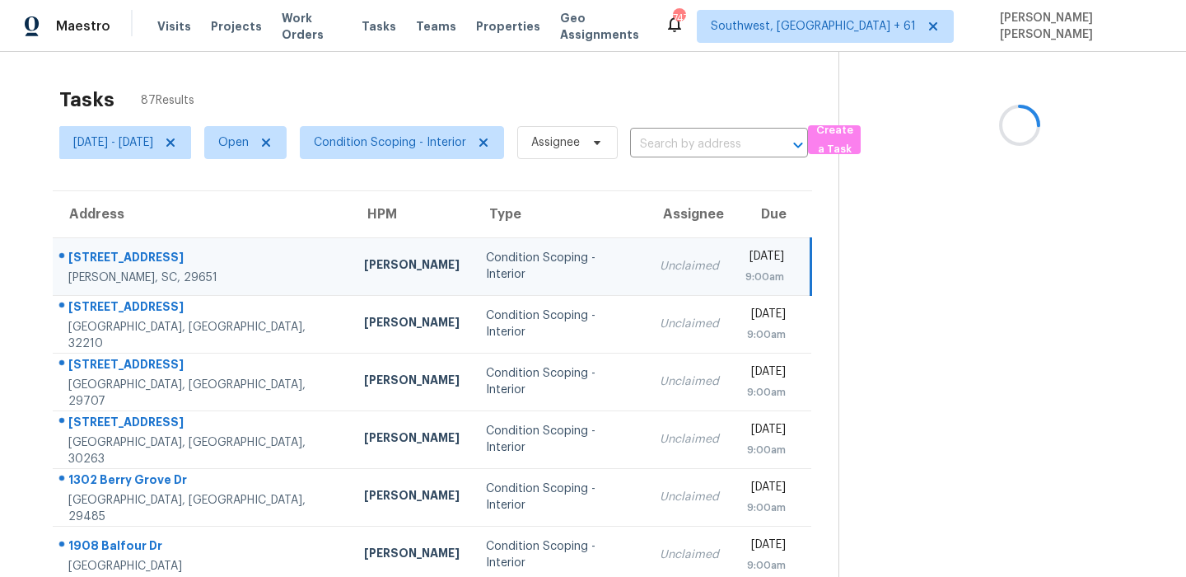
click at [128, 256] on div "[STREET_ADDRESS]" at bounding box center [202, 259] width 269 height 21
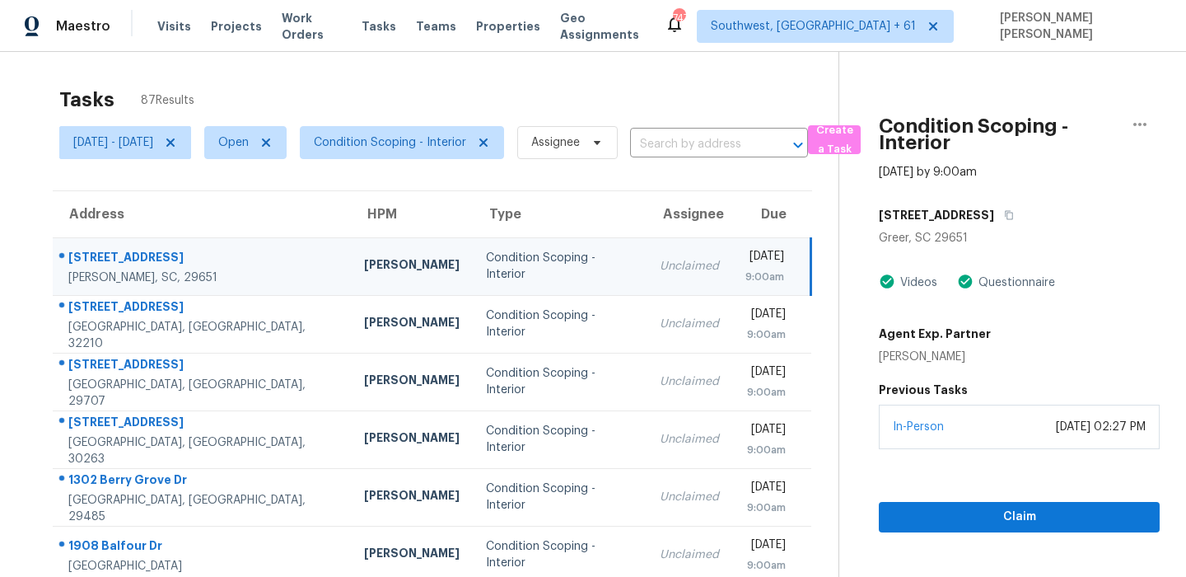
click at [46, 250] on div "Address HPM Type Assignee Due [STREET_ADDRESS] [PERSON_NAME] Condition Scoping …" at bounding box center [432, 502] width 812 height 624
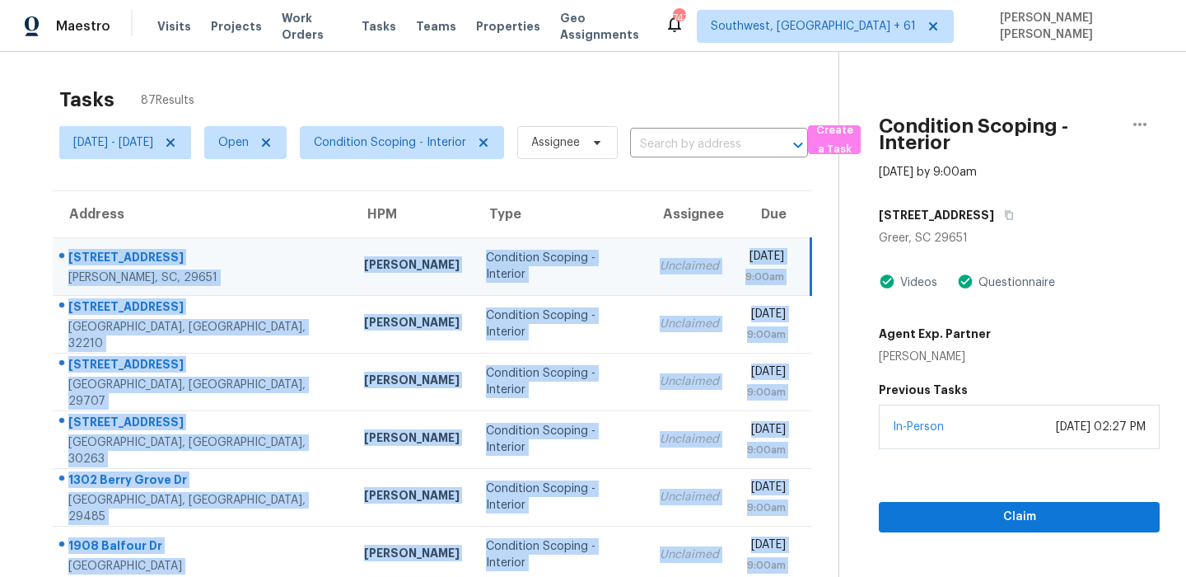
scroll to position [281, 0]
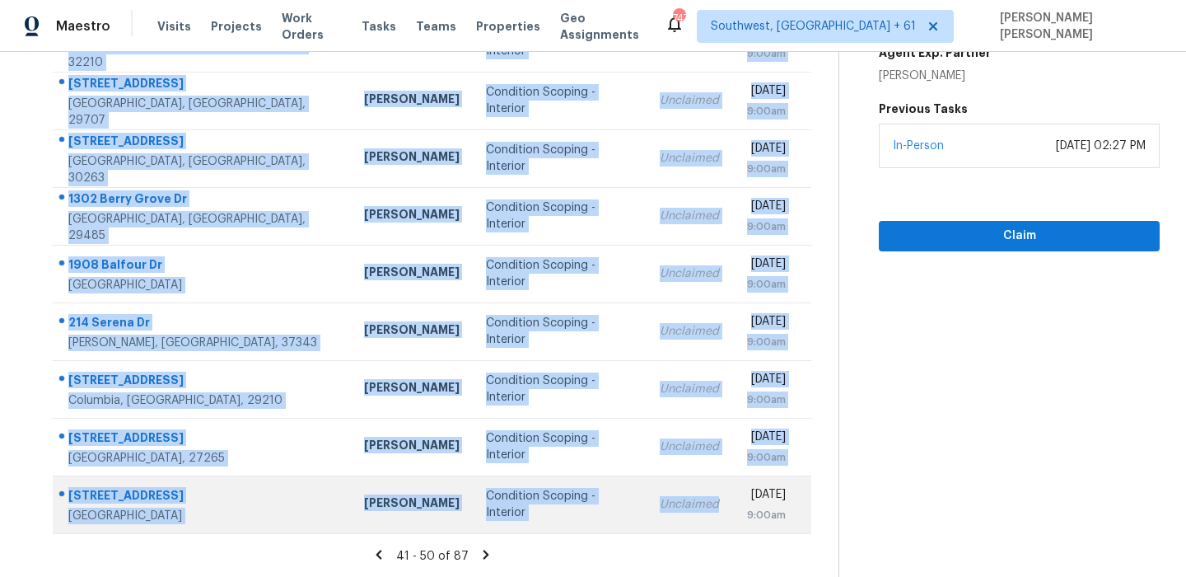
drag, startPoint x: 54, startPoint y: 250, endPoint x: 637, endPoint y: 502, distance: 634.8
click at [637, 502] on tbody "[STREET_ADDRESS] [PERSON_NAME] Condition Scoping - Interior Unclaimed [DATE] 9:…" at bounding box center [432, 244] width 759 height 577
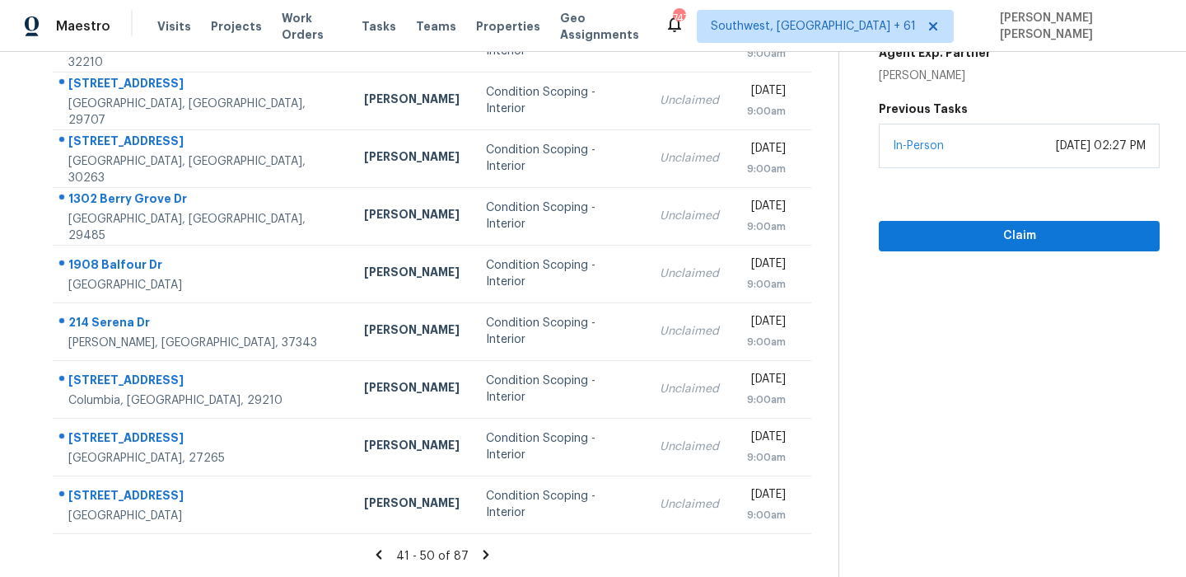
click at [493, 558] on icon at bounding box center [486, 554] width 15 height 15
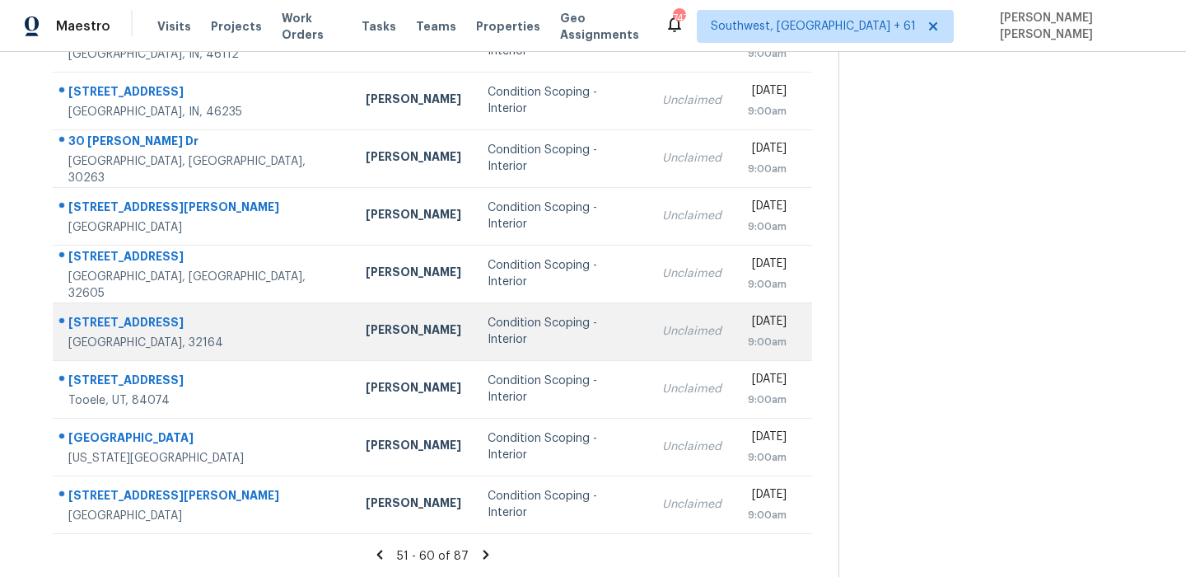
scroll to position [0, 0]
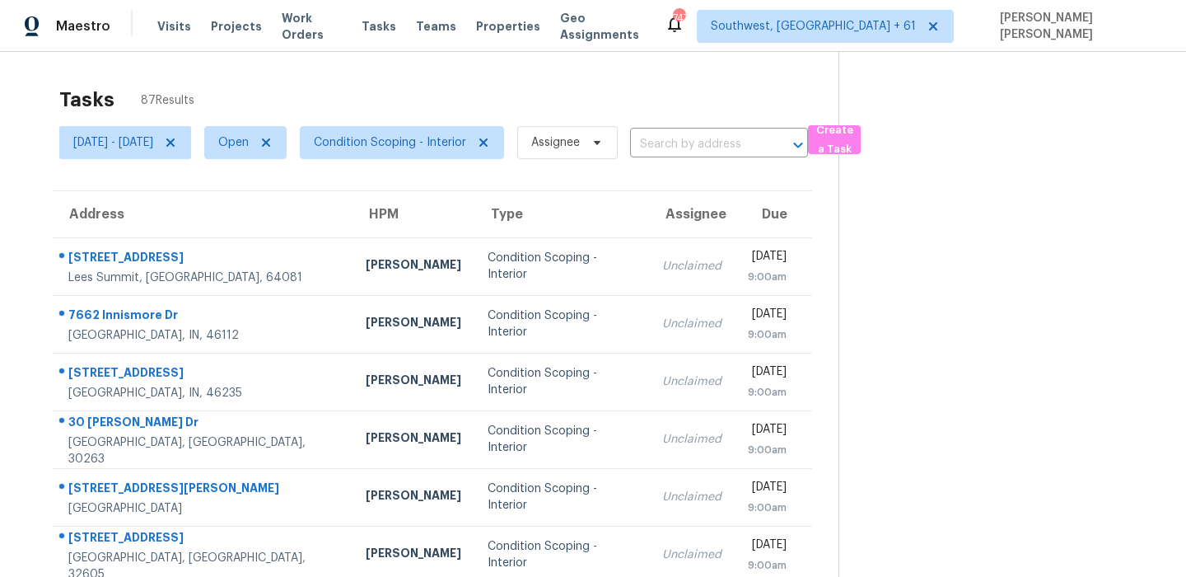
click at [50, 233] on div "Address HPM Type Assignee Due [STREET_ADDRESS][PERSON_NAME] [PERSON_NAME] Condi…" at bounding box center [432, 502] width 812 height 624
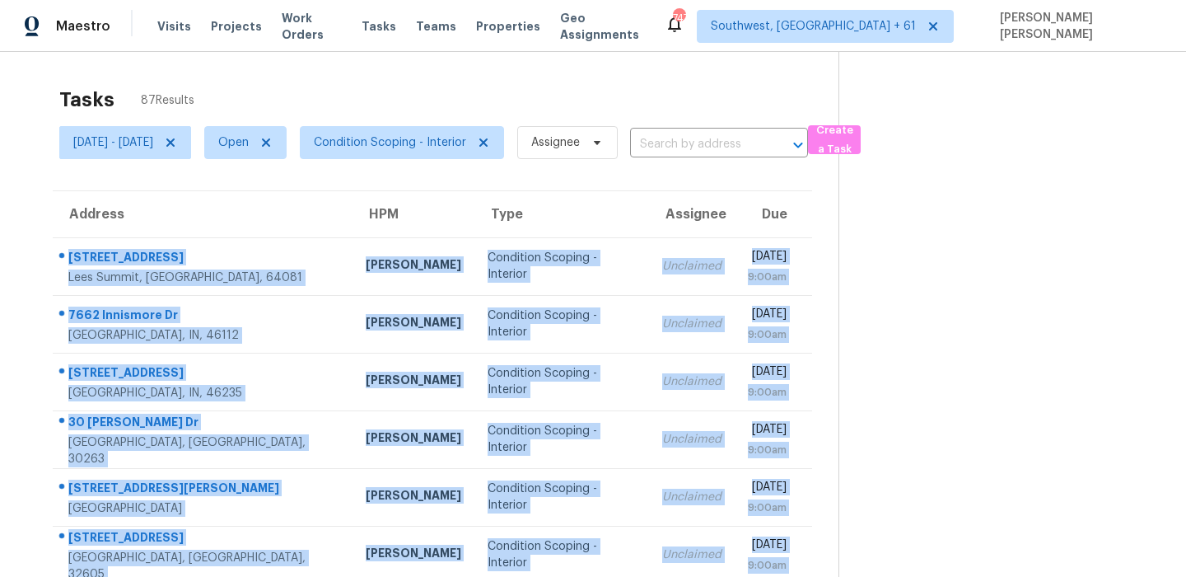
scroll to position [281, 0]
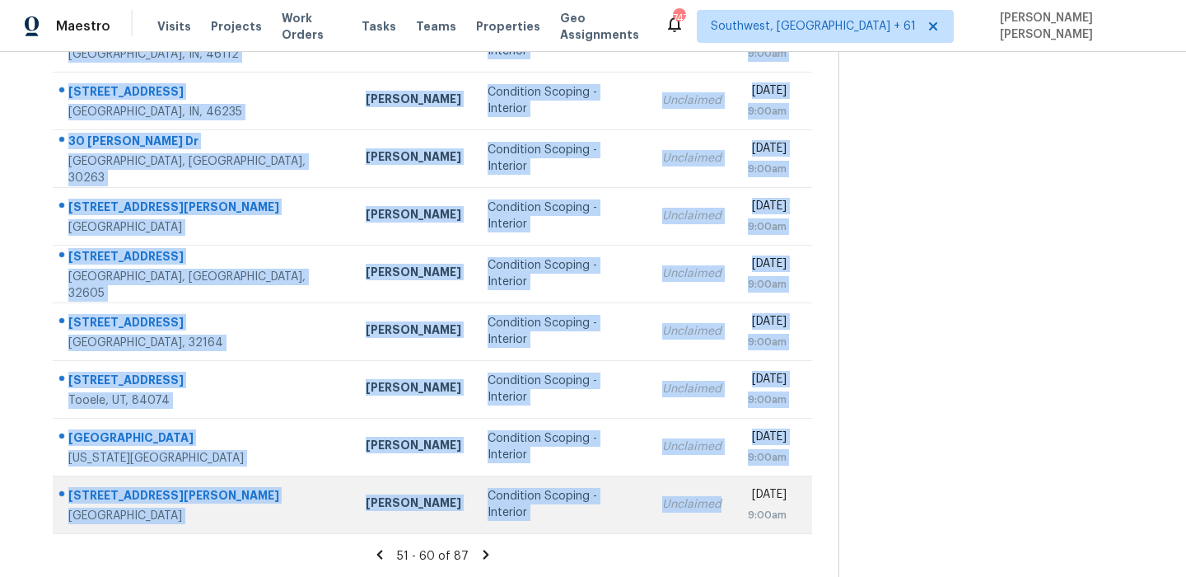
drag, startPoint x: 58, startPoint y: 247, endPoint x: 646, endPoint y: 499, distance: 639.0
click at [646, 499] on tbody "[STREET_ADDRESS][PERSON_NAME] [PERSON_NAME] Condition Scoping - Interior Unclai…" at bounding box center [432, 244] width 759 height 577
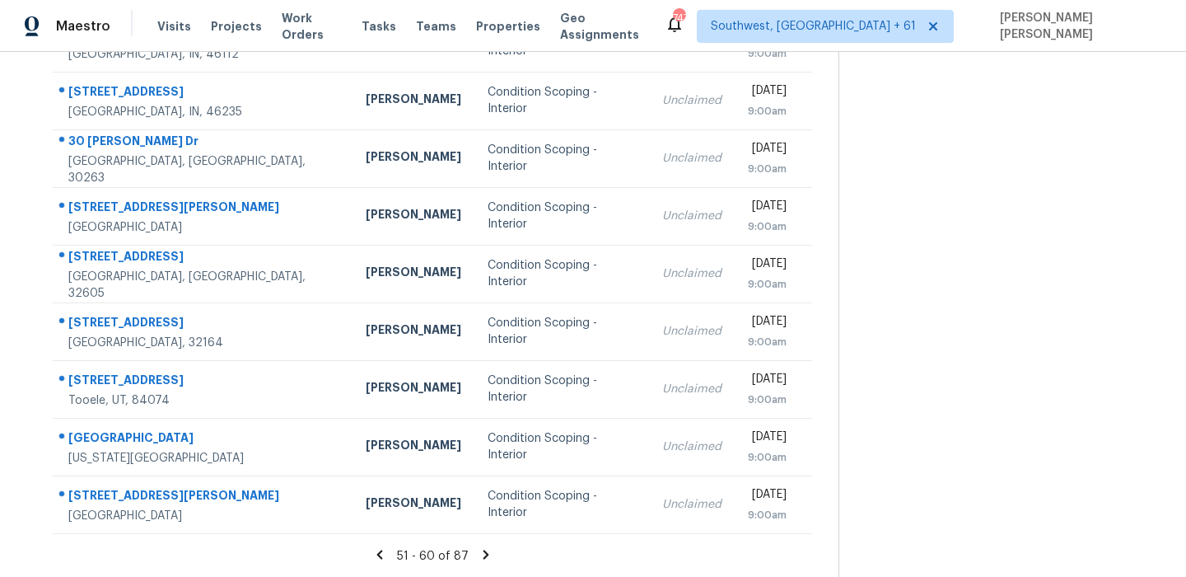
click at [489, 553] on icon at bounding box center [486, 554] width 15 height 15
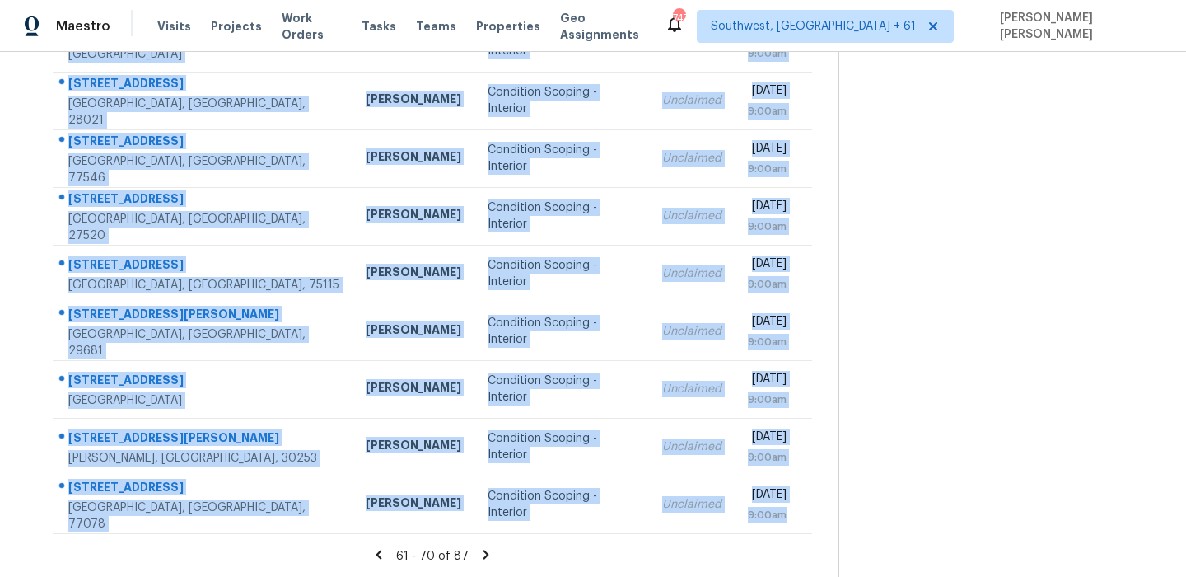
drag, startPoint x: 63, startPoint y: 238, endPoint x: 627, endPoint y: 544, distance: 642.0
click at [627, 544] on section "Tasks 87 Results [DATE] - [DATE] Open Condition Scoping - Interior Assignee ​ C…" at bounding box center [432, 187] width 812 height 780
click at [489, 553] on icon at bounding box center [486, 553] width 6 height 9
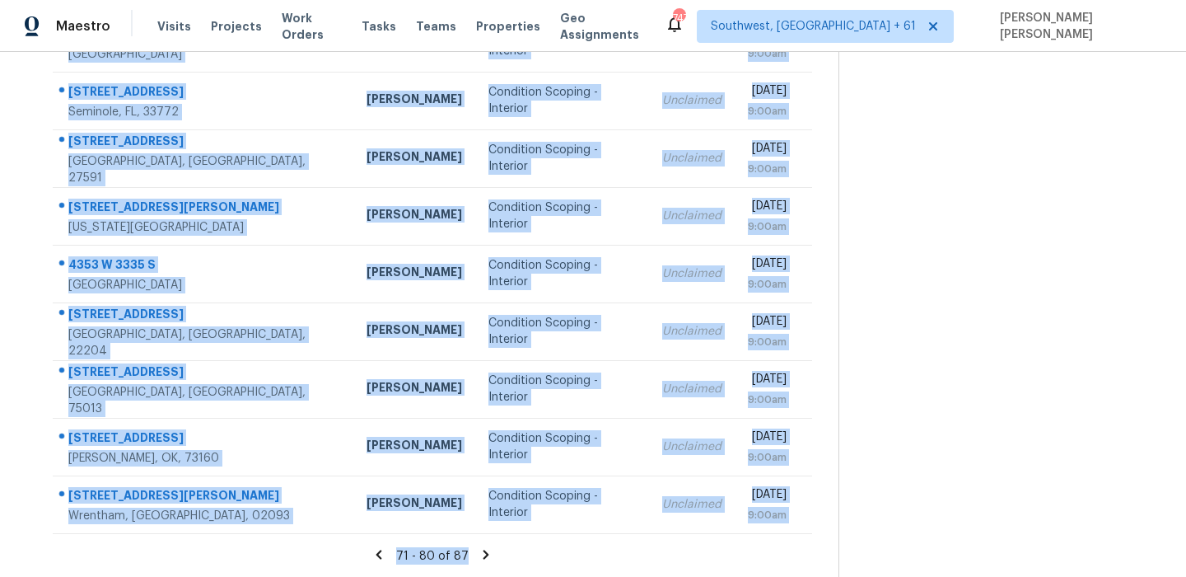
drag, startPoint x: 72, startPoint y: 247, endPoint x: 588, endPoint y: 552, distance: 599.6
click at [588, 552] on section "Tasks 87 Results [DATE] - [DATE] Open Condition Scoping - Interior Assignee ​ C…" at bounding box center [432, 187] width 812 height 780
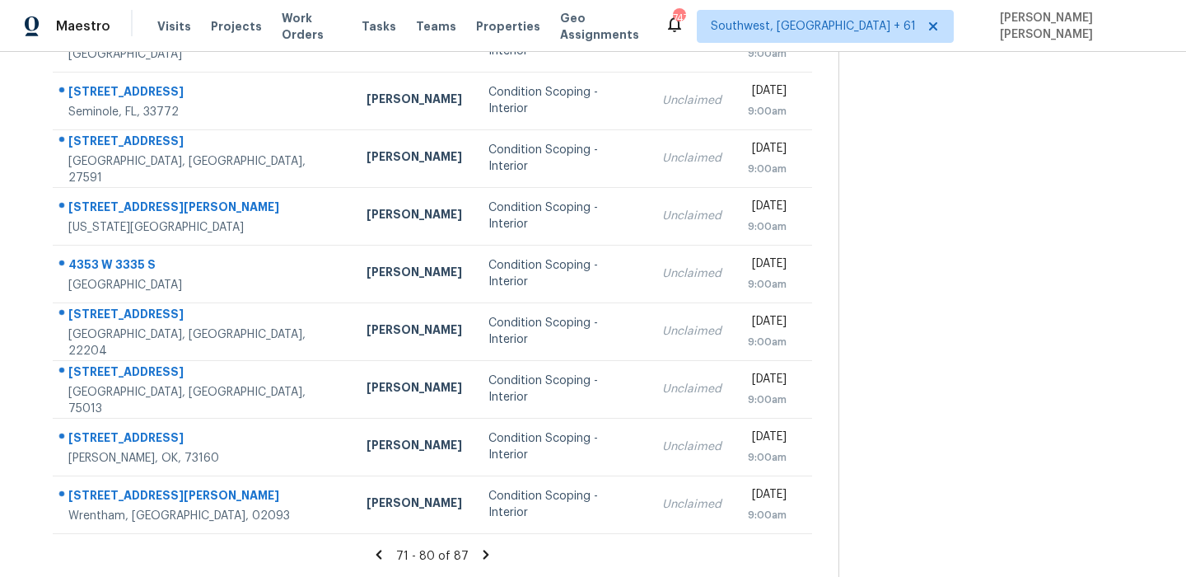
click at [488, 553] on icon at bounding box center [486, 554] width 15 height 15
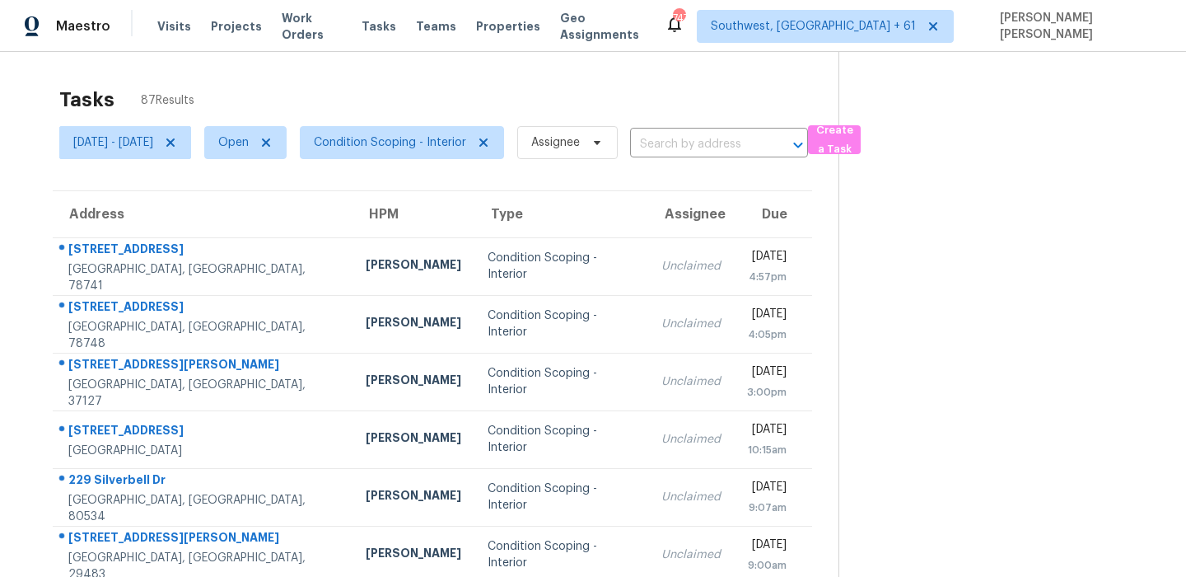
scroll to position [108, 0]
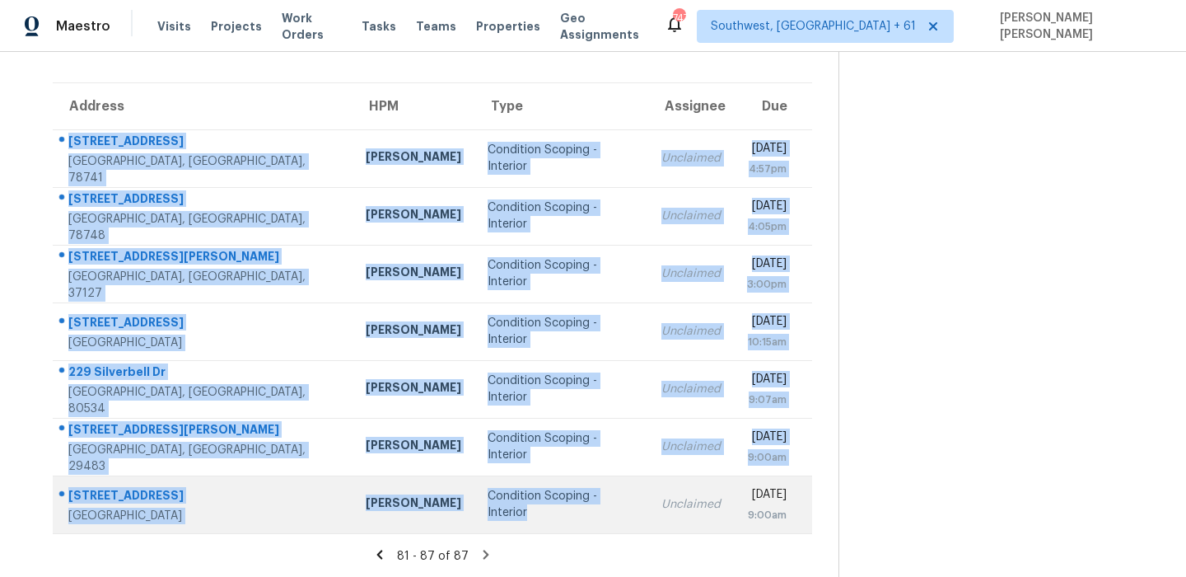
drag, startPoint x: 66, startPoint y: 245, endPoint x: 567, endPoint y: 530, distance: 576.2
click at [566, 530] on tbody "[STREET_ADDRESS][PERSON_NAME] [PERSON_NAME] Condition Scoping - Interior Unclai…" at bounding box center [432, 331] width 759 height 404
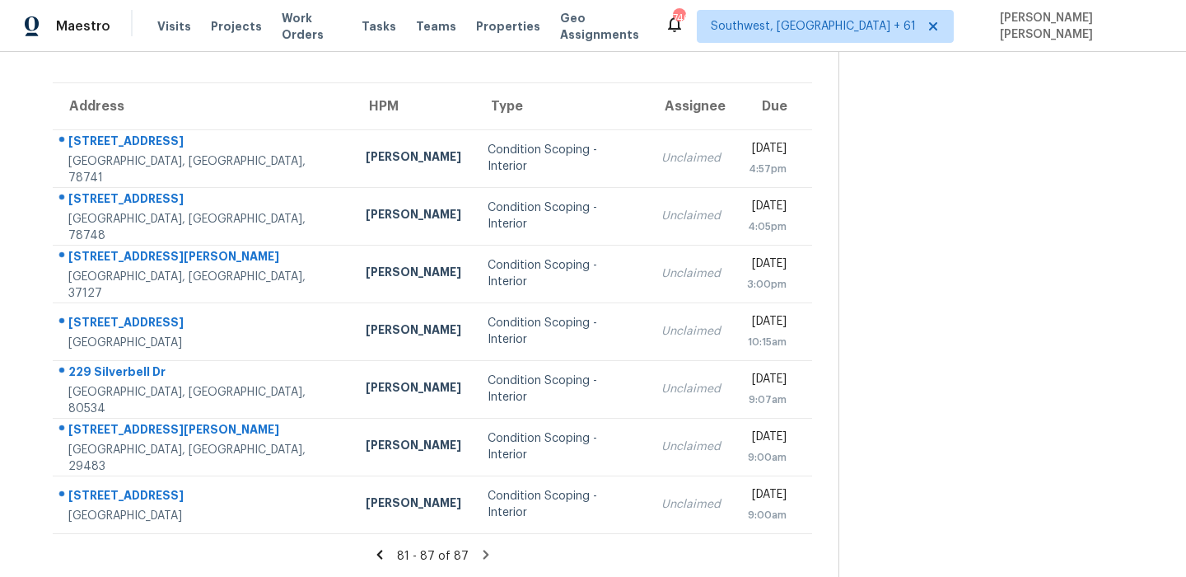
click at [493, 560] on icon at bounding box center [486, 554] width 15 height 15
